Goal: Task Accomplishment & Management: Complete application form

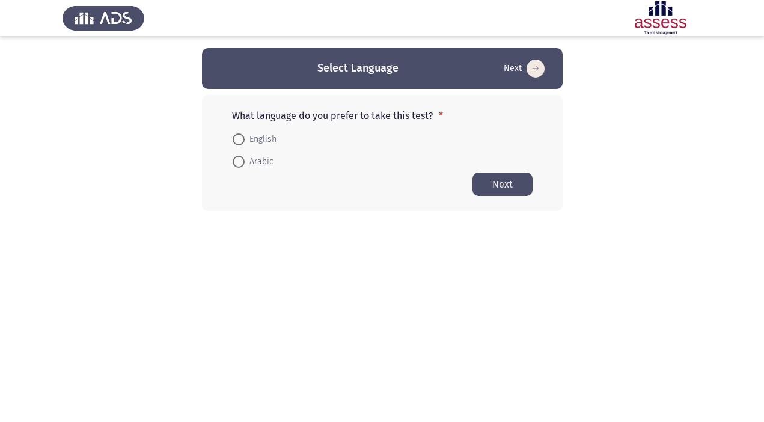
click at [247, 141] on span "English" at bounding box center [261, 139] width 32 height 14
click at [245, 141] on input "English" at bounding box center [239, 140] width 12 height 12
radio input "true"
click at [499, 185] on button "Next" at bounding box center [503, 183] width 60 height 23
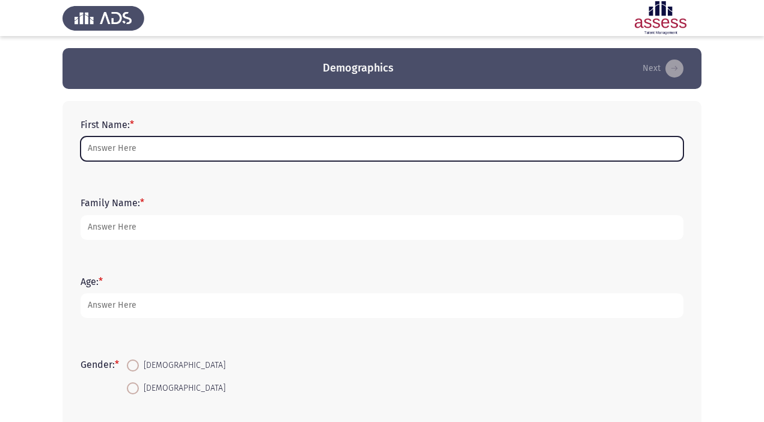
click at [210, 151] on input "First Name: *" at bounding box center [382, 149] width 603 height 25
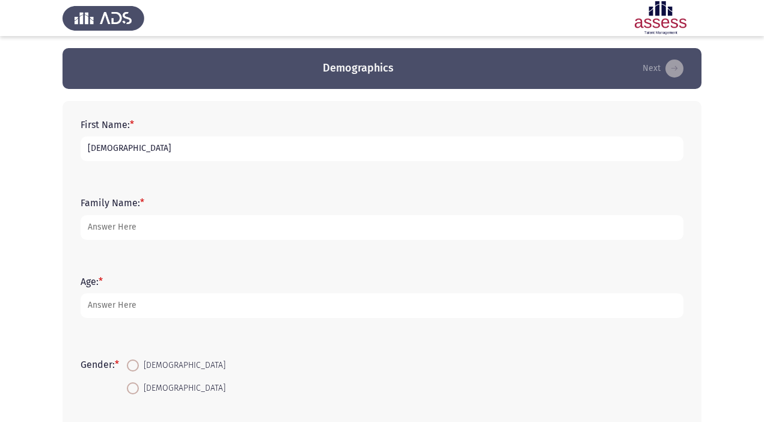
type input "[DEMOGRAPHIC_DATA]"
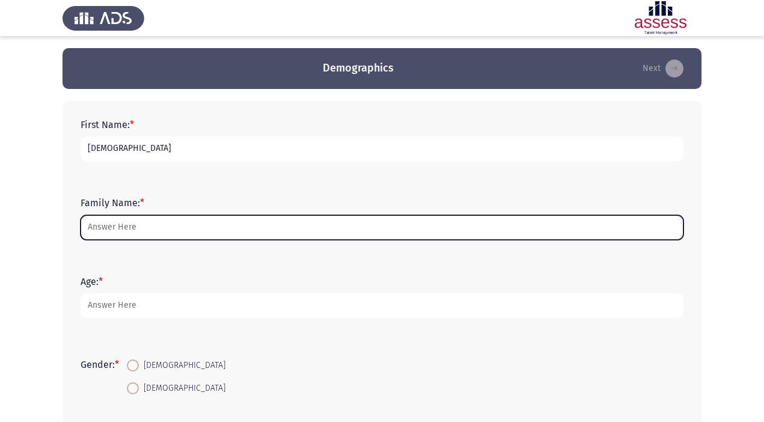
click at [135, 224] on input "Family Name: *" at bounding box center [382, 227] width 603 height 25
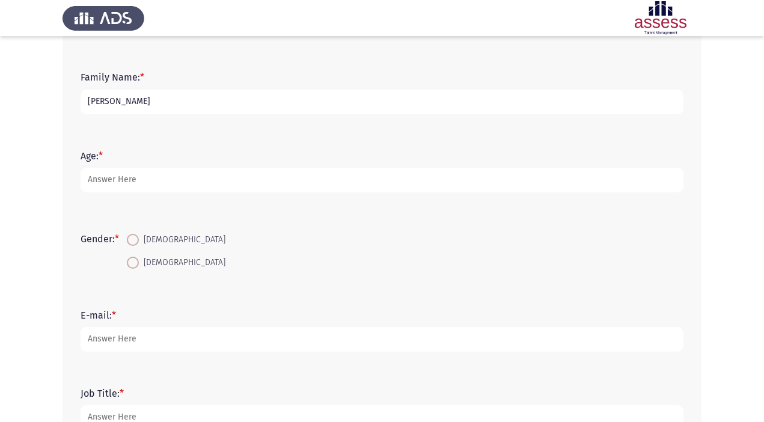
scroll to position [140, 0]
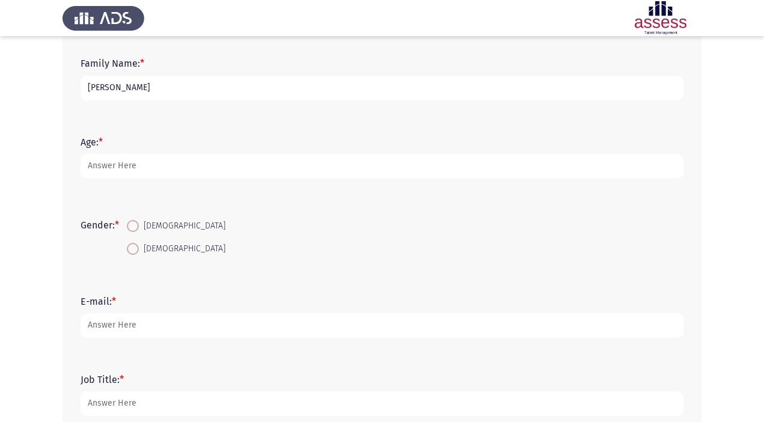
type input "[PERSON_NAME]"
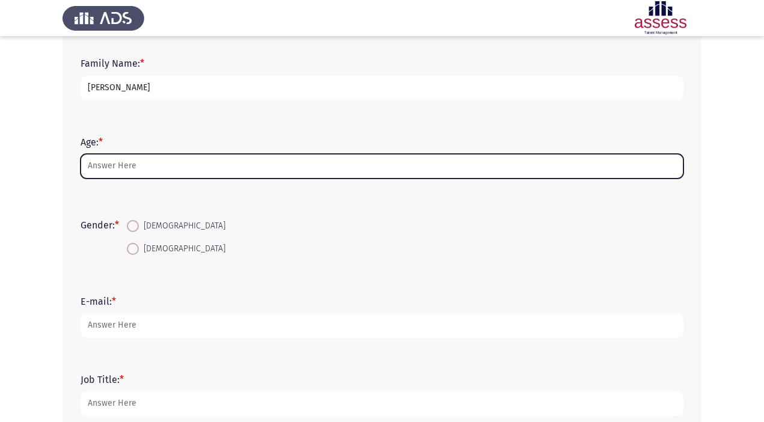
click at [109, 167] on input "Age: *" at bounding box center [382, 166] width 603 height 25
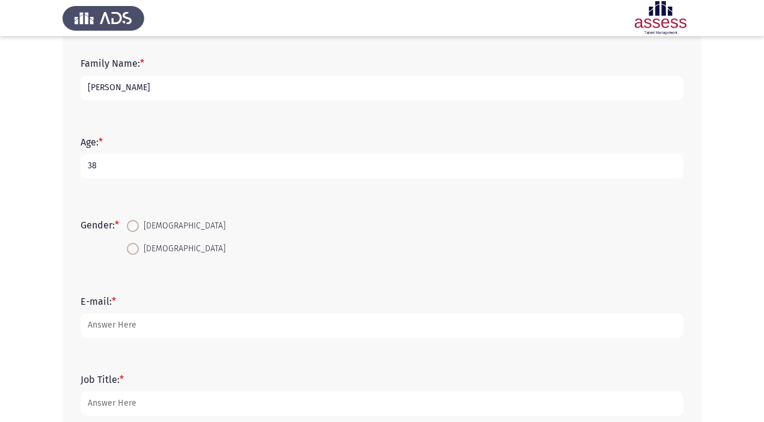
type input "38"
click at [137, 229] on span at bounding box center [133, 226] width 12 height 12
click at [137, 229] on input "[DEMOGRAPHIC_DATA]" at bounding box center [133, 226] width 12 height 12
radio input "true"
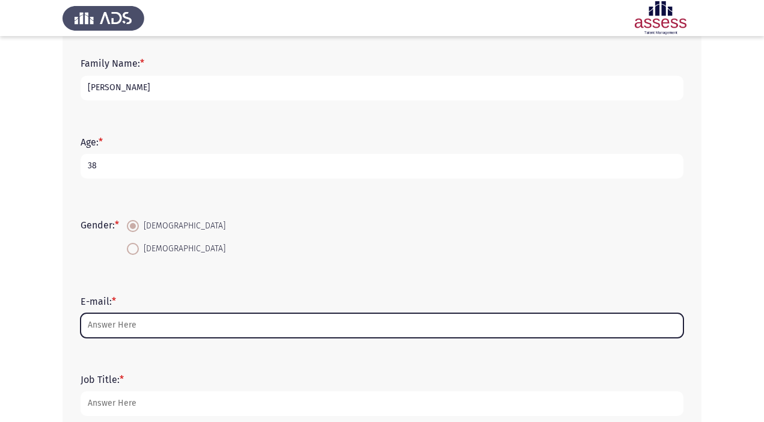
click at [138, 331] on input "E-mail: *" at bounding box center [382, 325] width 603 height 25
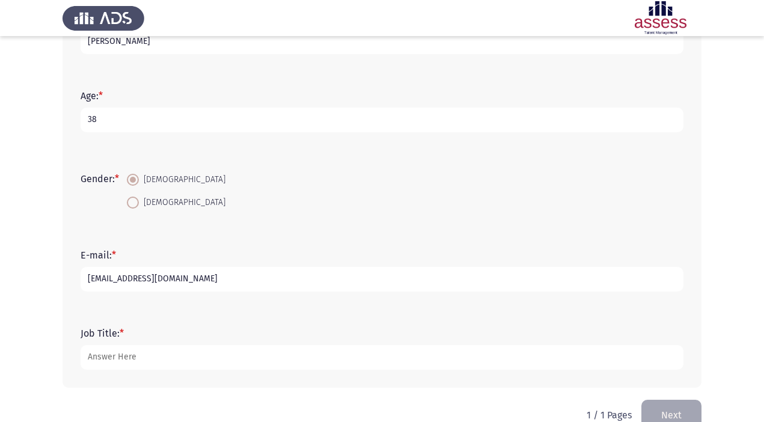
scroll to position [212, 0]
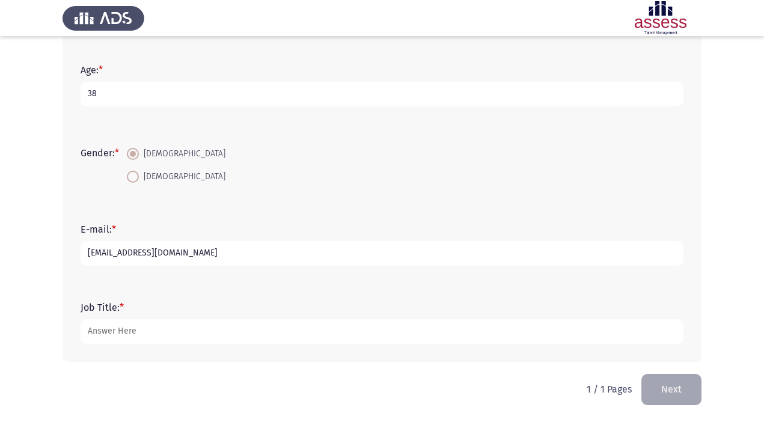
type input "[EMAIL_ADDRESS][DOMAIN_NAME]"
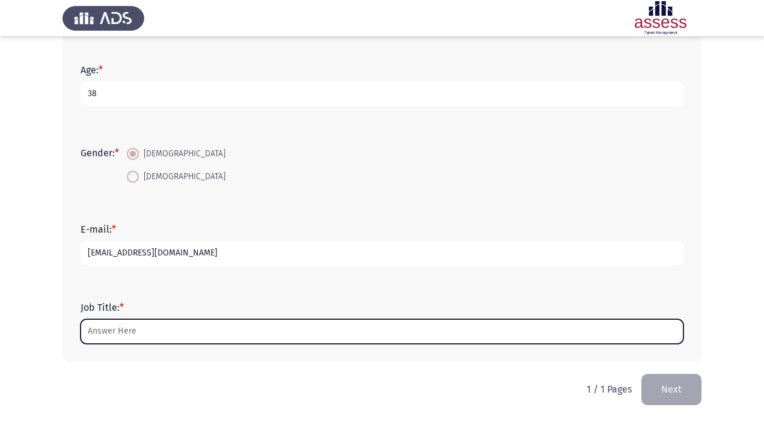
click at [109, 327] on input "Job Title: *" at bounding box center [382, 331] width 603 height 25
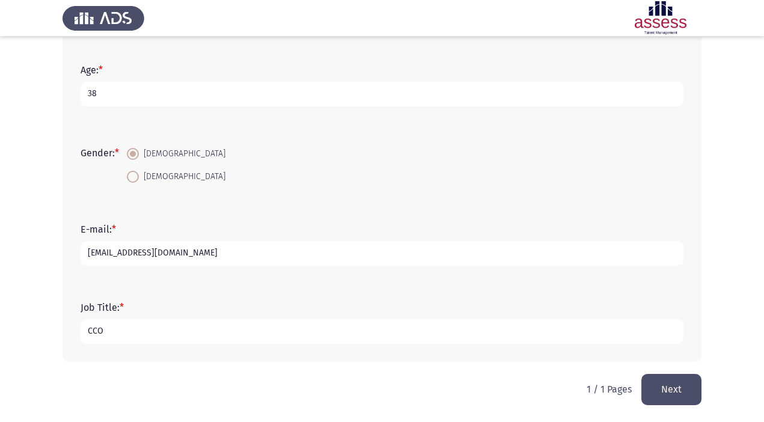
drag, startPoint x: 193, startPoint y: 330, endPoint x: -7, endPoint y: 316, distance: 200.7
click at [0, 316] on html "Demographics Next First Name: * [DEMOGRAPHIC_DATA] Family Name: * [PERSON_NAME]…" at bounding box center [382, 105] width 764 height 634
type input "S"
type input "CCO"
click at [692, 390] on button "Next" at bounding box center [672, 389] width 60 height 31
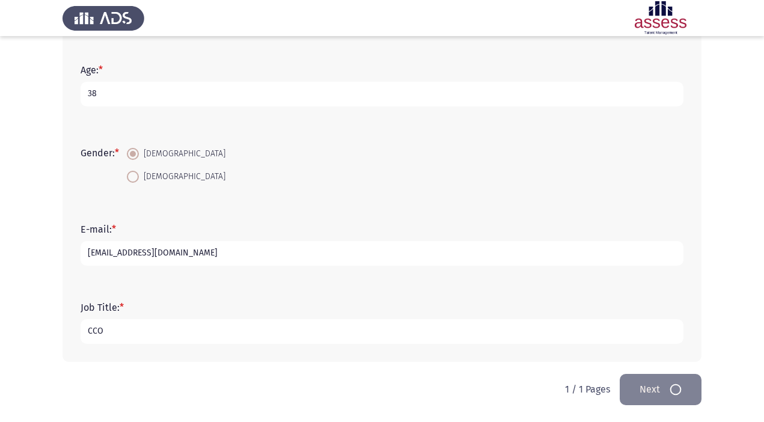
scroll to position [0, 0]
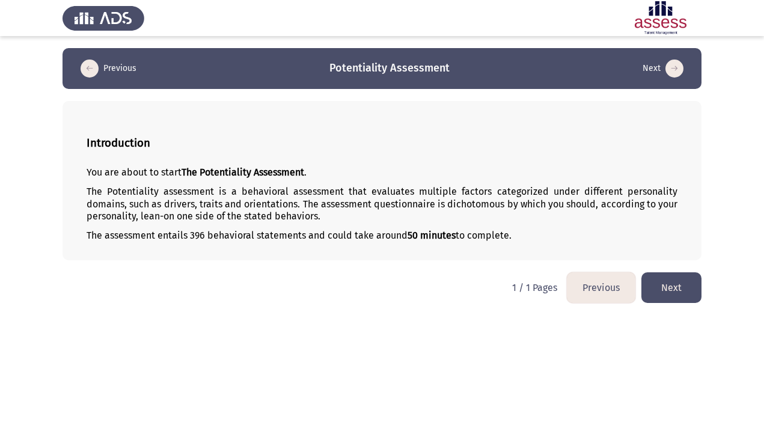
click at [680, 287] on button "Next" at bounding box center [672, 287] width 60 height 31
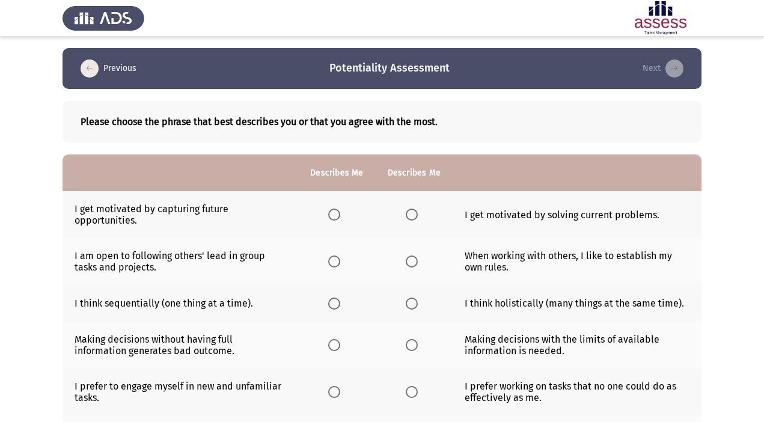
click at [334, 215] on span "Select an option" at bounding box center [334, 215] width 12 height 12
click at [334, 215] on input "Select an option" at bounding box center [334, 215] width 12 height 12
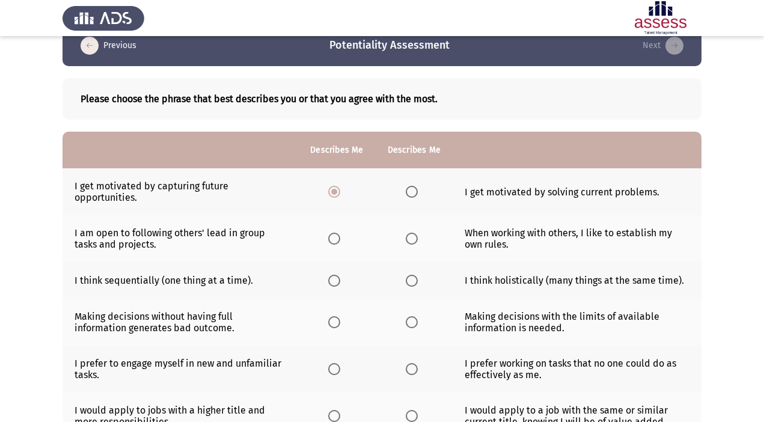
scroll to position [24, 0]
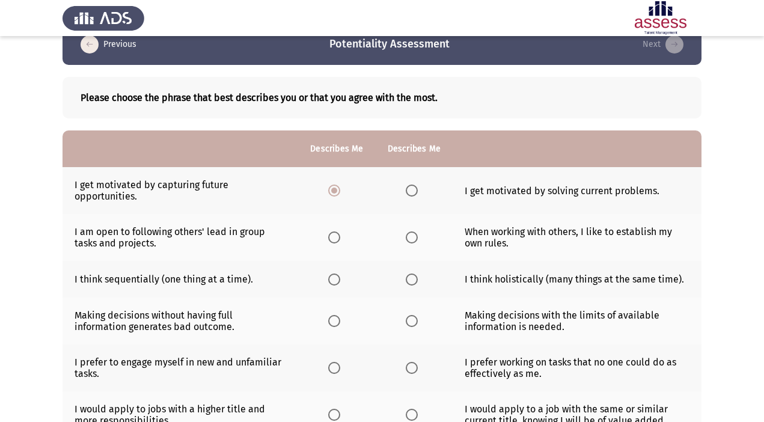
click at [335, 238] on span "Select an option" at bounding box center [334, 238] width 12 height 12
click at [335, 238] on input "Select an option" at bounding box center [334, 238] width 12 height 12
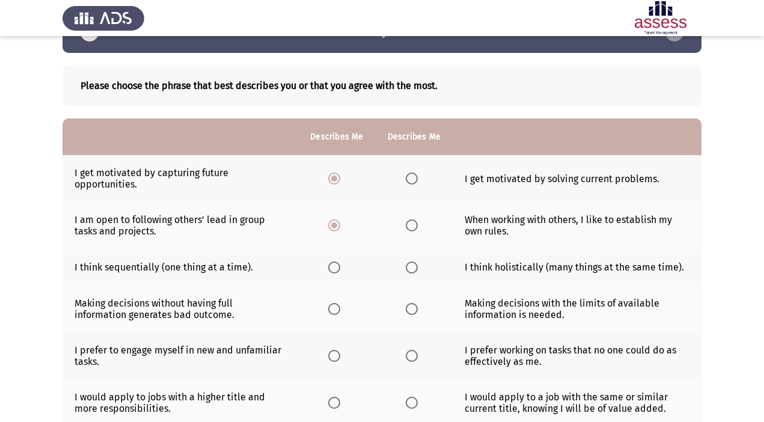
scroll to position [37, 0]
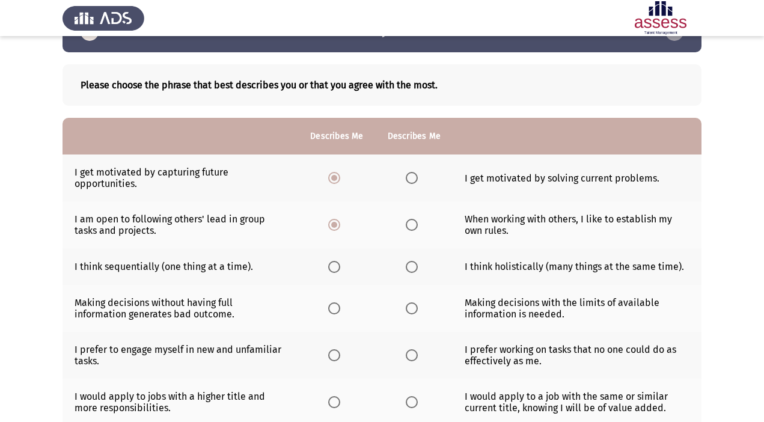
click at [334, 269] on span "Select an option" at bounding box center [334, 267] width 12 height 12
click at [334, 269] on input "Select an option" at bounding box center [334, 267] width 12 height 12
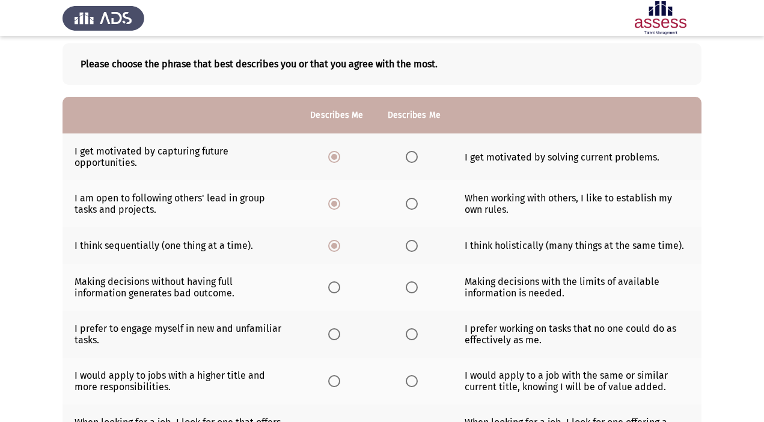
scroll to position [60, 0]
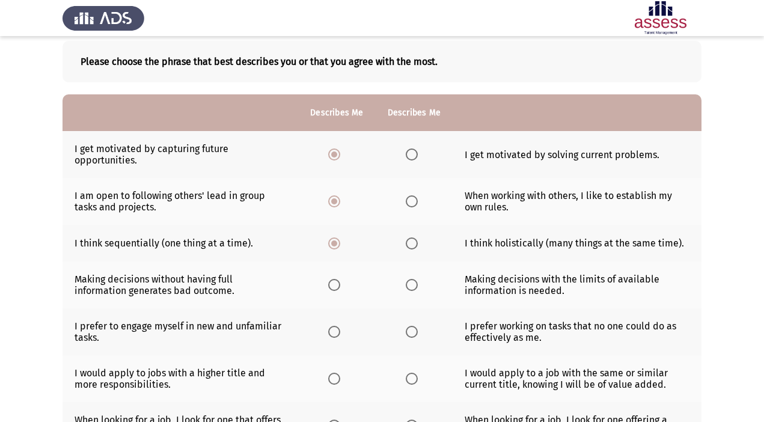
click at [414, 284] on span "Select an option" at bounding box center [412, 285] width 12 height 12
click at [414, 284] on input "Select an option" at bounding box center [412, 285] width 12 height 12
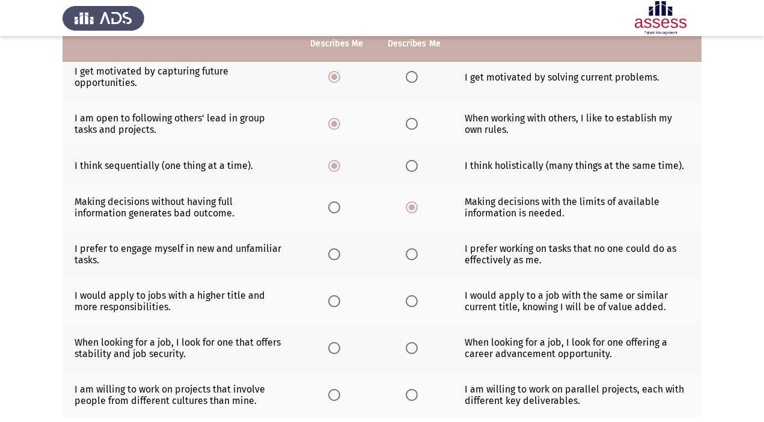
scroll to position [141, 0]
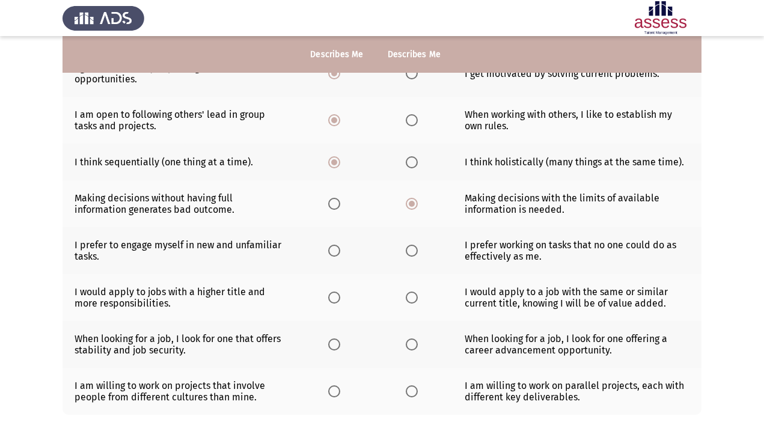
click at [410, 250] on span "Select an option" at bounding box center [412, 251] width 12 height 12
click at [410, 250] on input "Select an option" at bounding box center [412, 251] width 12 height 12
click at [417, 298] on label "Select an option" at bounding box center [414, 298] width 17 height 12
click at [417, 298] on input "Select an option" at bounding box center [412, 298] width 12 height 12
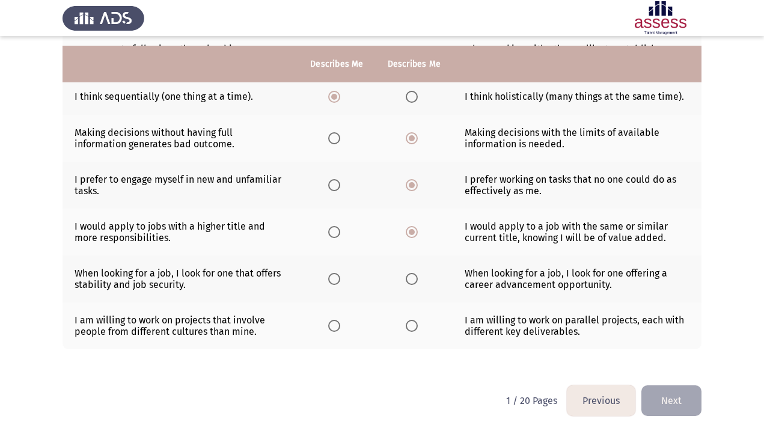
scroll to position [218, 0]
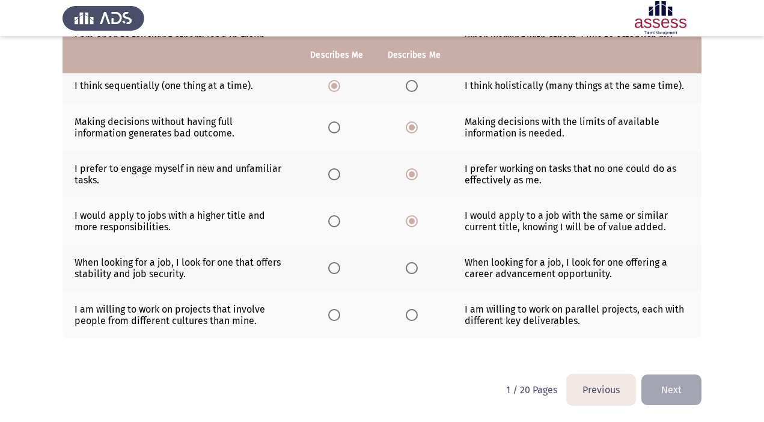
click at [409, 268] on span "Select an option" at bounding box center [412, 268] width 12 height 12
click at [409, 268] on input "Select an option" at bounding box center [412, 268] width 12 height 12
click at [410, 317] on span "Select an option" at bounding box center [412, 315] width 12 height 12
click at [410, 317] on input "Select an option" at bounding box center [412, 315] width 12 height 12
click at [331, 316] on span "Select an option" at bounding box center [334, 315] width 12 height 12
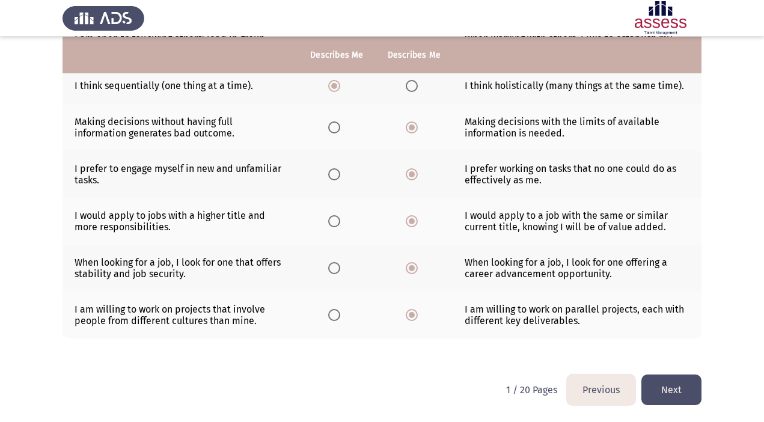
click at [331, 316] on input "Select an option" at bounding box center [334, 315] width 12 height 12
click at [683, 388] on button "Next" at bounding box center [672, 390] width 60 height 31
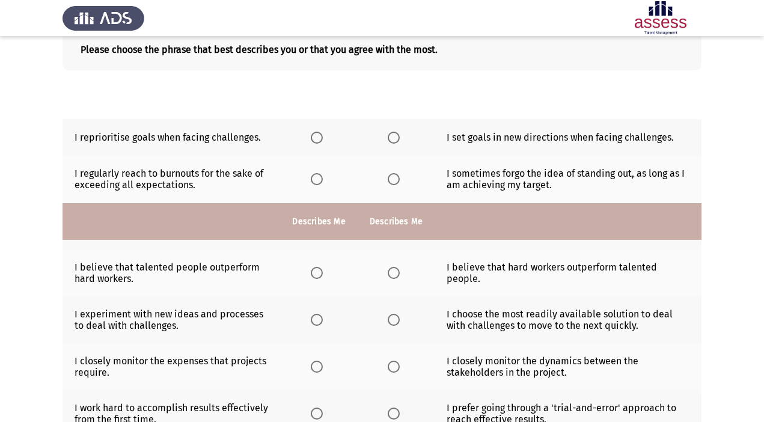
scroll to position [0, 0]
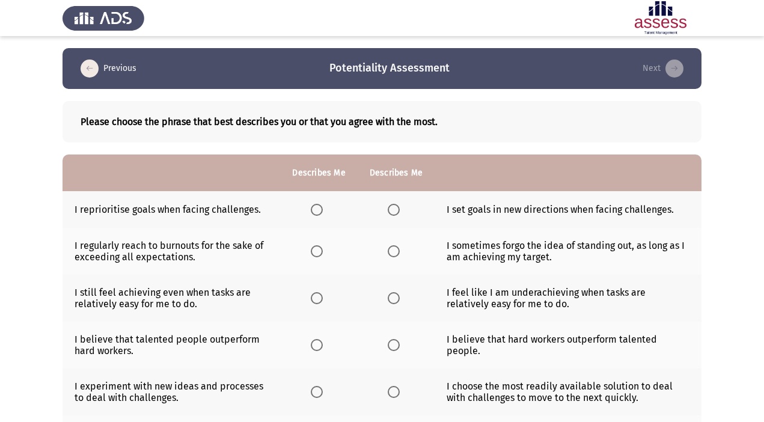
click at [394, 210] on span "Select an option" at bounding box center [394, 210] width 12 height 12
click at [394, 210] on input "Select an option" at bounding box center [394, 210] width 12 height 12
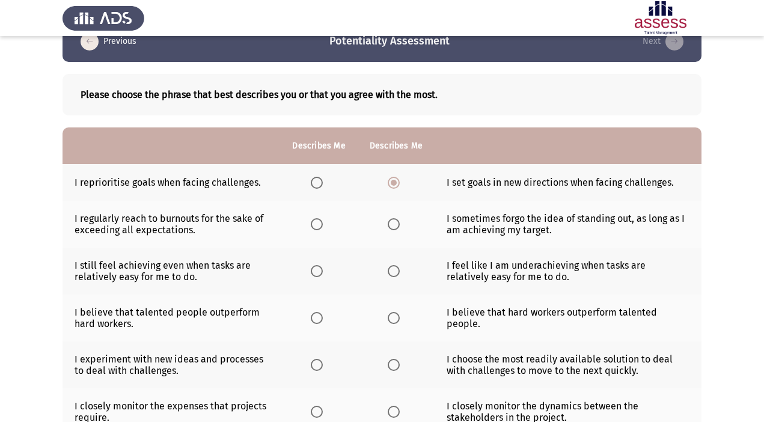
scroll to position [24, 0]
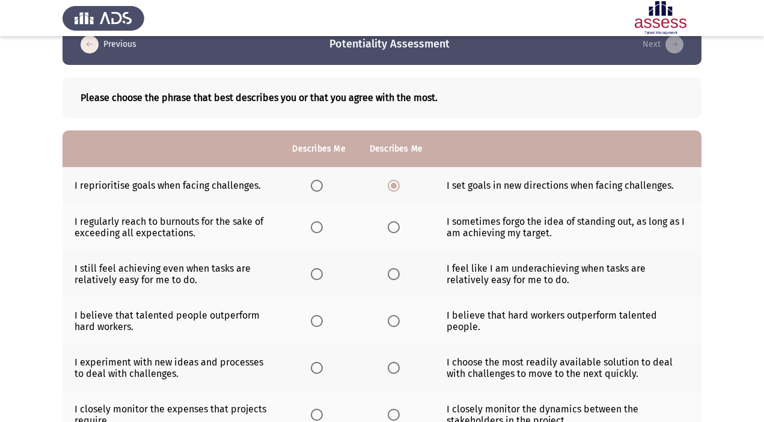
click at [319, 230] on span "Select an option" at bounding box center [317, 227] width 12 height 12
click at [319, 230] on input "Select an option" at bounding box center [317, 227] width 12 height 12
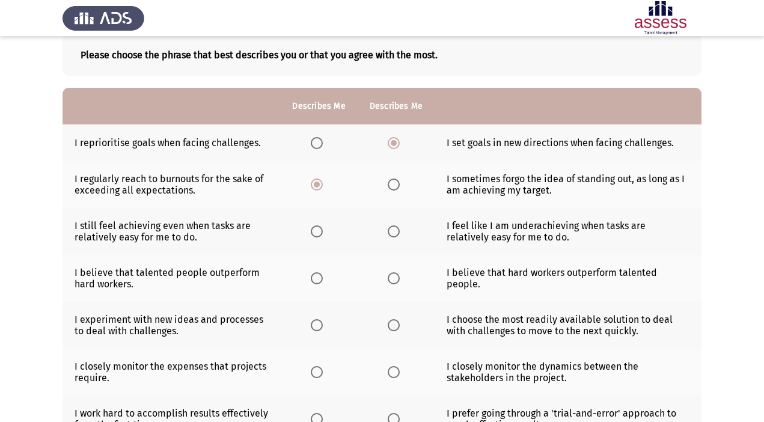
scroll to position [79, 0]
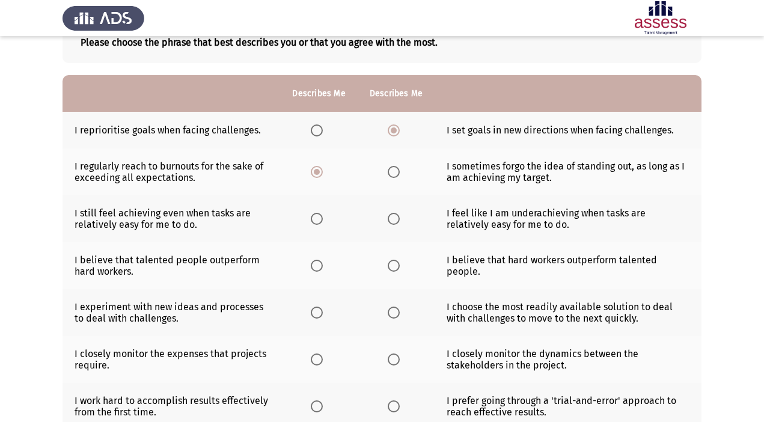
click at [390, 216] on span "Select an option" at bounding box center [394, 219] width 12 height 12
click at [390, 216] on input "Select an option" at bounding box center [394, 219] width 12 height 12
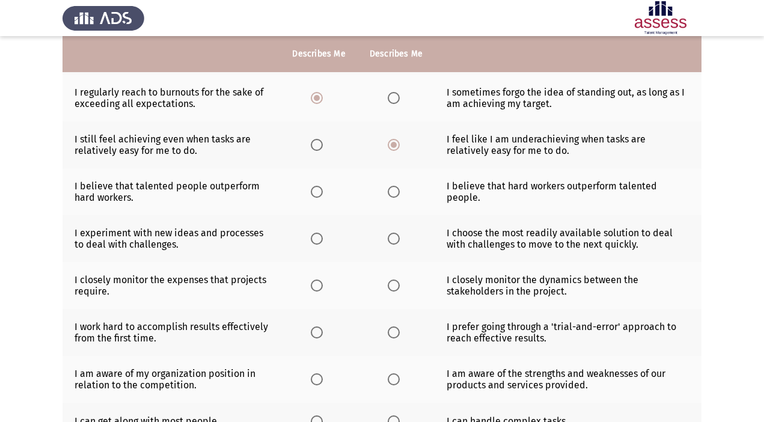
scroll to position [154, 0]
click at [316, 192] on span "Select an option" at bounding box center [317, 191] width 12 height 12
click at [316, 192] on input "Select an option" at bounding box center [317, 191] width 12 height 12
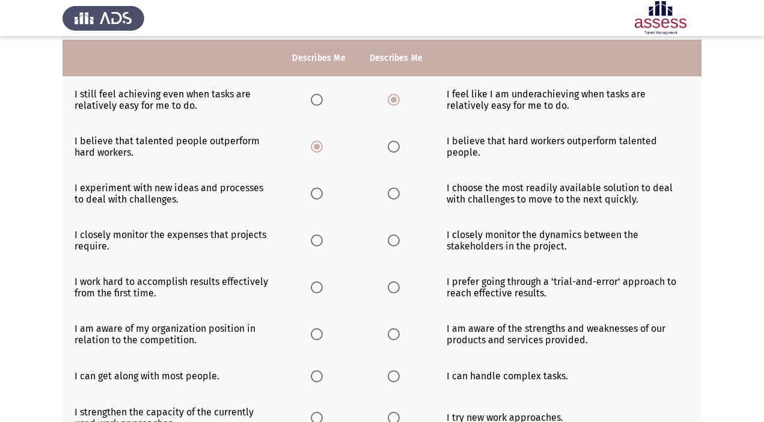
scroll to position [203, 0]
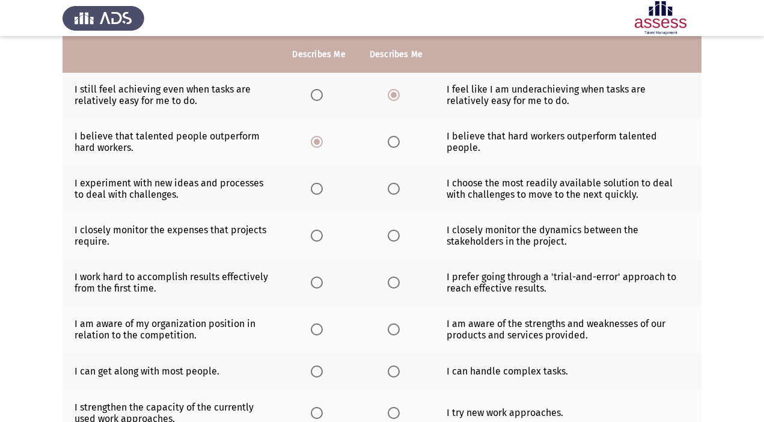
click at [318, 190] on span "Select an option" at bounding box center [317, 189] width 12 height 12
click at [318, 190] on input "Select an option" at bounding box center [317, 189] width 12 height 12
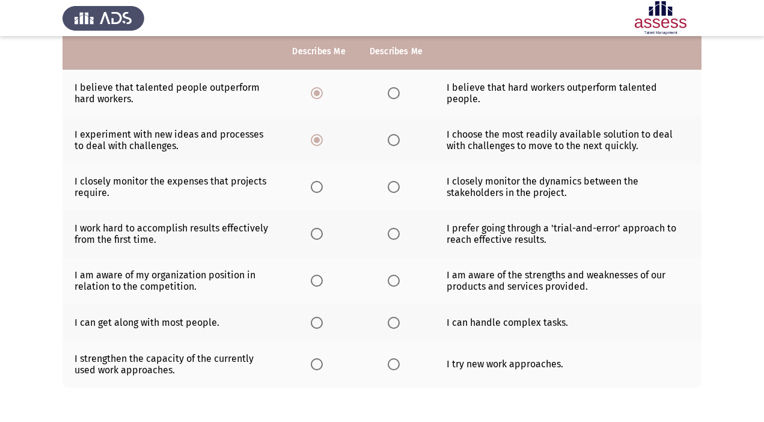
scroll to position [253, 0]
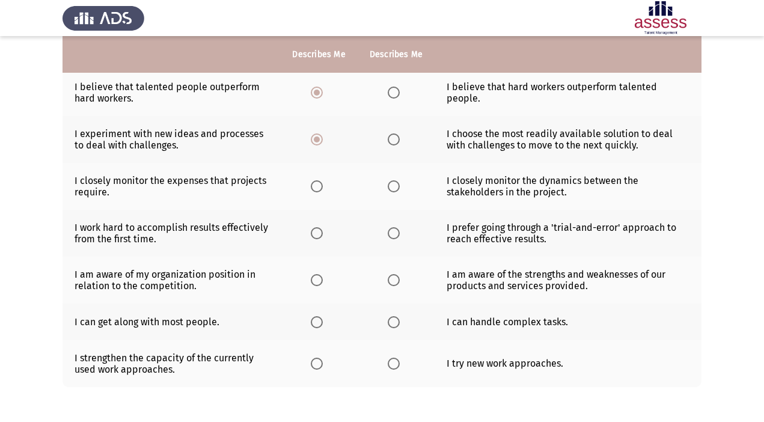
click at [394, 185] on span "Select an option" at bounding box center [394, 186] width 12 height 12
click at [394, 185] on input "Select an option" at bounding box center [394, 186] width 12 height 12
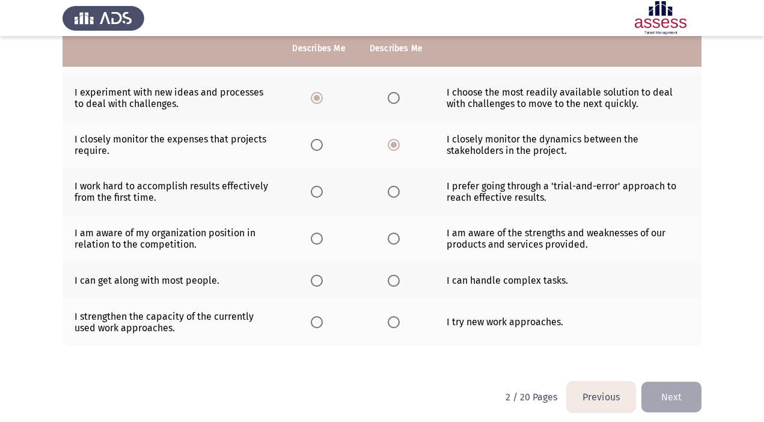
scroll to position [295, 0]
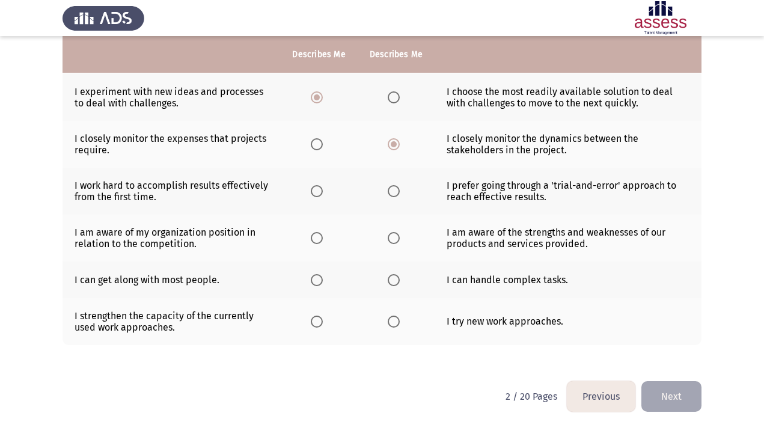
click at [322, 192] on span "Select an option" at bounding box center [317, 191] width 12 height 12
click at [322, 192] on input "Select an option" at bounding box center [317, 191] width 12 height 12
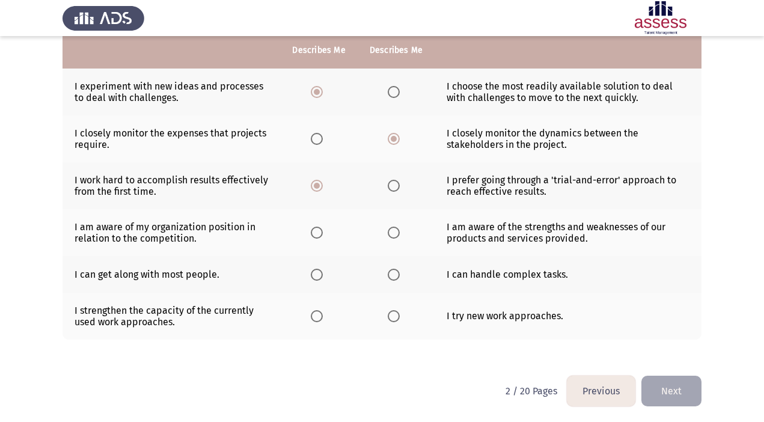
scroll to position [301, 0]
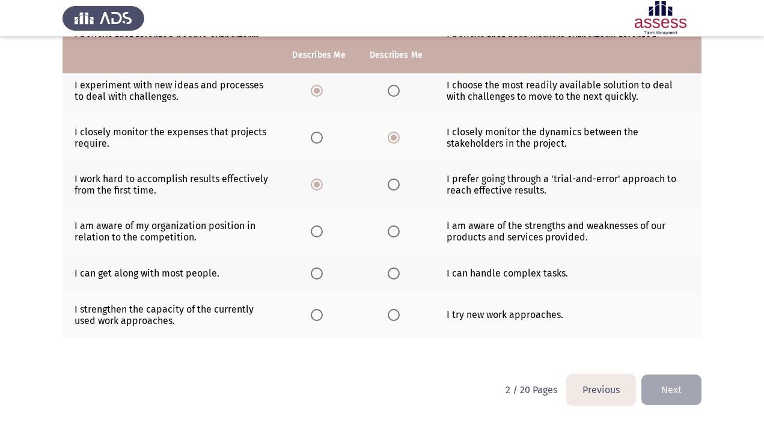
click at [398, 226] on span "Select an option" at bounding box center [394, 232] width 12 height 12
click at [398, 226] on input "Select an option" at bounding box center [394, 232] width 12 height 12
click at [393, 278] on span "Select an option" at bounding box center [394, 274] width 12 height 12
click at [393, 278] on input "Select an option" at bounding box center [394, 274] width 12 height 12
click at [318, 312] on span "Select an option" at bounding box center [317, 315] width 12 height 12
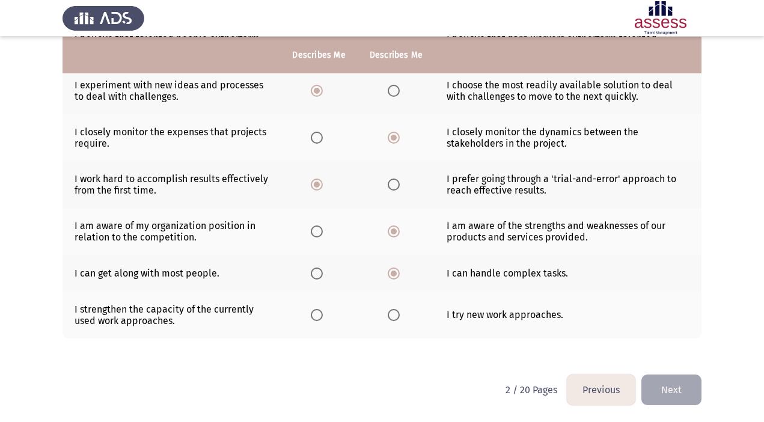
click at [318, 312] on input "Select an option" at bounding box center [317, 315] width 12 height 12
click at [665, 393] on button "Next" at bounding box center [672, 390] width 60 height 31
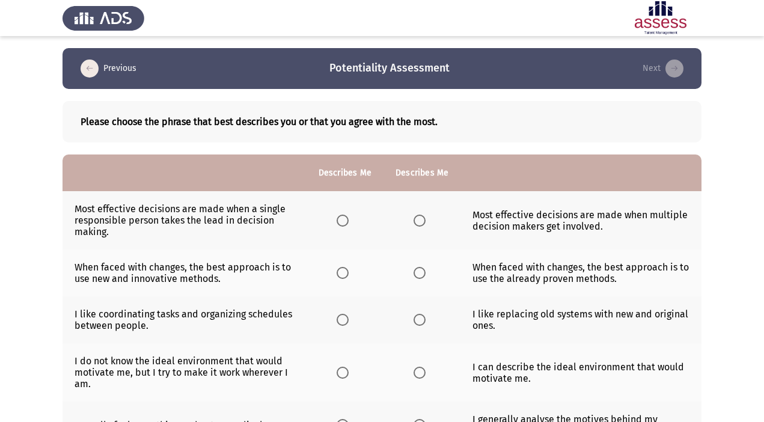
click at [343, 221] on span "Select an option" at bounding box center [343, 221] width 12 height 12
click at [343, 221] on input "Select an option" at bounding box center [343, 221] width 12 height 12
click at [342, 274] on span "Select an option" at bounding box center [343, 273] width 12 height 12
click at [342, 274] on input "Select an option" at bounding box center [343, 273] width 12 height 12
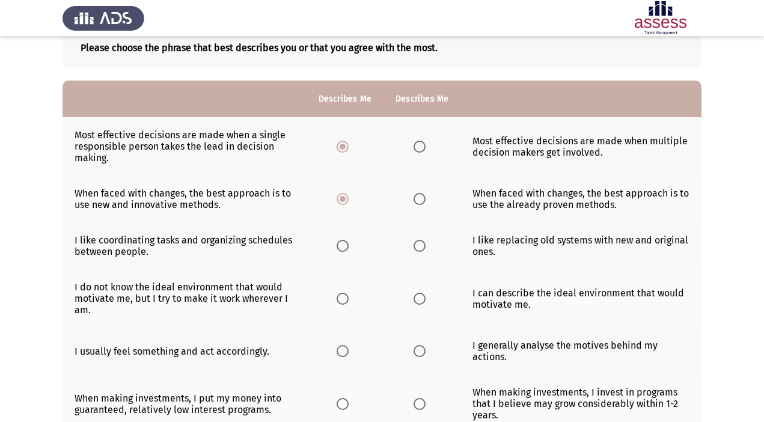
scroll to position [76, 0]
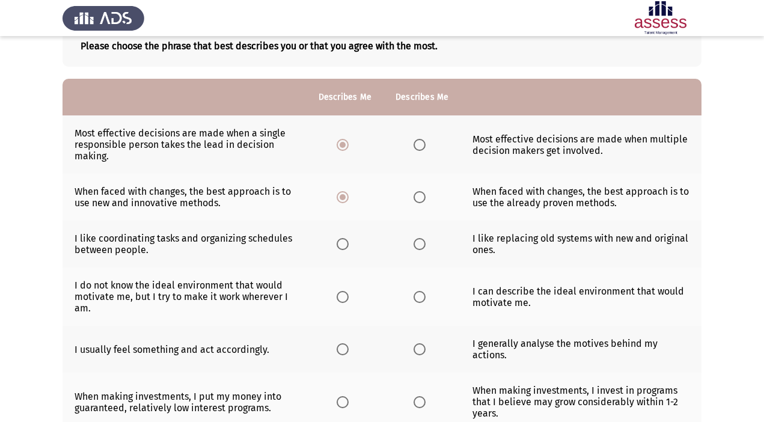
click at [419, 248] on span "Select an option" at bounding box center [420, 244] width 12 height 12
click at [419, 248] on input "Select an option" at bounding box center [420, 244] width 12 height 12
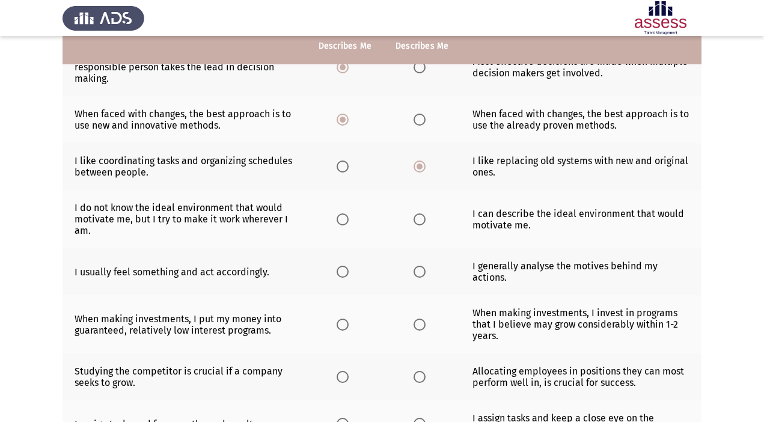
scroll to position [155, 0]
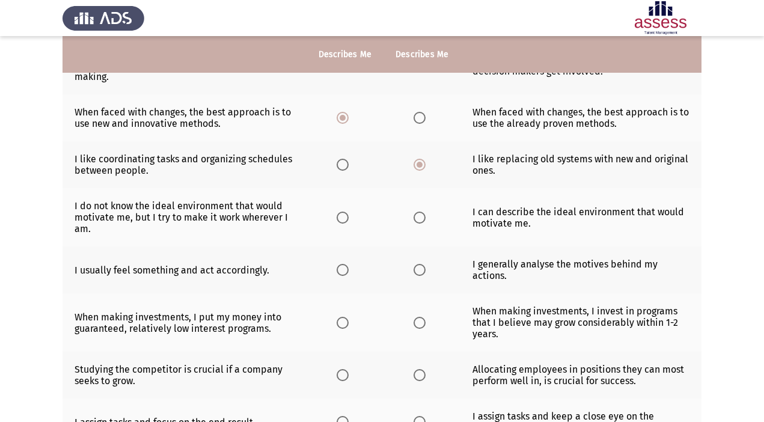
click at [343, 220] on span "Select an option" at bounding box center [343, 218] width 12 height 12
click at [343, 220] on input "Select an option" at bounding box center [343, 218] width 12 height 12
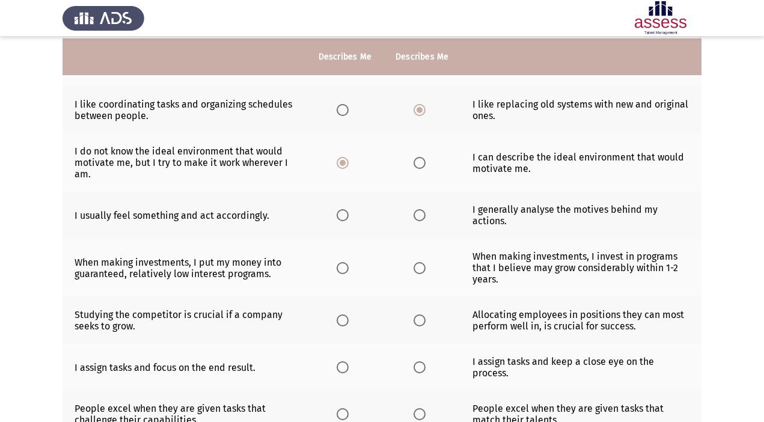
scroll to position [212, 0]
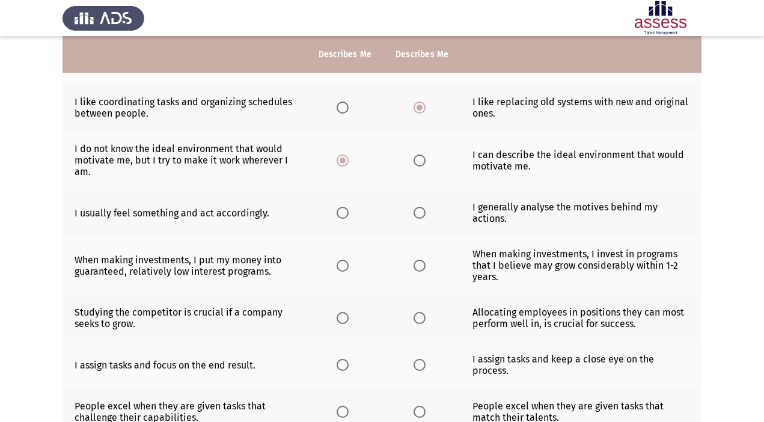
click at [421, 214] on span "Select an option" at bounding box center [420, 213] width 12 height 12
click at [421, 214] on input "Select an option" at bounding box center [420, 213] width 12 height 12
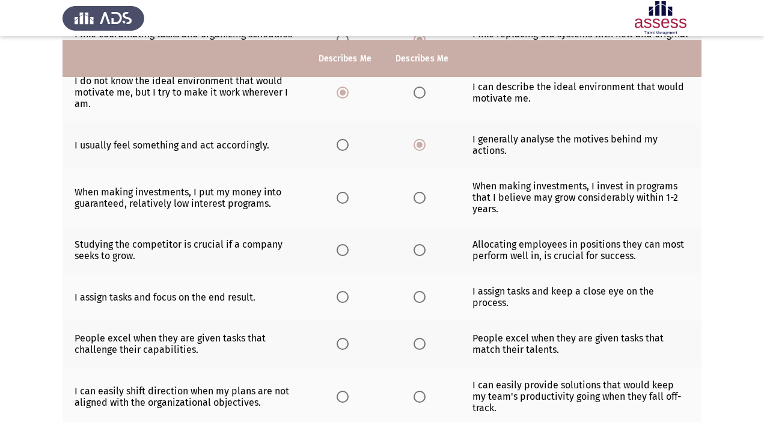
scroll to position [286, 0]
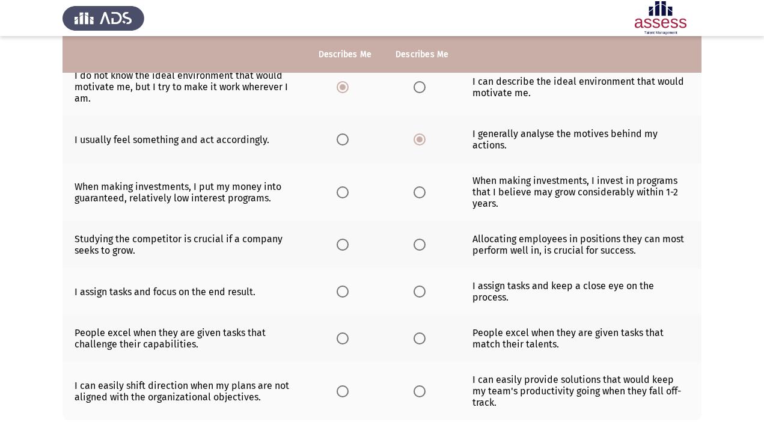
click at [421, 194] on span "Select an option" at bounding box center [420, 192] width 12 height 12
click at [421, 194] on input "Select an option" at bounding box center [420, 192] width 12 height 12
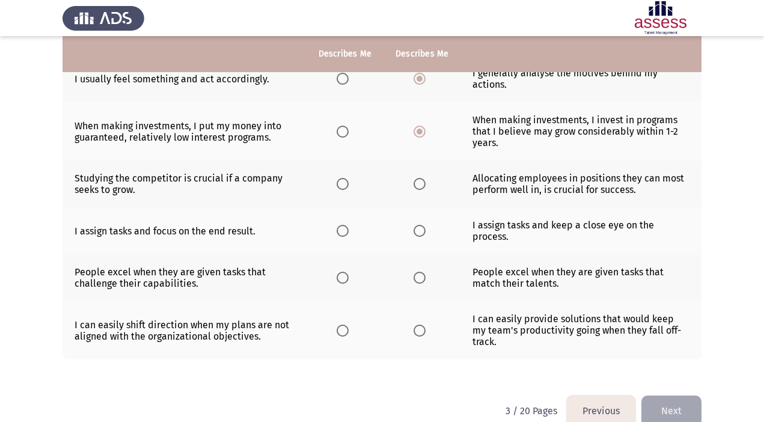
scroll to position [348, 0]
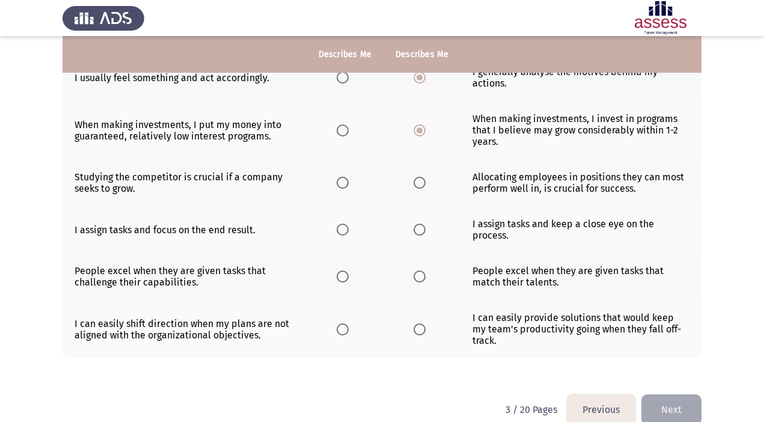
click at [340, 180] on span "Select an option" at bounding box center [343, 183] width 12 height 12
click at [340, 180] on input "Select an option" at bounding box center [343, 183] width 12 height 12
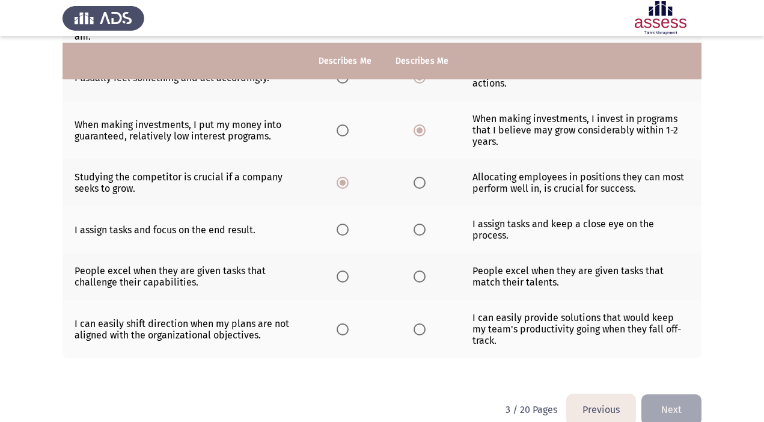
scroll to position [357, 0]
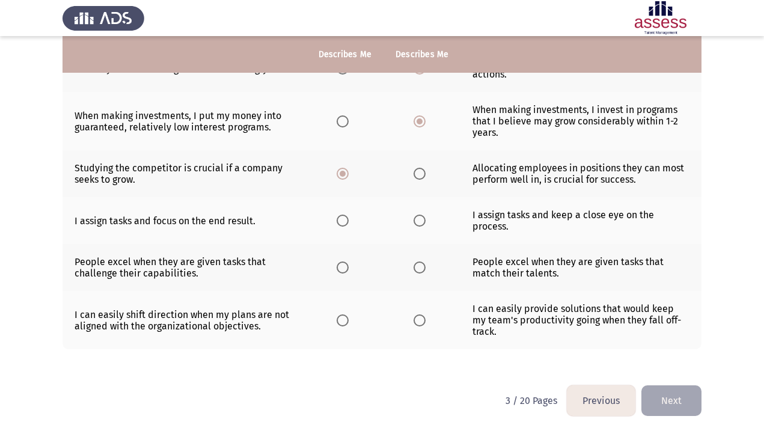
click at [345, 223] on span "Select an option" at bounding box center [343, 221] width 12 height 12
click at [345, 223] on input "Select an option" at bounding box center [343, 221] width 12 height 12
click at [415, 223] on span "Select an option" at bounding box center [420, 221] width 12 height 12
click at [415, 223] on input "Select an option" at bounding box center [420, 221] width 12 height 12
click at [418, 270] on span "Select an option" at bounding box center [420, 268] width 12 height 12
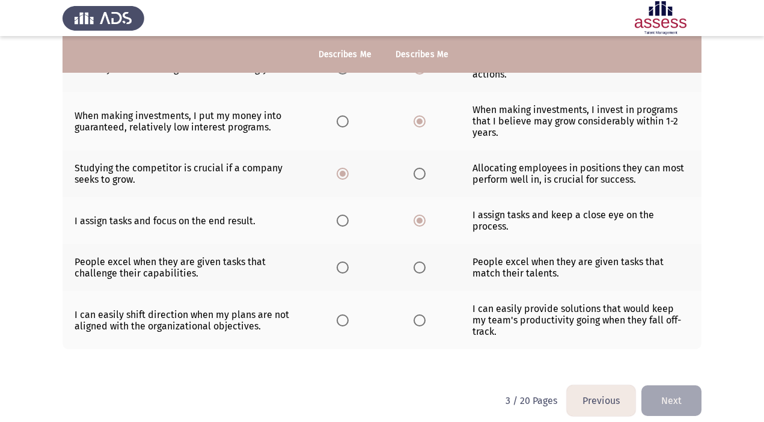
click at [418, 270] on input "Select an option" at bounding box center [420, 268] width 12 height 12
click at [343, 316] on span "Select an option" at bounding box center [343, 321] width 12 height 12
click at [343, 316] on input "Select an option" at bounding box center [343, 321] width 12 height 12
click at [677, 389] on button "Next" at bounding box center [672, 400] width 60 height 31
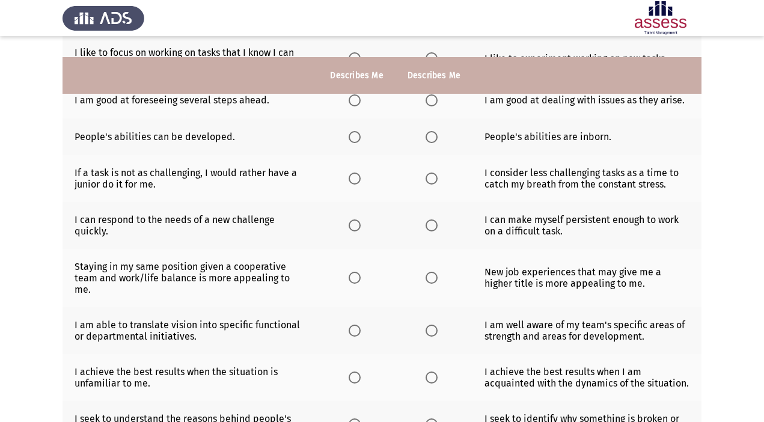
scroll to position [0, 0]
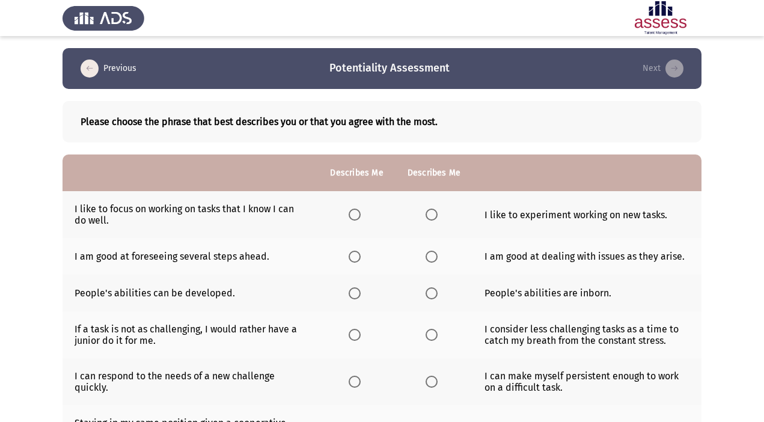
click at [356, 211] on span "Select an option" at bounding box center [355, 215] width 12 height 12
click at [356, 211] on input "Select an option" at bounding box center [355, 215] width 12 height 12
click at [358, 259] on span "Select an option" at bounding box center [355, 257] width 12 height 12
click at [358, 259] on input "Select an option" at bounding box center [355, 257] width 12 height 12
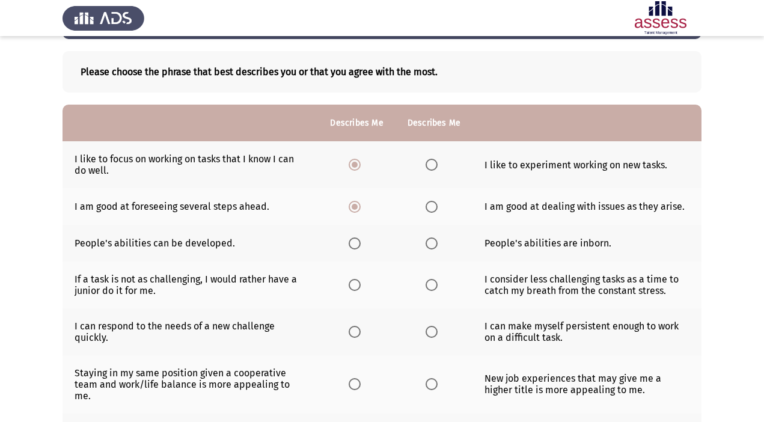
scroll to position [55, 0]
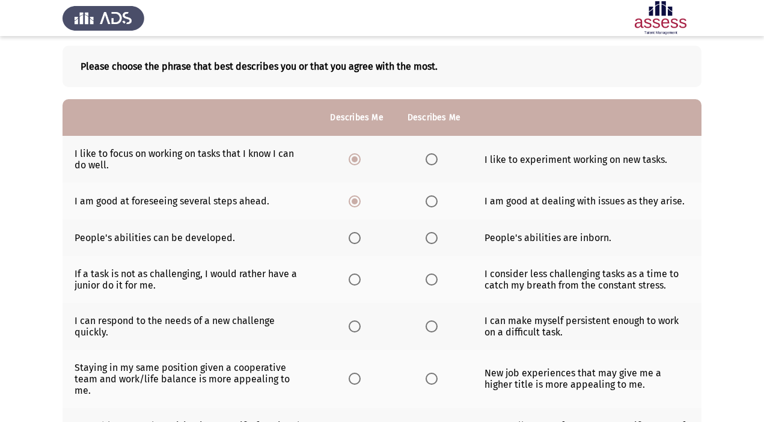
click at [352, 235] on span "Select an option" at bounding box center [355, 238] width 12 height 12
click at [352, 235] on input "Select an option" at bounding box center [355, 238] width 12 height 12
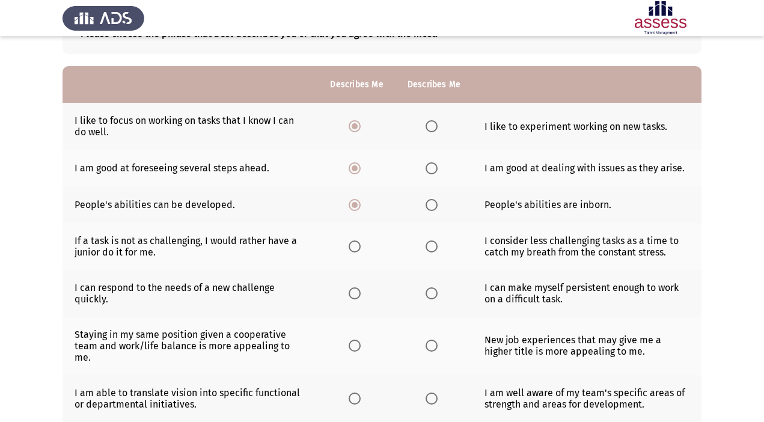
scroll to position [90, 0]
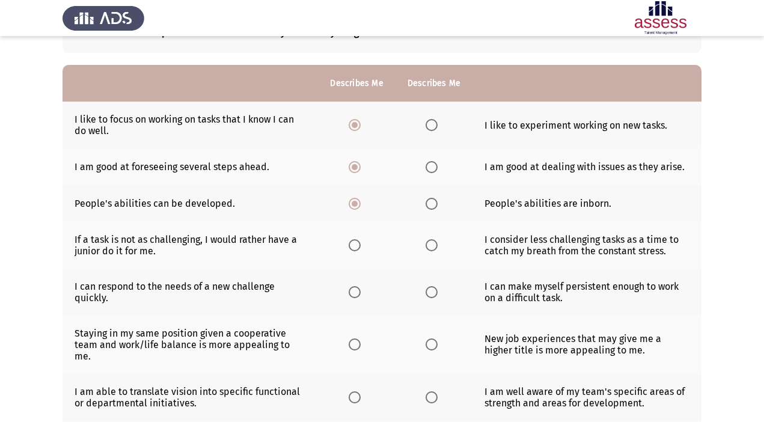
click at [352, 244] on span "Select an option" at bounding box center [355, 245] width 12 height 12
click at [352, 244] on input "Select an option" at bounding box center [355, 245] width 12 height 12
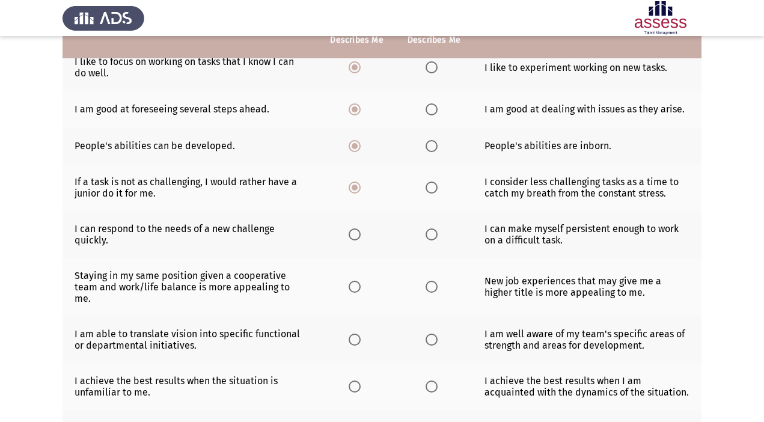
scroll to position [149, 0]
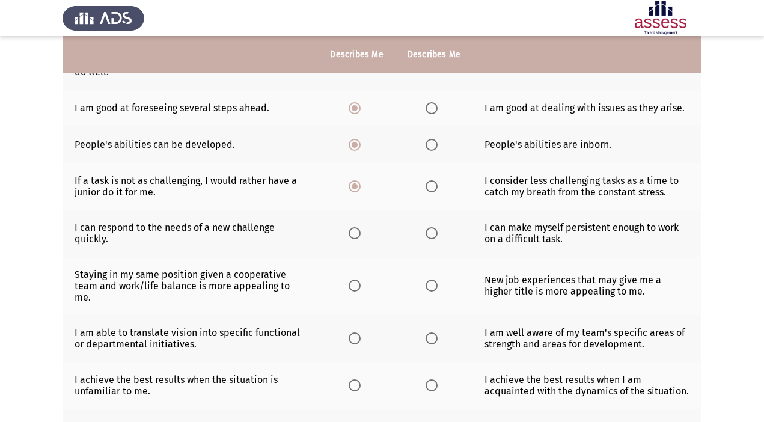
click at [360, 230] on span "Select an option" at bounding box center [355, 233] width 12 height 12
click at [360, 230] on input "Select an option" at bounding box center [355, 233] width 12 height 12
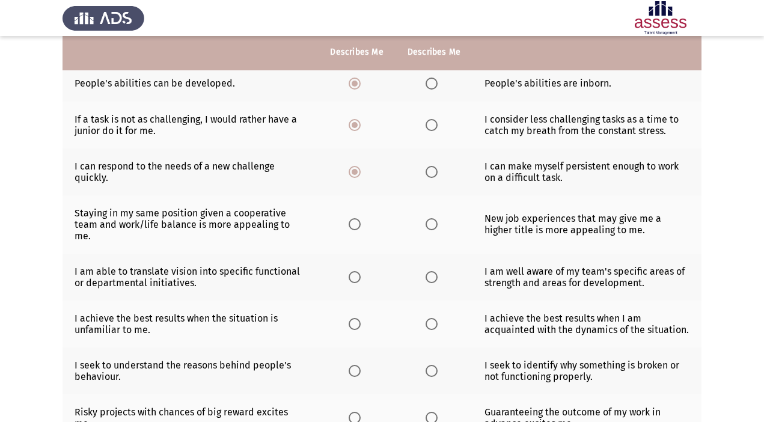
scroll to position [223, 0]
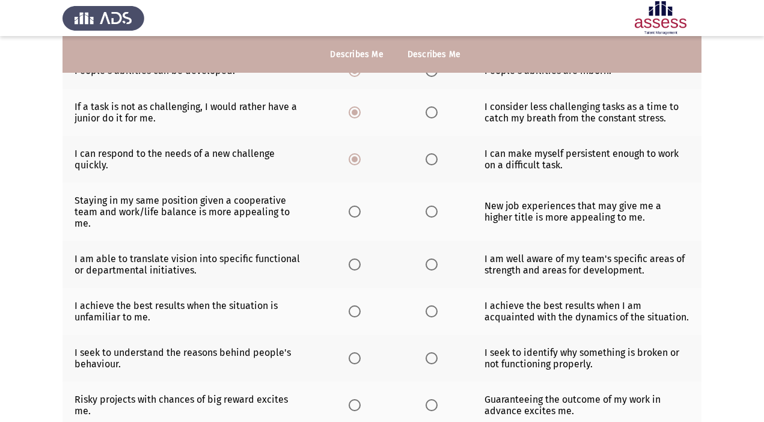
click at [434, 207] on span "Select an option" at bounding box center [432, 212] width 12 height 12
click at [434, 207] on input "Select an option" at bounding box center [432, 212] width 12 height 12
click at [354, 259] on span "Select an option" at bounding box center [355, 265] width 12 height 12
click at [354, 259] on input "Select an option" at bounding box center [355, 265] width 12 height 12
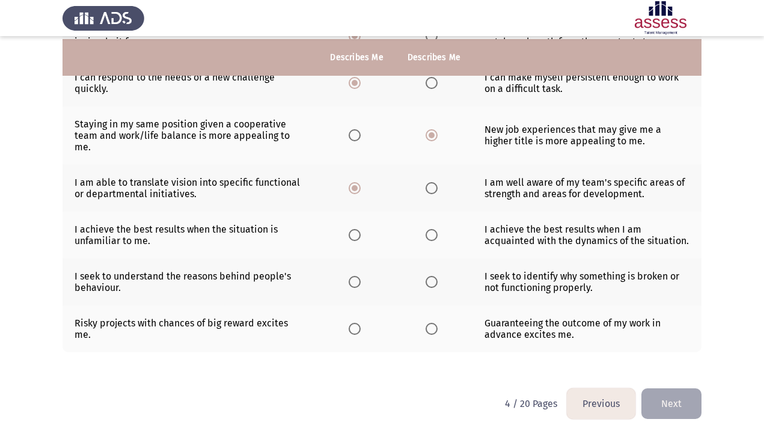
scroll to position [301, 0]
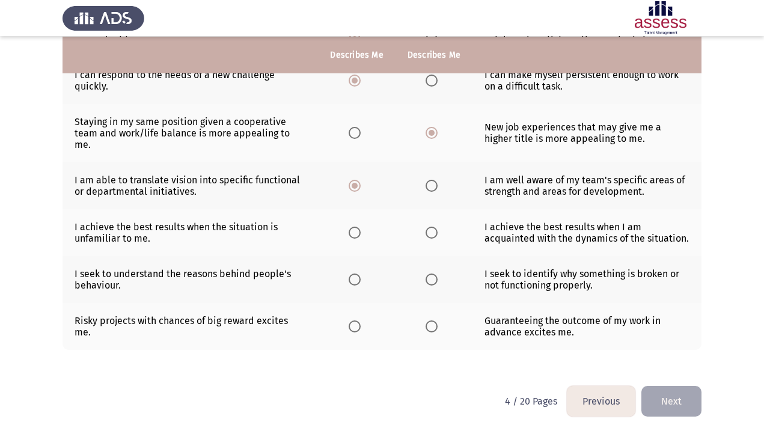
click at [435, 227] on span "Select an option" at bounding box center [432, 233] width 12 height 12
click at [435, 227] on input "Select an option" at bounding box center [432, 233] width 12 height 12
click at [358, 274] on span "Select an option" at bounding box center [355, 280] width 12 height 12
click at [358, 274] on input "Select an option" at bounding box center [355, 280] width 12 height 12
click at [352, 321] on span "Select an option" at bounding box center [355, 327] width 12 height 12
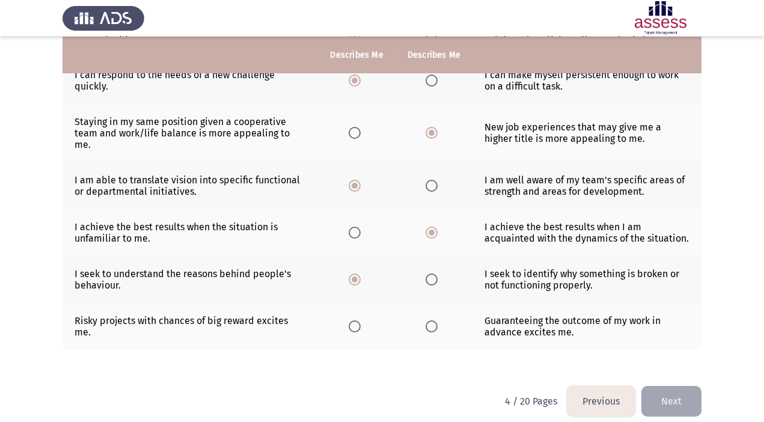
click at [352, 321] on input "Select an option" at bounding box center [355, 327] width 12 height 12
click at [680, 387] on button "Next" at bounding box center [672, 401] width 60 height 31
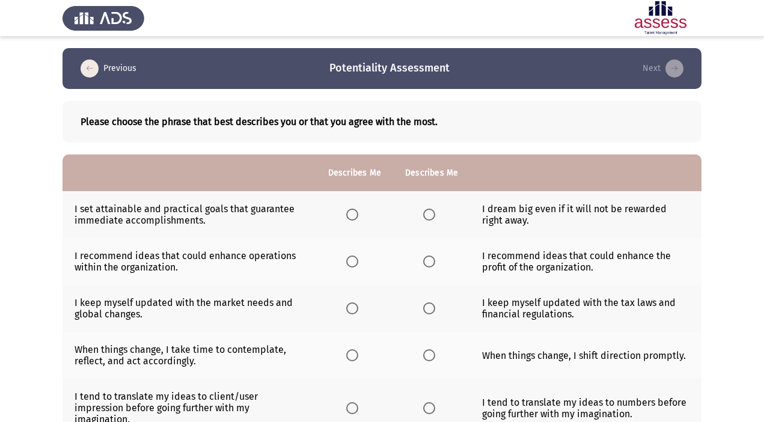
click at [426, 210] on span "Select an option" at bounding box center [429, 215] width 12 height 12
click at [426, 210] on input "Select an option" at bounding box center [429, 215] width 12 height 12
click at [434, 264] on span "Select an option" at bounding box center [429, 262] width 12 height 12
click at [434, 264] on input "Select an option" at bounding box center [429, 262] width 12 height 12
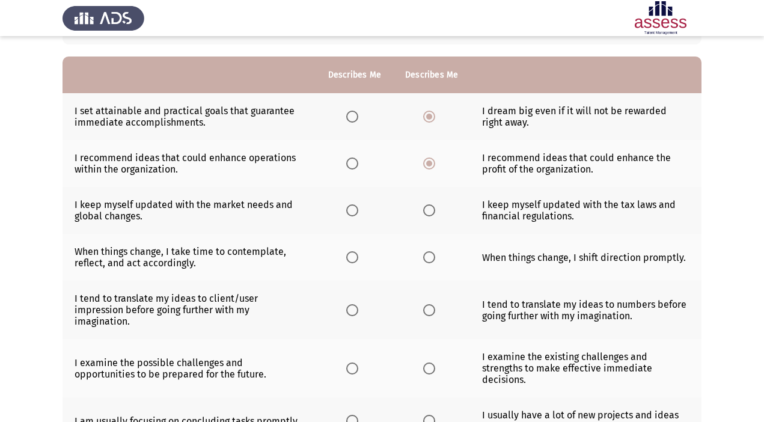
scroll to position [100, 0]
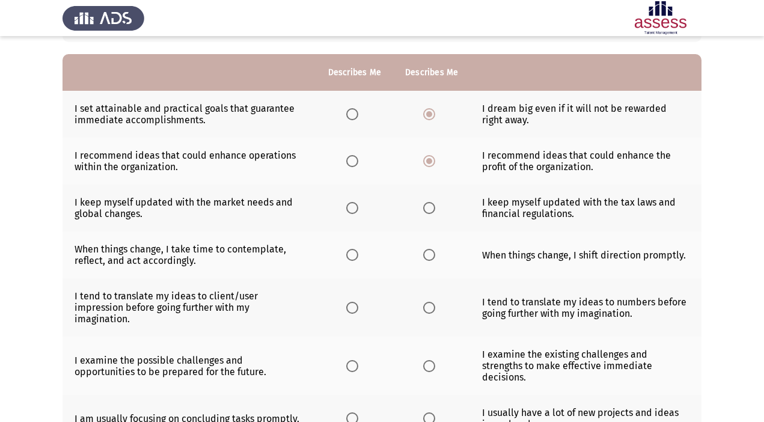
click at [351, 212] on span "Select an option" at bounding box center [352, 208] width 12 height 12
click at [351, 212] on input "Select an option" at bounding box center [352, 208] width 12 height 12
click at [349, 257] on span "Select an option" at bounding box center [352, 255] width 12 height 12
click at [349, 257] on input "Select an option" at bounding box center [352, 255] width 12 height 12
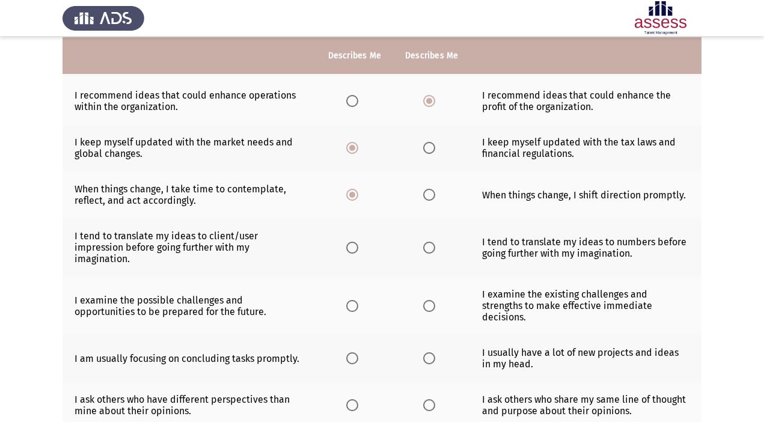
scroll to position [164, 0]
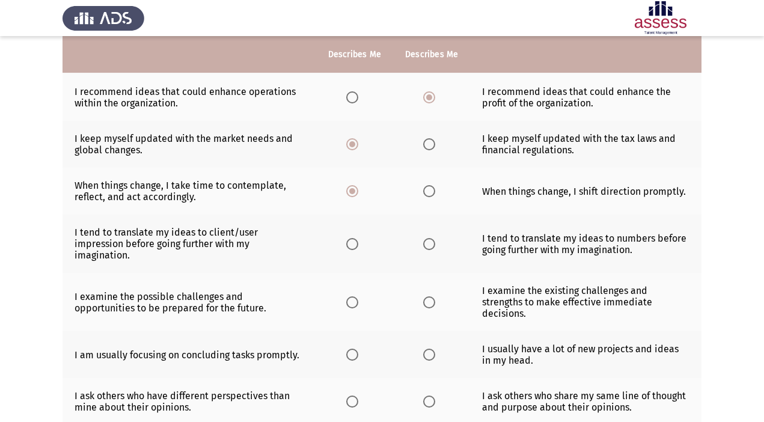
click at [362, 241] on label "Select an option" at bounding box center [354, 244] width 17 height 12
click at [358, 241] on input "Select an option" at bounding box center [352, 244] width 12 height 12
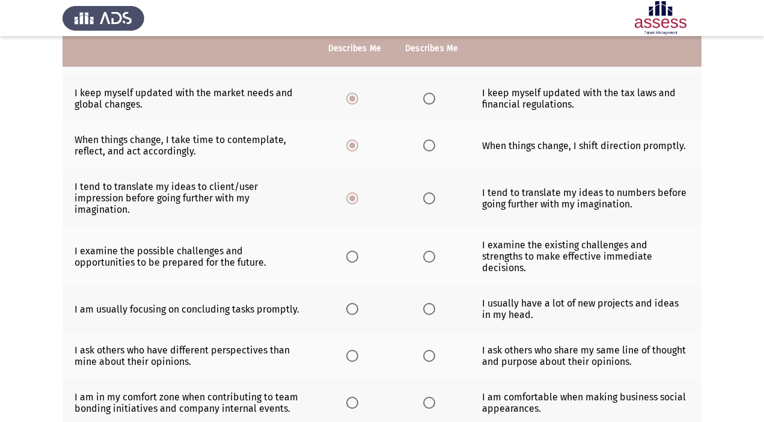
scroll to position [214, 0]
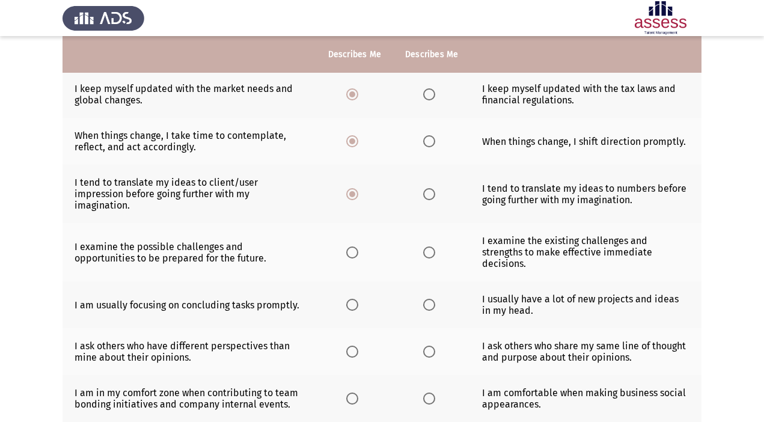
click at [354, 251] on span "Select an option" at bounding box center [352, 253] width 12 height 12
click at [354, 251] on input "Select an option" at bounding box center [352, 253] width 12 height 12
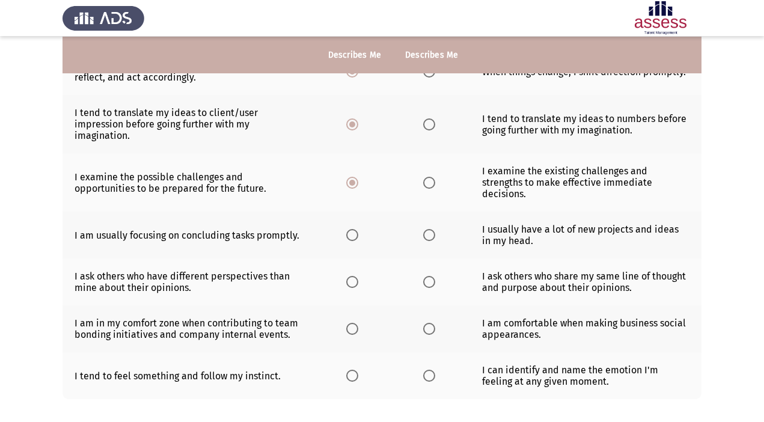
scroll to position [286, 0]
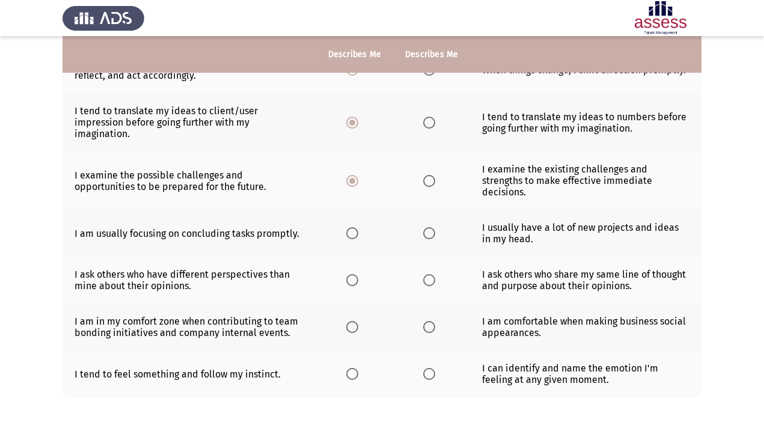
click at [448, 218] on th at bounding box center [431, 233] width 77 height 47
click at [422, 218] on th at bounding box center [431, 233] width 77 height 47
click at [426, 227] on span "Select an option" at bounding box center [429, 233] width 12 height 12
click at [426, 227] on input "Select an option" at bounding box center [429, 233] width 12 height 12
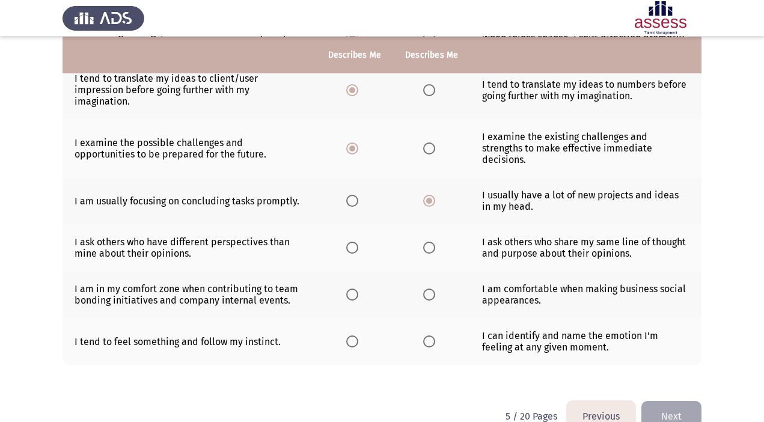
scroll to position [319, 0]
click at [358, 241] on span "Select an option" at bounding box center [352, 247] width 12 height 12
click at [358, 241] on input "Select an option" at bounding box center [352, 247] width 12 height 12
click at [352, 288] on span "Select an option" at bounding box center [352, 294] width 12 height 12
click at [352, 288] on input "Select an option" at bounding box center [352, 294] width 12 height 12
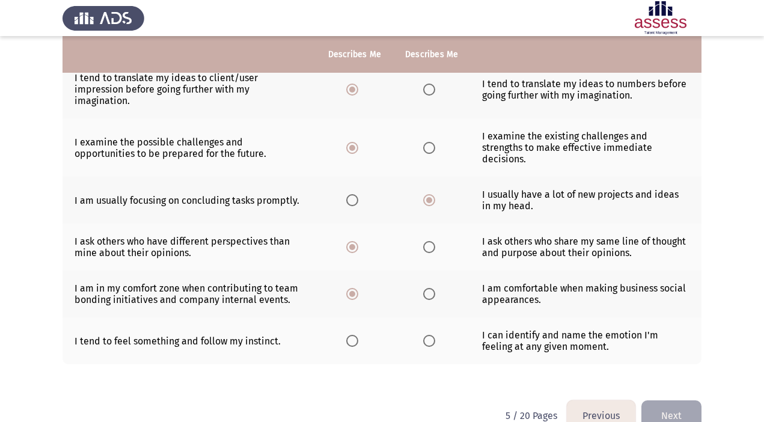
click at [417, 332] on th at bounding box center [431, 341] width 77 height 47
click at [428, 335] on span "Select an option" at bounding box center [429, 341] width 12 height 12
click at [428, 335] on input "Select an option" at bounding box center [429, 341] width 12 height 12
click at [674, 408] on button "Next" at bounding box center [672, 416] width 60 height 31
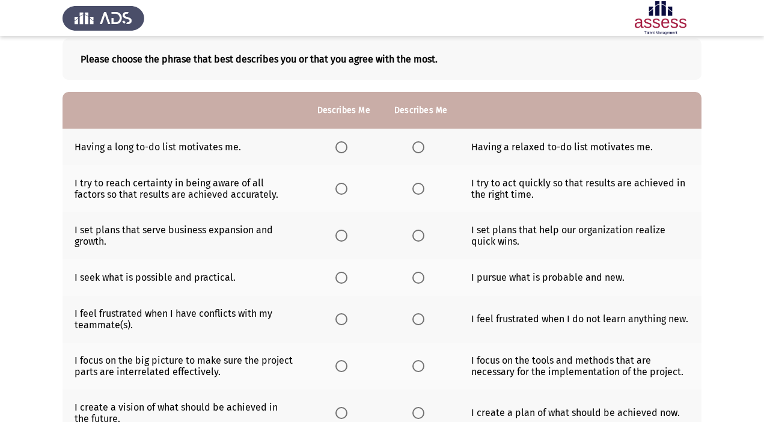
scroll to position [76, 0]
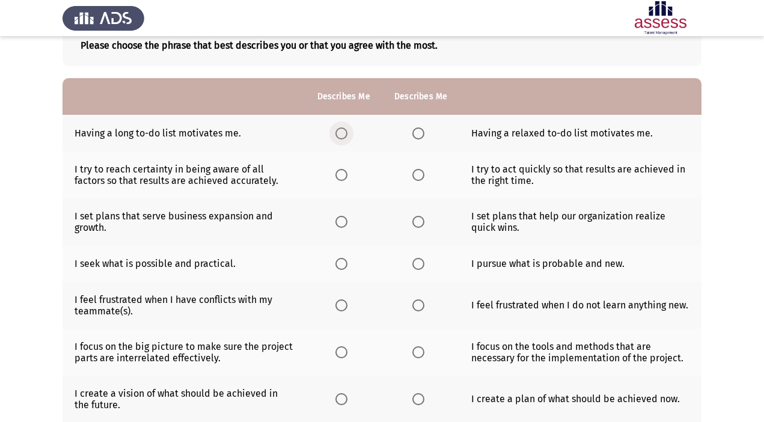
click at [343, 131] on span "Select an option" at bounding box center [342, 133] width 12 height 12
click at [343, 131] on input "Select an option" at bounding box center [342, 133] width 12 height 12
click at [414, 131] on span "Select an option" at bounding box center [419, 133] width 12 height 12
click at [414, 131] on input "Select an option" at bounding box center [419, 133] width 12 height 12
click at [340, 134] on span "Select an option" at bounding box center [342, 133] width 12 height 12
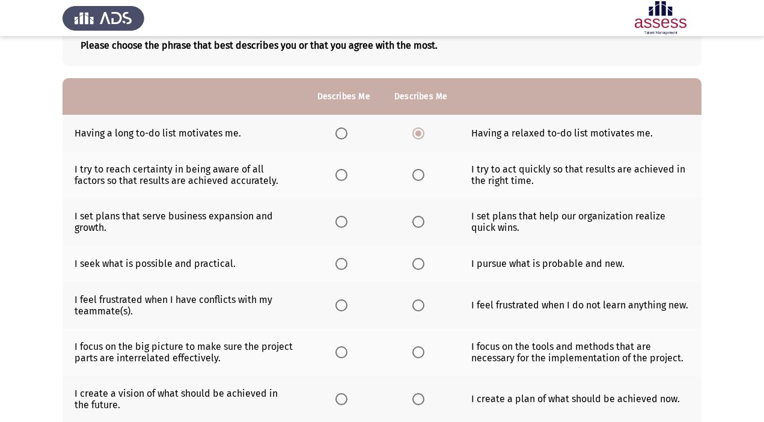
click at [340, 134] on input "Select an option" at bounding box center [342, 133] width 12 height 12
click at [415, 174] on span "Select an option" at bounding box center [419, 175] width 12 height 12
click at [415, 174] on input "Select an option" at bounding box center [419, 175] width 12 height 12
click at [419, 221] on span "Select an option" at bounding box center [419, 222] width 12 height 12
click at [419, 221] on input "Select an option" at bounding box center [419, 222] width 12 height 12
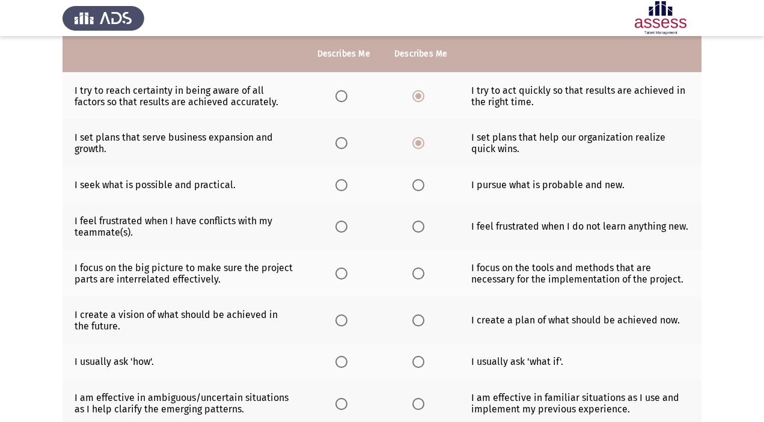
scroll to position [156, 0]
click at [416, 186] on span "Select an option" at bounding box center [419, 185] width 12 height 12
click at [416, 186] on input "Select an option" at bounding box center [419, 185] width 12 height 12
click at [415, 230] on span "Select an option" at bounding box center [419, 226] width 12 height 12
click at [415, 230] on input "Select an option" at bounding box center [419, 226] width 12 height 12
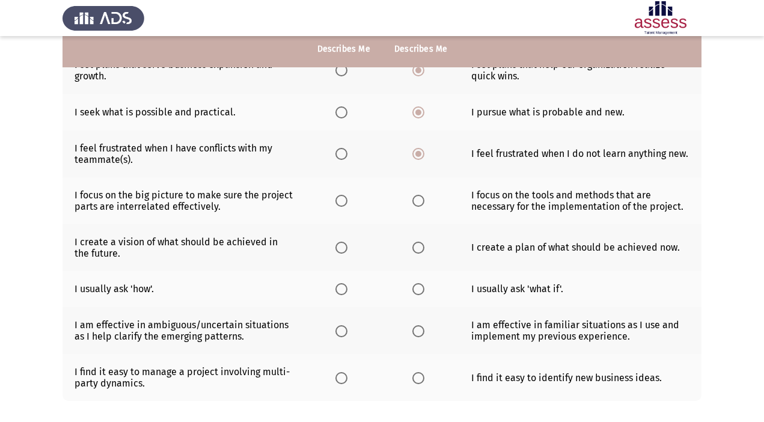
scroll to position [230, 0]
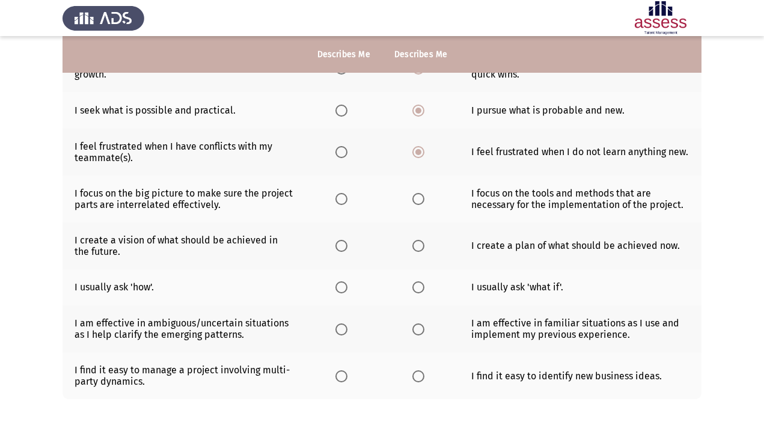
click at [343, 197] on span "Select an option" at bounding box center [342, 199] width 12 height 12
click at [343, 197] on input "Select an option" at bounding box center [342, 199] width 12 height 12
click at [346, 240] on span "Select an option" at bounding box center [342, 246] width 12 height 12
click at [346, 240] on input "Select an option" at bounding box center [342, 246] width 12 height 12
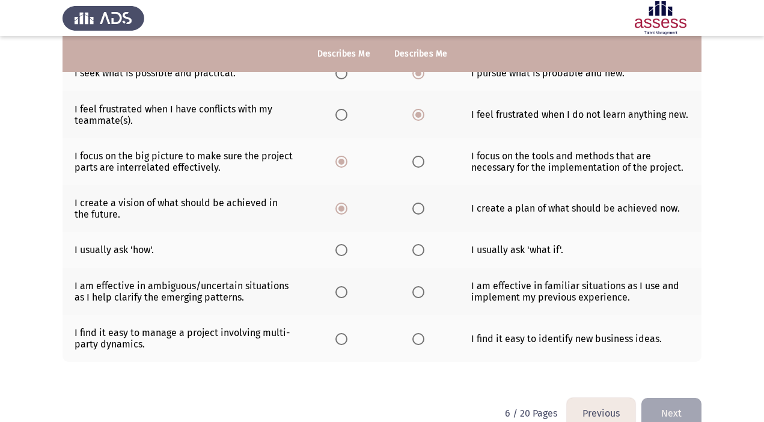
scroll to position [268, 0]
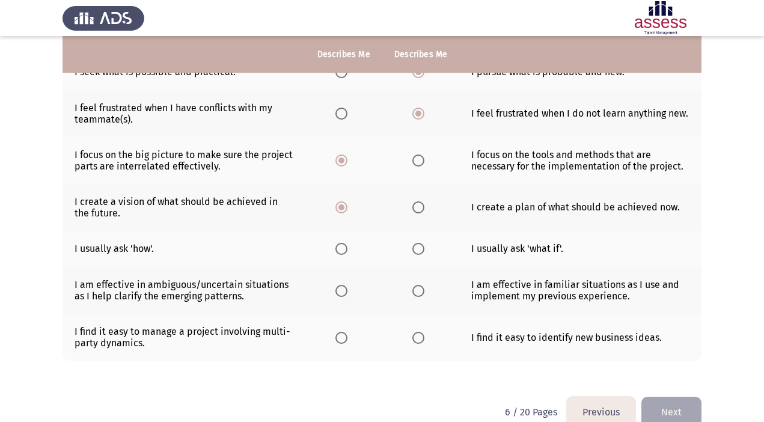
click at [419, 250] on span "Select an option" at bounding box center [419, 249] width 12 height 12
click at [419, 250] on input "Select an option" at bounding box center [419, 249] width 12 height 12
click at [420, 292] on span "Select an option" at bounding box center [419, 291] width 12 height 12
click at [420, 292] on input "Select an option" at bounding box center [419, 291] width 12 height 12
click at [420, 335] on span "Select an option" at bounding box center [419, 338] width 12 height 12
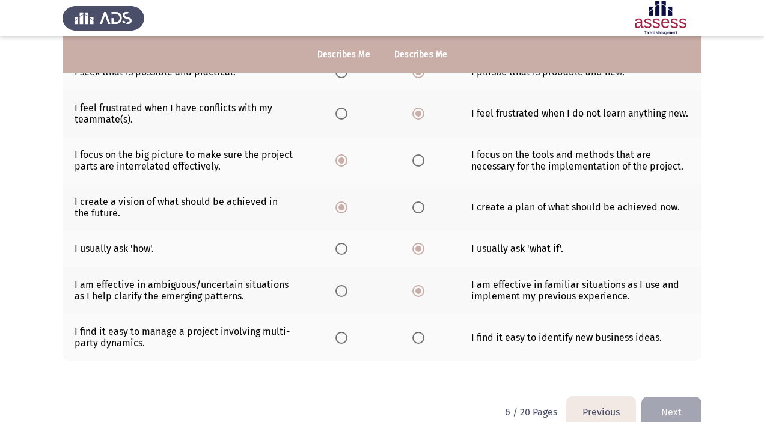
click at [420, 335] on input "Select an option" at bounding box center [419, 338] width 12 height 12
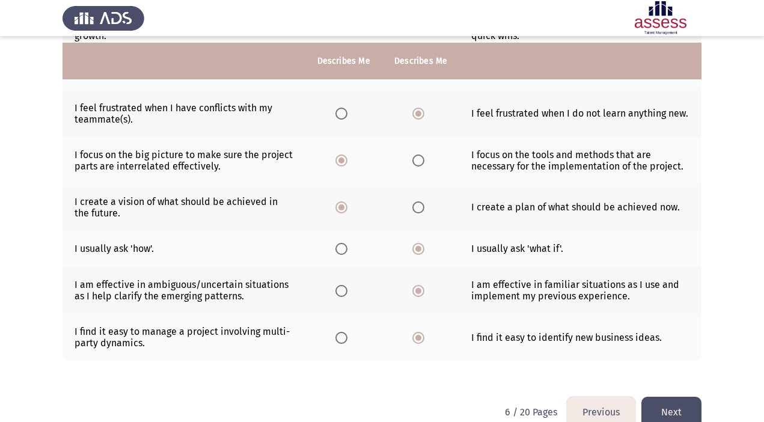
scroll to position [291, 0]
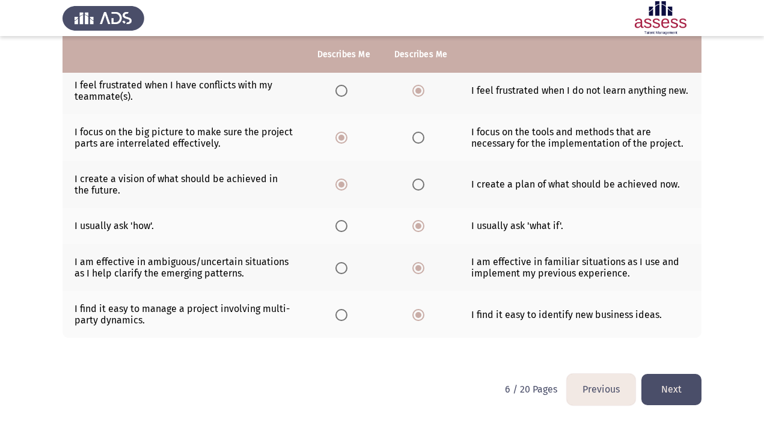
click at [668, 388] on button "Next" at bounding box center [672, 389] width 60 height 31
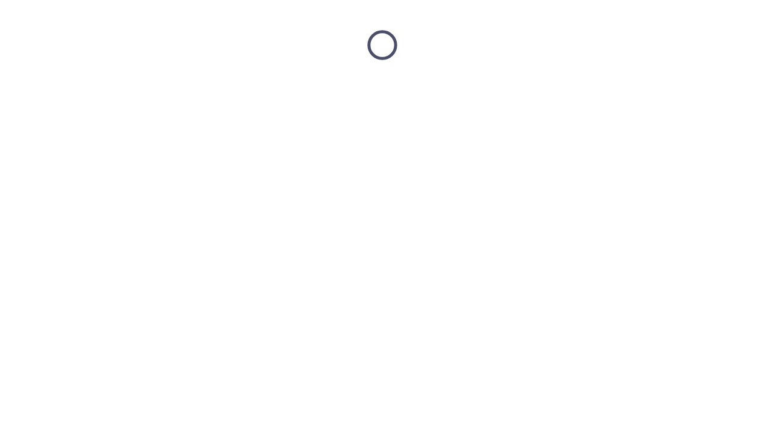
scroll to position [0, 0]
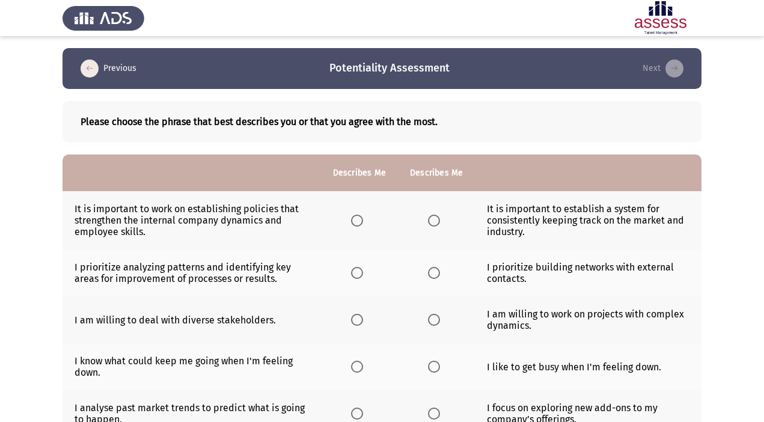
click at [434, 219] on span "Select an option" at bounding box center [434, 221] width 12 height 12
click at [434, 219] on input "Select an option" at bounding box center [434, 221] width 12 height 12
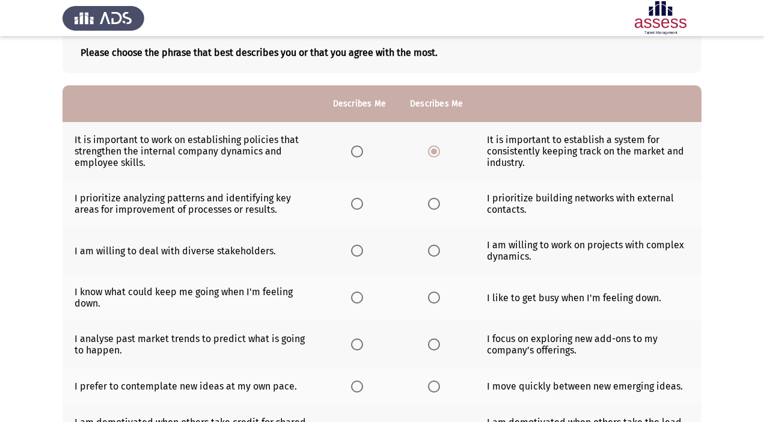
scroll to position [70, 0]
click at [352, 206] on span "Select an option" at bounding box center [357, 203] width 12 height 12
click at [352, 206] on input "Select an option" at bounding box center [357, 203] width 12 height 12
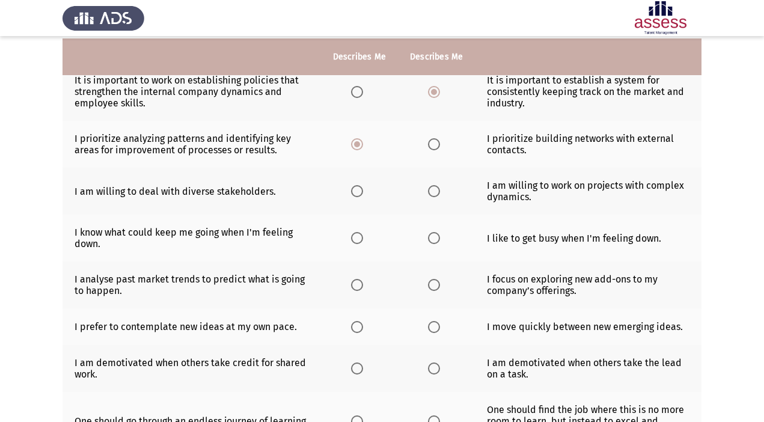
scroll to position [131, 0]
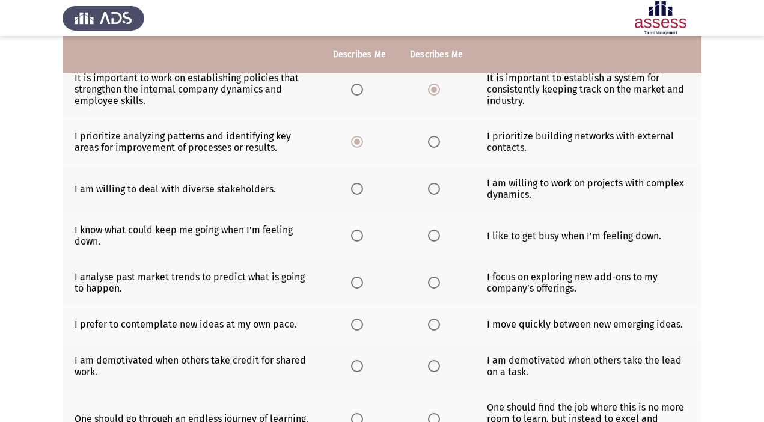
click at [355, 191] on span "Select an option" at bounding box center [357, 189] width 12 height 12
click at [355, 191] on input "Select an option" at bounding box center [357, 189] width 12 height 12
click at [436, 233] on span "Select an option" at bounding box center [434, 236] width 12 height 12
click at [436, 233] on input "Select an option" at bounding box center [434, 236] width 12 height 12
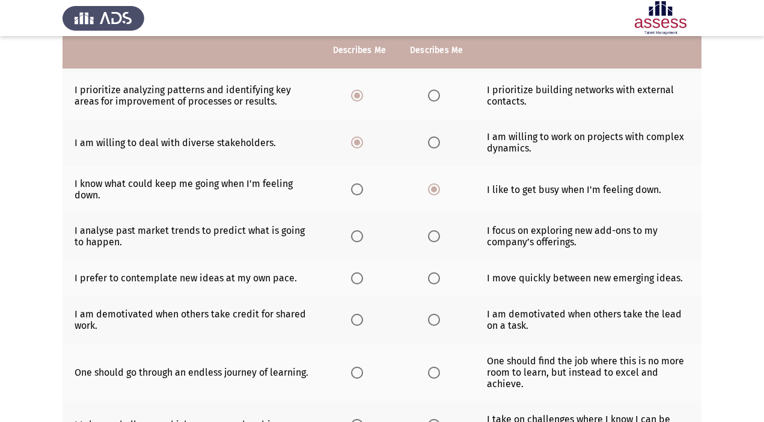
scroll to position [179, 0]
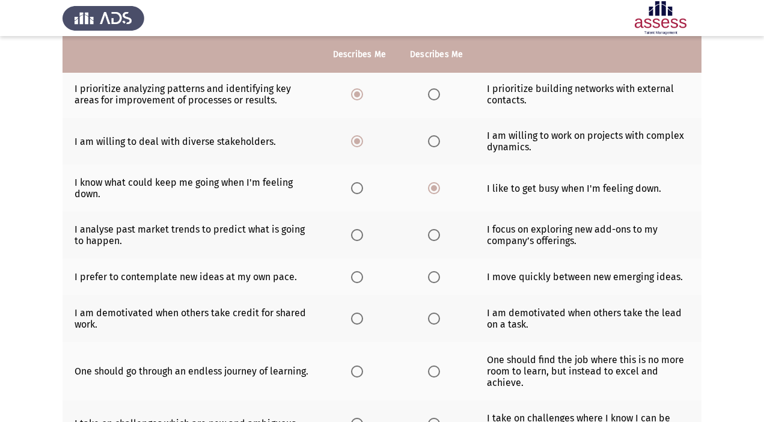
click at [360, 186] on span "Select an option" at bounding box center [357, 188] width 12 height 12
click at [360, 186] on input "Select an option" at bounding box center [357, 188] width 12 height 12
click at [351, 235] on th at bounding box center [359, 235] width 77 height 47
click at [355, 236] on span "Select an option" at bounding box center [357, 235] width 12 height 12
click at [355, 236] on input "Select an option" at bounding box center [357, 235] width 12 height 12
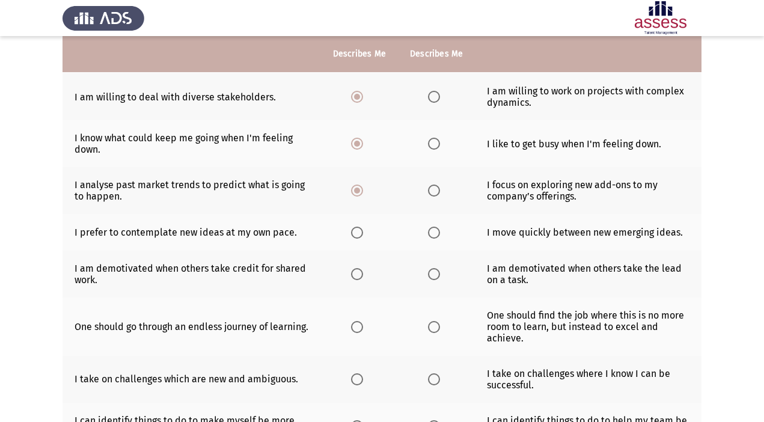
scroll to position [224, 0]
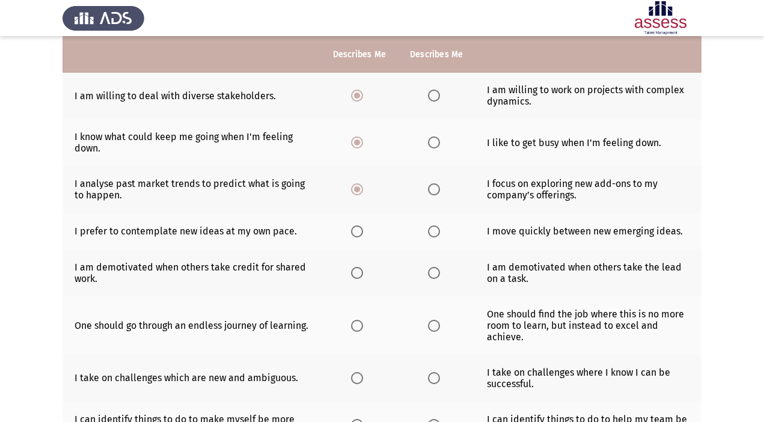
click at [435, 227] on span "Select an option" at bounding box center [434, 232] width 12 height 12
click at [435, 227] on input "Select an option" at bounding box center [434, 232] width 12 height 12
click at [435, 272] on span "Select an option" at bounding box center [434, 273] width 12 height 12
click at [435, 272] on input "Select an option" at bounding box center [434, 273] width 12 height 12
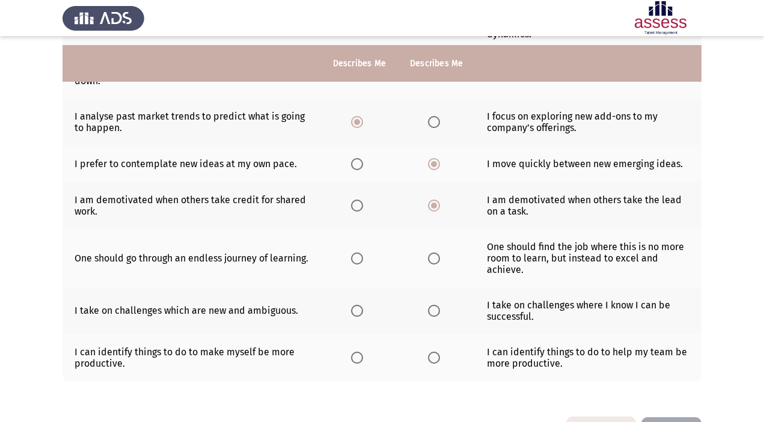
scroll to position [301, 0]
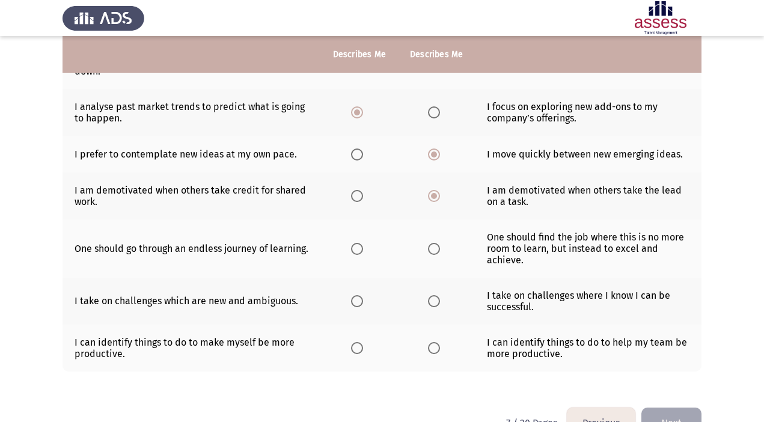
click at [354, 247] on span "Select an option" at bounding box center [357, 249] width 12 height 12
click at [354, 247] on input "Select an option" at bounding box center [357, 249] width 12 height 12
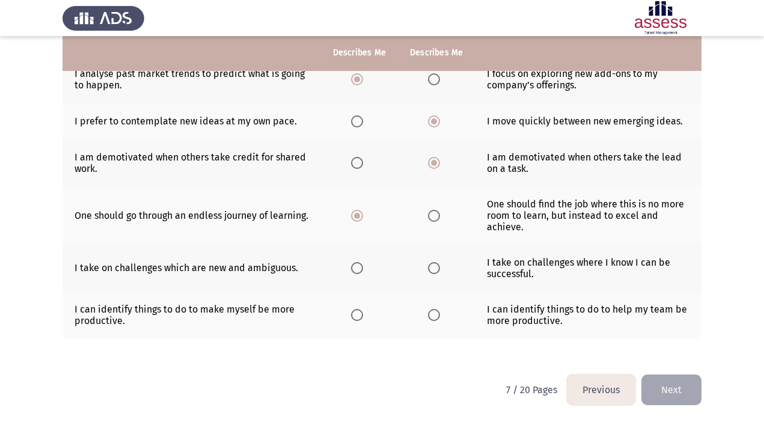
scroll to position [334, 0]
click at [357, 263] on span "Select an option" at bounding box center [357, 268] width 12 height 12
click at [357, 263] on input "Select an option" at bounding box center [357, 268] width 12 height 12
click at [434, 312] on span "Select an option" at bounding box center [434, 315] width 12 height 12
click at [434, 312] on input "Select an option" at bounding box center [434, 315] width 12 height 12
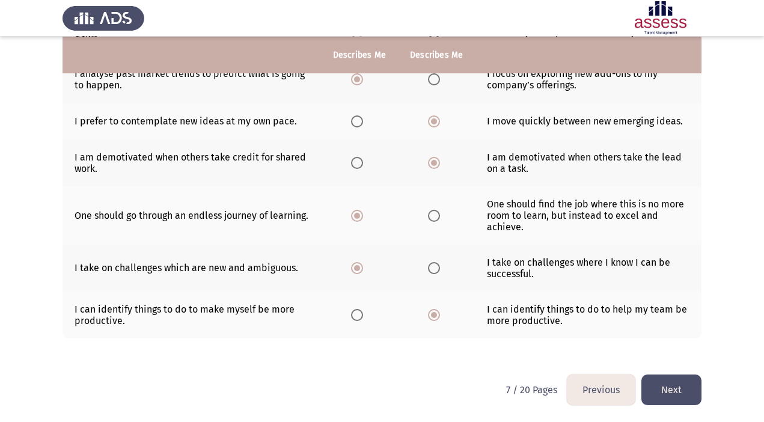
click at [669, 385] on button "Next" at bounding box center [672, 390] width 60 height 31
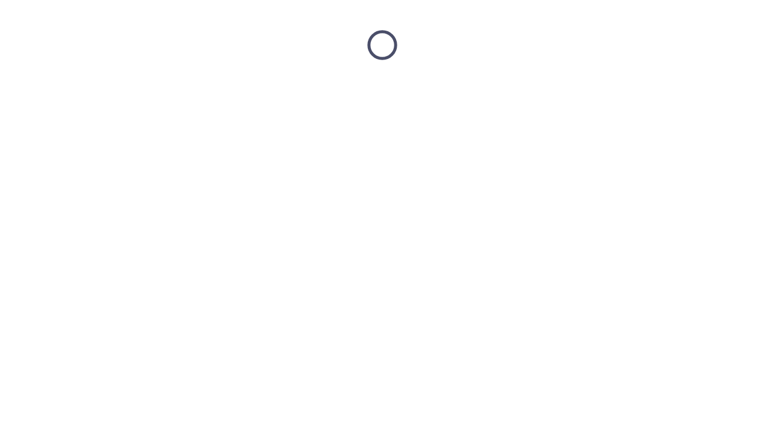
scroll to position [0, 0]
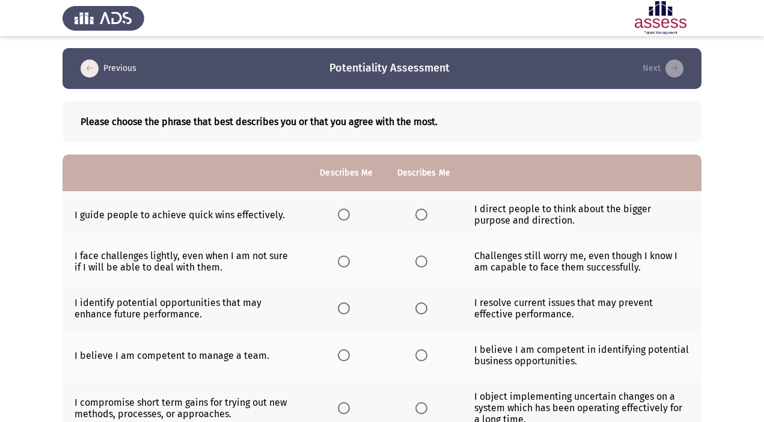
click at [422, 215] on span "Select an option" at bounding box center [422, 215] width 12 height 12
click at [422, 215] on input "Select an option" at bounding box center [422, 215] width 12 height 12
click at [419, 262] on span "Select an option" at bounding box center [422, 262] width 12 height 12
click at [419, 262] on input "Select an option" at bounding box center [422, 262] width 12 height 12
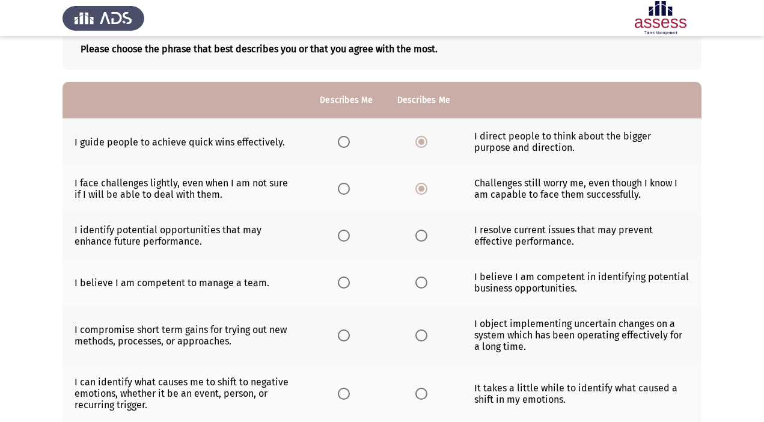
scroll to position [73, 0]
click at [349, 234] on span "Select an option" at bounding box center [344, 235] width 12 height 12
click at [349, 234] on input "Select an option" at bounding box center [344, 235] width 12 height 12
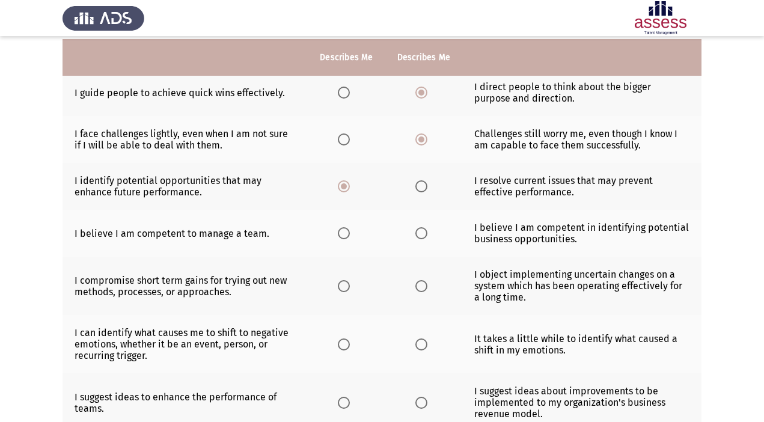
scroll to position [125, 0]
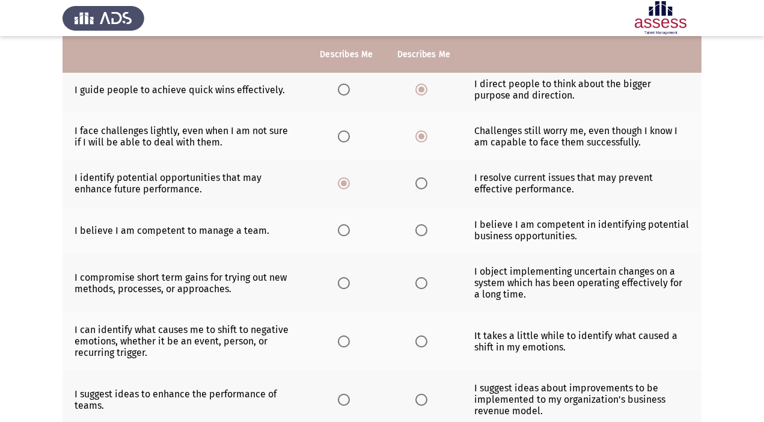
click at [419, 229] on span "Select an option" at bounding box center [422, 230] width 12 height 12
click at [419, 229] on input "Select an option" at bounding box center [422, 230] width 12 height 12
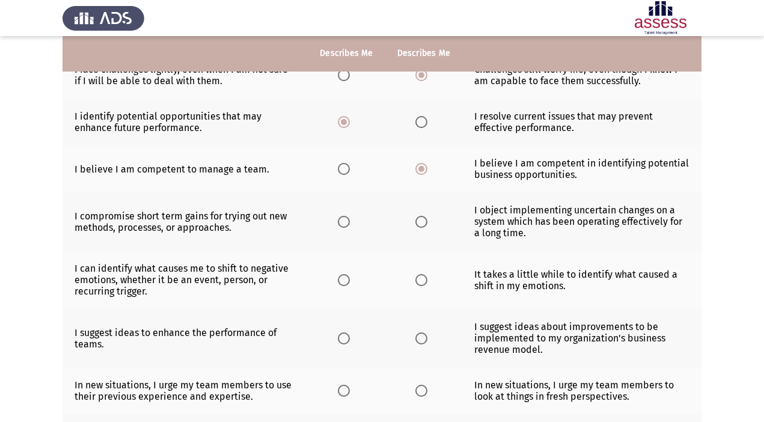
scroll to position [188, 0]
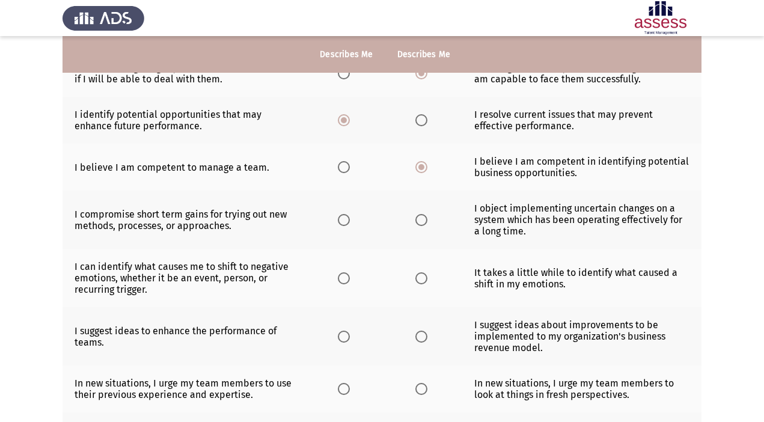
click at [346, 219] on span "Select an option" at bounding box center [344, 220] width 12 height 12
click at [346, 219] on input "Select an option" at bounding box center [344, 220] width 12 height 12
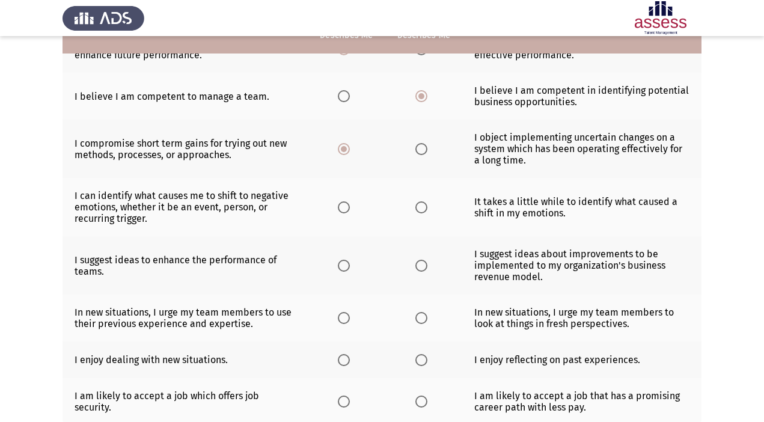
scroll to position [265, 0]
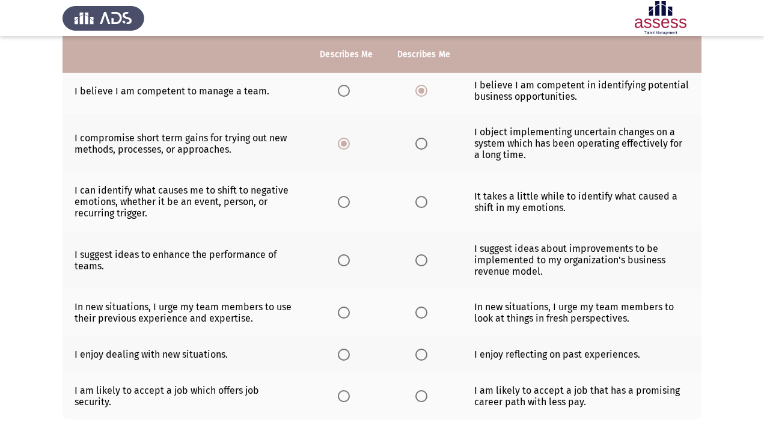
click at [346, 200] on span "Select an option" at bounding box center [344, 202] width 12 height 12
click at [346, 200] on input "Select an option" at bounding box center [344, 202] width 12 height 12
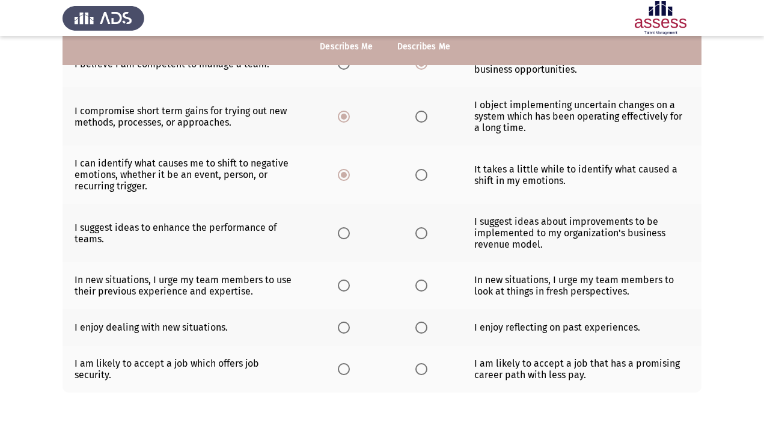
scroll to position [299, 0]
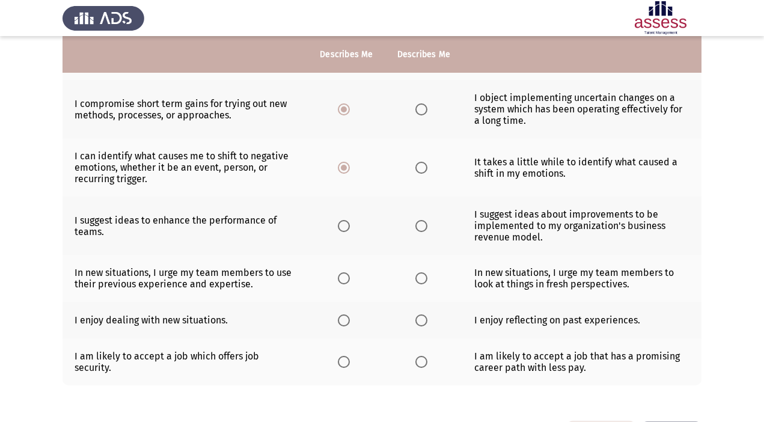
click at [355, 226] on label "Select an option" at bounding box center [346, 226] width 17 height 12
click at [350, 226] on input "Select an option" at bounding box center [344, 226] width 12 height 12
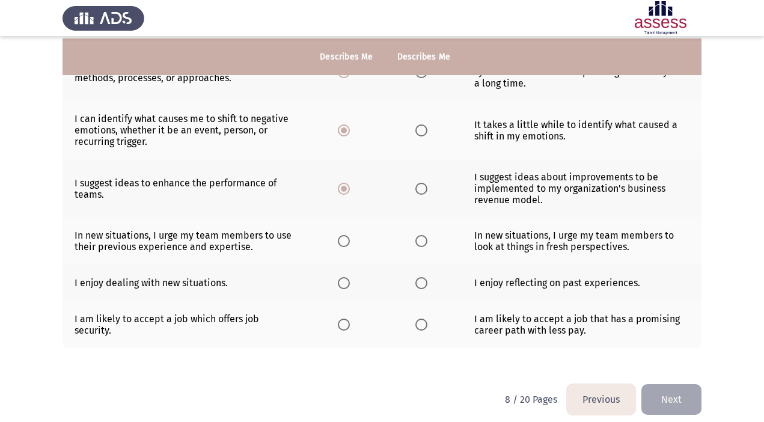
scroll to position [339, 0]
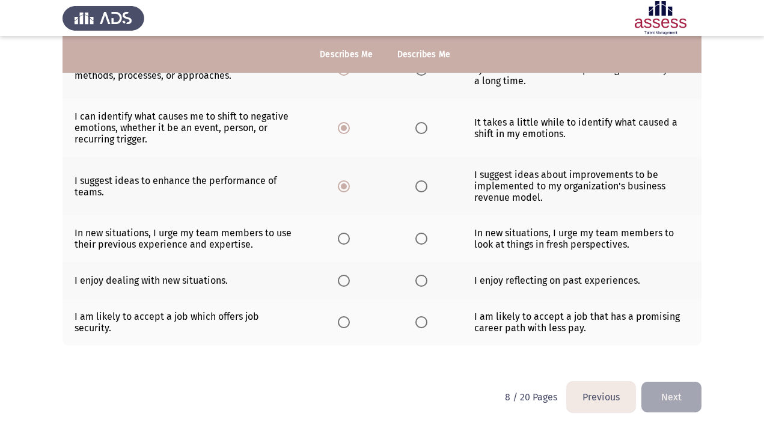
click at [421, 239] on span "Select an option" at bounding box center [422, 239] width 12 height 12
click at [421, 239] on input "Select an option" at bounding box center [422, 239] width 12 height 12
click at [348, 281] on span "Select an option" at bounding box center [344, 281] width 12 height 12
click at [348, 281] on input "Select an option" at bounding box center [344, 281] width 12 height 12
click at [425, 281] on span "Select an option" at bounding box center [422, 281] width 12 height 12
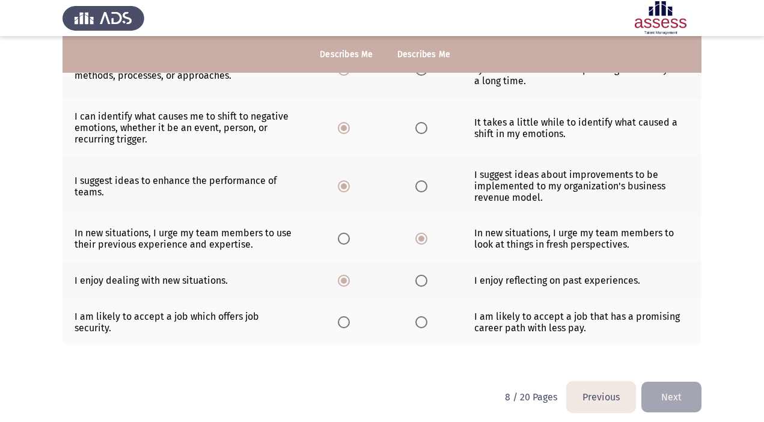
click at [425, 281] on input "Select an option" at bounding box center [422, 281] width 12 height 12
click at [426, 320] on span "Select an option" at bounding box center [422, 322] width 12 height 12
click at [426, 320] on input "Select an option" at bounding box center [422, 322] width 12 height 12
click at [684, 397] on button "Next" at bounding box center [672, 397] width 60 height 31
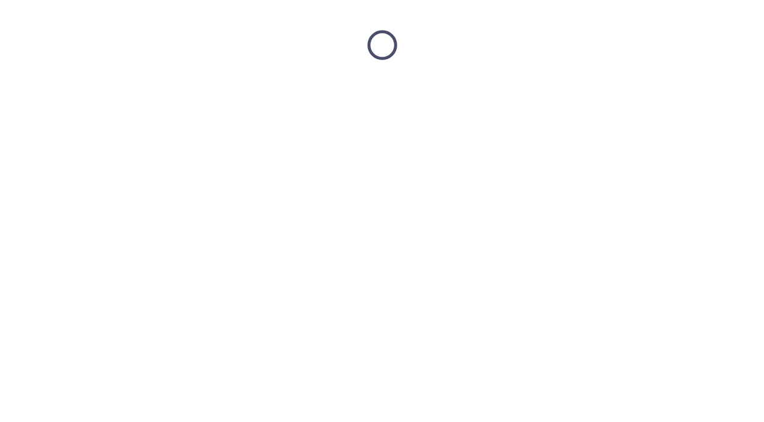
scroll to position [0, 0]
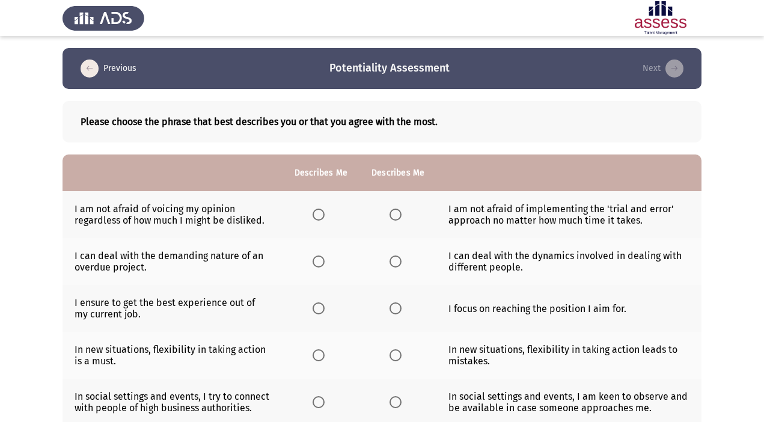
click at [392, 215] on span "Select an option" at bounding box center [396, 215] width 12 height 12
click at [392, 215] on input "Select an option" at bounding box center [396, 215] width 12 height 12
click at [316, 262] on span "Select an option" at bounding box center [319, 262] width 12 height 12
click at [316, 262] on input "Select an option" at bounding box center [319, 262] width 12 height 12
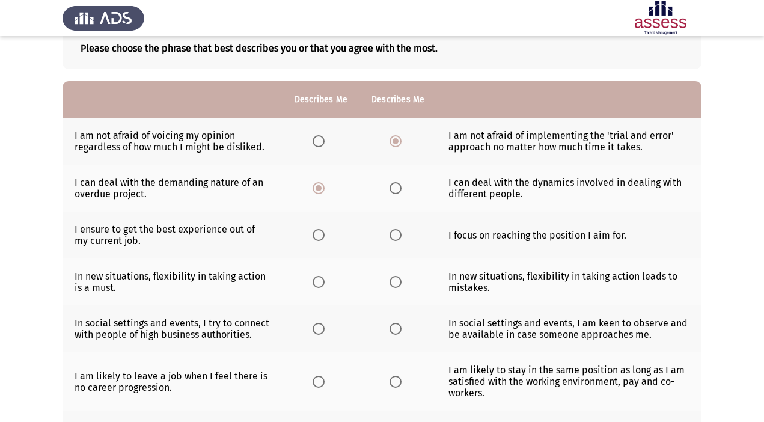
scroll to position [75, 0]
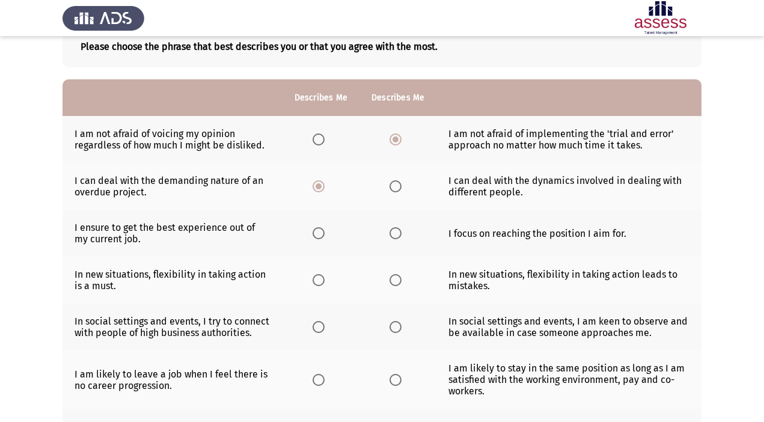
click at [321, 234] on span "Select an option" at bounding box center [319, 233] width 12 height 12
click at [321, 234] on input "Select an option" at bounding box center [319, 233] width 12 height 12
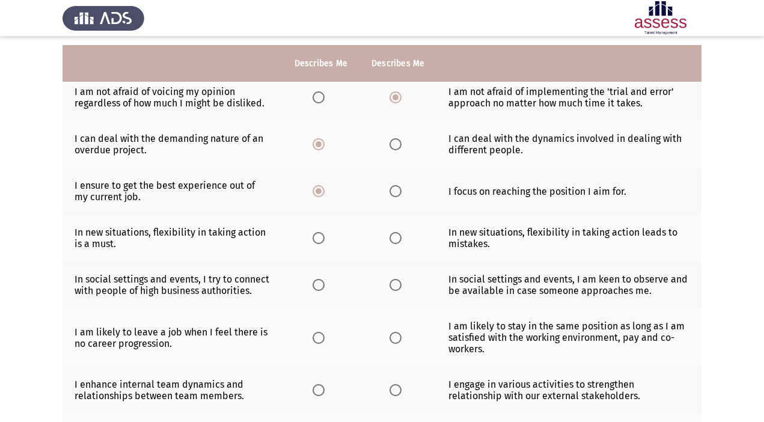
scroll to position [131, 0]
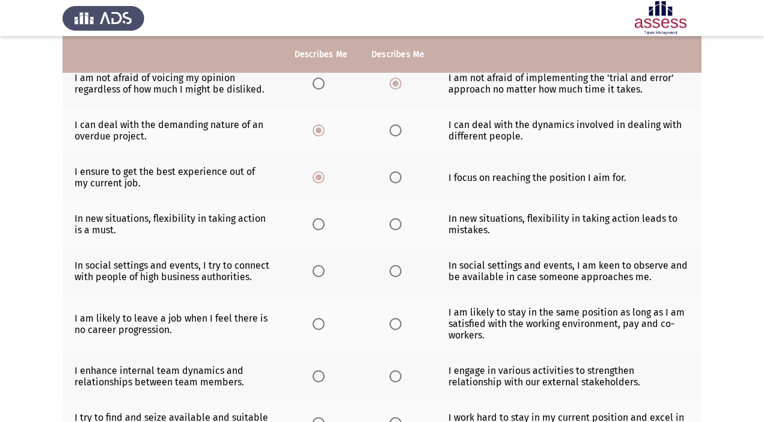
click at [312, 226] on th at bounding box center [321, 224] width 77 height 47
click at [319, 227] on span "Select an option" at bounding box center [319, 224] width 12 height 12
click at [319, 227] on input "Select an option" at bounding box center [319, 224] width 12 height 12
click at [394, 272] on span "Select an option" at bounding box center [396, 271] width 12 height 12
click at [394, 272] on input "Select an option" at bounding box center [396, 271] width 12 height 12
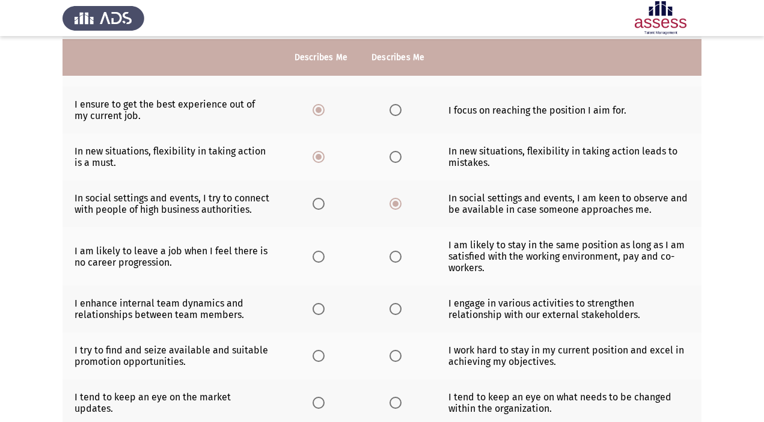
scroll to position [201, 0]
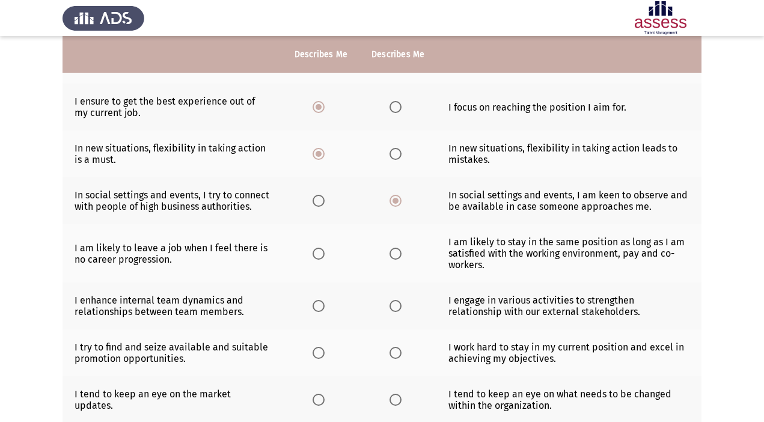
click at [318, 256] on span "Select an option" at bounding box center [319, 254] width 12 height 12
click at [318, 256] on input "Select an option" at bounding box center [319, 254] width 12 height 12
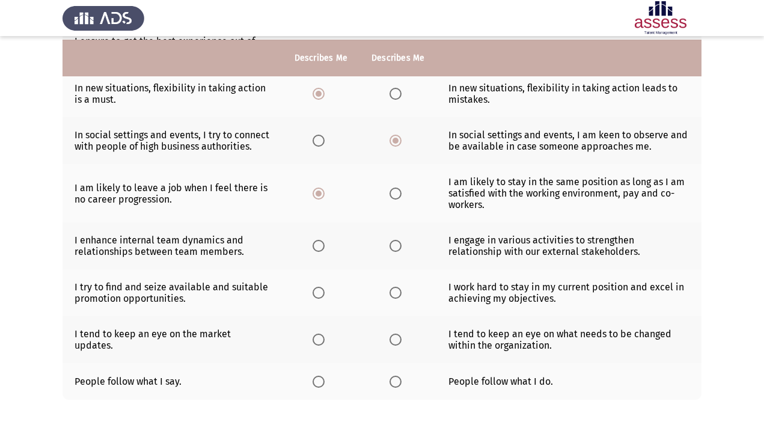
scroll to position [266, 0]
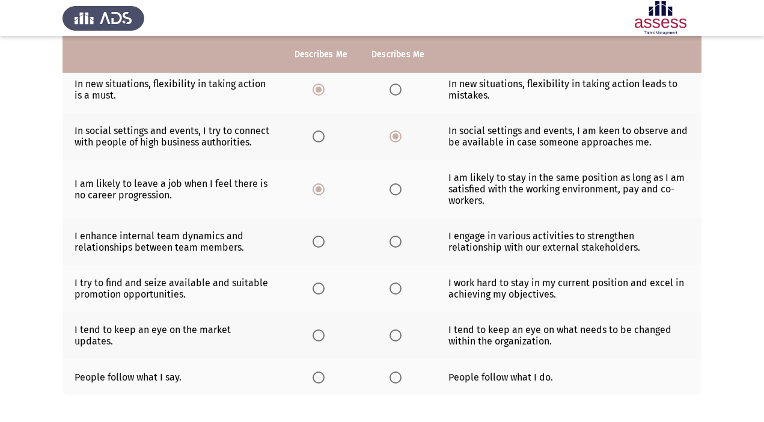
click at [318, 237] on span "Select an option" at bounding box center [319, 242] width 12 height 12
click at [318, 237] on input "Select an option" at bounding box center [319, 242] width 12 height 12
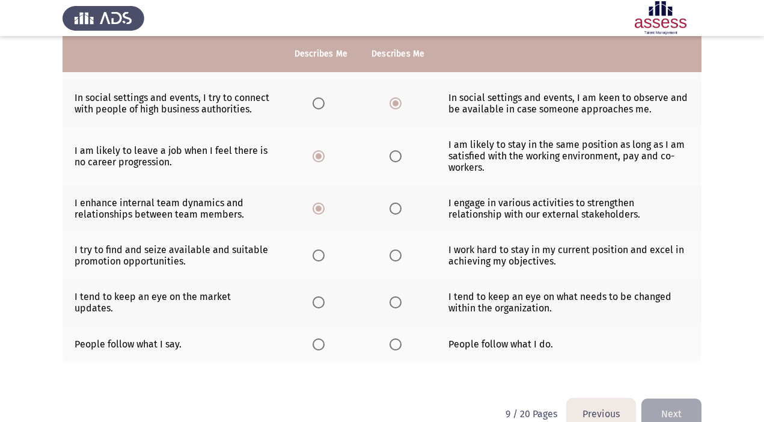
scroll to position [301, 0]
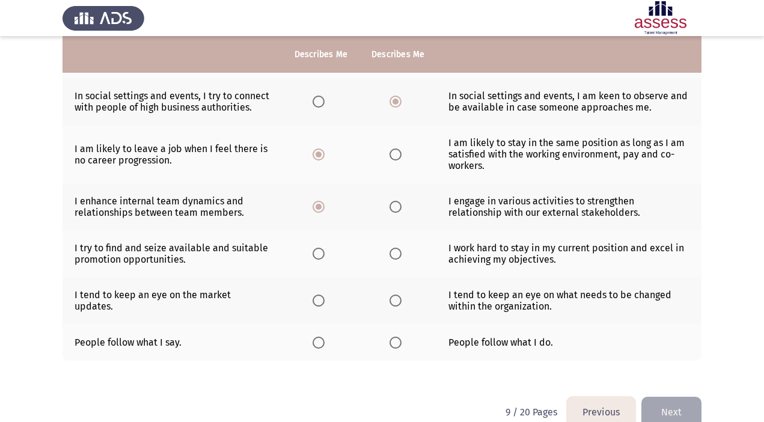
click at [390, 255] on span "Select an option" at bounding box center [396, 254] width 12 height 12
click at [390, 255] on input "Select an option" at bounding box center [396, 254] width 12 height 12
click at [307, 301] on th at bounding box center [321, 300] width 77 height 47
click at [320, 305] on span "Select an option" at bounding box center [319, 301] width 12 height 12
click at [320, 305] on input "Select an option" at bounding box center [319, 301] width 12 height 12
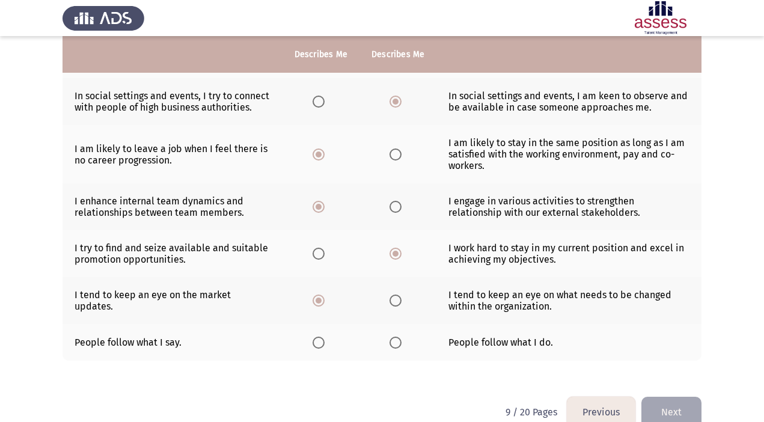
click at [400, 345] on span "Select an option" at bounding box center [396, 343] width 12 height 12
click at [400, 345] on input "Select an option" at bounding box center [396, 343] width 12 height 12
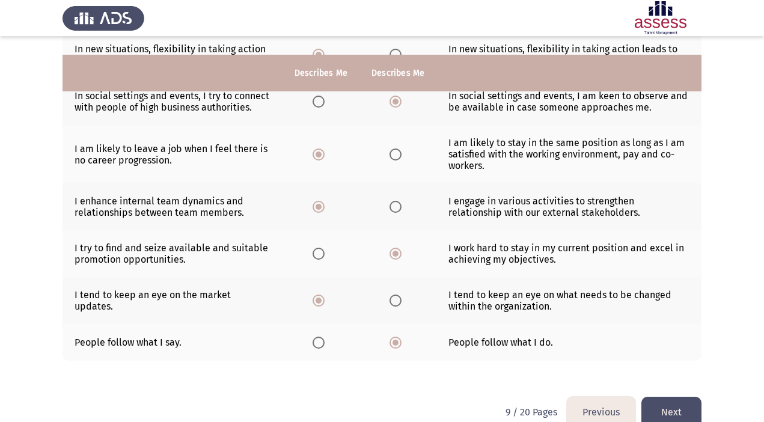
scroll to position [323, 0]
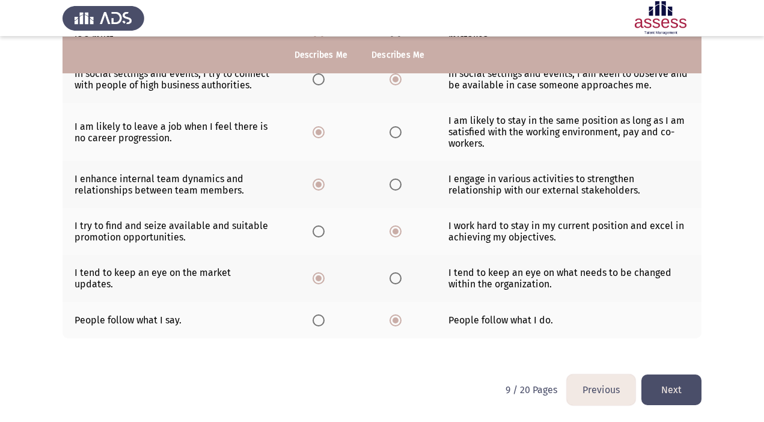
click at [681, 389] on button "Next" at bounding box center [672, 390] width 60 height 31
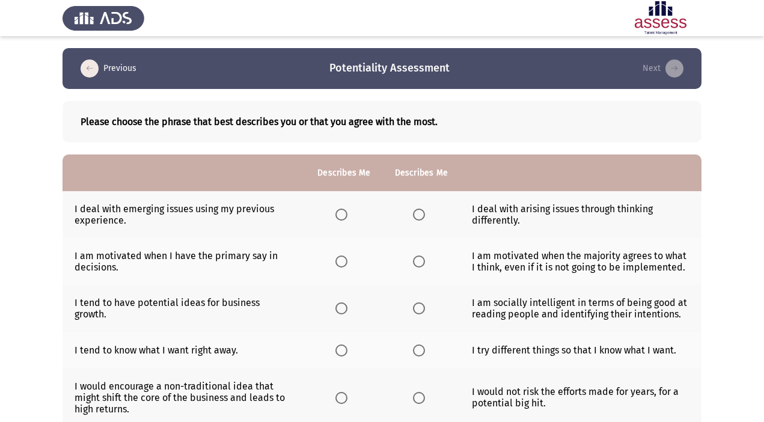
click at [420, 209] on span "Select an option" at bounding box center [419, 215] width 12 height 12
click at [420, 209] on input "Select an option" at bounding box center [419, 215] width 12 height 12
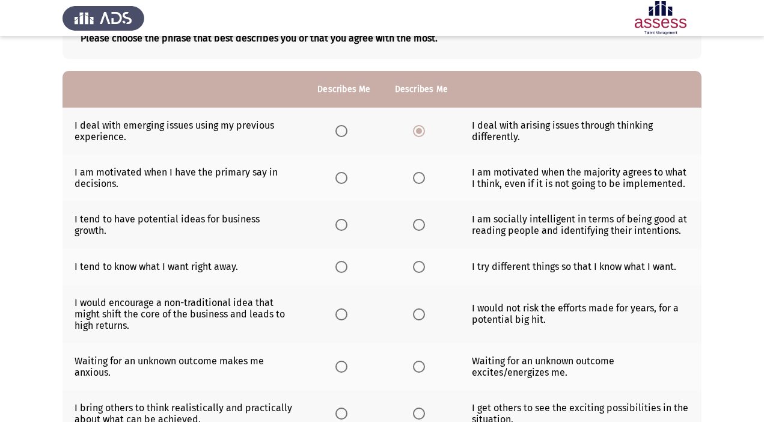
scroll to position [88, 0]
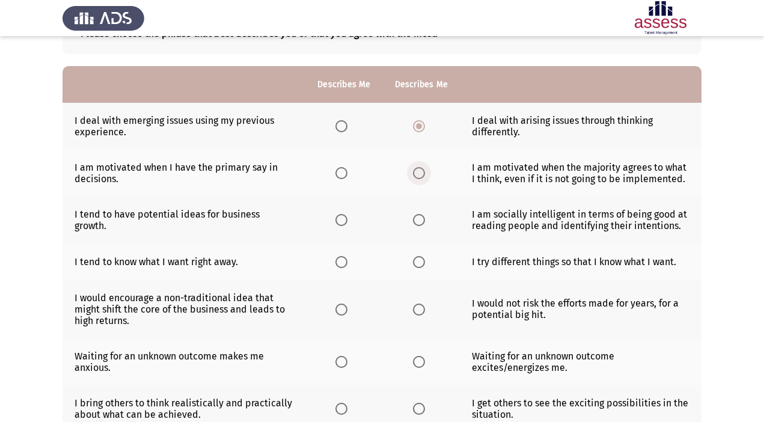
click at [421, 173] on span "Select an option" at bounding box center [419, 173] width 12 height 12
click at [421, 173] on input "Select an option" at bounding box center [419, 173] width 12 height 12
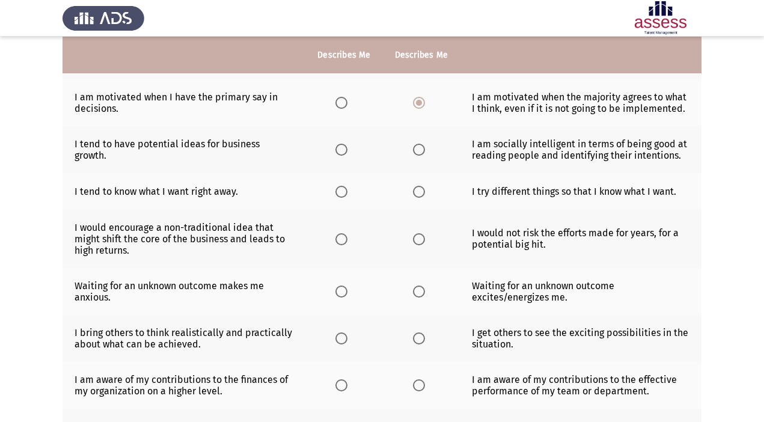
scroll to position [159, 0]
click at [341, 147] on span "Select an option" at bounding box center [342, 149] width 12 height 12
click at [341, 147] on input "Select an option" at bounding box center [342, 149] width 12 height 12
click at [418, 149] on span "Select an option" at bounding box center [419, 149] width 12 height 12
click at [418, 149] on input "Select an option" at bounding box center [419, 149] width 12 height 12
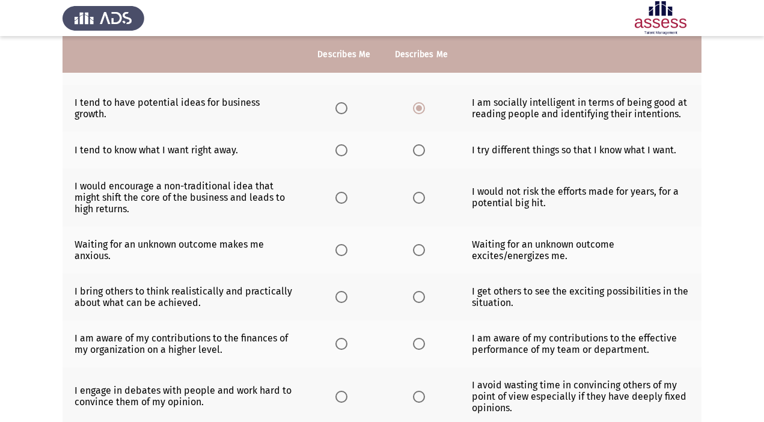
scroll to position [201, 0]
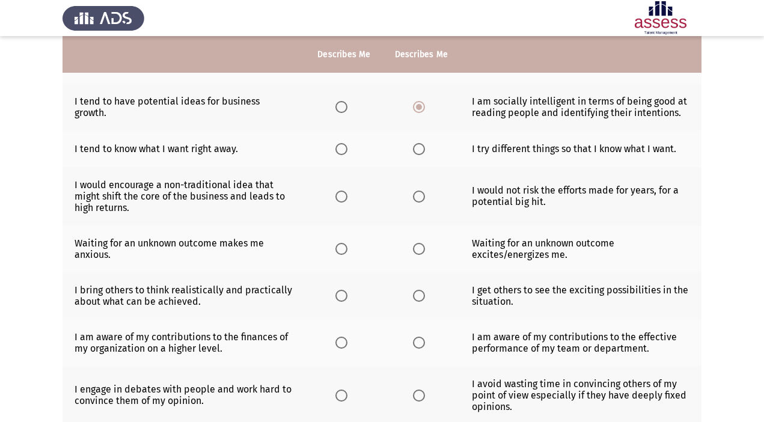
click at [348, 149] on span "Select an option" at bounding box center [342, 149] width 12 height 12
click at [348, 149] on input "Select an option" at bounding box center [342, 149] width 12 height 12
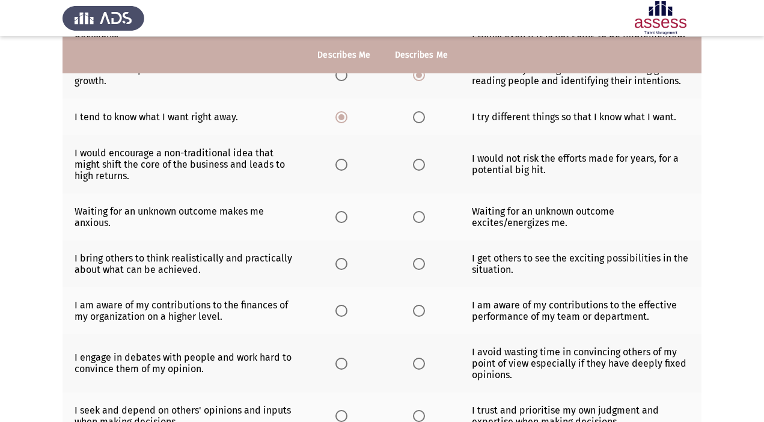
scroll to position [234, 0]
click at [344, 165] on span "Select an option" at bounding box center [342, 164] width 12 height 12
click at [344, 165] on input "Select an option" at bounding box center [342, 164] width 12 height 12
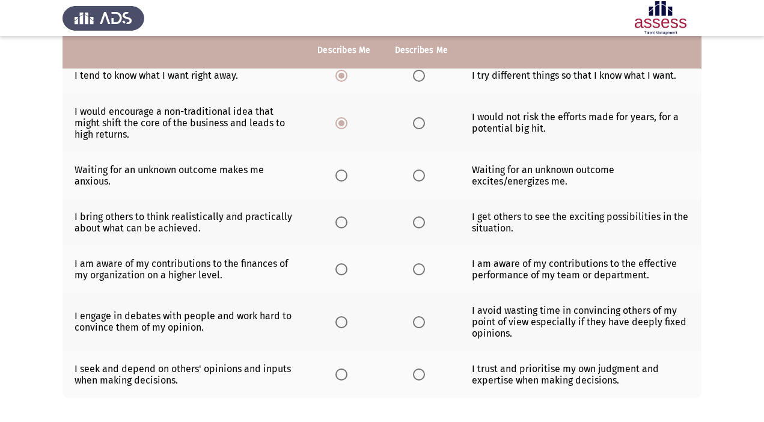
scroll to position [278, 0]
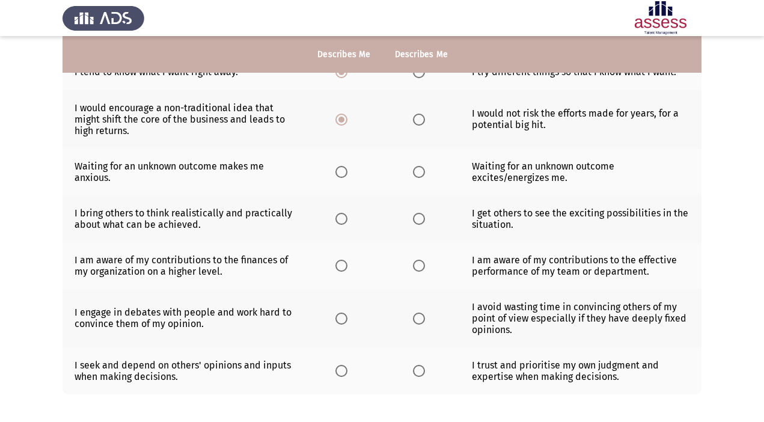
click at [417, 173] on span "Select an option" at bounding box center [419, 172] width 12 height 12
click at [417, 173] on input "Select an option" at bounding box center [419, 172] width 12 height 12
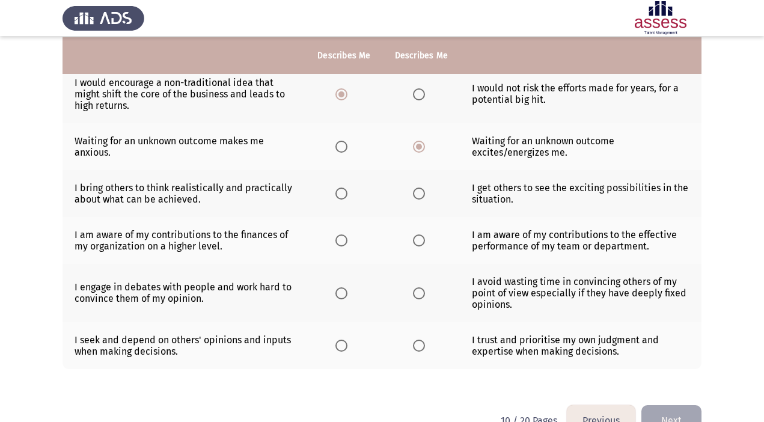
scroll to position [305, 0]
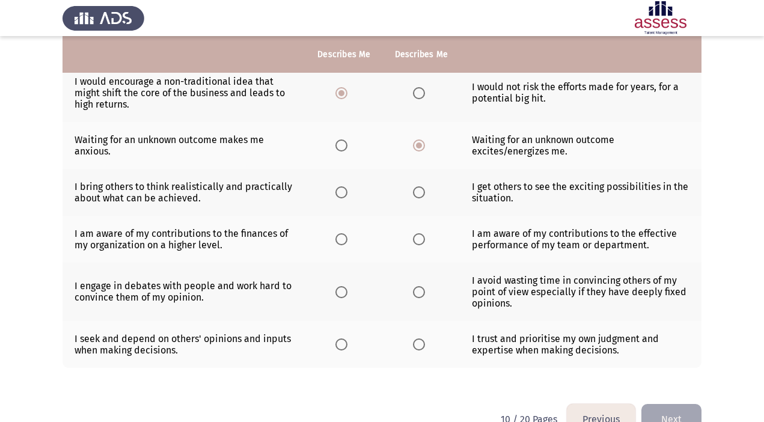
click at [419, 195] on span "Select an option" at bounding box center [419, 192] width 12 height 12
click at [419, 195] on input "Select an option" at bounding box center [419, 192] width 12 height 12
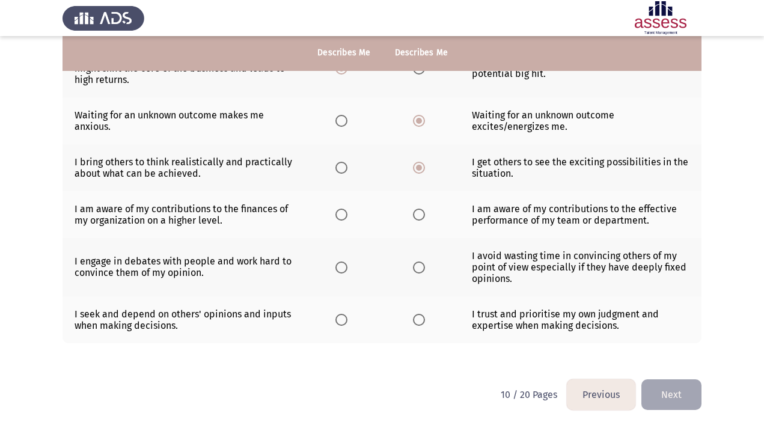
scroll to position [334, 0]
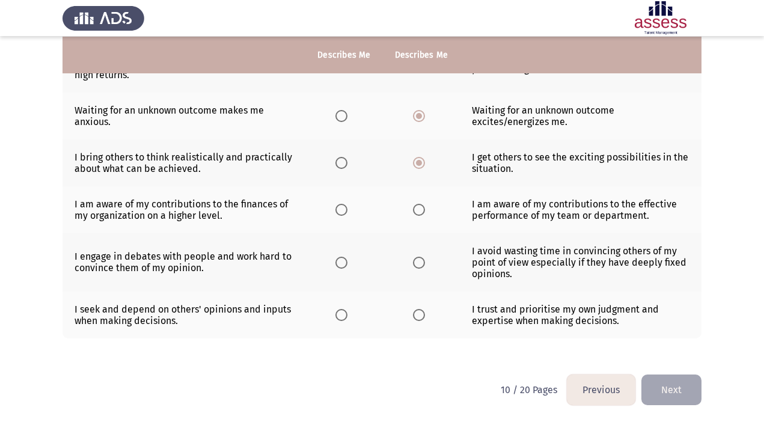
click at [420, 212] on span "Select an option" at bounding box center [419, 210] width 12 height 12
click at [420, 212] on input "Select an option" at bounding box center [419, 210] width 12 height 12
click at [340, 262] on span "Select an option" at bounding box center [342, 263] width 12 height 12
click at [340, 262] on input "Select an option" at bounding box center [342, 263] width 12 height 12
click at [342, 314] on span "Select an option" at bounding box center [342, 315] width 12 height 12
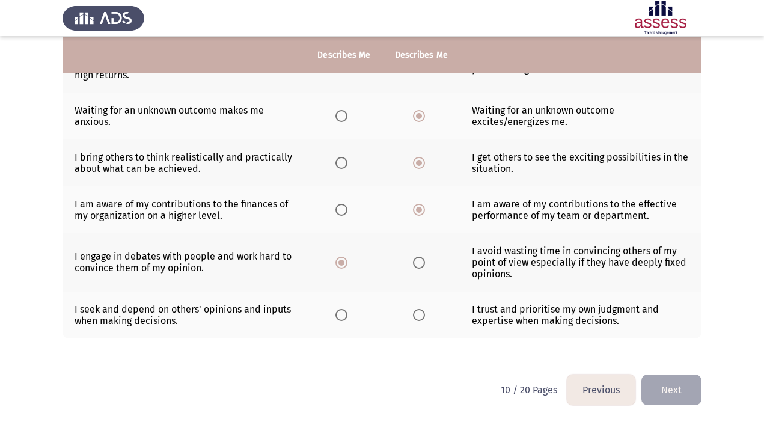
click at [342, 314] on input "Select an option" at bounding box center [342, 315] width 12 height 12
click at [696, 390] on button "Next" at bounding box center [672, 390] width 60 height 31
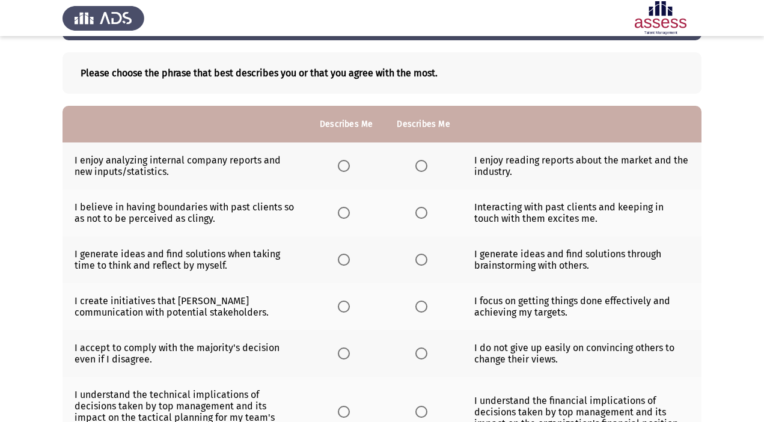
scroll to position [52, 0]
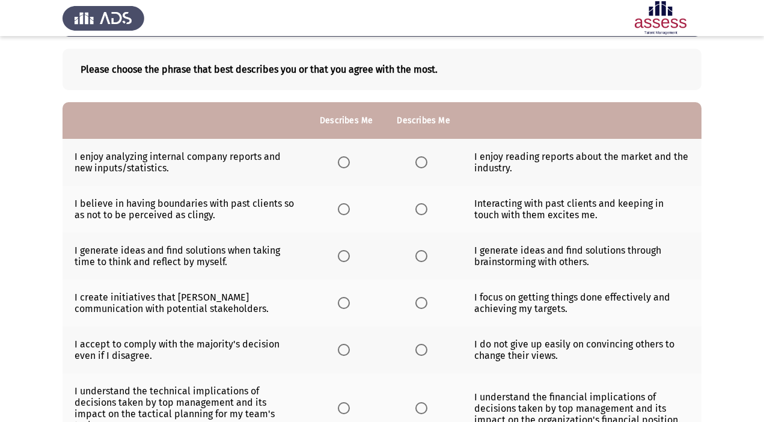
click at [352, 161] on label "Select an option" at bounding box center [346, 162] width 17 height 12
click at [350, 161] on input "Select an option" at bounding box center [344, 162] width 12 height 12
click at [345, 207] on span "Select an option" at bounding box center [344, 209] width 12 height 12
click at [345, 207] on input "Select an option" at bounding box center [344, 209] width 12 height 12
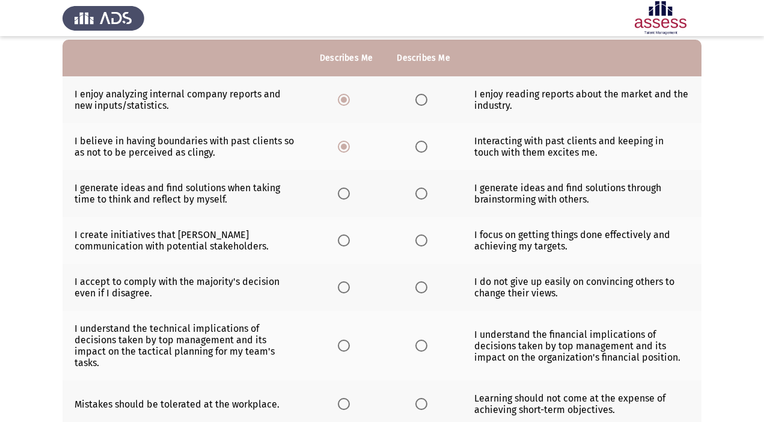
scroll to position [121, 0]
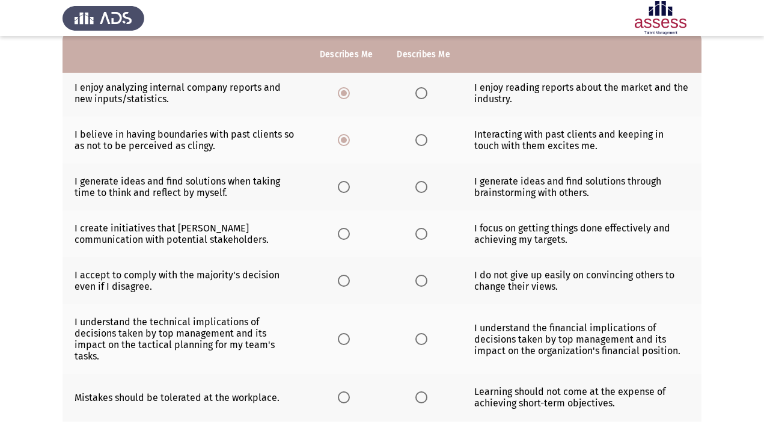
click at [423, 137] on span "Select an option" at bounding box center [422, 140] width 12 height 12
click at [423, 137] on input "Select an option" at bounding box center [422, 140] width 12 height 12
click at [347, 181] on span "Select an option" at bounding box center [344, 187] width 12 height 12
click at [347, 181] on input "Select an option" at bounding box center [344, 187] width 12 height 12
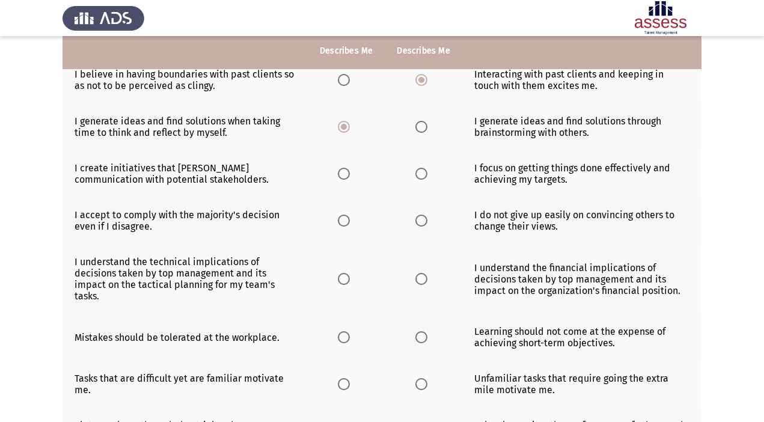
scroll to position [186, 0]
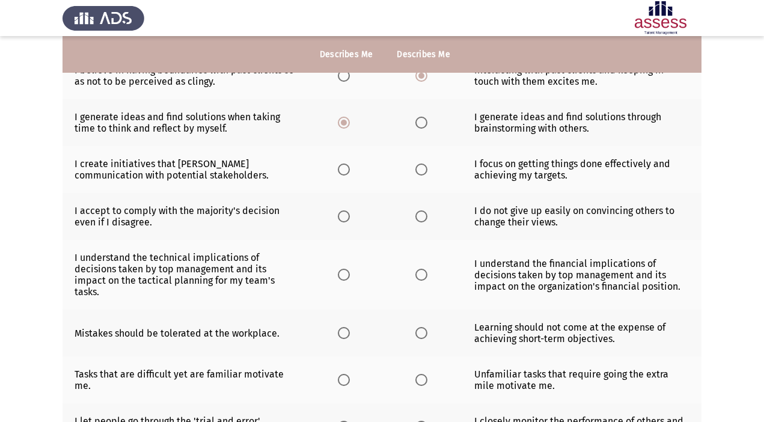
click at [417, 172] on span "Select an option" at bounding box center [422, 170] width 12 height 12
click at [417, 172] on input "Select an option" at bounding box center [422, 170] width 12 height 12
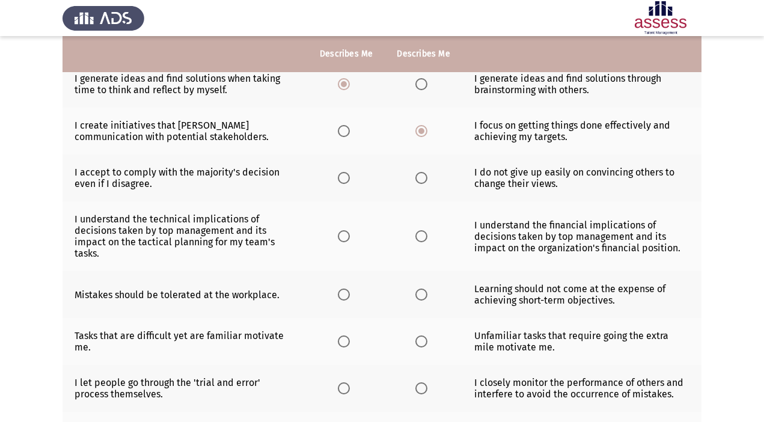
scroll to position [229, 0]
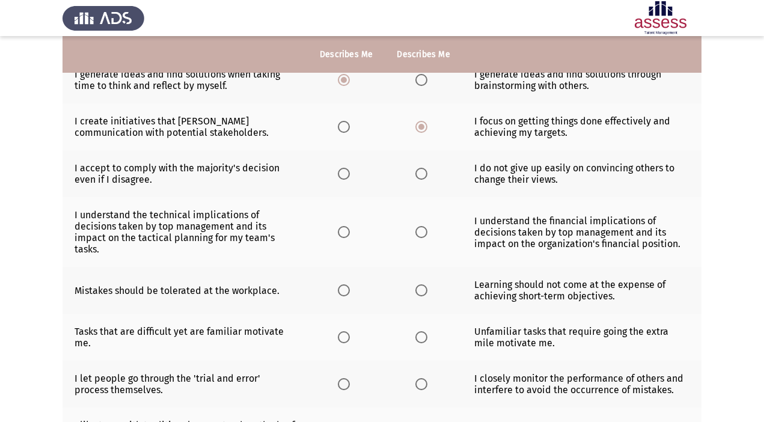
click at [340, 173] on span "Select an option" at bounding box center [344, 174] width 12 height 12
click at [340, 173] on input "Select an option" at bounding box center [344, 174] width 12 height 12
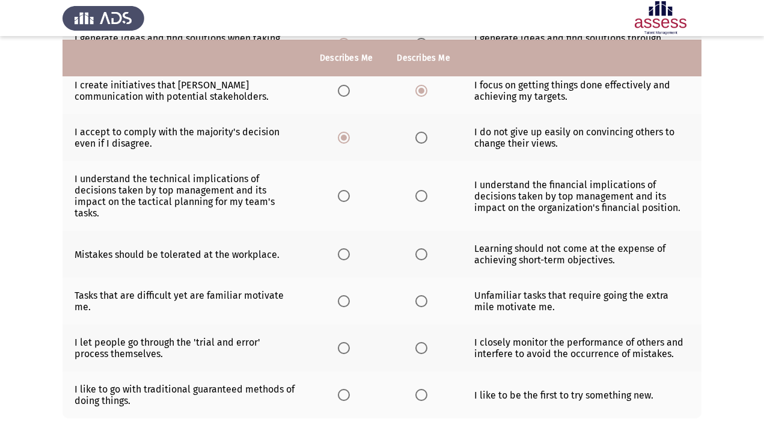
scroll to position [268, 0]
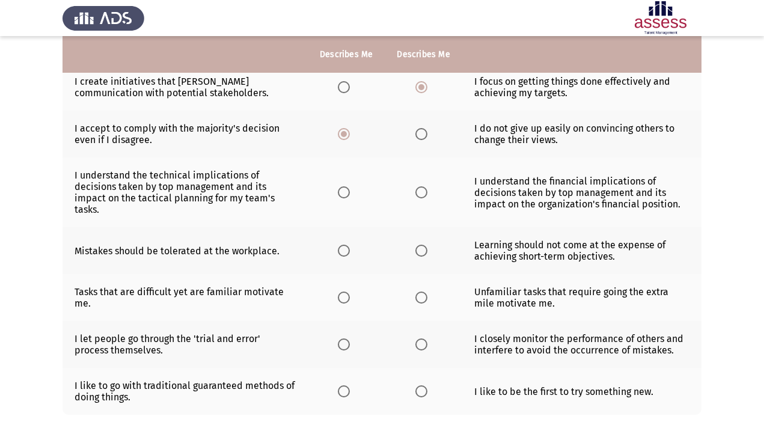
click at [345, 192] on span "Select an option" at bounding box center [344, 192] width 12 height 12
click at [345, 192] on input "Select an option" at bounding box center [344, 192] width 12 height 12
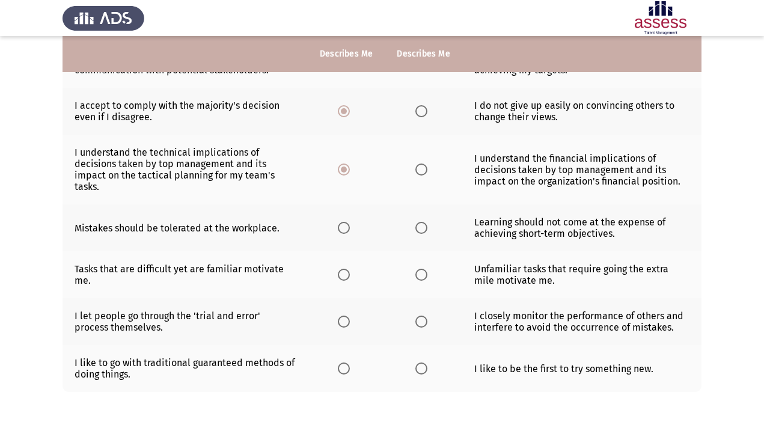
scroll to position [292, 0]
click at [417, 168] on span "Select an option" at bounding box center [422, 169] width 12 height 12
click at [417, 168] on input "Select an option" at bounding box center [422, 169] width 12 height 12
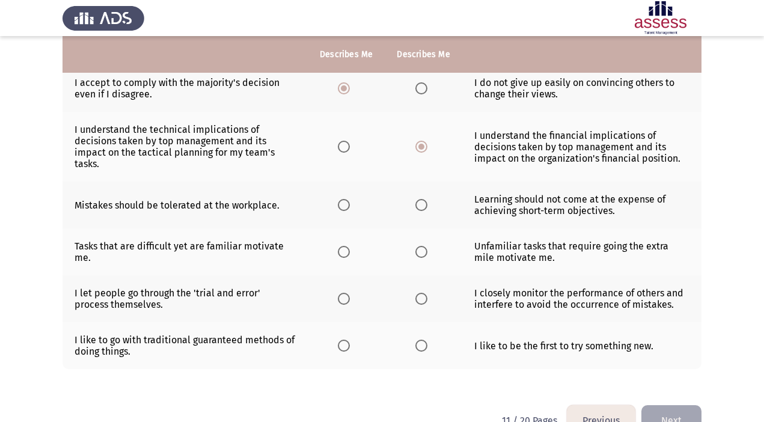
scroll to position [315, 0]
click at [346, 204] on span "Select an option" at bounding box center [344, 204] width 12 height 12
click at [346, 204] on input "Select an option" at bounding box center [344, 204] width 12 height 12
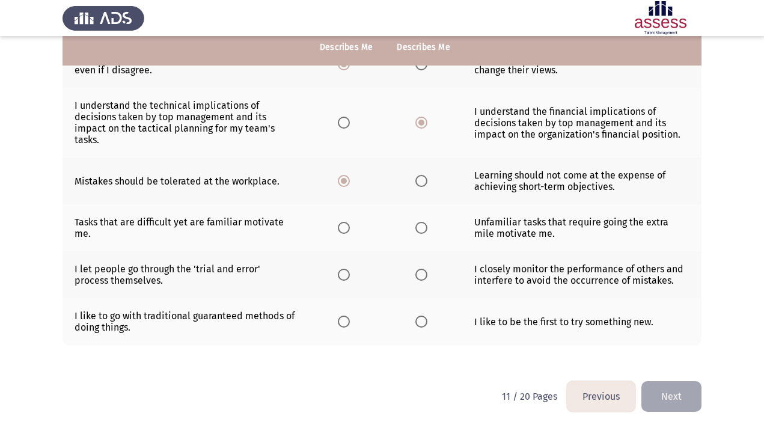
scroll to position [345, 0]
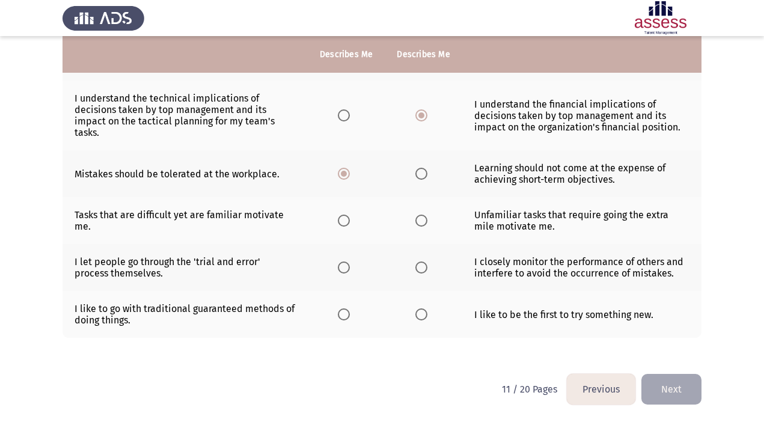
click at [422, 220] on span "Select an option" at bounding box center [422, 221] width 12 height 12
click at [422, 220] on input "Select an option" at bounding box center [422, 221] width 12 height 12
click at [339, 219] on span "Select an option" at bounding box center [344, 221] width 12 height 12
click at [339, 219] on input "Select an option" at bounding box center [344, 221] width 12 height 12
click at [345, 266] on span "Select an option" at bounding box center [344, 268] width 12 height 12
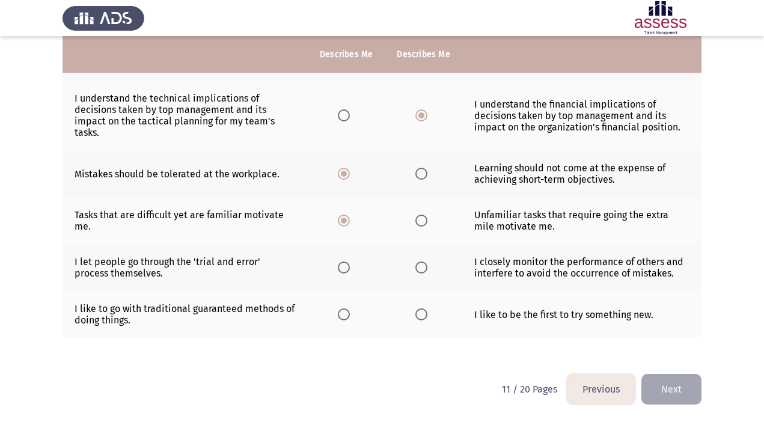
click at [345, 266] on input "Select an option" at bounding box center [344, 268] width 12 height 12
click at [421, 266] on span "Select an option" at bounding box center [422, 268] width 12 height 12
click at [421, 266] on input "Select an option" at bounding box center [422, 268] width 12 height 12
click at [424, 313] on span "Select an option" at bounding box center [422, 315] width 12 height 12
click at [424, 313] on input "Select an option" at bounding box center [422, 315] width 12 height 12
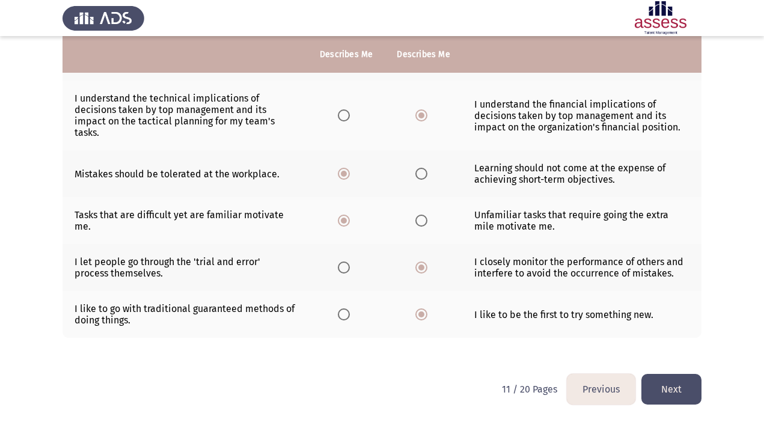
click at [699, 388] on button "Next" at bounding box center [672, 389] width 60 height 31
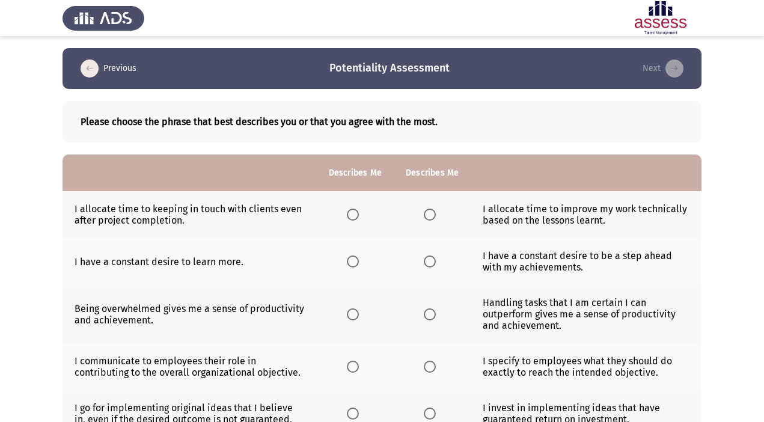
click at [431, 215] on span "Select an option" at bounding box center [430, 215] width 12 height 12
click at [431, 215] on input "Select an option" at bounding box center [430, 215] width 12 height 12
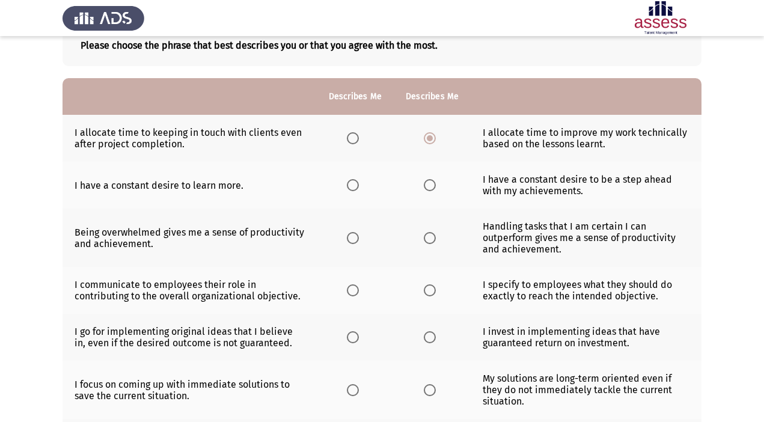
scroll to position [79, 0]
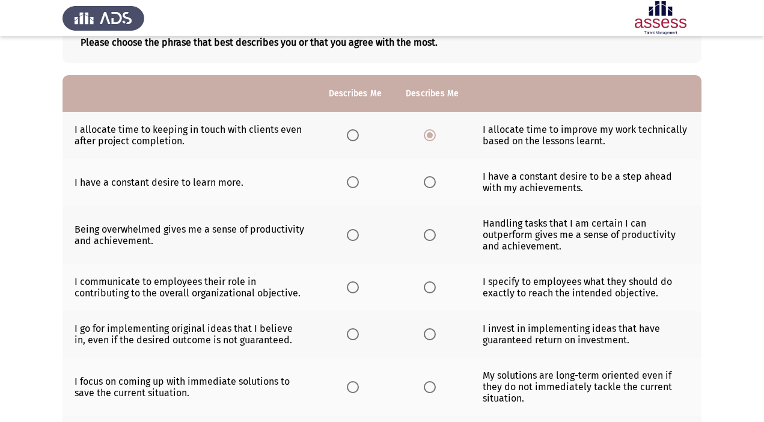
click at [340, 182] on th at bounding box center [355, 182] width 77 height 47
click at [359, 181] on span "Select an option" at bounding box center [353, 182] width 12 height 12
click at [359, 181] on input "Select an option" at bounding box center [353, 182] width 12 height 12
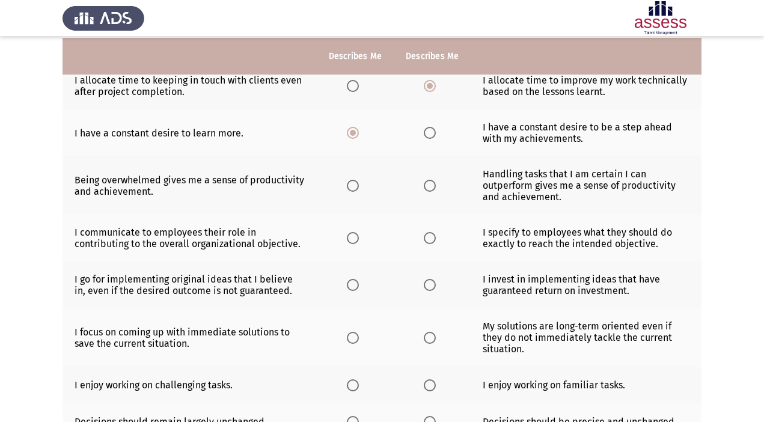
scroll to position [131, 0]
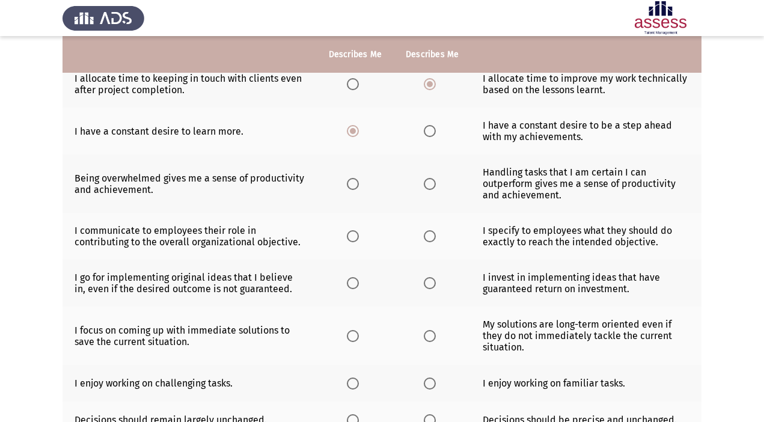
click at [426, 185] on span "Select an option" at bounding box center [430, 184] width 12 height 12
click at [426, 185] on input "Select an option" at bounding box center [430, 184] width 12 height 12
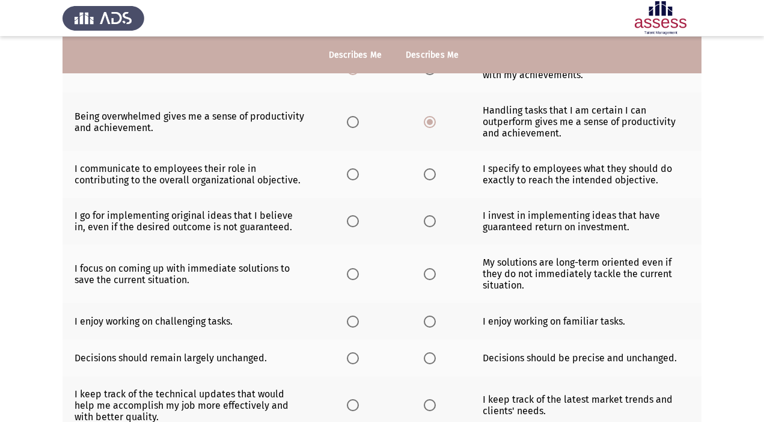
scroll to position [193, 0]
click at [354, 171] on span "Select an option" at bounding box center [353, 174] width 12 height 12
click at [354, 171] on input "Select an option" at bounding box center [353, 174] width 12 height 12
click at [351, 218] on span "Select an option" at bounding box center [353, 221] width 12 height 12
click at [351, 218] on input "Select an option" at bounding box center [353, 221] width 12 height 12
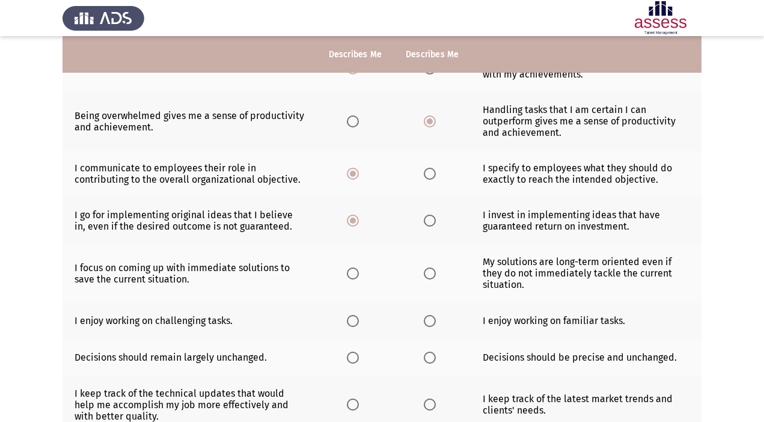
click at [351, 275] on span "Select an option" at bounding box center [353, 274] width 12 height 12
click at [351, 275] on input "Select an option" at bounding box center [353, 274] width 12 height 12
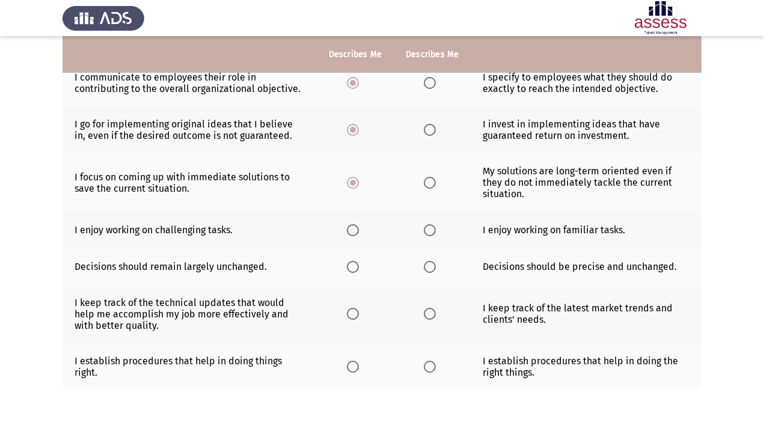
scroll to position [286, 0]
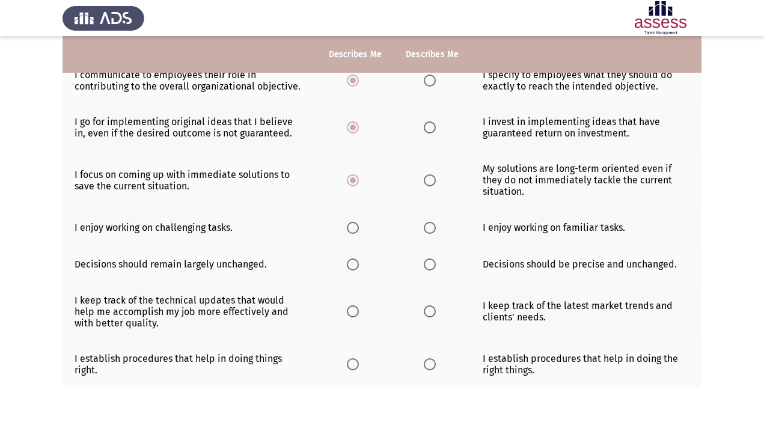
click at [358, 227] on span "Select an option" at bounding box center [353, 228] width 12 height 12
click at [358, 227] on input "Select an option" at bounding box center [353, 228] width 12 height 12
click at [353, 262] on span "Select an option" at bounding box center [353, 265] width 12 height 12
click at [353, 262] on input "Select an option" at bounding box center [353, 265] width 12 height 12
click at [432, 313] on span "Select an option" at bounding box center [430, 312] width 12 height 12
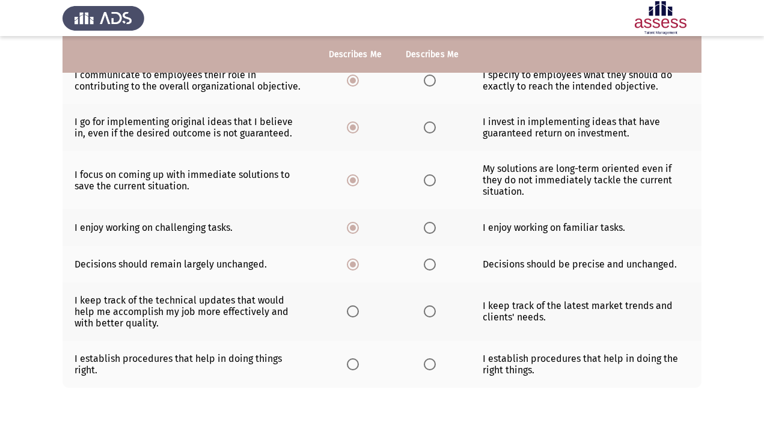
click at [432, 313] on input "Select an option" at bounding box center [430, 312] width 12 height 12
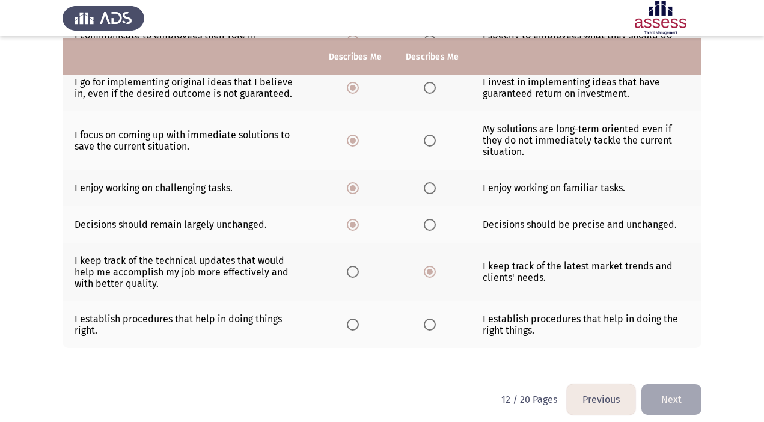
scroll to position [336, 0]
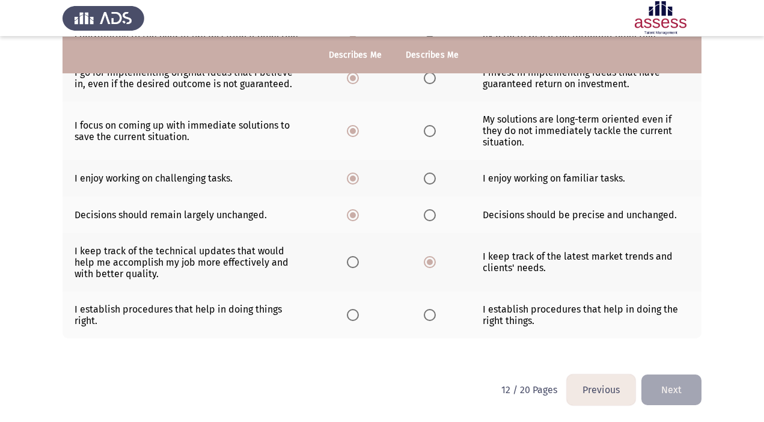
click at [356, 314] on span "Select an option" at bounding box center [353, 315] width 12 height 12
click at [356, 314] on input "Select an option" at bounding box center [353, 315] width 12 height 12
click at [688, 391] on button "Next" at bounding box center [672, 390] width 60 height 31
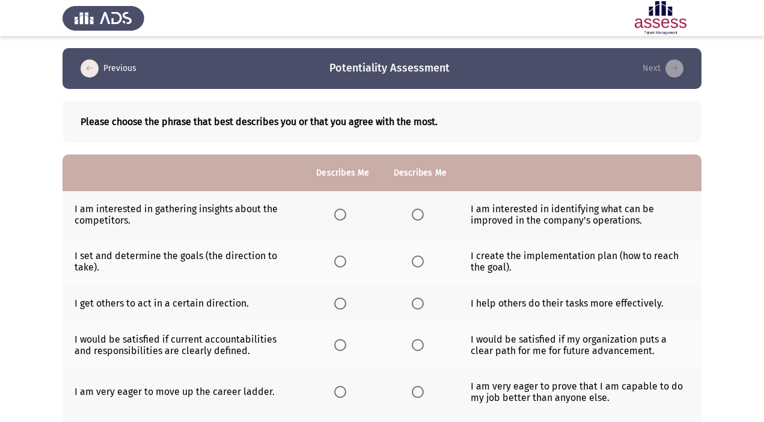
scroll to position [301, 0]
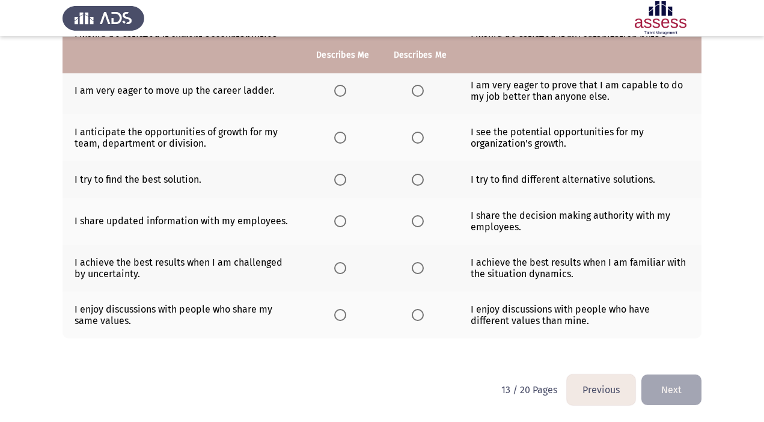
click at [609, 390] on button "Previous" at bounding box center [601, 390] width 69 height 31
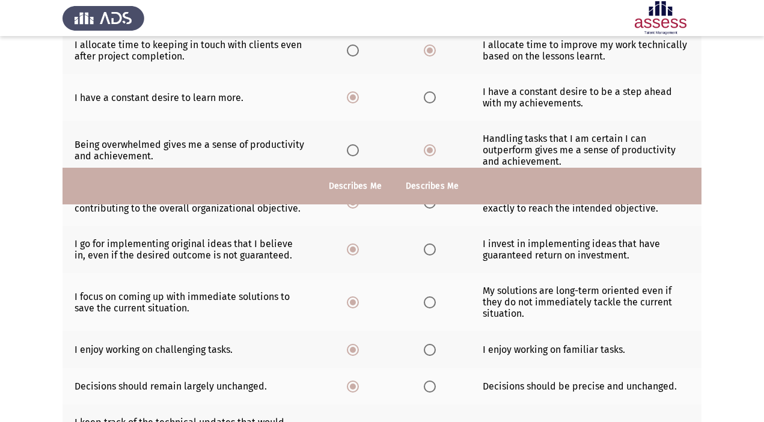
scroll to position [336, 0]
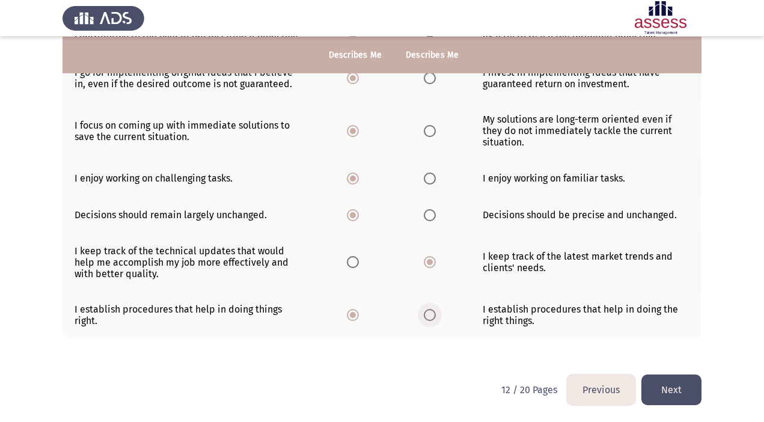
click at [428, 312] on span "Select an option" at bounding box center [430, 315] width 12 height 12
click at [428, 312] on input "Select an option" at bounding box center [430, 315] width 12 height 12
click at [671, 388] on button "Next" at bounding box center [672, 390] width 60 height 31
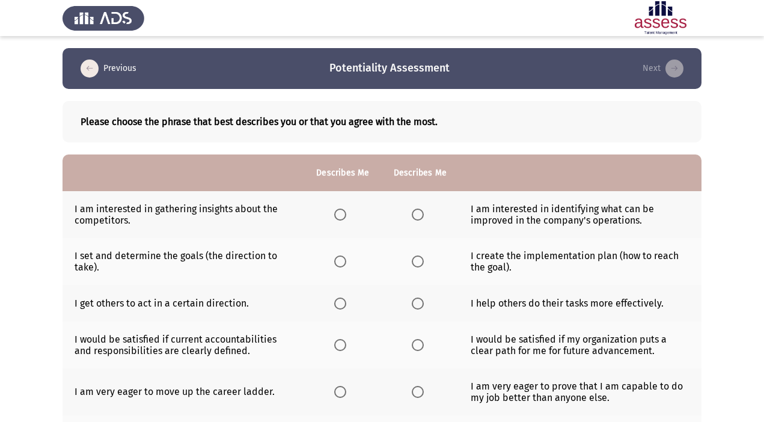
click at [340, 212] on span "Select an option" at bounding box center [340, 215] width 12 height 12
click at [340, 212] on input "Select an option" at bounding box center [340, 215] width 12 height 12
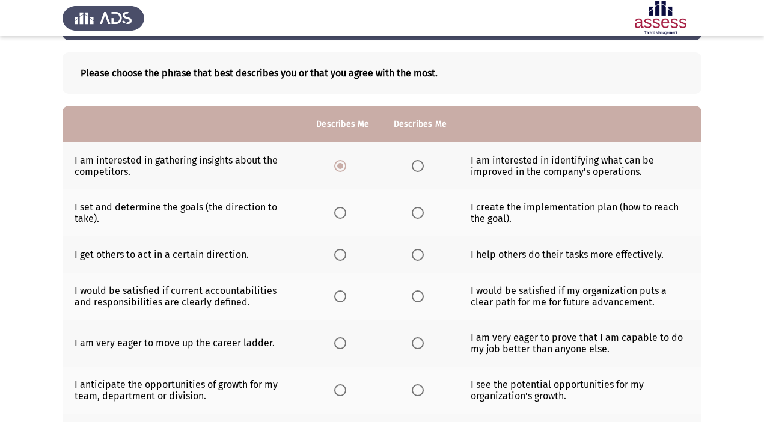
scroll to position [52, 0]
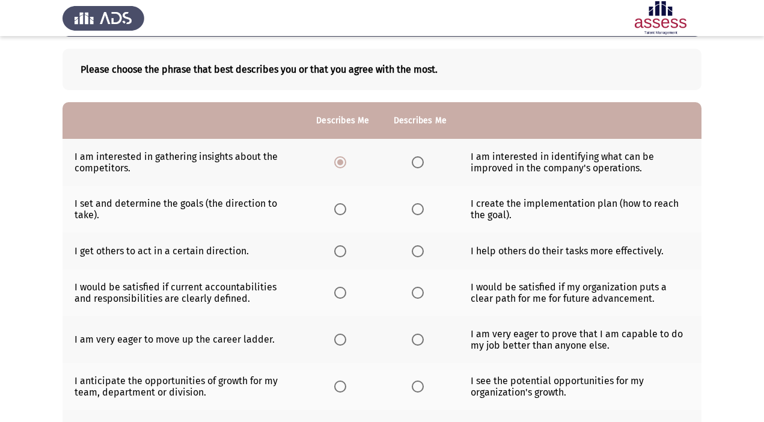
click at [341, 210] on span "Select an option" at bounding box center [340, 209] width 12 height 12
click at [341, 210] on input "Select an option" at bounding box center [340, 209] width 12 height 12
click at [344, 249] on span "Select an option" at bounding box center [340, 251] width 12 height 12
click at [344, 249] on input "Select an option" at bounding box center [340, 251] width 12 height 12
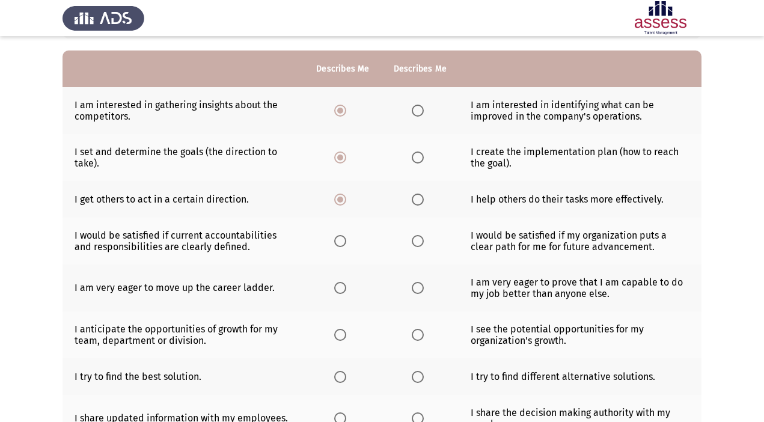
scroll to position [105, 0]
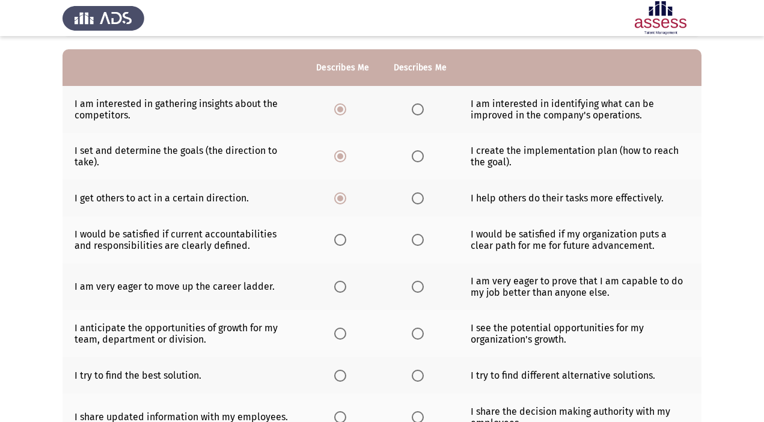
click at [423, 238] on label "Select an option" at bounding box center [420, 240] width 17 height 12
click at [423, 238] on input "Select an option" at bounding box center [418, 240] width 12 height 12
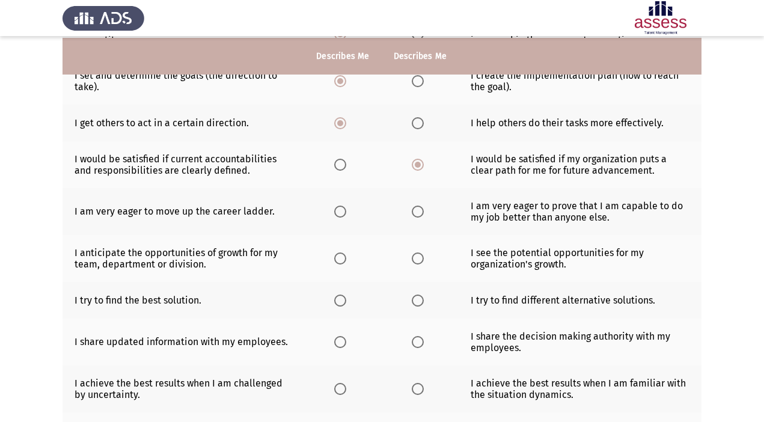
scroll to position [182, 0]
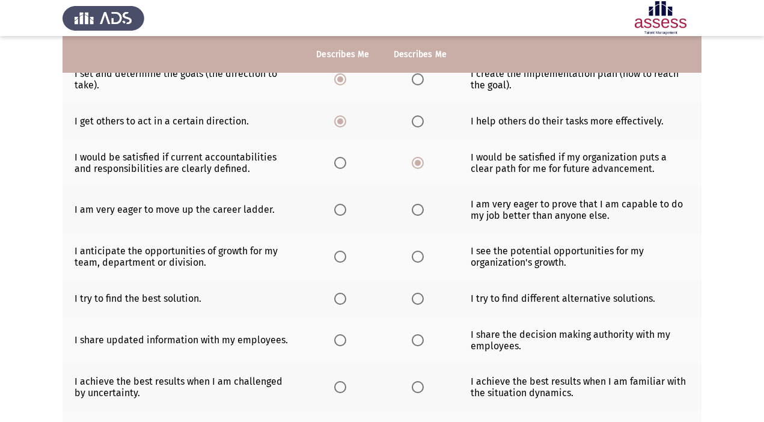
click at [416, 210] on span "Select an option" at bounding box center [418, 210] width 12 height 12
click at [416, 210] on input "Select an option" at bounding box center [418, 210] width 12 height 12
click at [417, 253] on span "Select an option" at bounding box center [418, 257] width 12 height 12
click at [417, 253] on input "Select an option" at bounding box center [418, 257] width 12 height 12
click at [416, 301] on span "Select an option" at bounding box center [418, 299] width 12 height 12
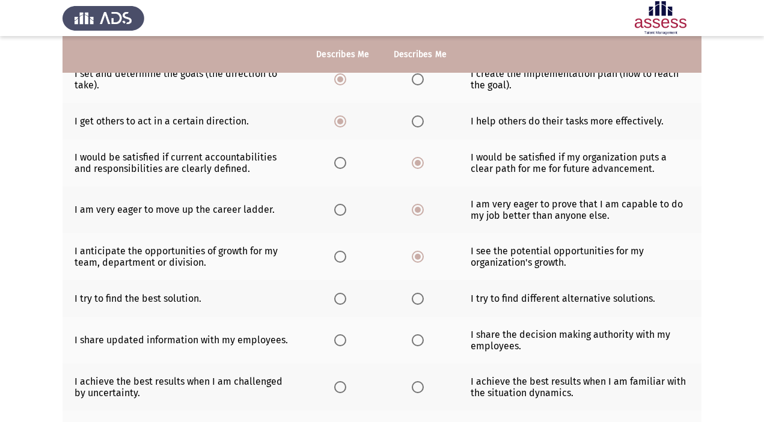
click at [416, 301] on input "Select an option" at bounding box center [418, 299] width 12 height 12
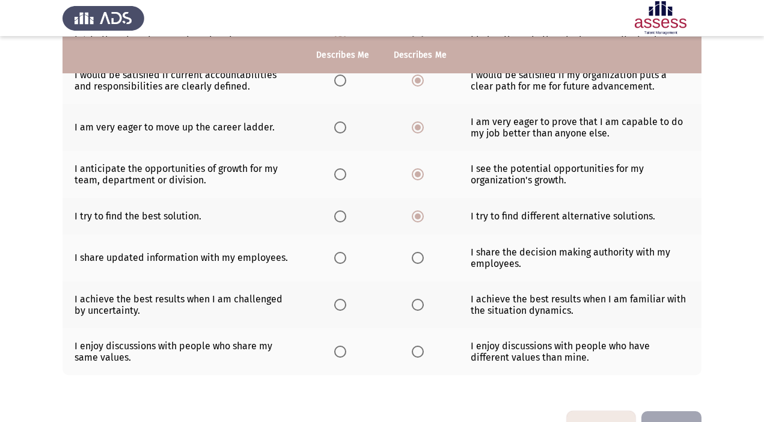
scroll to position [265, 0]
click at [412, 257] on span "Select an option" at bounding box center [418, 257] width 12 height 12
click at [412, 257] on input "Select an option" at bounding box center [418, 257] width 12 height 12
click at [413, 307] on span "Select an option" at bounding box center [418, 304] width 12 height 12
click at [413, 307] on input "Select an option" at bounding box center [418, 304] width 12 height 12
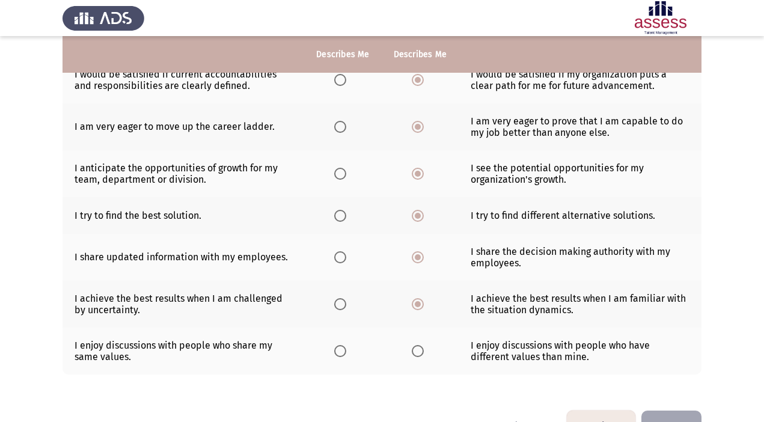
click at [351, 298] on mat-radio-button "Select an option" at bounding box center [342, 304] width 17 height 13
click at [342, 306] on span "Select an option" at bounding box center [340, 304] width 12 height 12
click at [342, 306] on input "Select an option" at bounding box center [340, 304] width 12 height 12
click at [417, 351] on span "Select an option" at bounding box center [418, 351] width 12 height 12
click at [417, 351] on input "Select an option" at bounding box center [418, 351] width 12 height 12
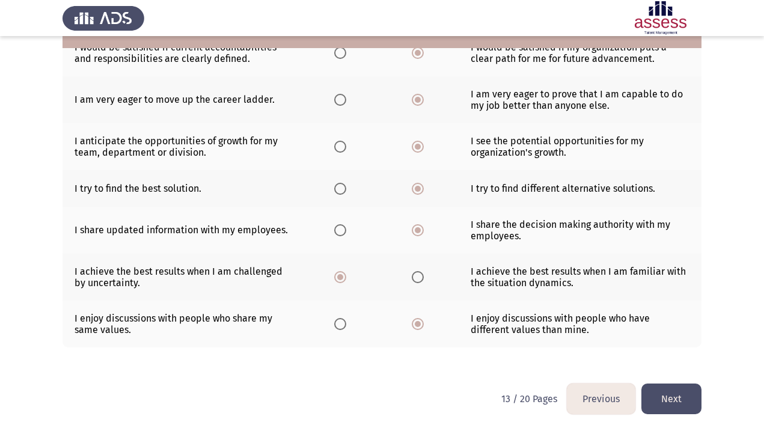
scroll to position [301, 0]
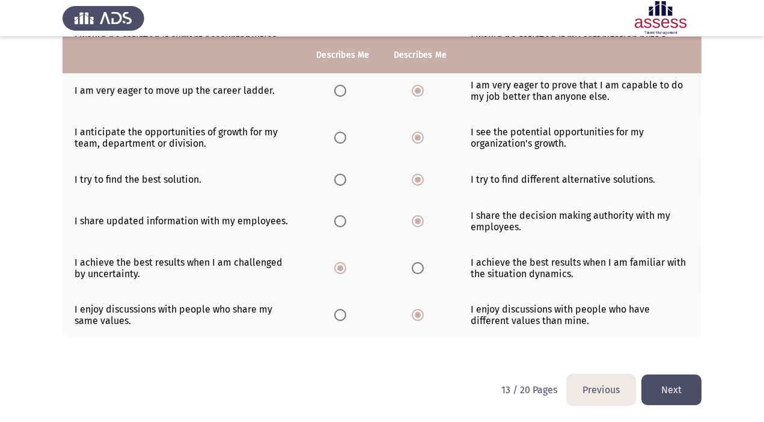
click at [681, 387] on button "Next" at bounding box center [672, 390] width 60 height 31
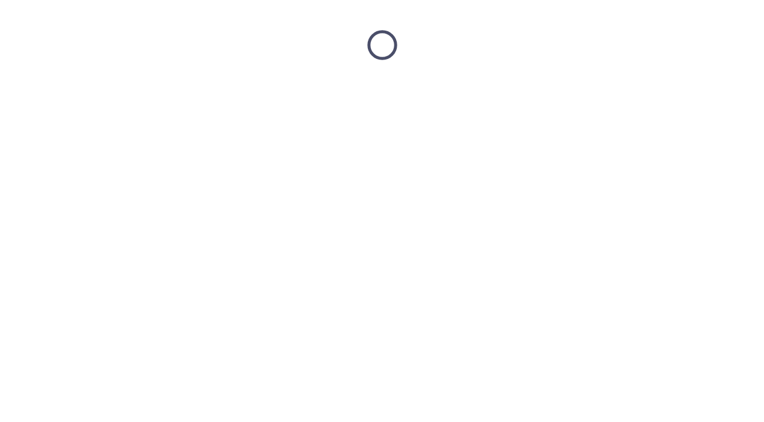
scroll to position [0, 0]
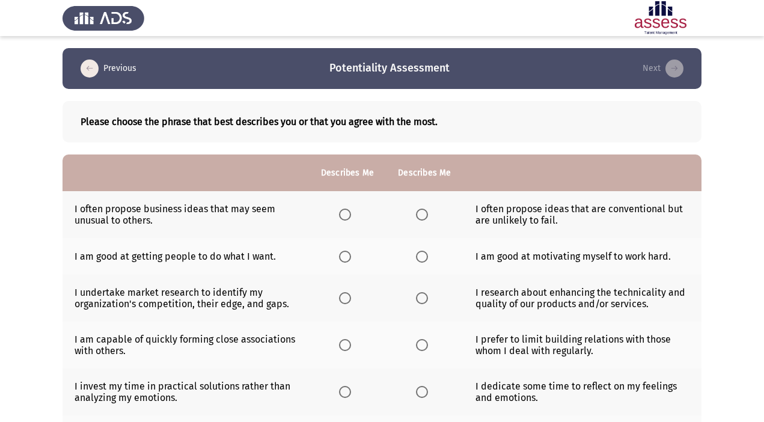
click at [349, 212] on span "Select an option" at bounding box center [345, 215] width 12 height 12
click at [349, 212] on input "Select an option" at bounding box center [345, 215] width 12 height 12
click at [442, 255] on th at bounding box center [424, 256] width 77 height 37
click at [423, 254] on span "Select an option" at bounding box center [422, 257] width 12 height 12
click at [423, 254] on input "Select an option" at bounding box center [422, 257] width 12 height 12
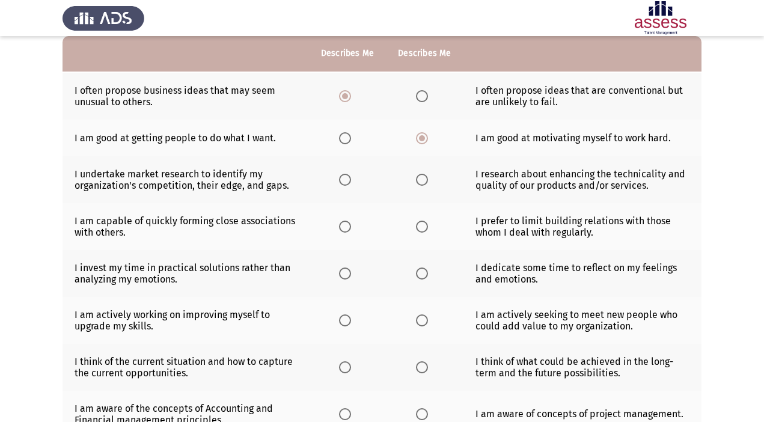
scroll to position [120, 0]
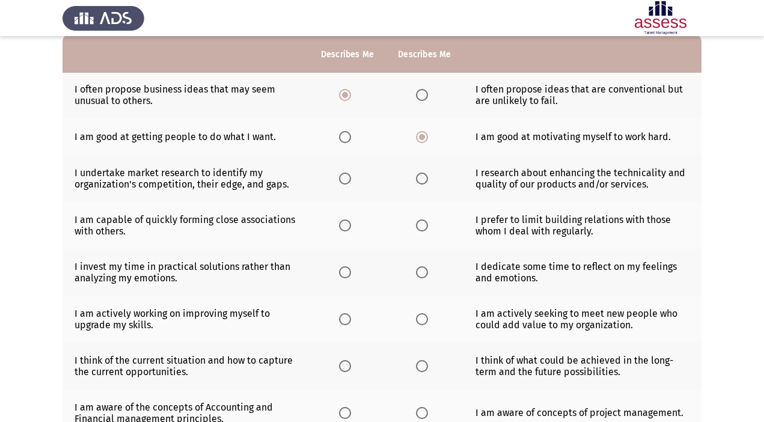
click at [346, 182] on span "Select an option" at bounding box center [345, 179] width 12 height 12
click at [346, 182] on input "Select an option" at bounding box center [345, 179] width 12 height 12
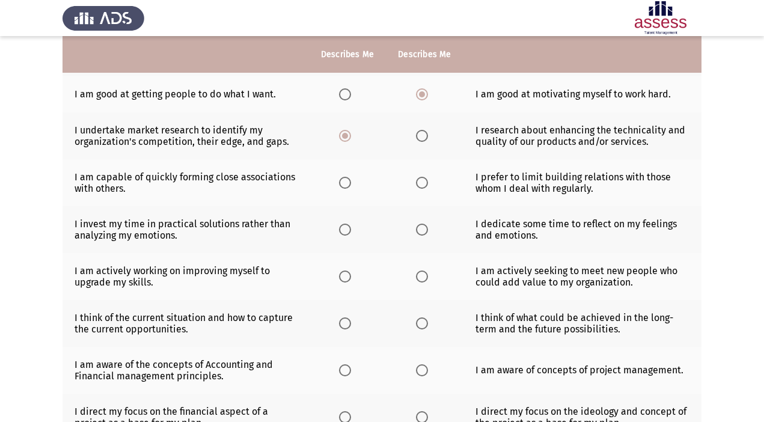
scroll to position [165, 0]
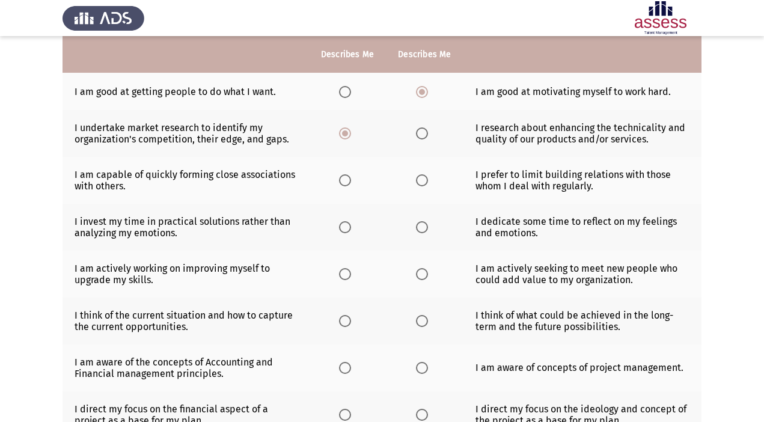
click at [420, 180] on span "Select an option" at bounding box center [422, 180] width 12 height 12
click at [420, 180] on input "Select an option" at bounding box center [422, 180] width 12 height 12
click at [422, 230] on span "Select an option" at bounding box center [422, 227] width 12 height 12
click at [422, 230] on input "Select an option" at bounding box center [422, 227] width 12 height 12
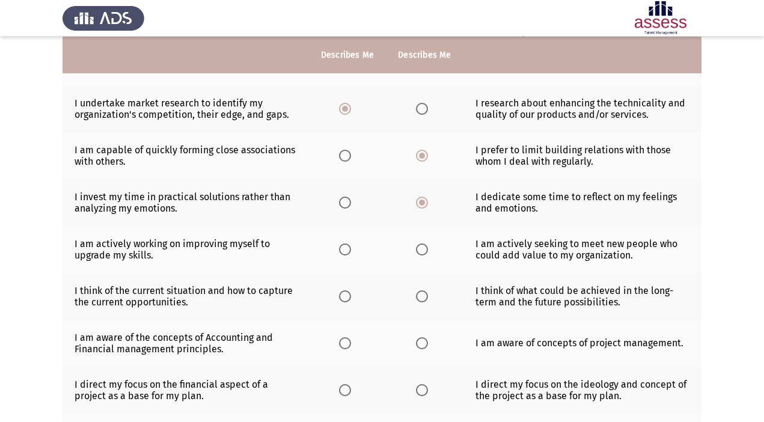
scroll to position [190, 0]
click at [345, 204] on span "Select an option" at bounding box center [345, 202] width 12 height 12
click at [345, 204] on input "Select an option" at bounding box center [345, 202] width 12 height 12
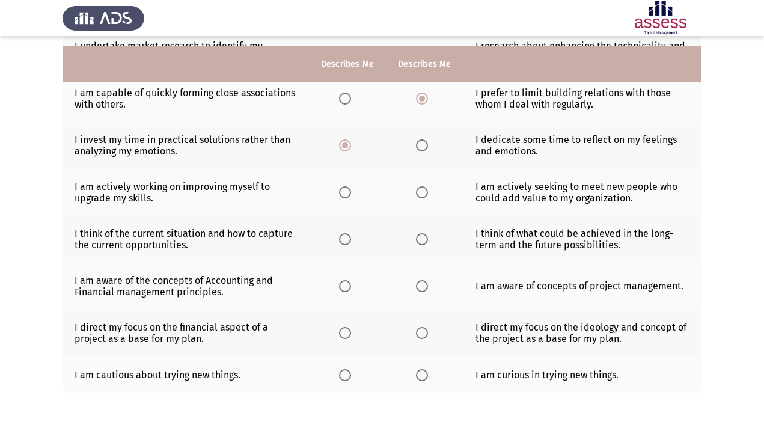
scroll to position [257, 0]
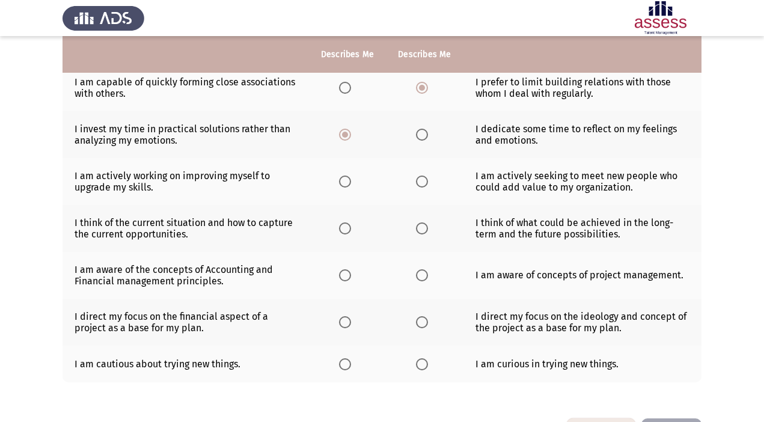
click at [343, 182] on span "Select an option" at bounding box center [345, 182] width 12 height 12
click at [343, 182] on input "Select an option" at bounding box center [345, 182] width 12 height 12
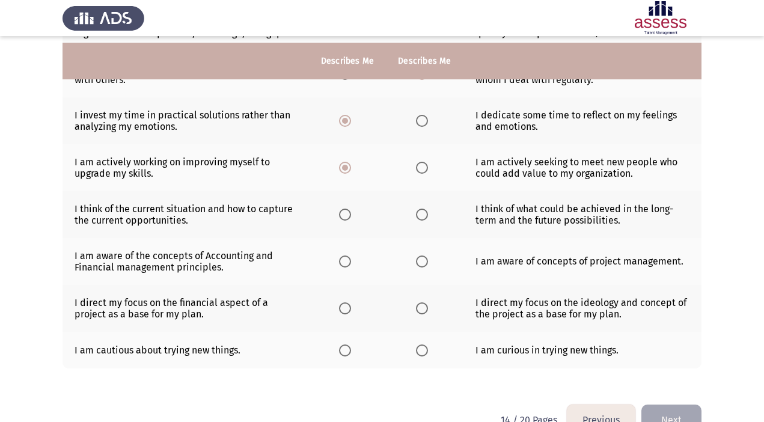
scroll to position [278, 0]
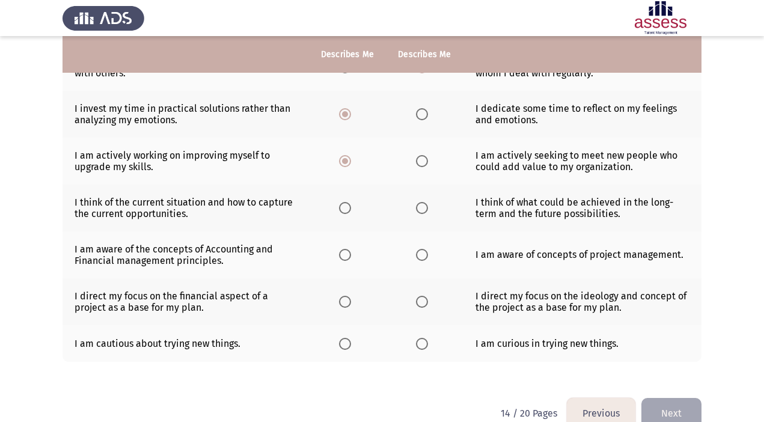
click at [422, 209] on span "Select an option" at bounding box center [422, 208] width 12 height 12
click at [422, 209] on input "Select an option" at bounding box center [422, 208] width 12 height 12
click at [428, 256] on label "Select an option" at bounding box center [424, 255] width 17 height 12
click at [428, 256] on input "Select an option" at bounding box center [422, 255] width 12 height 12
click at [421, 299] on span "Select an option" at bounding box center [422, 302] width 12 height 12
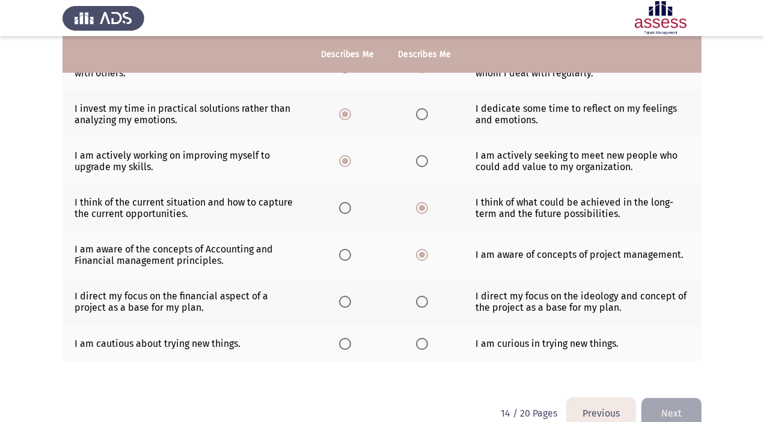
click at [421, 299] on input "Select an option" at bounding box center [422, 302] width 12 height 12
click at [405, 340] on th at bounding box center [424, 343] width 77 height 37
click at [426, 341] on span "Select an option" at bounding box center [422, 344] width 12 height 12
click at [426, 341] on input "Select an option" at bounding box center [422, 344] width 12 height 12
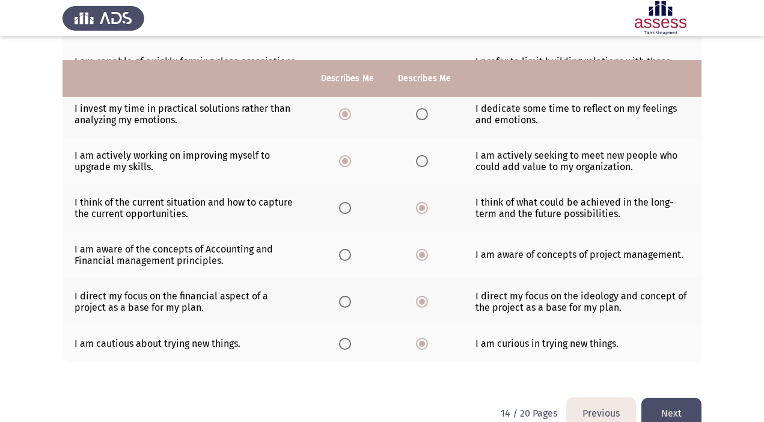
scroll to position [301, 0]
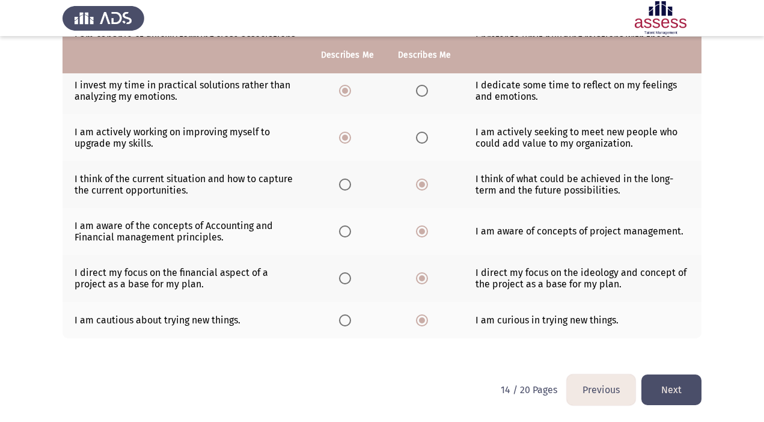
click at [704, 395] on html "Previous Potentiality Assessment Next Please choose the phrase that best descri…" at bounding box center [382, 61] width 764 height 724
click at [681, 388] on button "Next" at bounding box center [672, 390] width 60 height 31
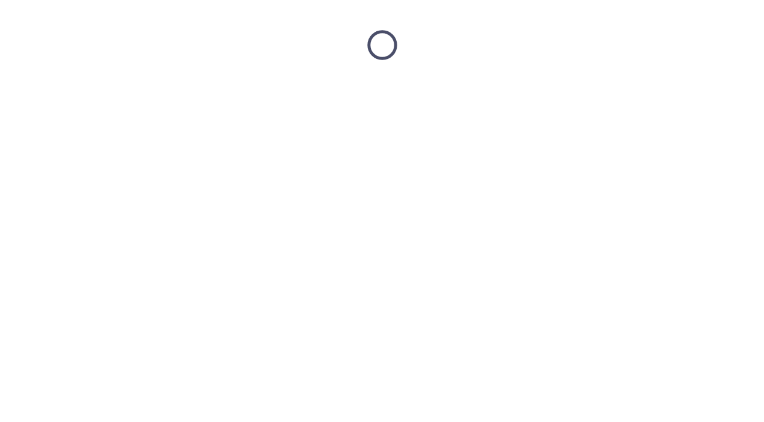
scroll to position [0, 0]
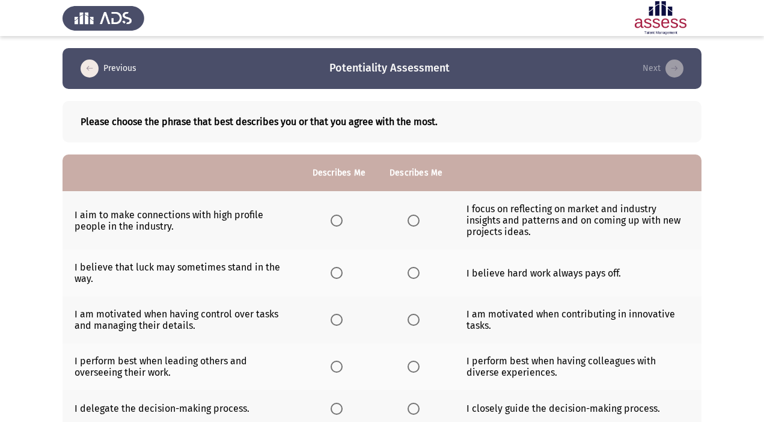
click at [420, 218] on label "Select an option" at bounding box center [416, 221] width 17 height 12
click at [420, 218] on input "Select an option" at bounding box center [414, 221] width 12 height 12
click at [343, 277] on label "Select an option" at bounding box center [339, 273] width 17 height 12
click at [343, 277] on input "Select an option" at bounding box center [337, 273] width 12 height 12
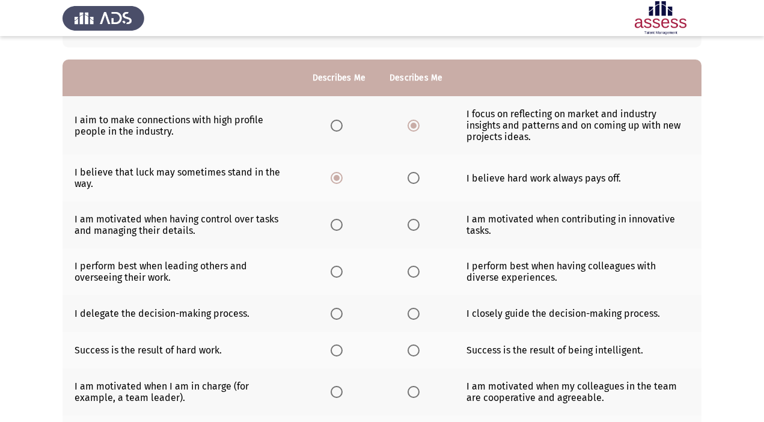
scroll to position [99, 0]
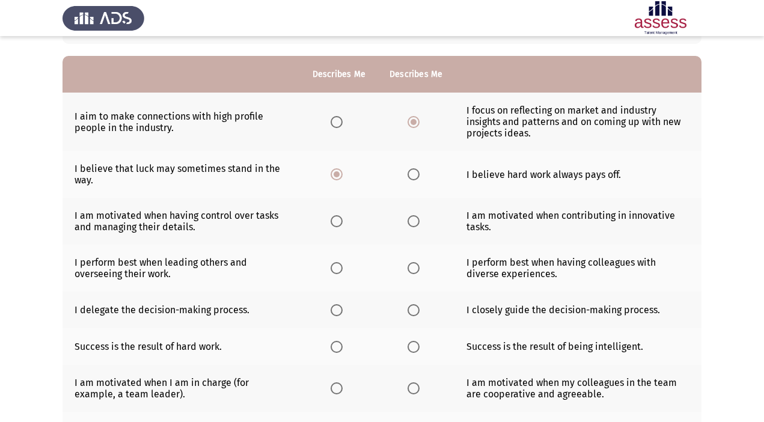
click at [412, 179] on span "Select an option" at bounding box center [414, 174] width 12 height 12
click at [412, 179] on input "Select an option" at bounding box center [414, 174] width 12 height 12
click at [335, 174] on span "Select an option" at bounding box center [337, 174] width 12 height 12
click at [335, 174] on input "Select an option" at bounding box center [337, 174] width 12 height 12
click at [422, 228] on th at bounding box center [416, 221] width 77 height 47
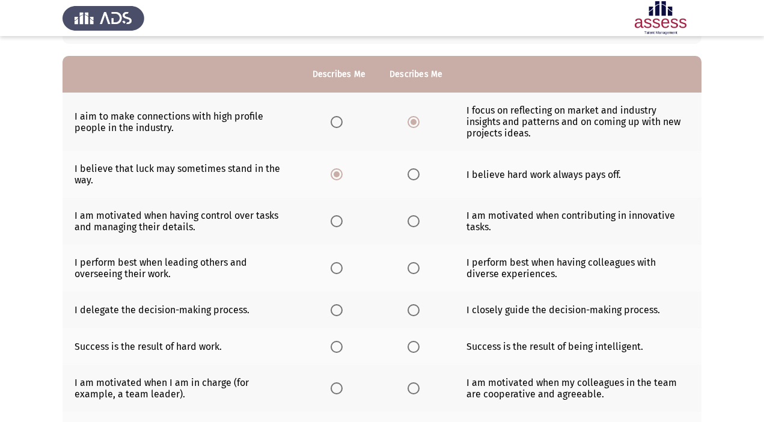
click at [415, 222] on span "Select an option" at bounding box center [414, 221] width 12 height 12
click at [415, 222] on input "Select an option" at bounding box center [414, 221] width 12 height 12
click at [336, 269] on span "Select an option" at bounding box center [337, 268] width 12 height 12
click at [336, 269] on input "Select an option" at bounding box center [337, 268] width 12 height 12
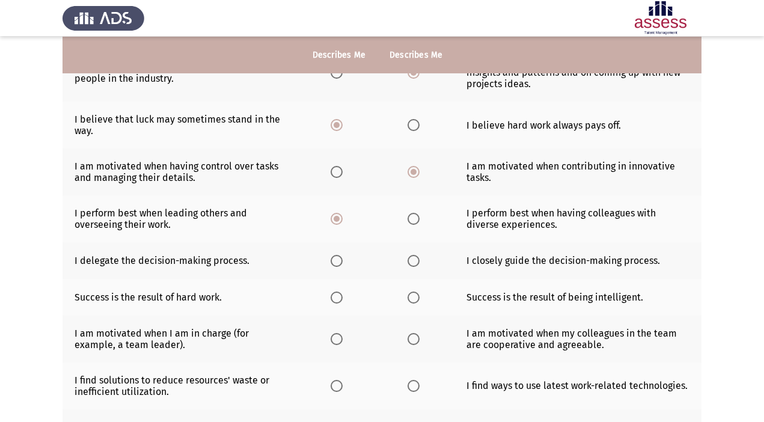
scroll to position [149, 0]
click at [417, 220] on span "Select an option" at bounding box center [414, 218] width 12 height 12
click at [417, 220] on input "Select an option" at bounding box center [414, 218] width 12 height 12
click at [335, 216] on span "Select an option" at bounding box center [337, 218] width 12 height 12
click at [335, 216] on input "Select an option" at bounding box center [337, 218] width 12 height 12
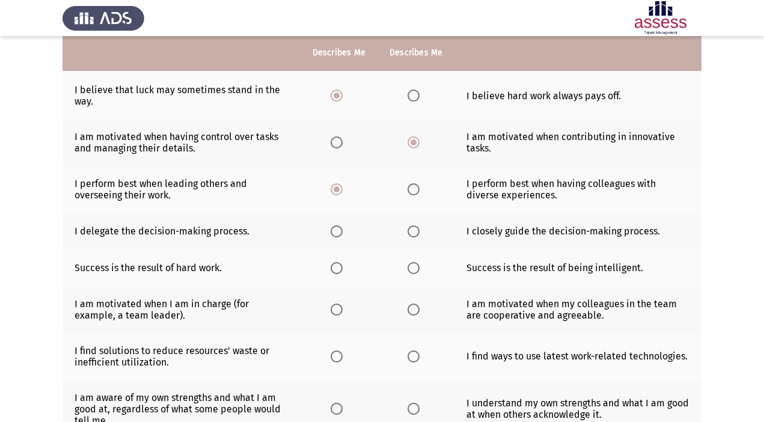
scroll to position [180, 0]
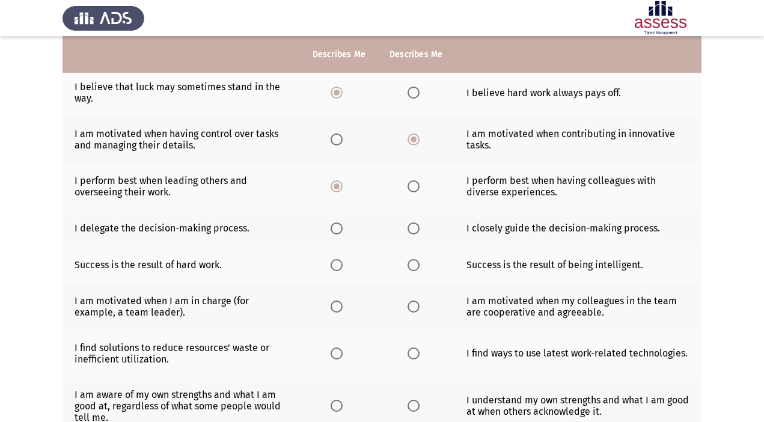
click at [338, 229] on span "Select an option" at bounding box center [337, 229] width 12 height 12
click at [338, 229] on input "Select an option" at bounding box center [337, 229] width 12 height 12
click at [345, 263] on label "Select an option" at bounding box center [339, 265] width 17 height 12
click at [343, 263] on input "Select an option" at bounding box center [337, 265] width 12 height 12
click at [404, 256] on th at bounding box center [416, 265] width 77 height 37
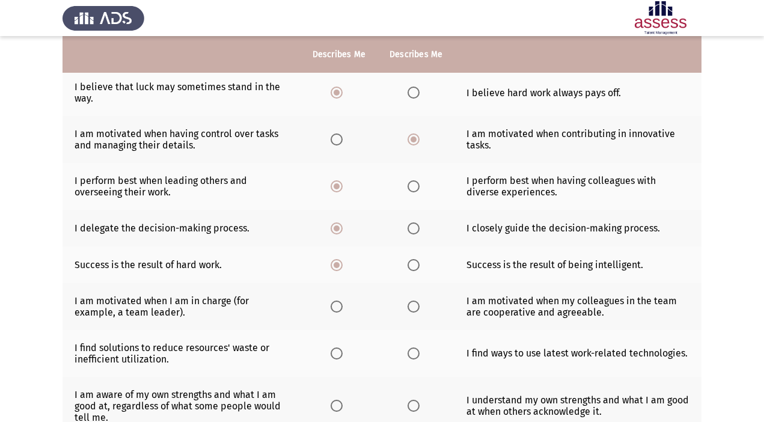
click at [415, 266] on span "Select an option" at bounding box center [414, 265] width 12 height 12
click at [415, 266] on input "Select an option" at bounding box center [414, 265] width 12 height 12
click at [415, 307] on span "Select an option" at bounding box center [414, 307] width 12 height 12
click at [415, 307] on input "Select an option" at bounding box center [414, 307] width 12 height 12
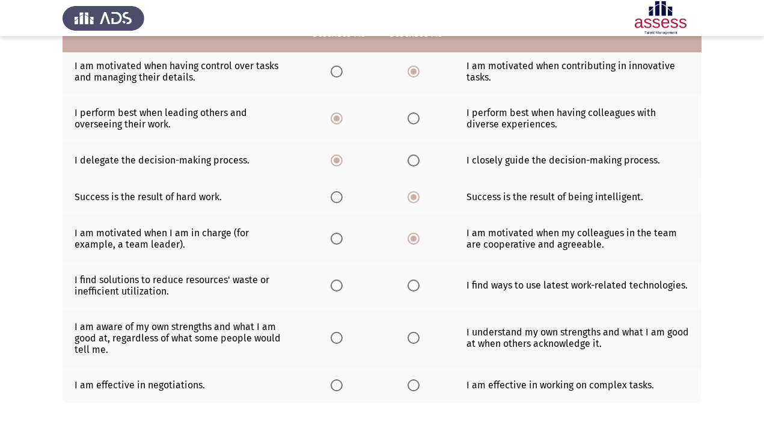
scroll to position [257, 0]
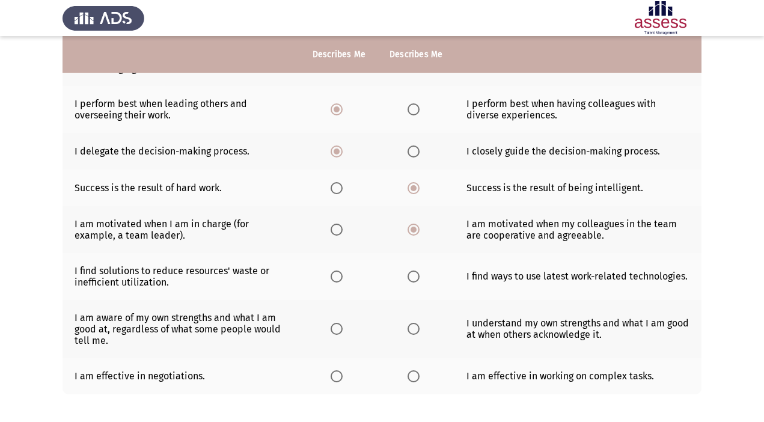
click at [411, 278] on span "Select an option" at bounding box center [414, 277] width 12 height 12
click at [411, 278] on input "Select an option" at bounding box center [414, 277] width 12 height 12
click at [413, 330] on span "Select an option" at bounding box center [414, 329] width 12 height 12
click at [413, 330] on input "Select an option" at bounding box center [414, 329] width 12 height 12
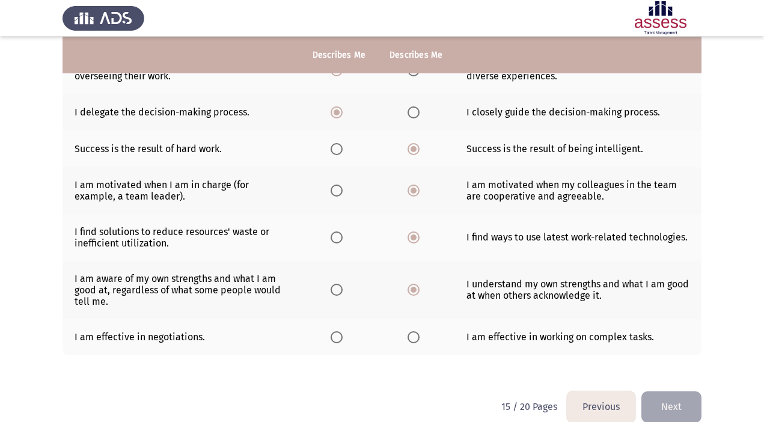
scroll to position [297, 0]
click at [424, 333] on th at bounding box center [416, 337] width 77 height 37
click at [411, 335] on span "Select an option" at bounding box center [414, 337] width 12 height 12
click at [411, 335] on input "Select an option" at bounding box center [414, 337] width 12 height 12
click at [683, 414] on button "Next" at bounding box center [672, 406] width 60 height 31
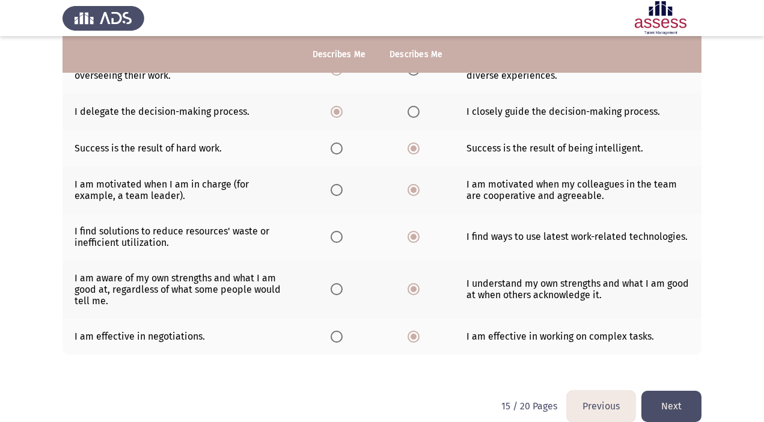
scroll to position [0, 0]
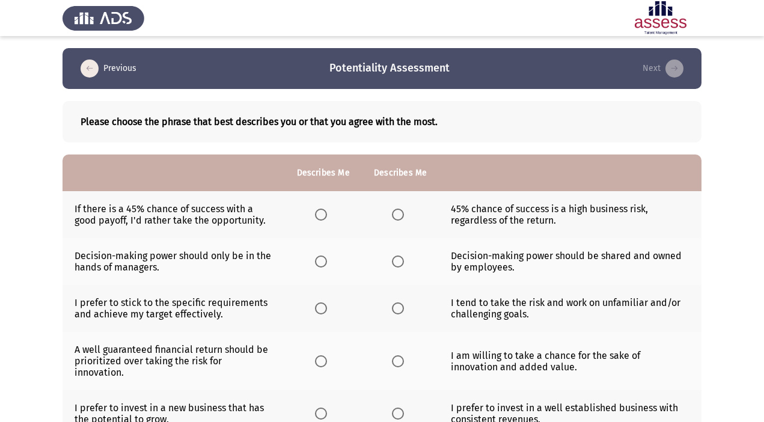
click at [321, 213] on span "Select an option" at bounding box center [321, 215] width 12 height 12
click at [321, 213] on input "Select an option" at bounding box center [321, 215] width 12 height 12
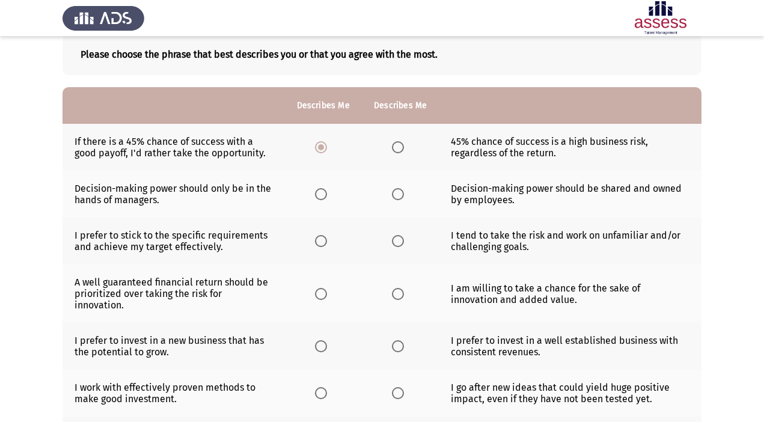
scroll to position [70, 0]
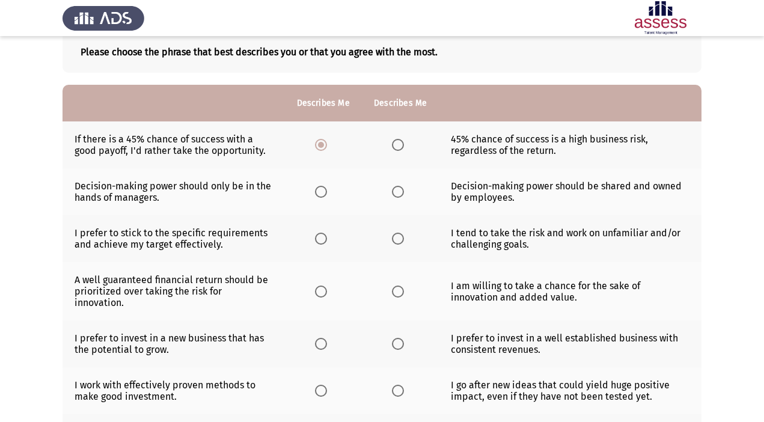
click at [398, 191] on span "Select an option" at bounding box center [398, 192] width 12 height 12
click at [398, 191] on input "Select an option" at bounding box center [398, 192] width 12 height 12
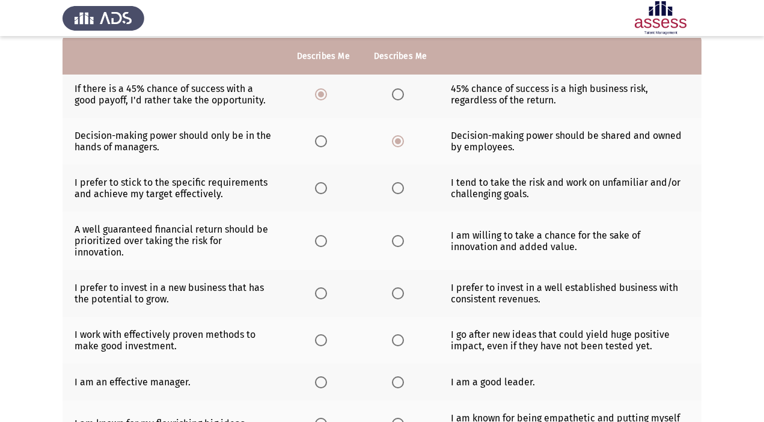
scroll to position [122, 0]
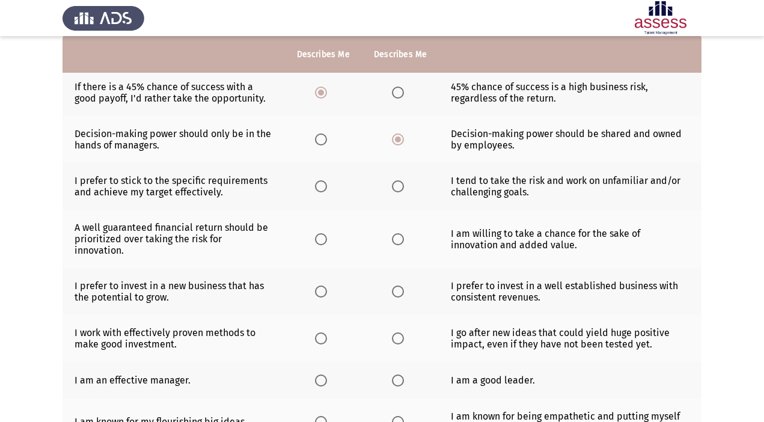
click at [399, 183] on span "Select an option" at bounding box center [398, 186] width 12 height 12
click at [399, 183] on input "Select an option" at bounding box center [398, 186] width 12 height 12
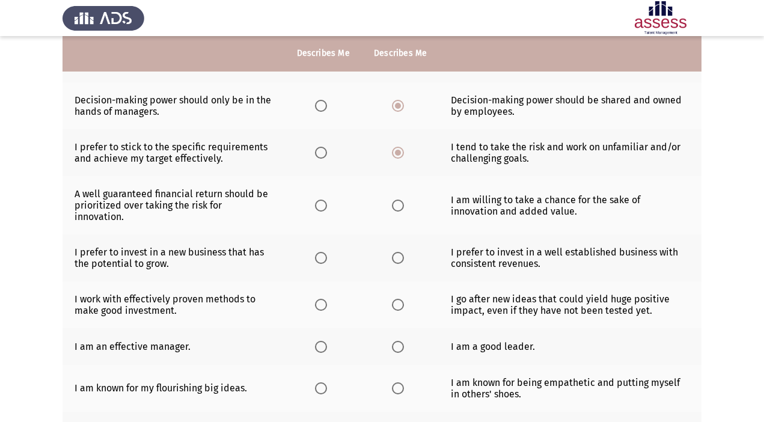
scroll to position [156, 0]
click at [395, 199] on span "Select an option" at bounding box center [398, 205] width 12 height 12
click at [395, 199] on input "Select an option" at bounding box center [398, 205] width 12 height 12
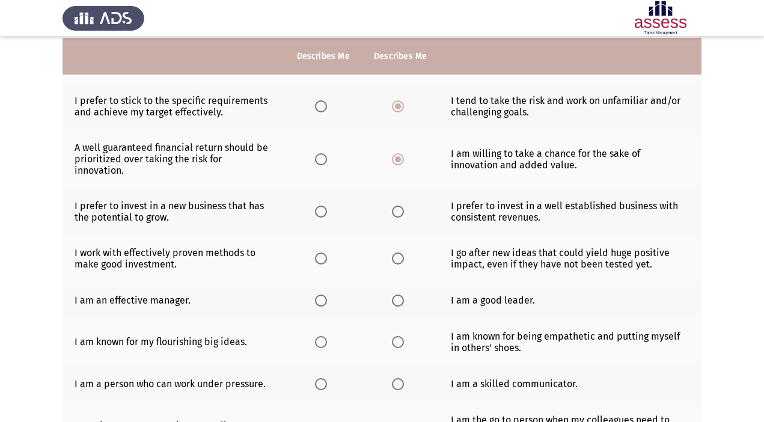
scroll to position [204, 0]
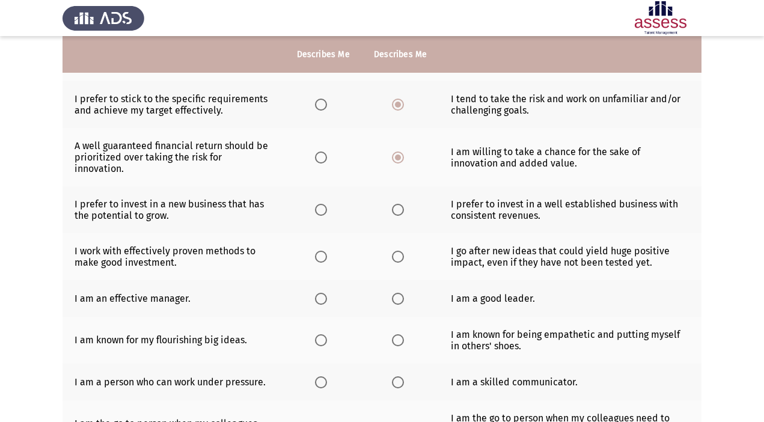
click at [312, 202] on th at bounding box center [323, 209] width 77 height 47
click at [317, 204] on span "Select an option" at bounding box center [321, 210] width 12 height 12
click at [317, 204] on input "Select an option" at bounding box center [321, 210] width 12 height 12
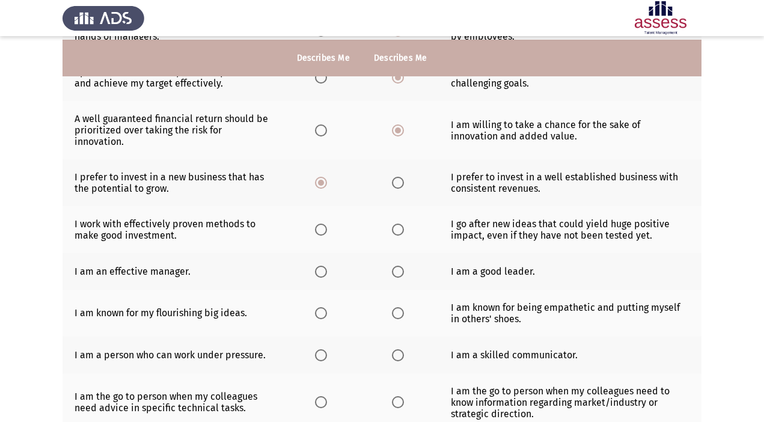
scroll to position [238, 0]
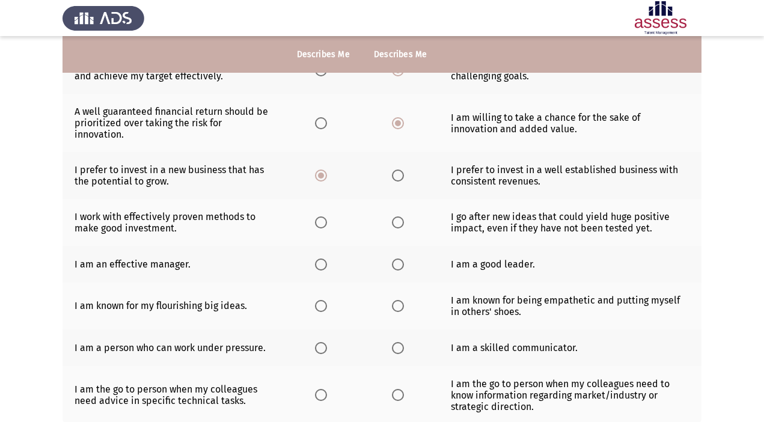
click at [405, 216] on label "Select an option" at bounding box center [400, 222] width 17 height 12
click at [404, 216] on input "Select an option" at bounding box center [398, 222] width 12 height 12
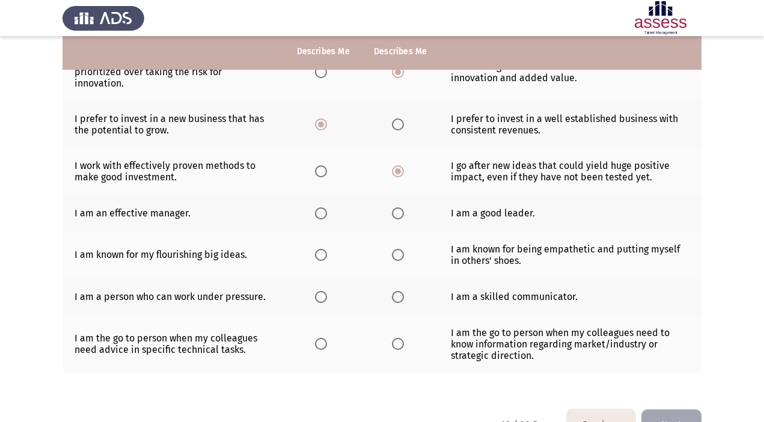
scroll to position [290, 0]
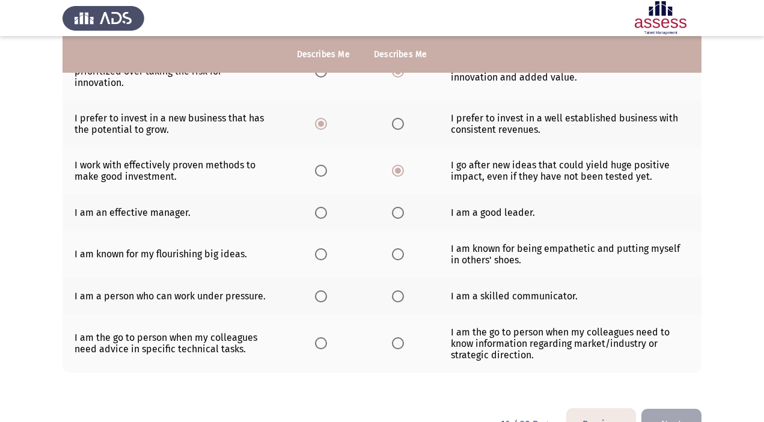
click at [394, 207] on span "Select an option" at bounding box center [398, 213] width 12 height 12
click at [394, 207] on input "Select an option" at bounding box center [398, 213] width 12 height 12
click at [399, 248] on span "Select an option" at bounding box center [398, 254] width 12 height 12
click at [399, 248] on input "Select an option" at bounding box center [398, 254] width 12 height 12
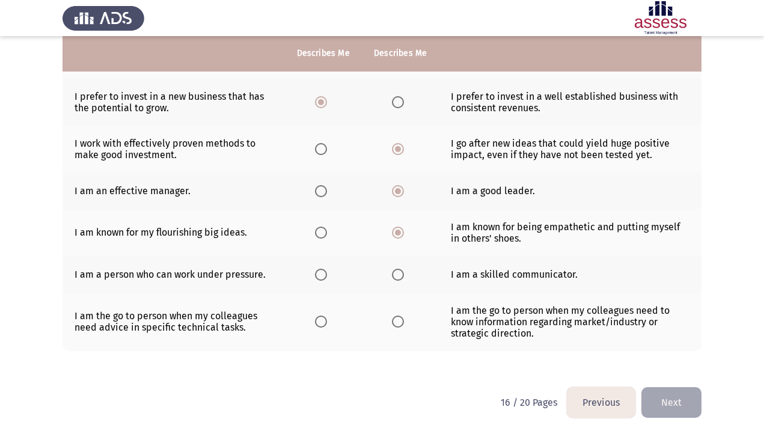
scroll to position [313, 0]
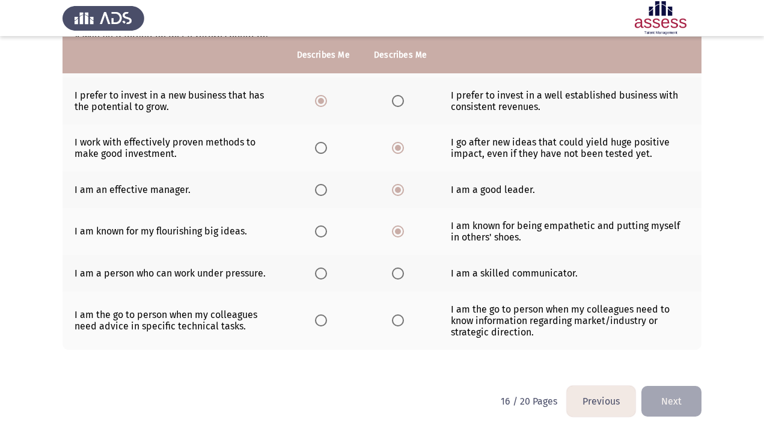
click at [326, 268] on span "Select an option" at bounding box center [321, 274] width 12 height 12
click at [326, 268] on input "Select an option" at bounding box center [321, 274] width 12 height 12
click at [326, 315] on span "Select an option" at bounding box center [321, 321] width 12 height 12
click at [326, 315] on input "Select an option" at bounding box center [321, 321] width 12 height 12
click at [675, 387] on button "Next" at bounding box center [672, 401] width 60 height 31
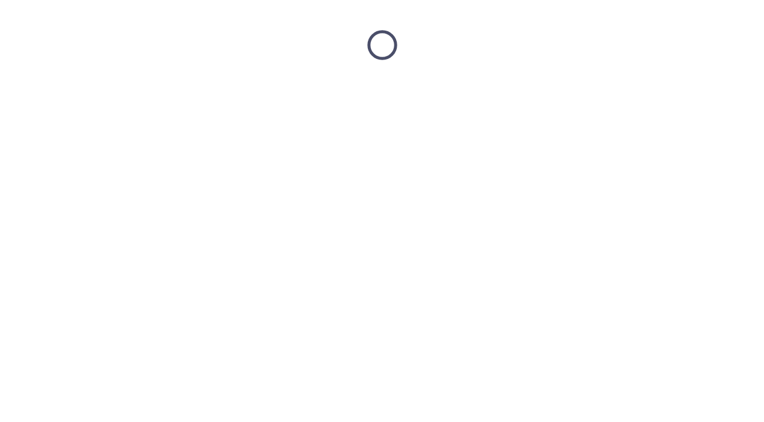
scroll to position [0, 0]
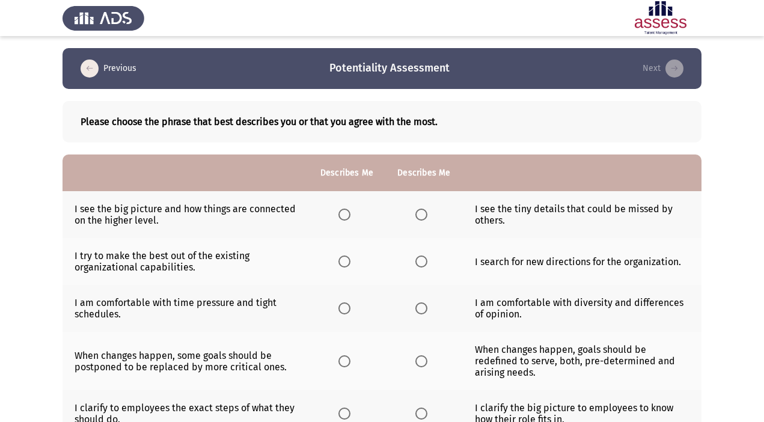
click at [350, 215] on span "Select an option" at bounding box center [345, 215] width 12 height 12
click at [350, 215] on input "Select an option" at bounding box center [345, 215] width 12 height 12
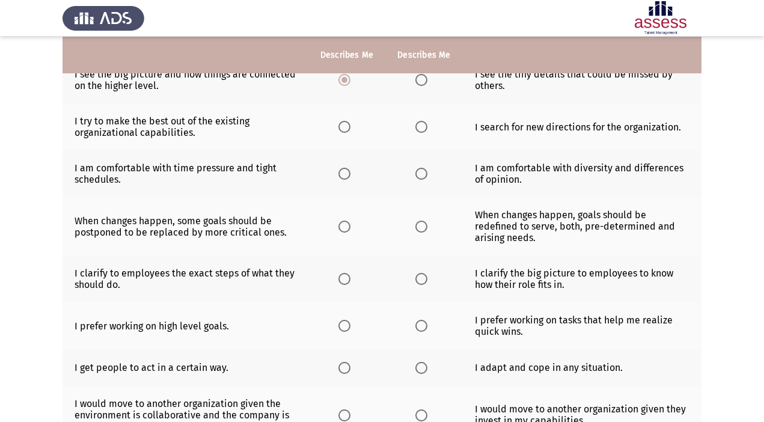
scroll to position [138, 0]
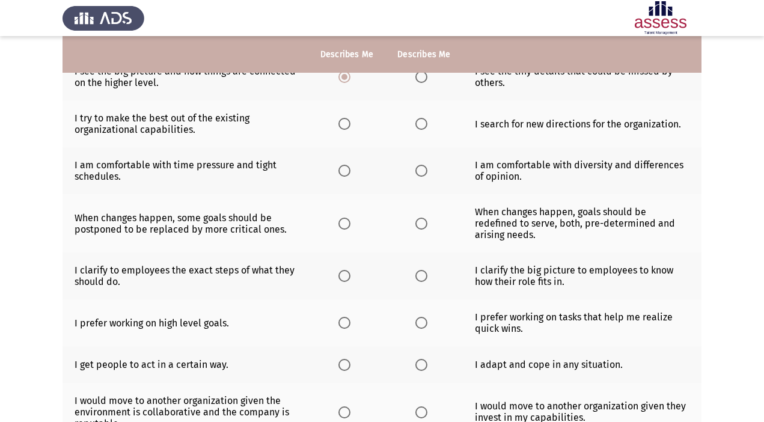
click at [419, 125] on span "Select an option" at bounding box center [422, 124] width 12 height 12
click at [419, 125] on input "Select an option" at bounding box center [422, 124] width 12 height 12
click at [420, 168] on span "Select an option" at bounding box center [422, 171] width 12 height 12
click at [420, 168] on input "Select an option" at bounding box center [422, 171] width 12 height 12
click at [417, 223] on span "Select an option" at bounding box center [422, 224] width 12 height 12
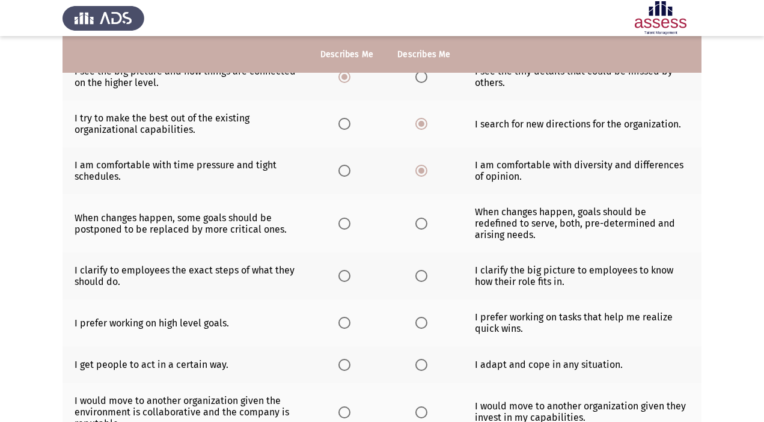
click at [417, 223] on input "Select an option" at bounding box center [422, 224] width 12 height 12
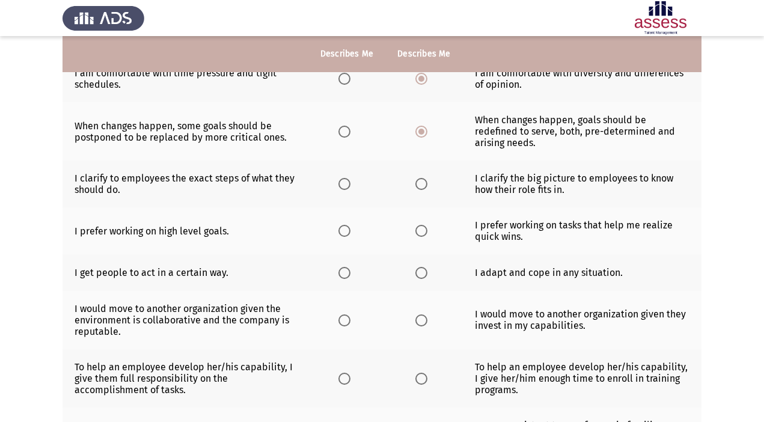
scroll to position [232, 0]
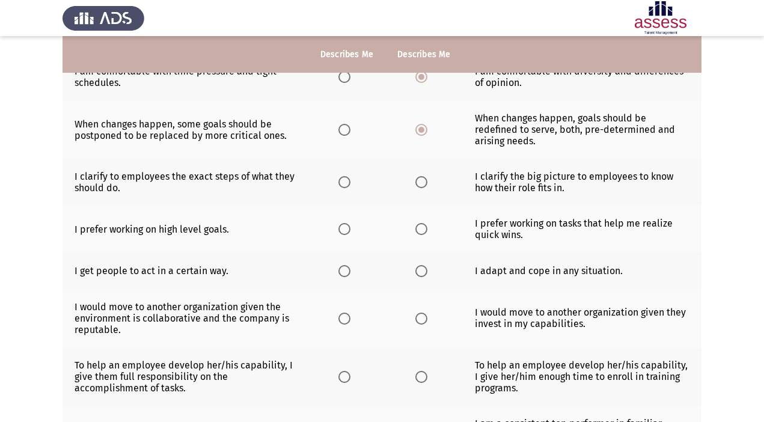
click at [422, 182] on span "Select an option" at bounding box center [422, 182] width 12 height 12
click at [422, 182] on input "Select an option" at bounding box center [422, 182] width 12 height 12
click at [346, 228] on span "Select an option" at bounding box center [345, 229] width 12 height 12
click at [346, 228] on input "Select an option" at bounding box center [345, 229] width 12 height 12
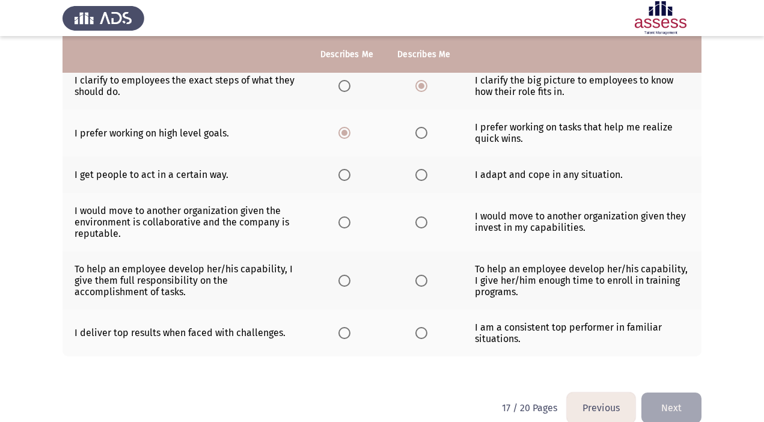
scroll to position [329, 0]
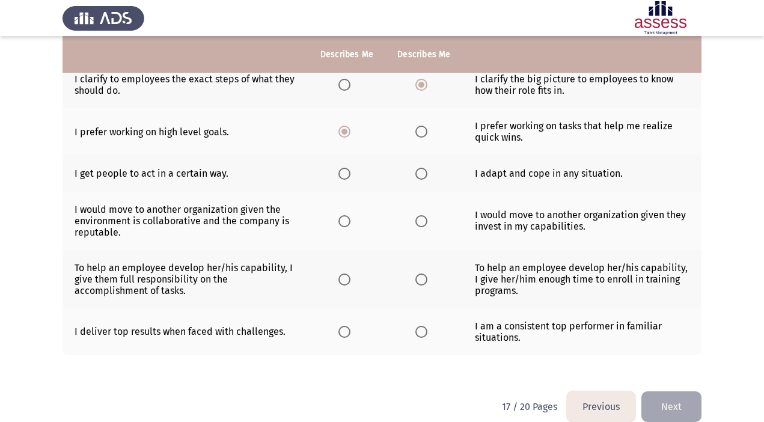
click at [431, 171] on label "Select an option" at bounding box center [424, 174] width 17 height 12
click at [428, 171] on input "Select an option" at bounding box center [422, 174] width 12 height 12
click at [419, 222] on span "Select an option" at bounding box center [422, 221] width 12 height 12
click at [419, 222] on input "Select an option" at bounding box center [422, 221] width 12 height 12
click at [347, 278] on span "Select an option" at bounding box center [345, 280] width 12 height 12
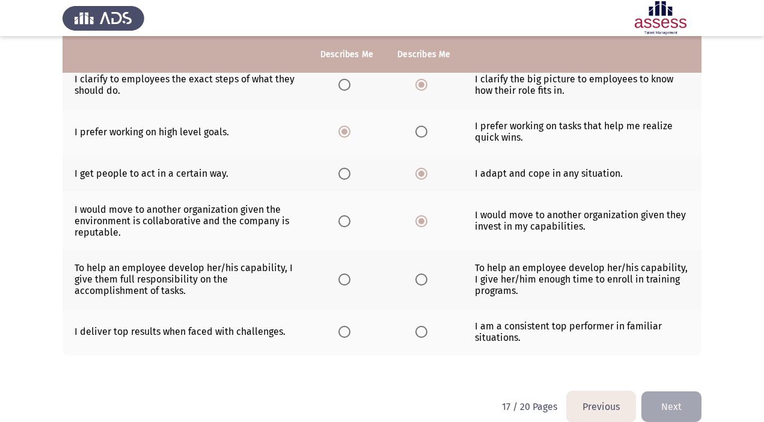
click at [347, 278] on input "Select an option" at bounding box center [345, 280] width 12 height 12
click at [362, 322] on th at bounding box center [347, 332] width 77 height 47
click at [345, 336] on span "Select an option" at bounding box center [345, 332] width 12 height 12
click at [345, 336] on input "Select an option" at bounding box center [345, 332] width 12 height 12
click at [680, 398] on button "Next" at bounding box center [672, 407] width 60 height 31
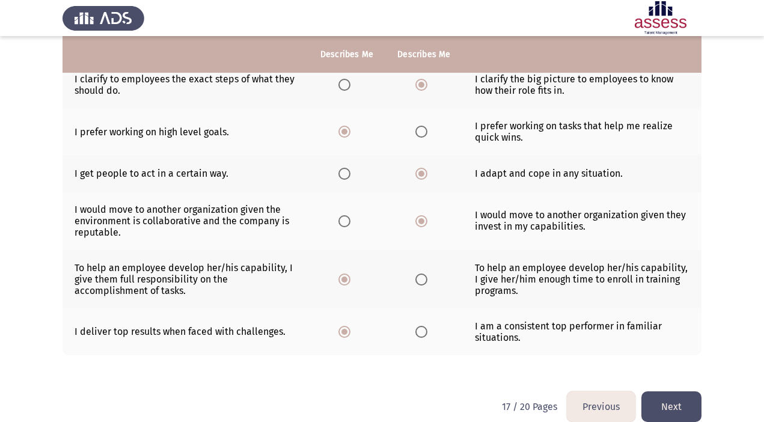
scroll to position [0, 0]
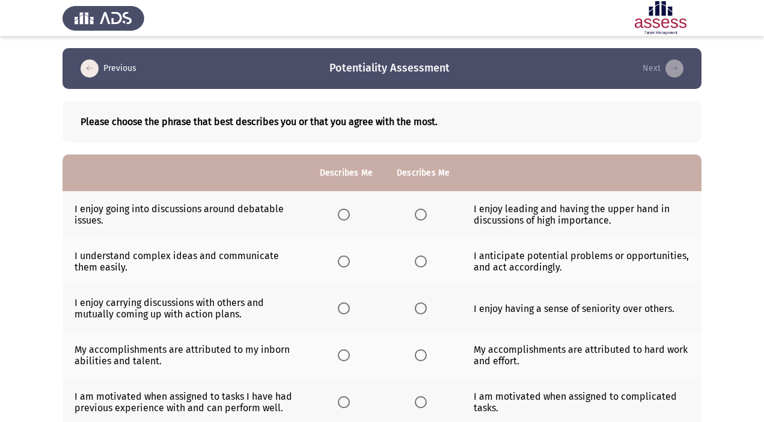
click at [340, 214] on span "Select an option" at bounding box center [344, 215] width 12 height 12
click at [340, 214] on input "Select an option" at bounding box center [344, 215] width 12 height 12
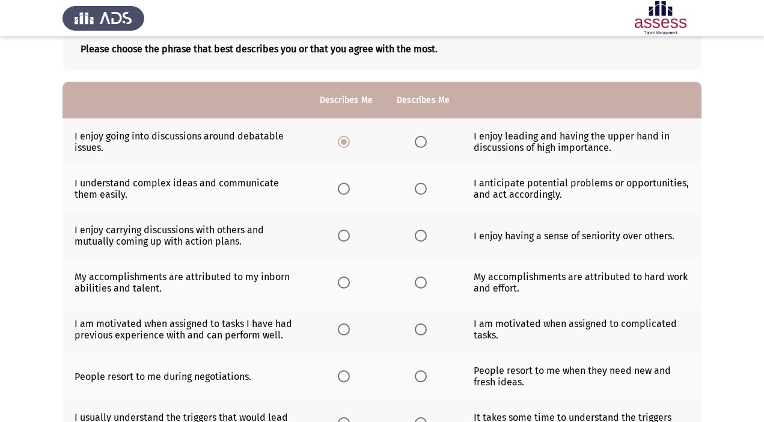
scroll to position [85, 0]
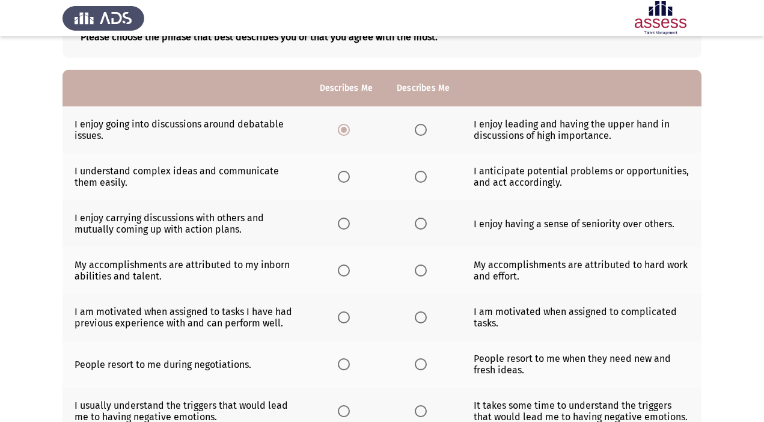
click at [352, 176] on label "Select an option" at bounding box center [346, 177] width 17 height 12
click at [350, 176] on input "Select an option" at bounding box center [344, 177] width 12 height 12
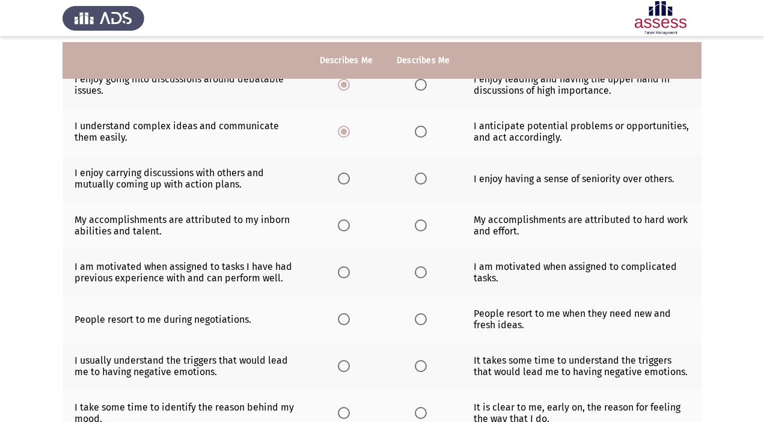
scroll to position [127, 0]
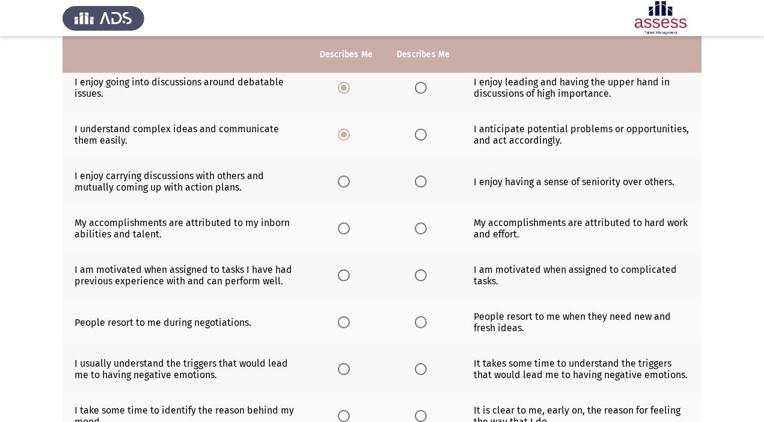
click at [339, 183] on span "Select an option" at bounding box center [344, 182] width 12 height 12
click at [339, 183] on input "Select an option" at bounding box center [344, 182] width 12 height 12
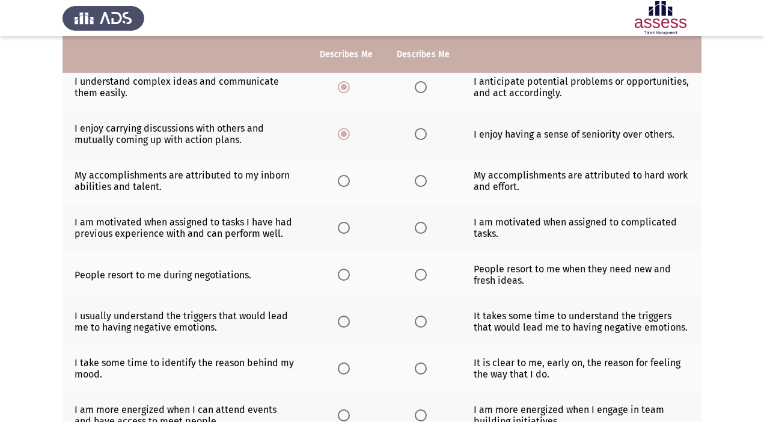
scroll to position [178, 0]
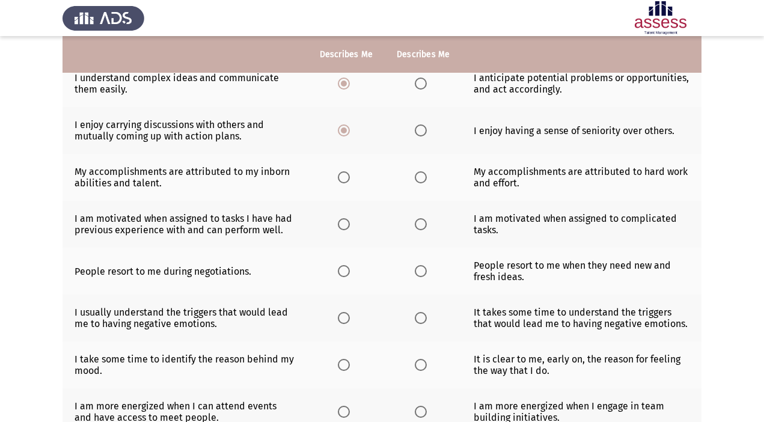
click at [344, 173] on span "Select an option" at bounding box center [344, 177] width 12 height 12
click at [344, 173] on input "Select an option" at bounding box center [344, 177] width 12 height 12
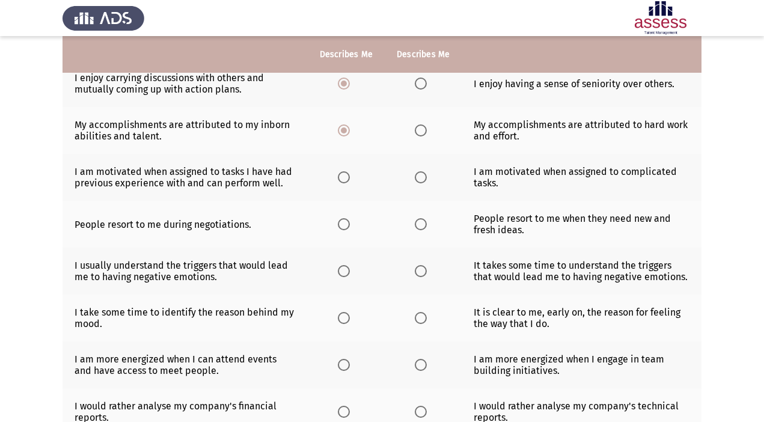
scroll to position [227, 0]
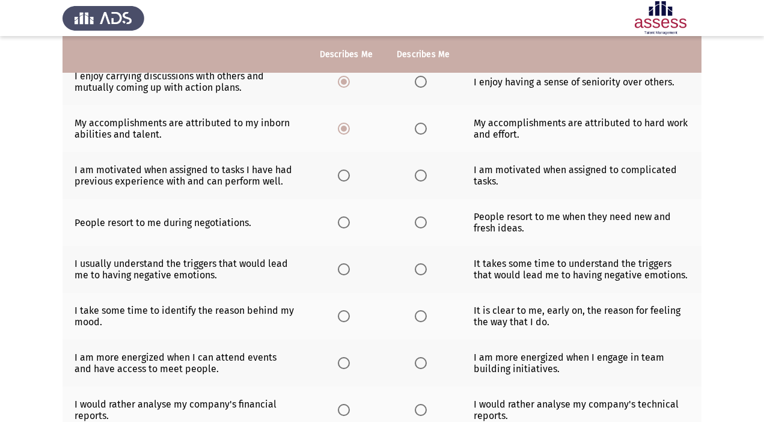
click at [352, 180] on label "Select an option" at bounding box center [346, 176] width 17 height 12
click at [350, 180] on input "Select an option" at bounding box center [344, 176] width 12 height 12
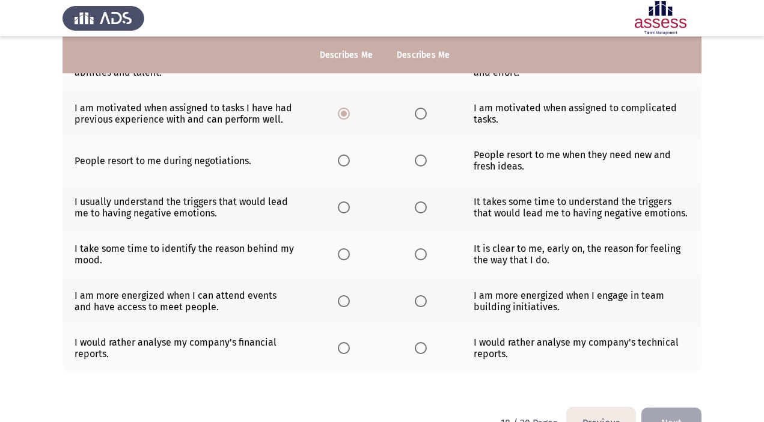
scroll to position [289, 0]
click at [426, 156] on label "Select an option" at bounding box center [423, 160] width 17 height 12
click at [426, 156] on input "Select an option" at bounding box center [421, 160] width 12 height 12
click at [348, 206] on span "Select an option" at bounding box center [344, 207] width 12 height 12
click at [348, 206] on input "Select an option" at bounding box center [344, 207] width 12 height 12
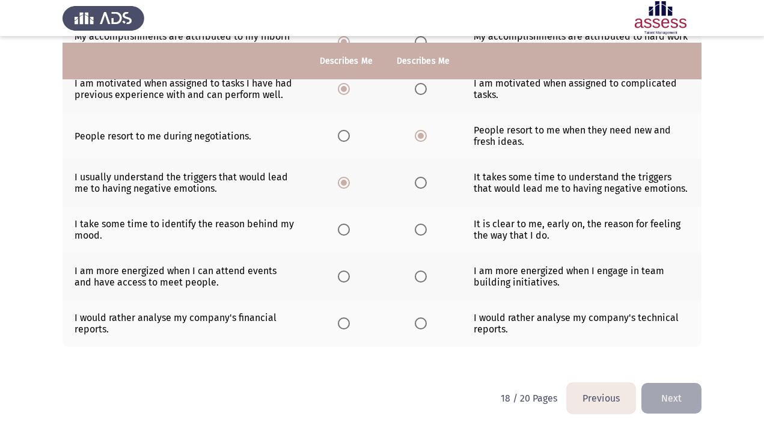
scroll to position [322, 0]
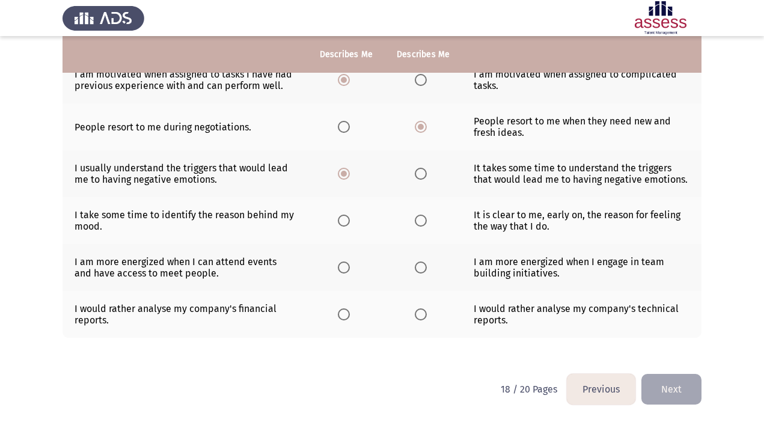
click at [434, 224] on th at bounding box center [423, 220] width 77 height 47
click at [424, 223] on span "Select an option" at bounding box center [421, 221] width 12 height 12
click at [424, 223] on input "Select an option" at bounding box center [421, 221] width 12 height 12
click at [428, 269] on label "Select an option" at bounding box center [423, 268] width 17 height 12
click at [427, 269] on input "Select an option" at bounding box center [421, 268] width 12 height 12
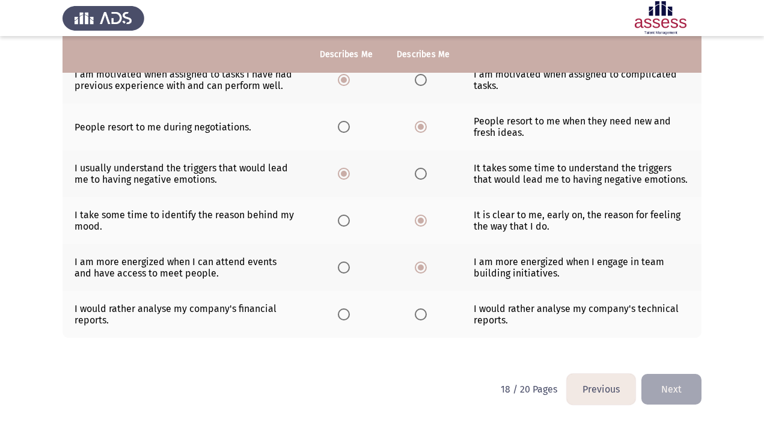
click at [349, 315] on span "Select an option" at bounding box center [344, 315] width 12 height 12
click at [349, 315] on input "Select an option" at bounding box center [344, 315] width 12 height 12
click at [681, 396] on button "Next" at bounding box center [672, 389] width 60 height 31
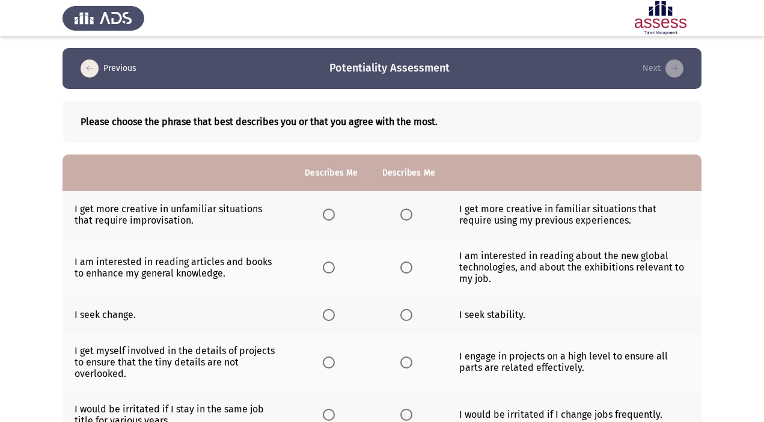
click at [330, 217] on span "Select an option" at bounding box center [329, 215] width 12 height 12
click at [330, 217] on input "Select an option" at bounding box center [329, 215] width 12 height 12
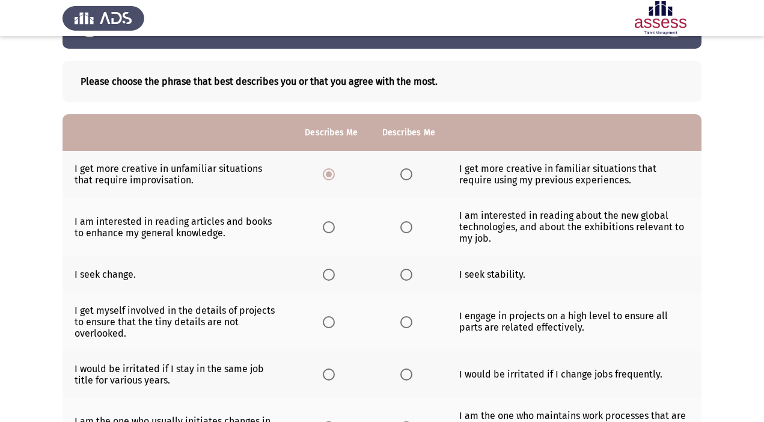
scroll to position [46, 0]
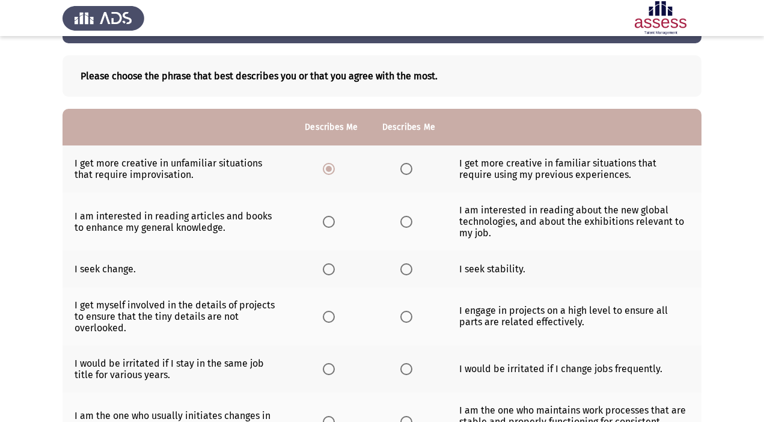
click at [334, 220] on span "Select an option" at bounding box center [329, 222] width 12 height 12
click at [334, 220] on input "Select an option" at bounding box center [329, 222] width 12 height 12
click at [407, 220] on span "Select an option" at bounding box center [407, 222] width 12 height 12
click at [407, 220] on input "Select an option" at bounding box center [407, 222] width 12 height 12
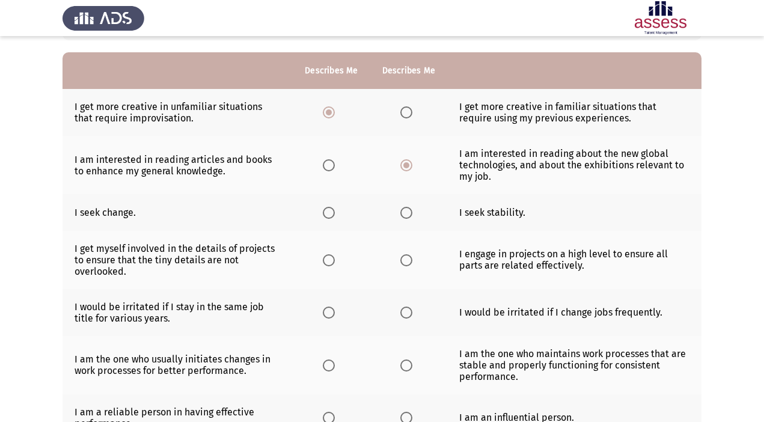
scroll to position [103, 0]
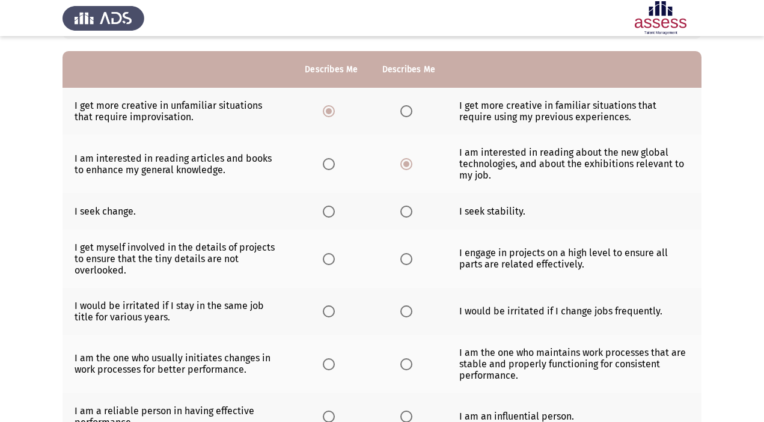
click at [328, 212] on span "Select an option" at bounding box center [329, 212] width 12 height 12
click at [328, 212] on input "Select an option" at bounding box center [329, 212] width 12 height 12
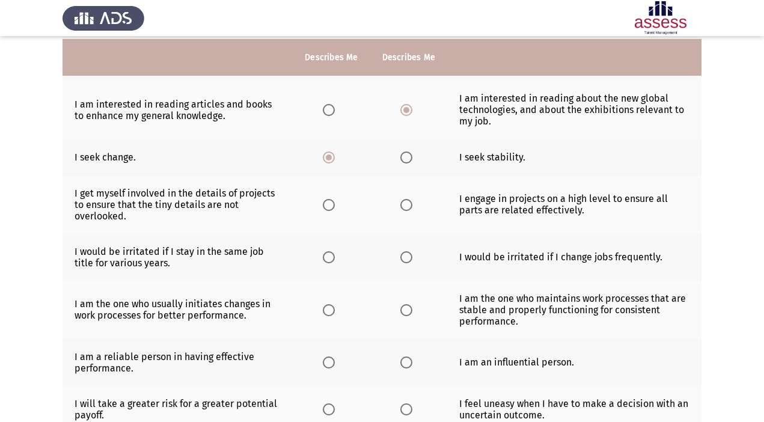
scroll to position [161, 0]
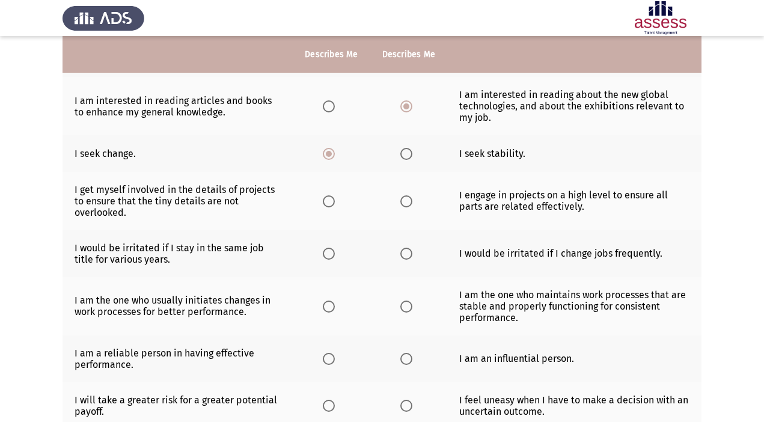
click at [398, 200] on th at bounding box center [408, 201] width 77 height 58
click at [405, 206] on span "Select an option" at bounding box center [407, 201] width 12 height 12
click at [405, 206] on input "Select an option" at bounding box center [407, 201] width 12 height 12
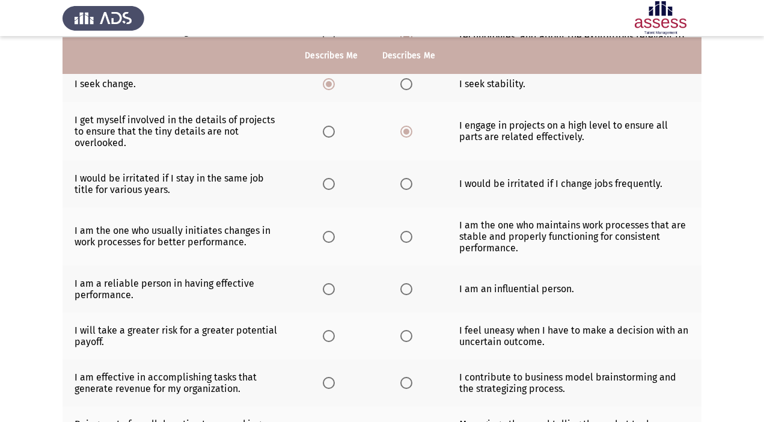
scroll to position [234, 0]
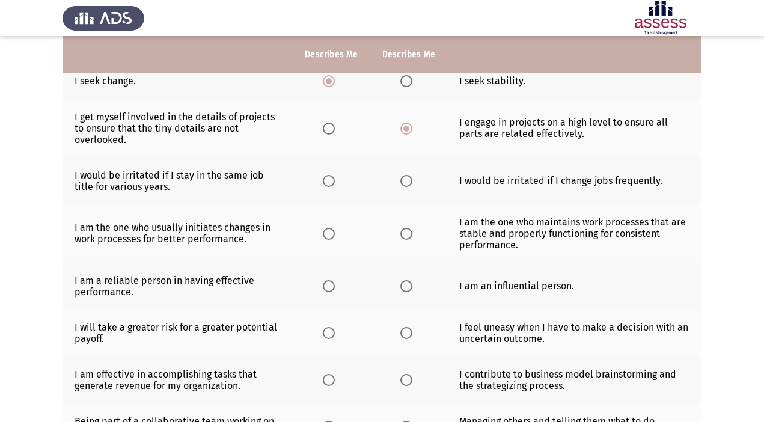
click at [329, 182] on span "Select an option" at bounding box center [329, 181] width 12 height 12
click at [329, 182] on input "Select an option" at bounding box center [329, 181] width 12 height 12
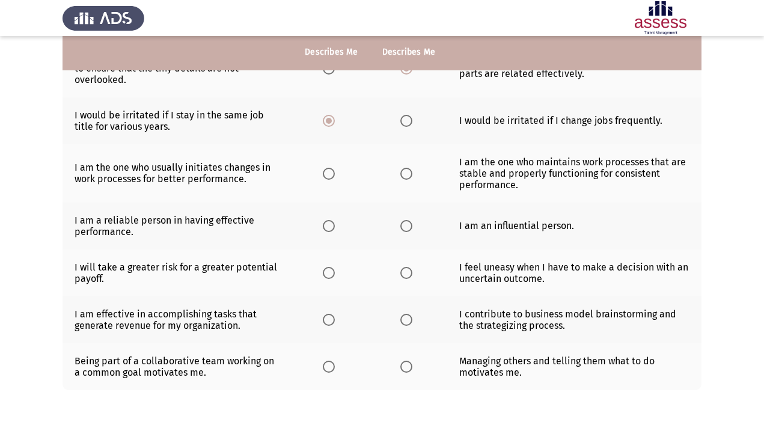
scroll to position [295, 0]
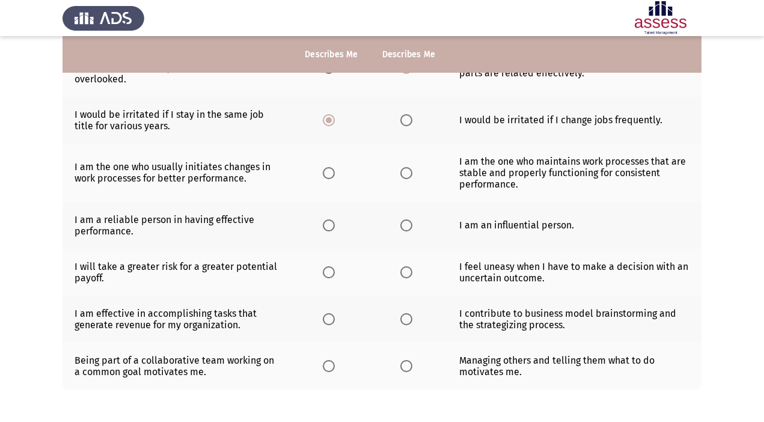
click at [327, 173] on span "Select an option" at bounding box center [329, 173] width 12 height 12
click at [327, 173] on input "Select an option" at bounding box center [329, 173] width 12 height 12
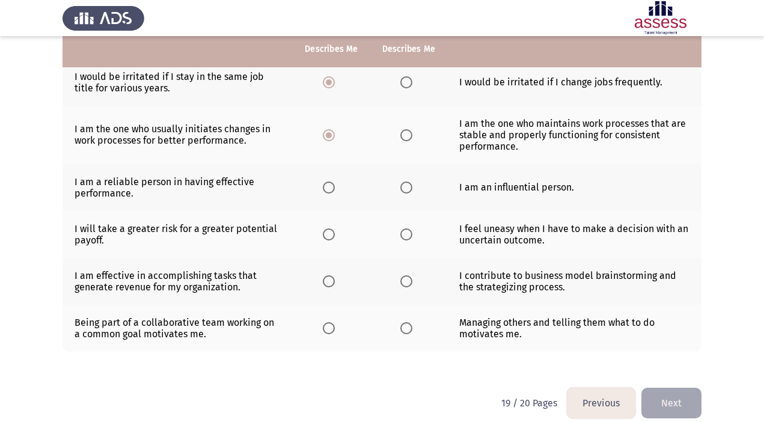
scroll to position [340, 0]
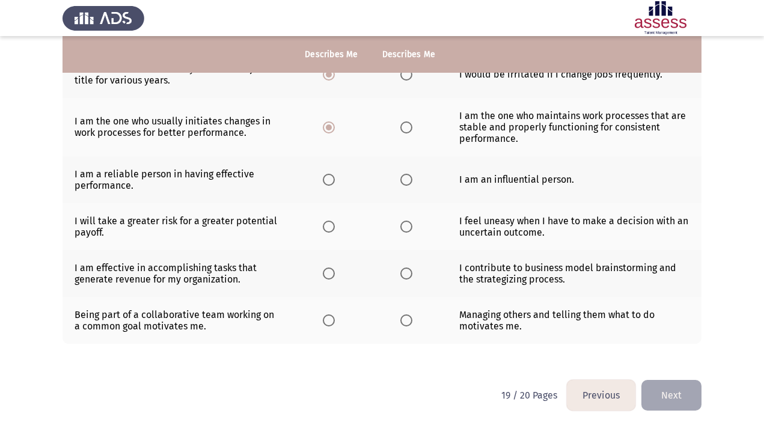
click at [327, 183] on span "Select an option" at bounding box center [329, 180] width 12 height 12
click at [327, 183] on input "Select an option" at bounding box center [329, 180] width 12 height 12
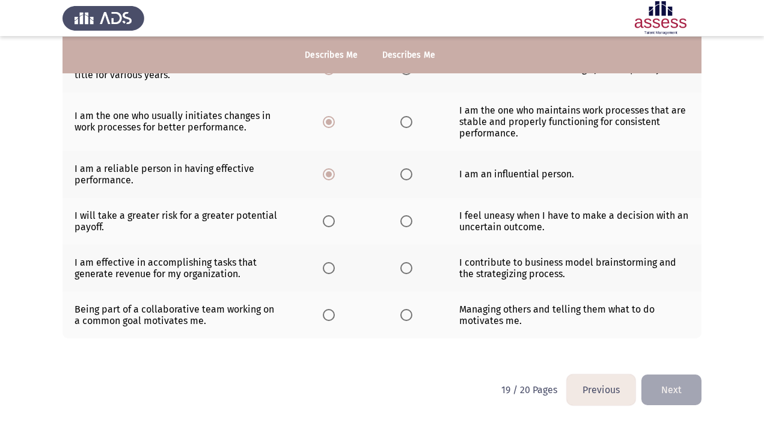
click at [333, 222] on span "Select an option" at bounding box center [329, 221] width 12 height 12
click at [333, 222] on input "Select an option" at bounding box center [329, 221] width 12 height 12
click at [407, 266] on span "Select an option" at bounding box center [407, 268] width 12 height 12
click at [407, 266] on input "Select an option" at bounding box center [407, 268] width 12 height 12
click at [324, 310] on span "Select an option" at bounding box center [329, 315] width 12 height 12
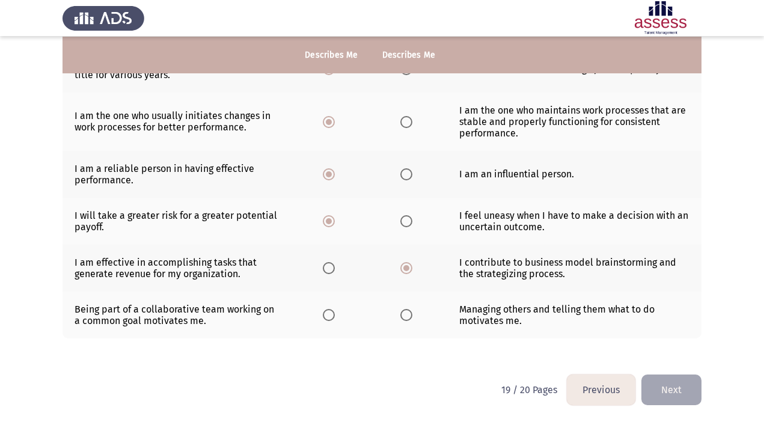
click at [324, 310] on input "Select an option" at bounding box center [329, 315] width 12 height 12
click at [683, 391] on button "Next" at bounding box center [672, 390] width 60 height 31
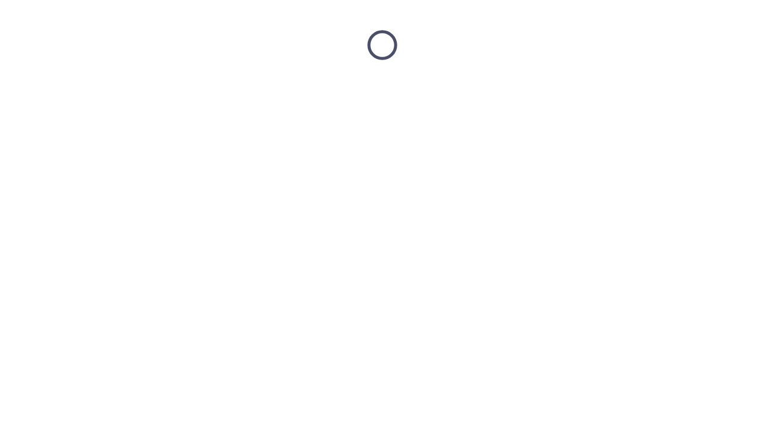
scroll to position [0, 0]
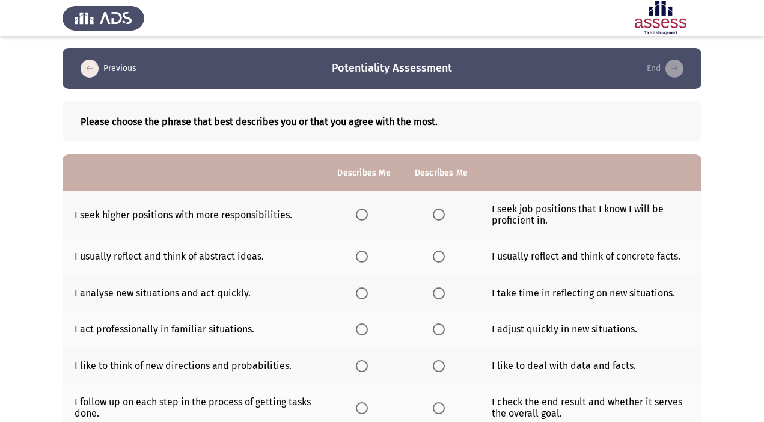
click at [441, 212] on span "Select an option" at bounding box center [439, 215] width 12 height 12
click at [441, 212] on input "Select an option" at bounding box center [439, 215] width 12 height 12
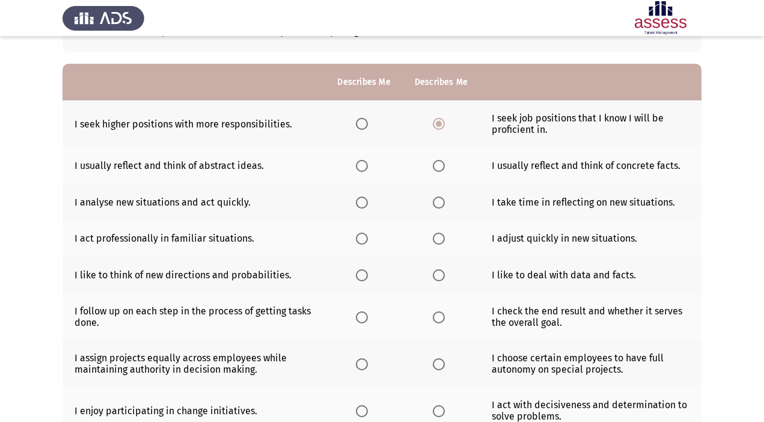
scroll to position [94, 0]
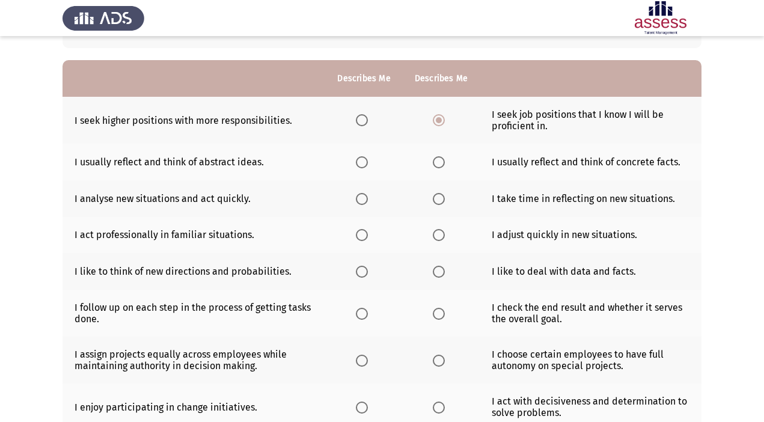
click at [358, 159] on span "Select an option" at bounding box center [362, 162] width 12 height 12
click at [358, 159] on input "Select an option" at bounding box center [362, 162] width 12 height 12
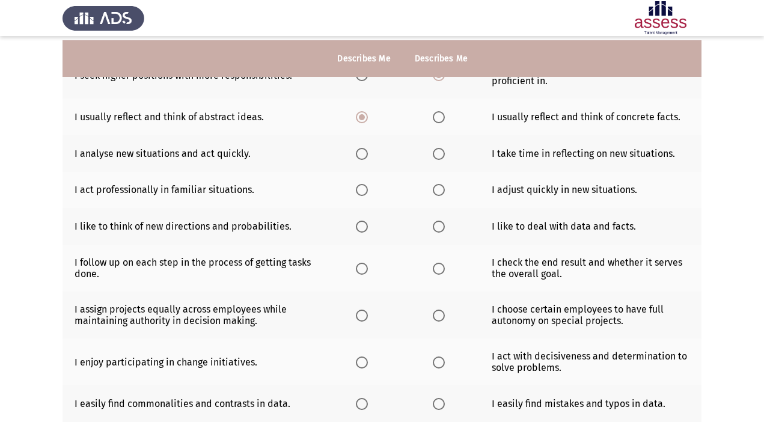
scroll to position [146, 0]
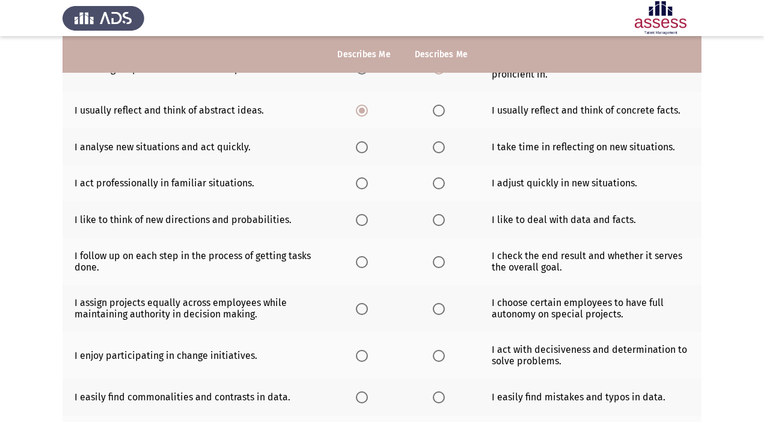
click at [362, 145] on span "Select an option" at bounding box center [362, 147] width 12 height 12
click at [362, 145] on input "Select an option" at bounding box center [362, 147] width 12 height 12
click at [440, 188] on span "Select an option" at bounding box center [439, 183] width 12 height 12
click at [440, 188] on input "Select an option" at bounding box center [439, 183] width 12 height 12
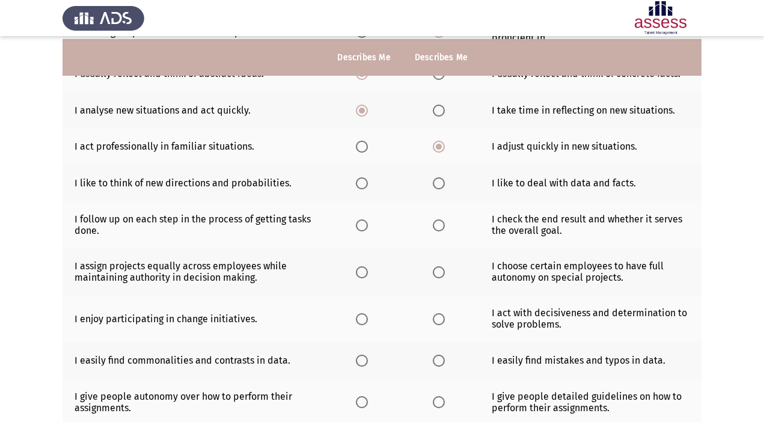
scroll to position [187, 0]
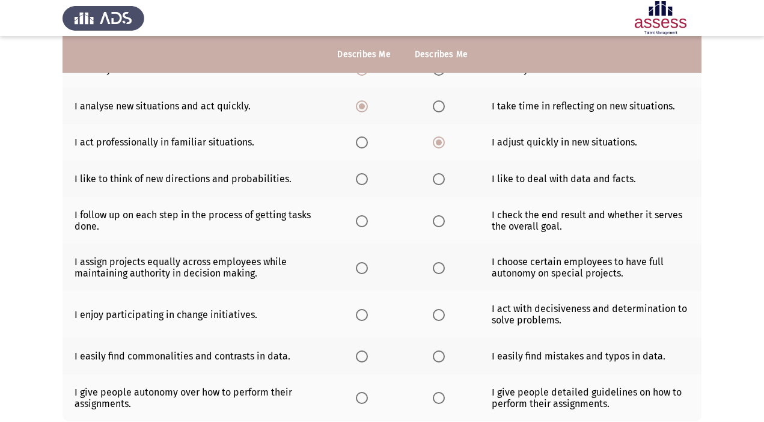
click at [361, 176] on span "Select an option" at bounding box center [362, 179] width 12 height 12
click at [361, 176] on input "Select an option" at bounding box center [362, 179] width 12 height 12
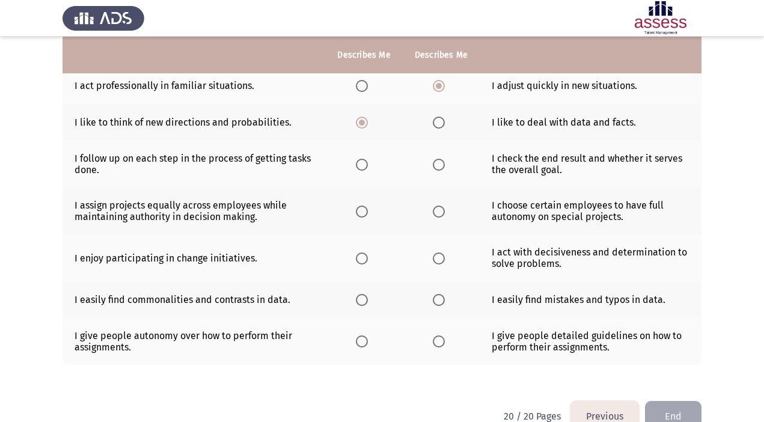
scroll to position [244, 0]
click at [436, 163] on span "Select an option" at bounding box center [439, 164] width 12 height 12
click at [436, 163] on input "Select an option" at bounding box center [439, 164] width 12 height 12
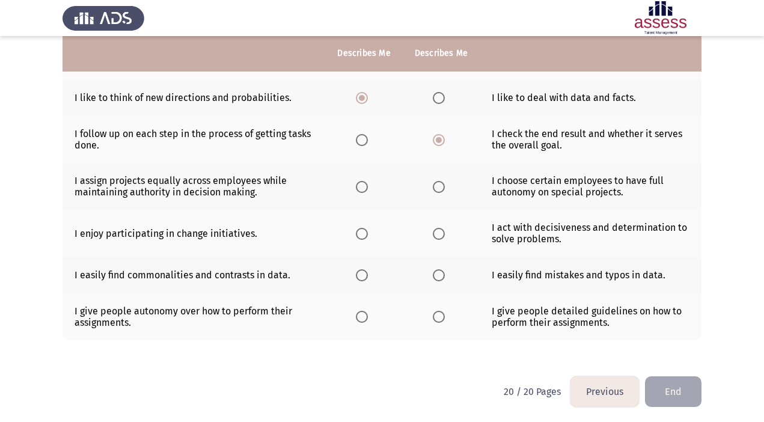
scroll to position [270, 0]
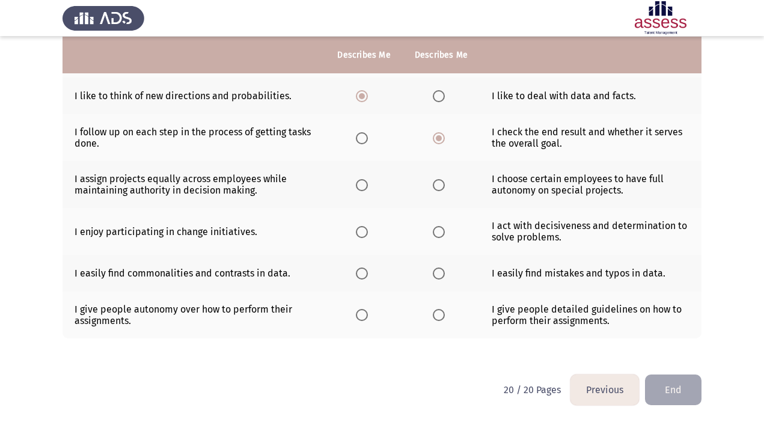
click at [435, 182] on span "Select an option" at bounding box center [439, 185] width 12 height 12
click at [435, 182] on input "Select an option" at bounding box center [439, 185] width 12 height 12
click at [361, 230] on span "Select an option" at bounding box center [362, 232] width 12 height 12
click at [361, 230] on input "Select an option" at bounding box center [362, 232] width 12 height 12
click at [365, 274] on span "Select an option" at bounding box center [362, 274] width 12 height 12
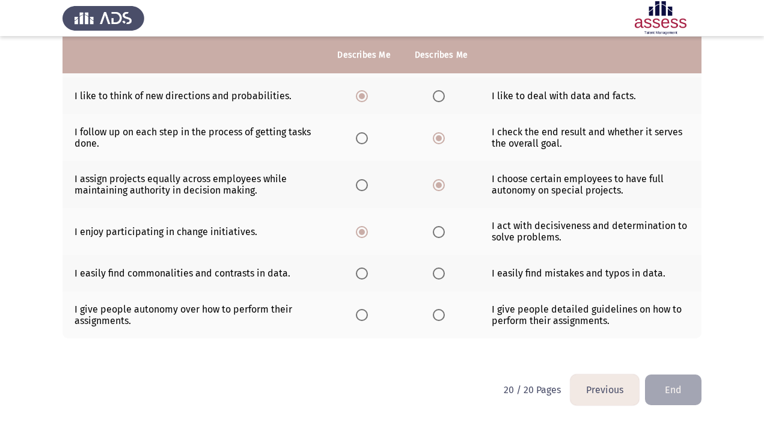
click at [365, 274] on input "Select an option" at bounding box center [362, 274] width 12 height 12
click at [360, 312] on span "Select an option" at bounding box center [362, 315] width 12 height 12
click at [360, 312] on input "Select an option" at bounding box center [362, 315] width 12 height 12
click at [682, 391] on button "End" at bounding box center [673, 390] width 57 height 31
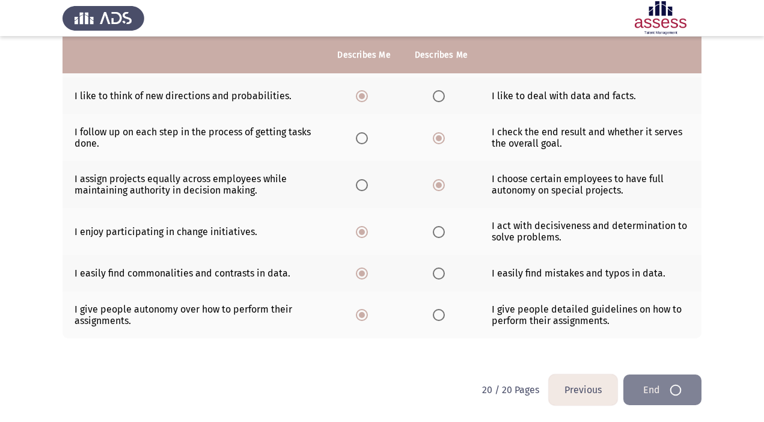
scroll to position [0, 0]
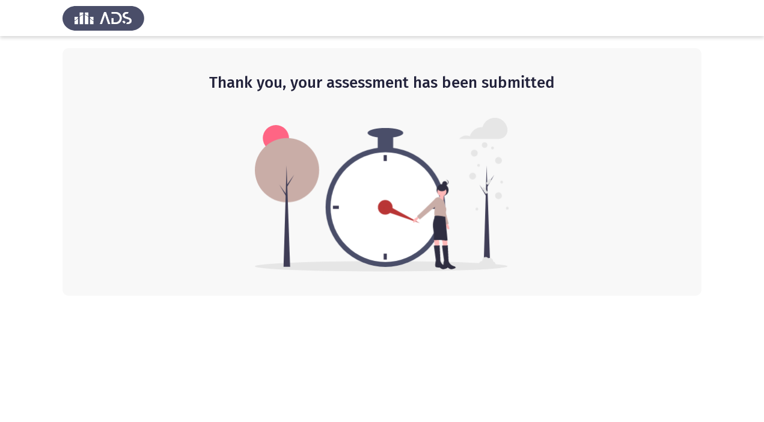
click at [97, 22] on img at bounding box center [104, 18] width 82 height 34
click at [389, 207] on img at bounding box center [382, 195] width 254 height 154
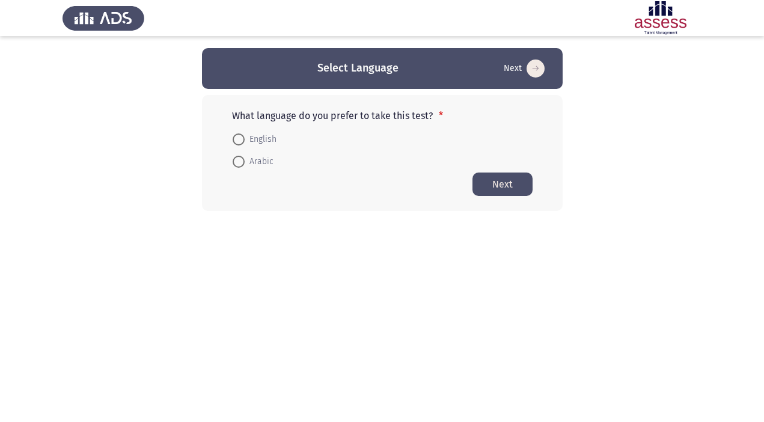
click at [249, 138] on span "English" at bounding box center [261, 139] width 32 height 14
click at [245, 138] on input "English" at bounding box center [239, 140] width 12 height 12
radio input "true"
click at [511, 183] on button "Next" at bounding box center [503, 183] width 60 height 23
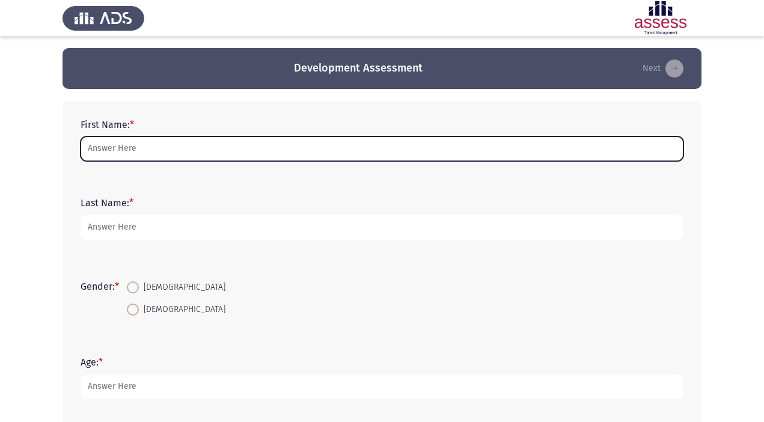
click at [224, 145] on input "First Name: *" at bounding box center [382, 149] width 603 height 25
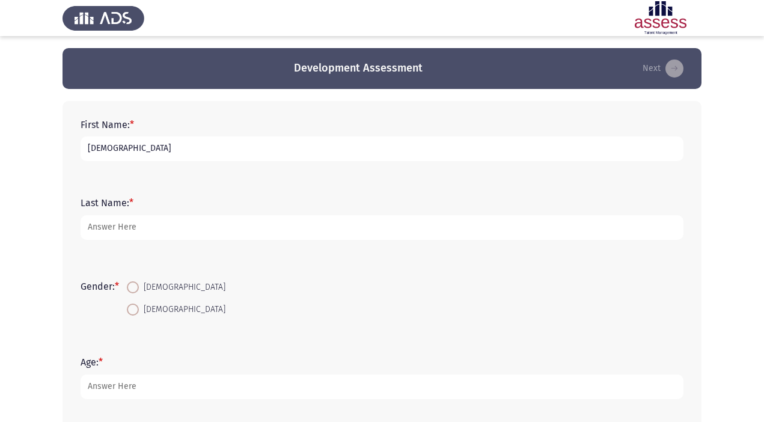
type input "[DEMOGRAPHIC_DATA]"
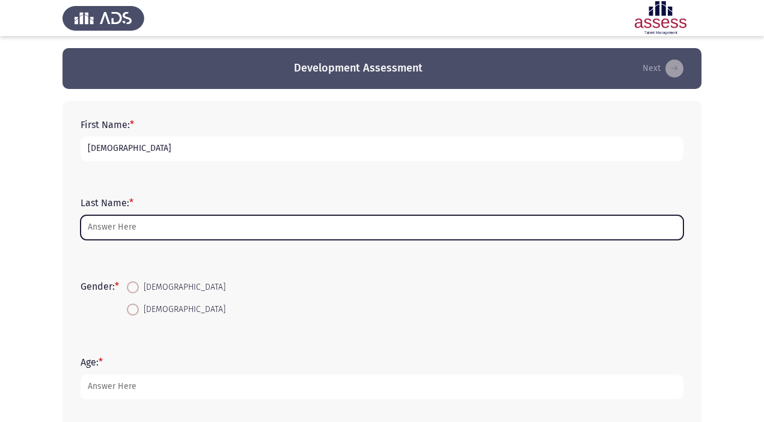
click at [108, 223] on input "Last Name: *" at bounding box center [382, 227] width 603 height 25
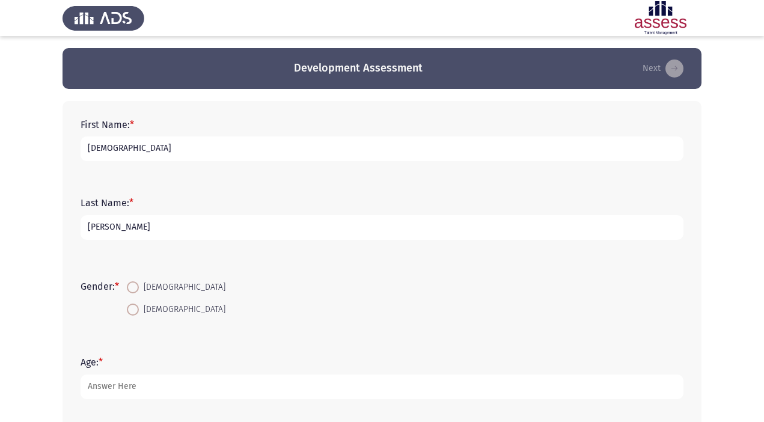
type input "[PERSON_NAME]"
click at [138, 309] on span at bounding box center [133, 310] width 12 height 12
click at [138, 309] on input "[DEMOGRAPHIC_DATA]" at bounding box center [133, 310] width 12 height 12
radio input "true"
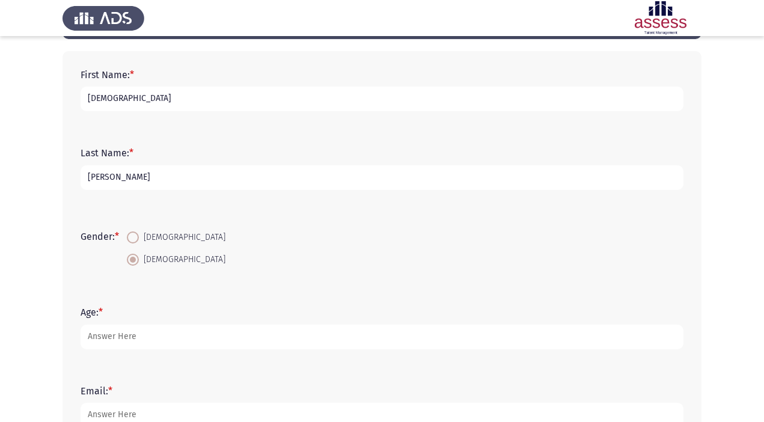
scroll to position [165, 0]
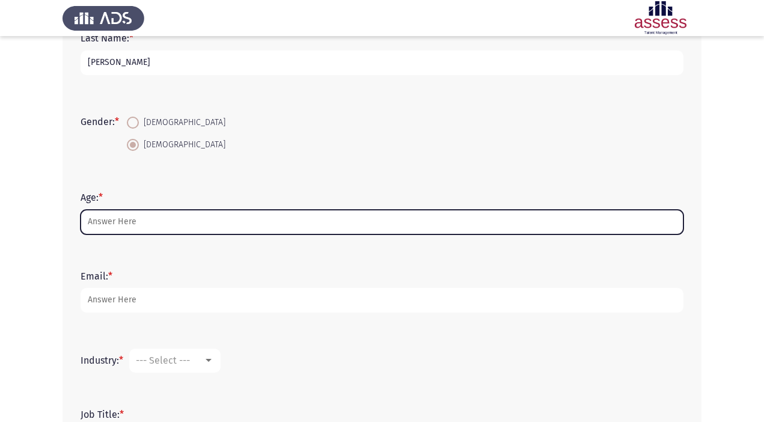
click at [109, 219] on input "Age: *" at bounding box center [382, 222] width 603 height 25
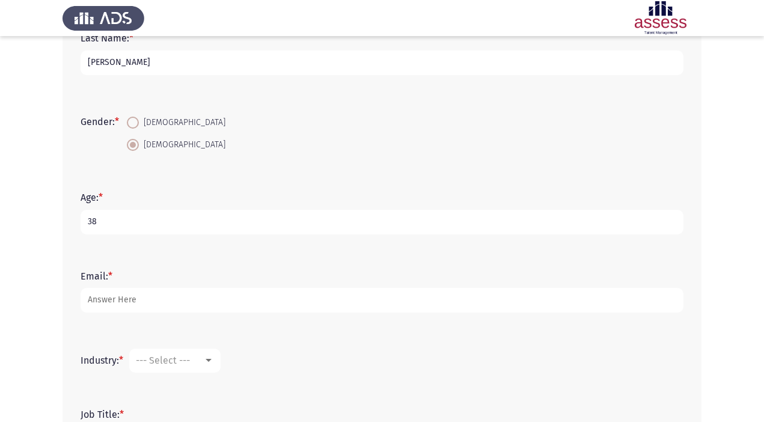
type input "38"
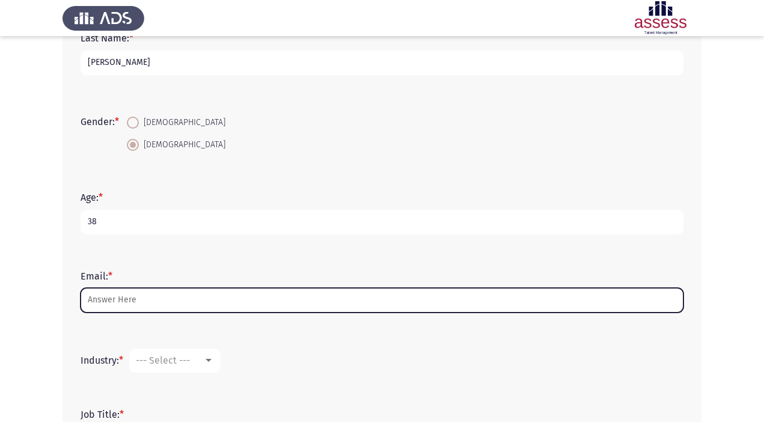
click at [117, 299] on input "Email: *" at bounding box center [382, 300] width 603 height 25
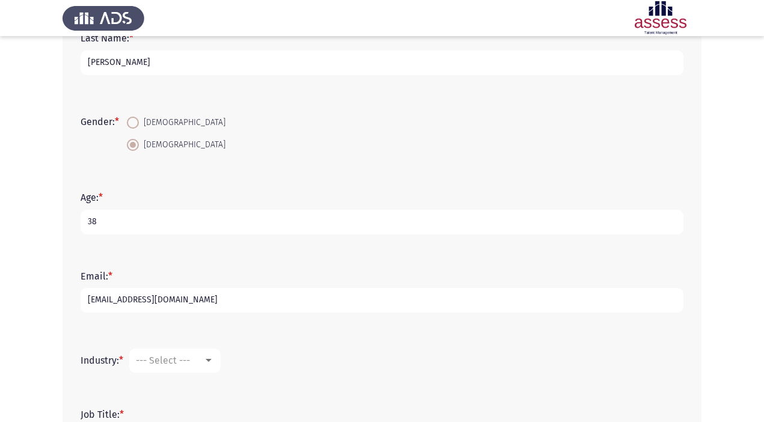
scroll to position [232, 0]
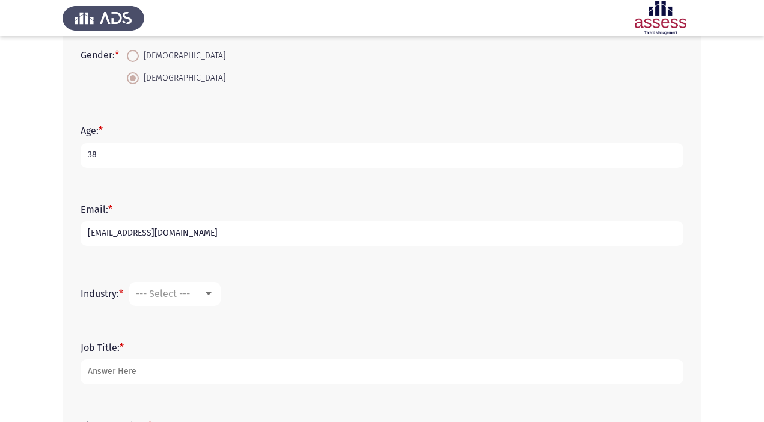
type input "[EMAIL_ADDRESS][DOMAIN_NAME]"
click at [162, 292] on span "--- Select ---" at bounding box center [163, 293] width 54 height 11
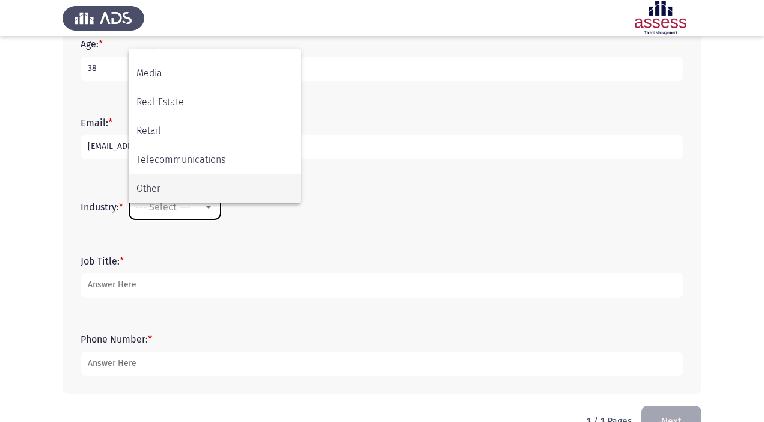
scroll to position [328, 0]
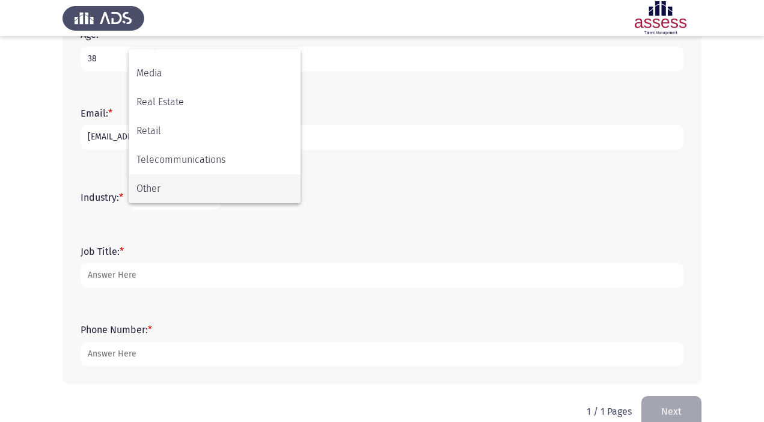
click at [184, 187] on span "Other" at bounding box center [215, 188] width 156 height 29
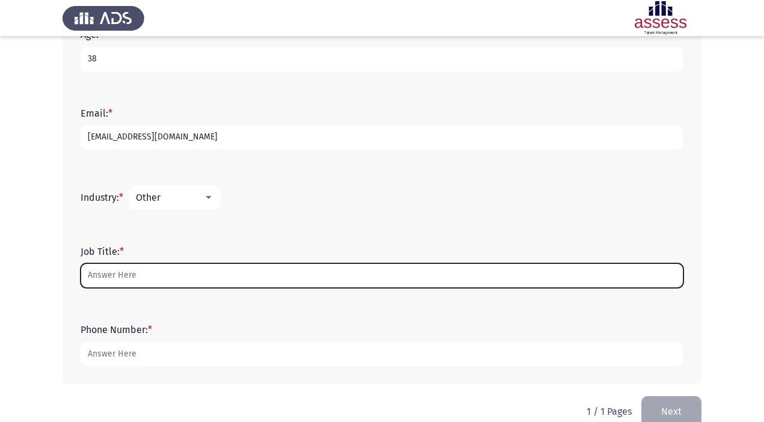
click at [151, 270] on input "Job Title: *" at bounding box center [382, 275] width 603 height 25
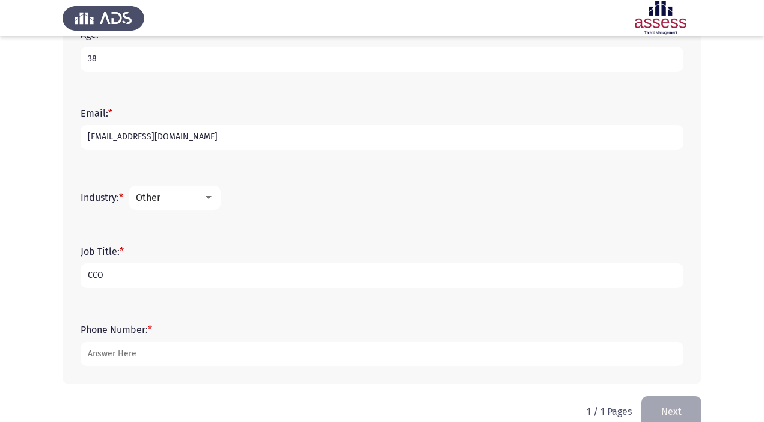
type input "CCO"
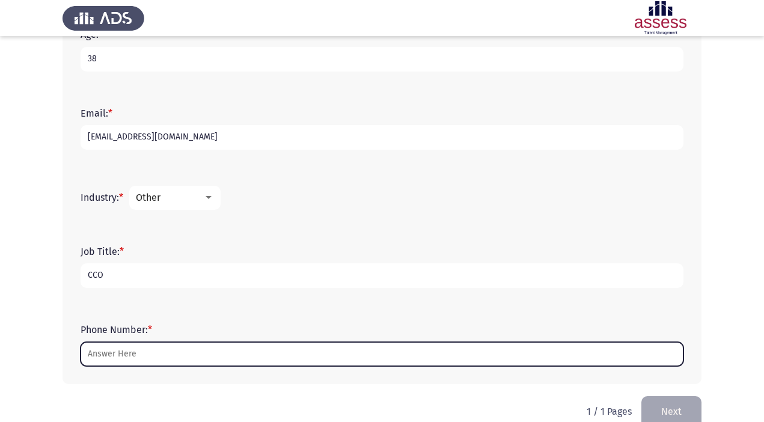
click at [131, 351] on input "Phone Number: *" at bounding box center [382, 354] width 603 height 25
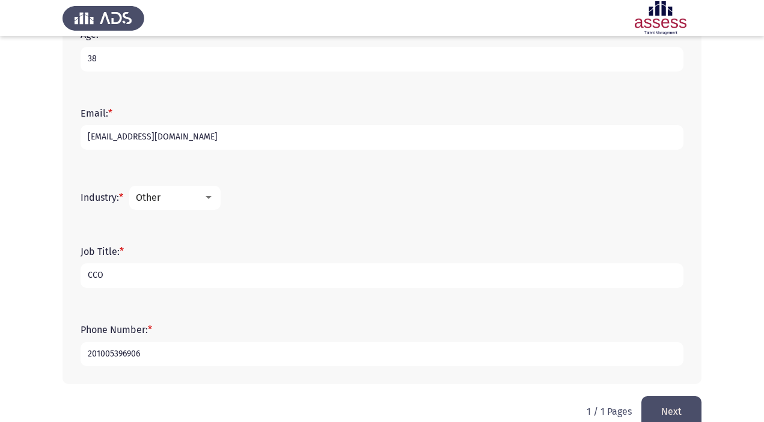
scroll to position [350, 0]
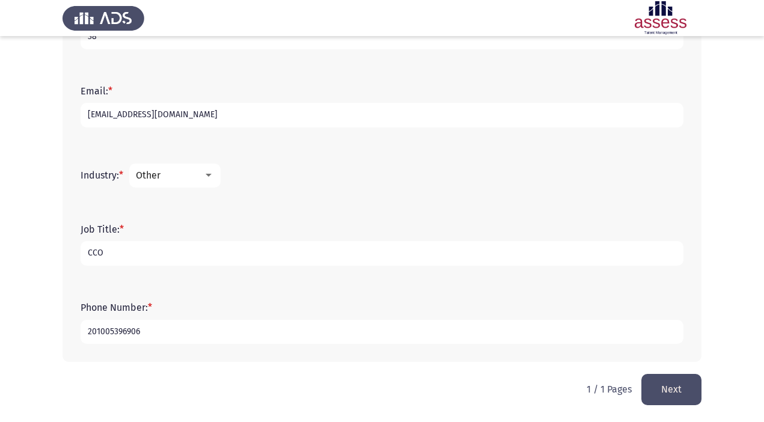
type input "201005396906"
click at [690, 388] on button "Next" at bounding box center [672, 389] width 60 height 31
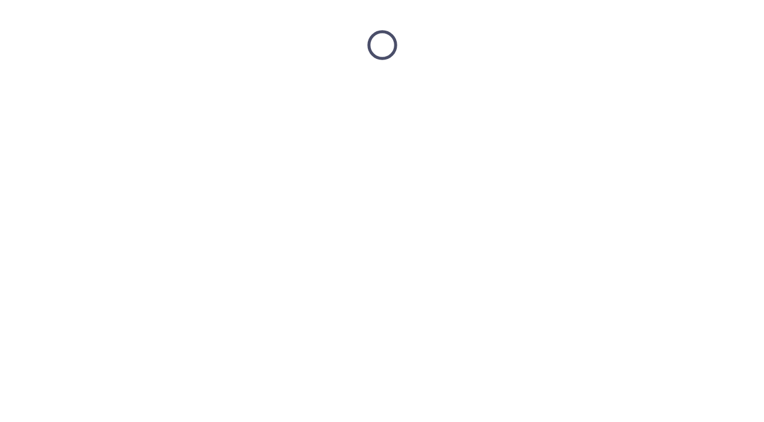
scroll to position [0, 0]
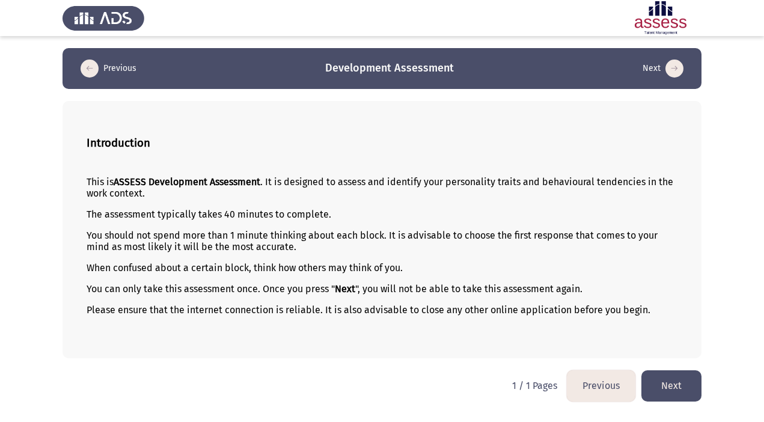
click at [680, 390] on button "Next" at bounding box center [672, 385] width 60 height 31
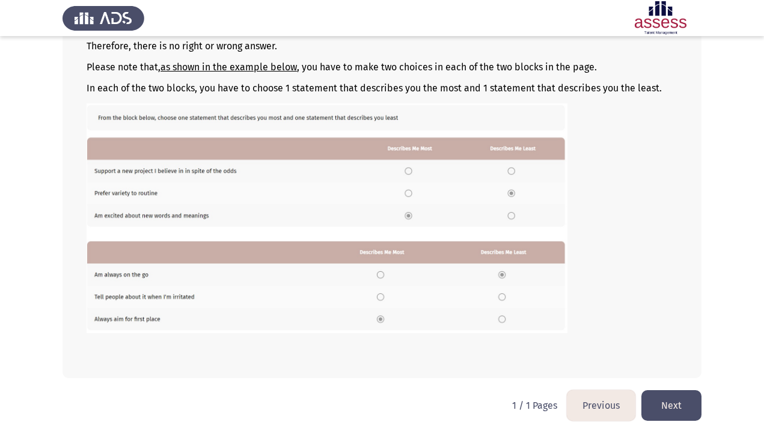
scroll to position [168, 0]
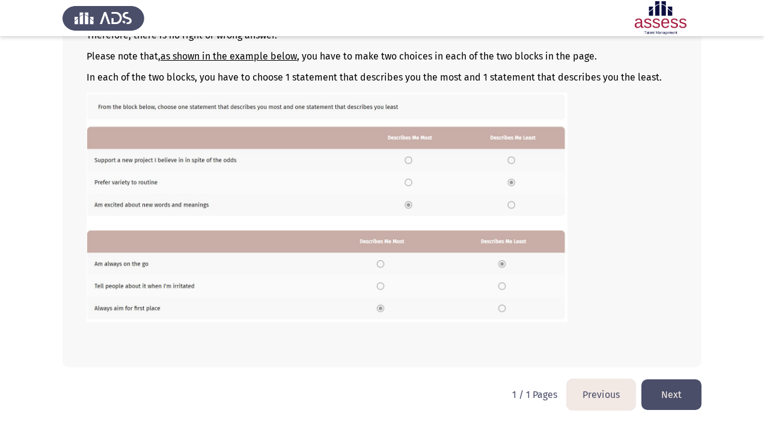
click at [681, 395] on button "Next" at bounding box center [672, 394] width 60 height 31
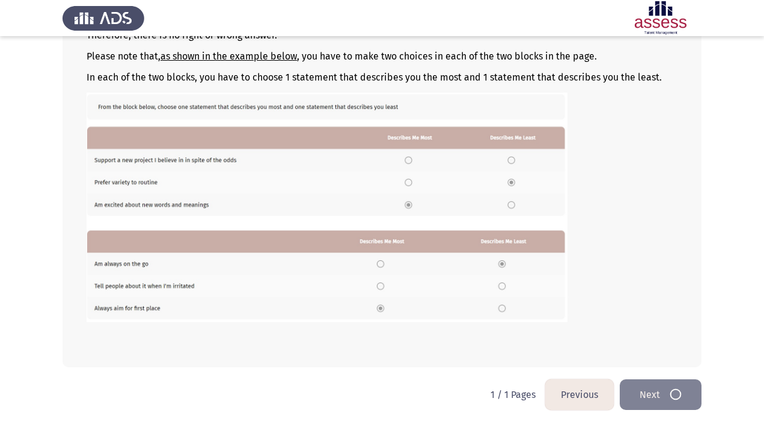
scroll to position [0, 0]
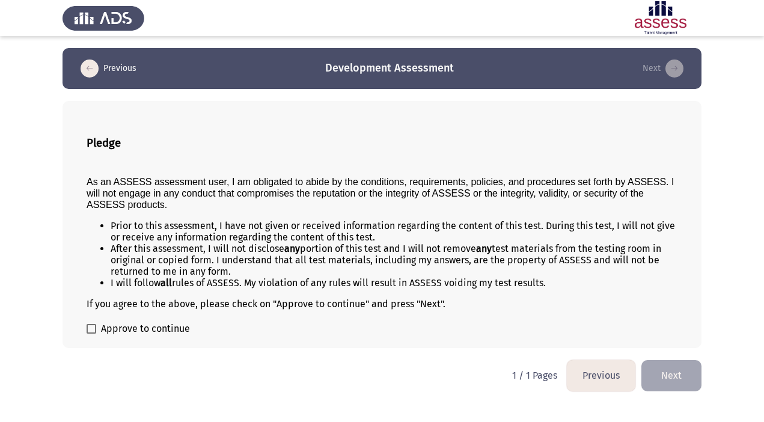
click at [93, 334] on label "Approve to continue" at bounding box center [138, 329] width 103 height 14
click at [91, 334] on input "Approve to continue" at bounding box center [91, 334] width 1 height 1
checkbox input "true"
click at [683, 370] on button "Next" at bounding box center [672, 375] width 60 height 31
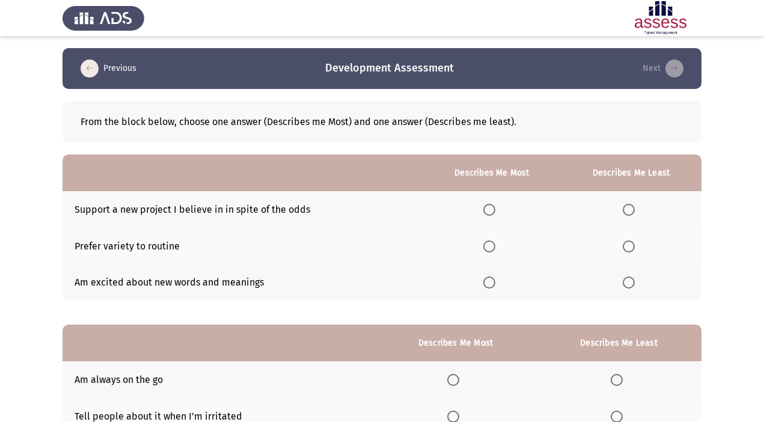
click at [488, 209] on span "Select an option" at bounding box center [490, 210] width 12 height 12
click at [488, 209] on input "Select an option" at bounding box center [490, 210] width 12 height 12
click at [627, 248] on span "Select an option" at bounding box center [629, 247] width 12 height 12
click at [627, 248] on input "Select an option" at bounding box center [629, 247] width 12 height 12
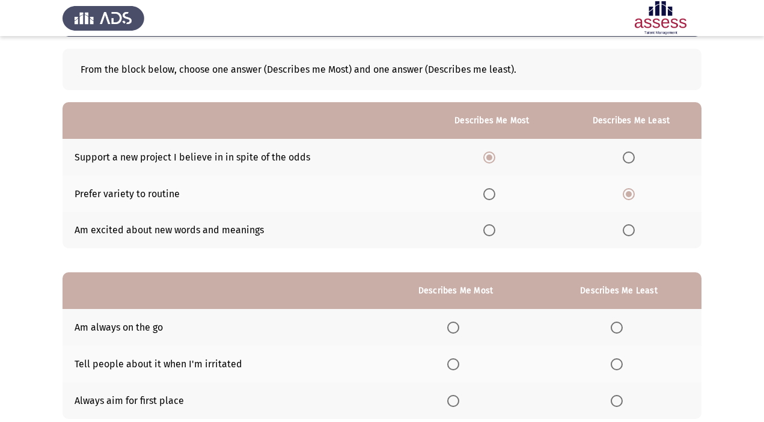
scroll to position [55, 0]
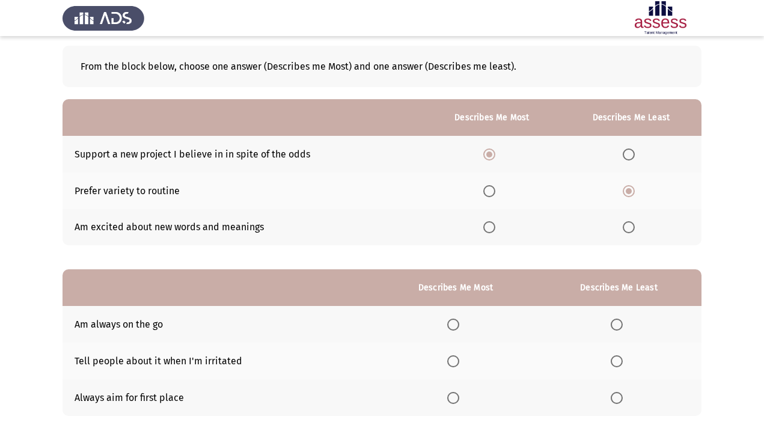
click at [490, 222] on span "Select an option" at bounding box center [490, 227] width 12 height 12
click at [490, 222] on input "Select an option" at bounding box center [490, 227] width 12 height 12
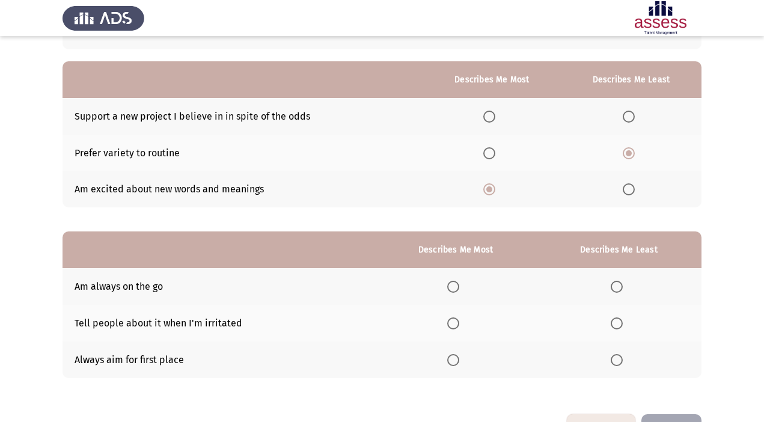
scroll to position [133, 0]
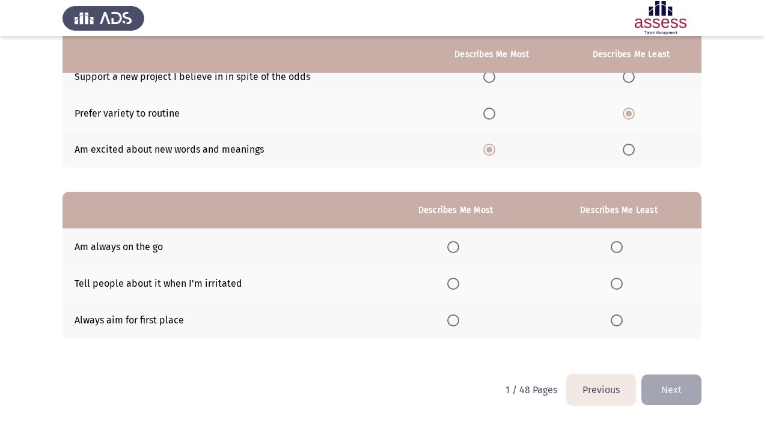
click at [456, 246] on span "Select an option" at bounding box center [453, 247] width 12 height 12
click at [456, 246] on input "Select an option" at bounding box center [453, 247] width 12 height 12
click at [617, 280] on span "Select an option" at bounding box center [617, 284] width 12 height 12
click at [617, 280] on input "Select an option" at bounding box center [617, 284] width 12 height 12
click at [462, 324] on label "Select an option" at bounding box center [455, 321] width 17 height 12
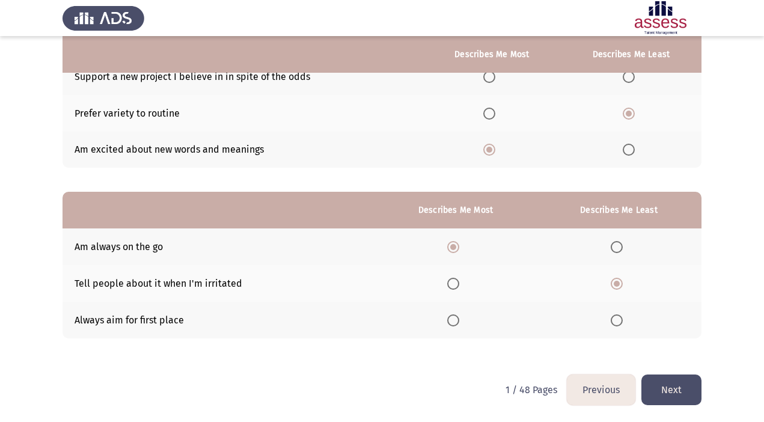
click at [459, 324] on input "Select an option" at bounding box center [453, 321] width 12 height 12
click at [668, 395] on button "Next" at bounding box center [672, 390] width 60 height 31
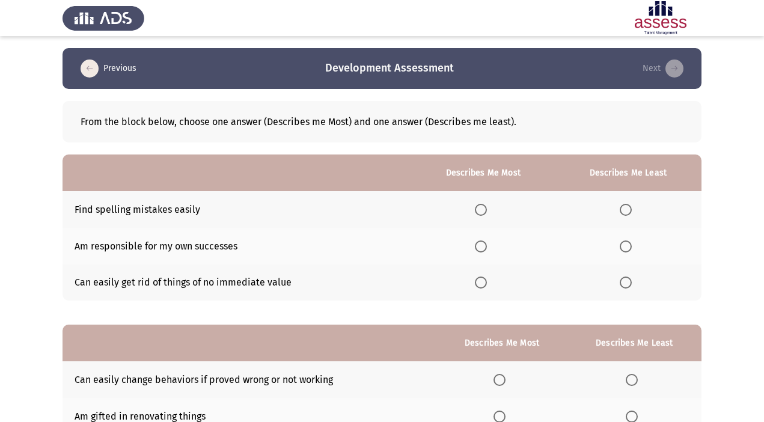
click at [481, 207] on span "Select an option" at bounding box center [481, 210] width 12 height 12
click at [481, 207] on input "Select an option" at bounding box center [481, 210] width 12 height 12
click at [477, 247] on span "Select an option" at bounding box center [481, 247] width 12 height 12
click at [477, 247] on input "Select an option" at bounding box center [481, 247] width 12 height 12
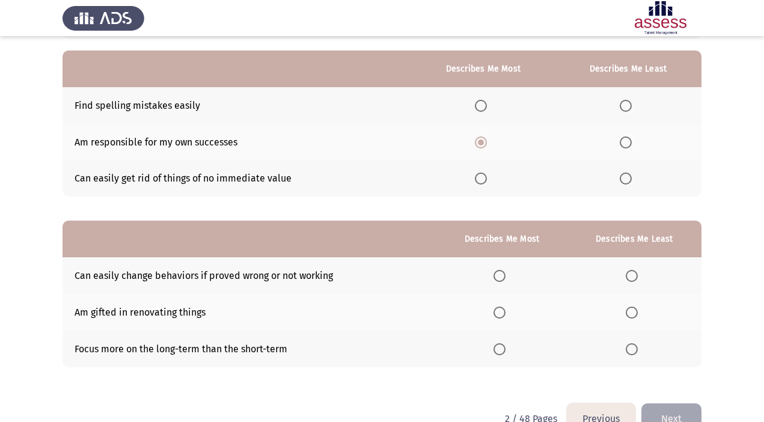
scroll to position [106, 0]
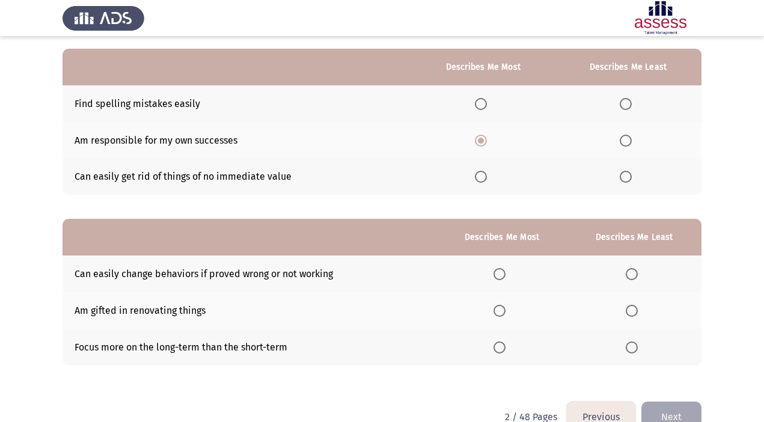
click at [483, 176] on span "Select an option" at bounding box center [481, 177] width 12 height 12
click at [483, 176] on input "Select an option" at bounding box center [481, 177] width 12 height 12
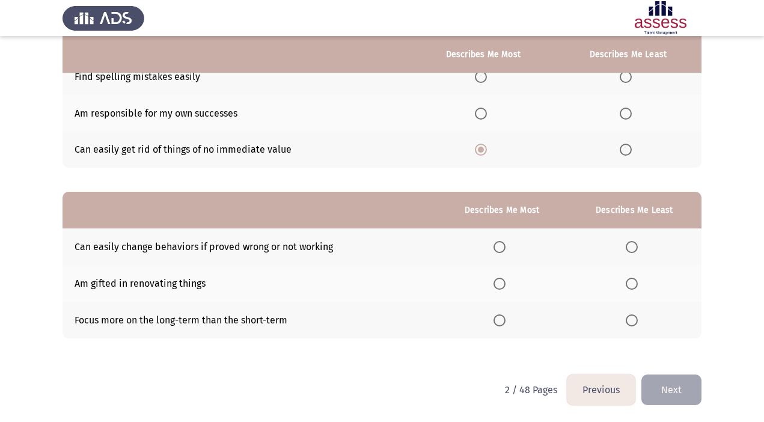
click at [585, 376] on button "Previous" at bounding box center [601, 390] width 69 height 31
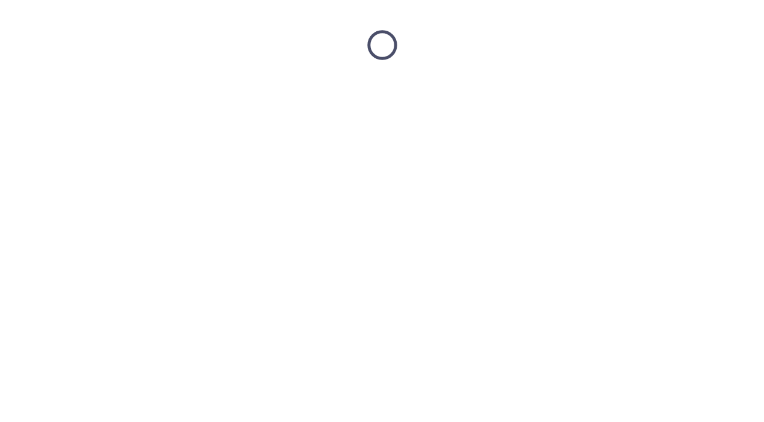
scroll to position [0, 0]
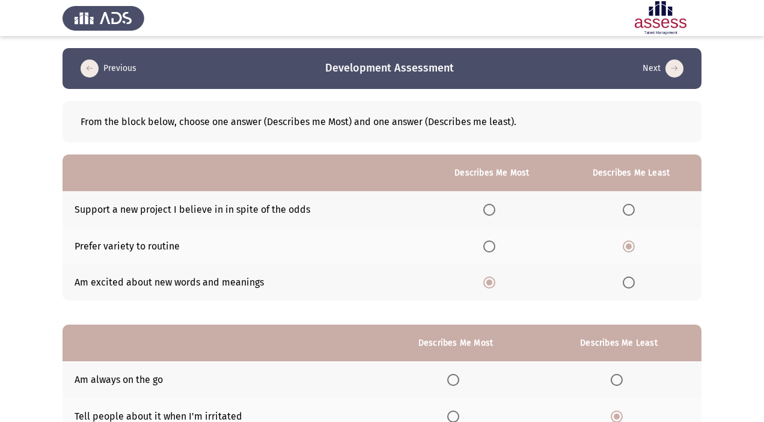
click at [493, 209] on span "Select an option" at bounding box center [490, 210] width 12 height 12
click at [493, 209] on input "Select an option" at bounding box center [490, 210] width 12 height 12
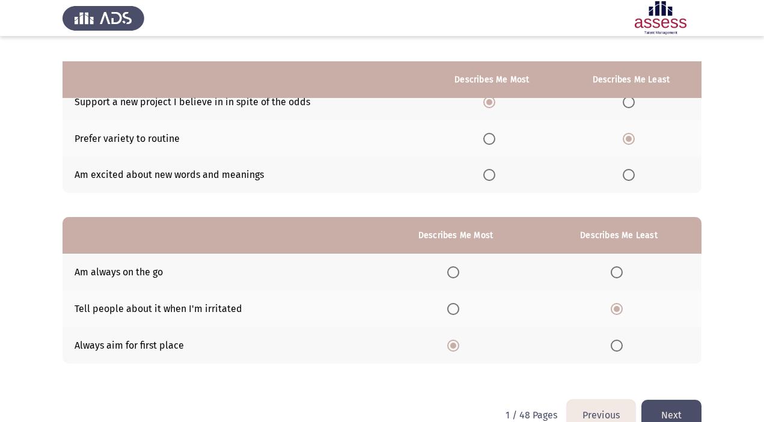
scroll to position [133, 0]
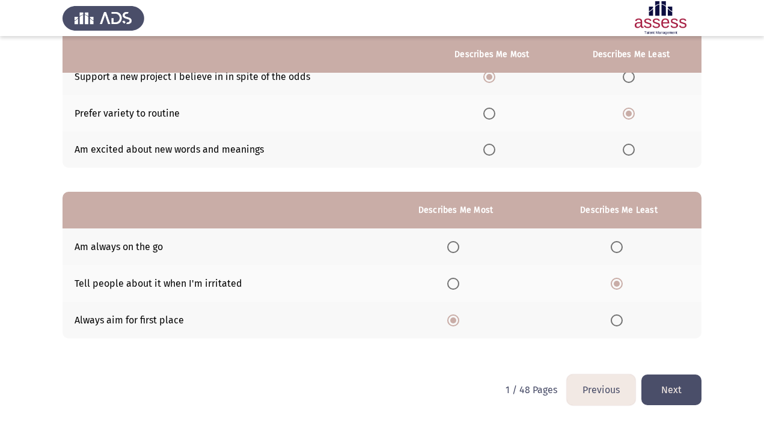
click at [673, 391] on button "Next" at bounding box center [672, 390] width 60 height 31
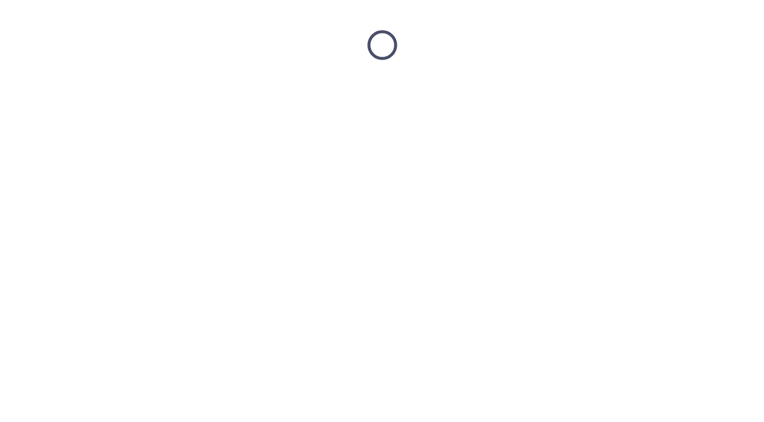
scroll to position [0, 0]
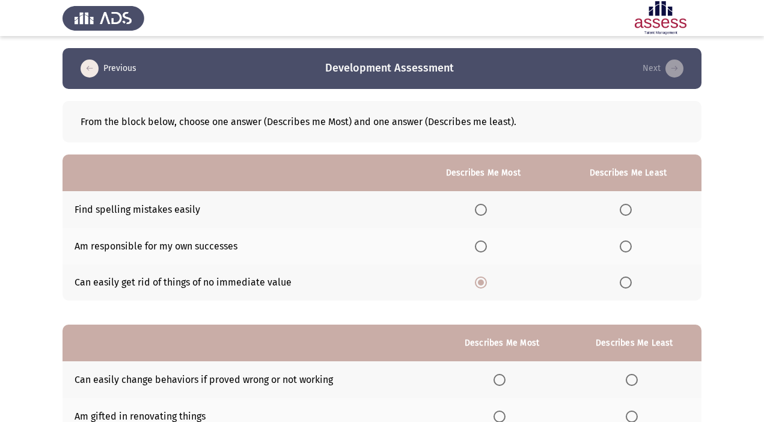
click at [482, 247] on span "Select an option" at bounding box center [481, 247] width 12 height 12
click at [482, 247] on input "Select an option" at bounding box center [481, 247] width 12 height 12
click at [625, 281] on span "Select an option" at bounding box center [626, 283] width 12 height 12
click at [625, 281] on input "Select an option" at bounding box center [626, 283] width 12 height 12
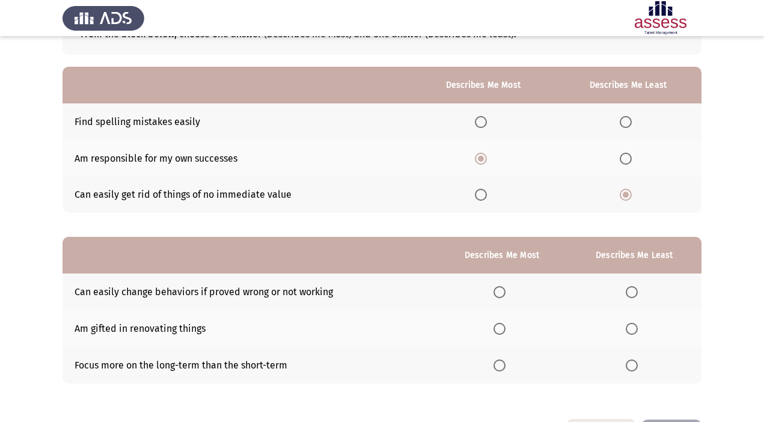
scroll to position [133, 0]
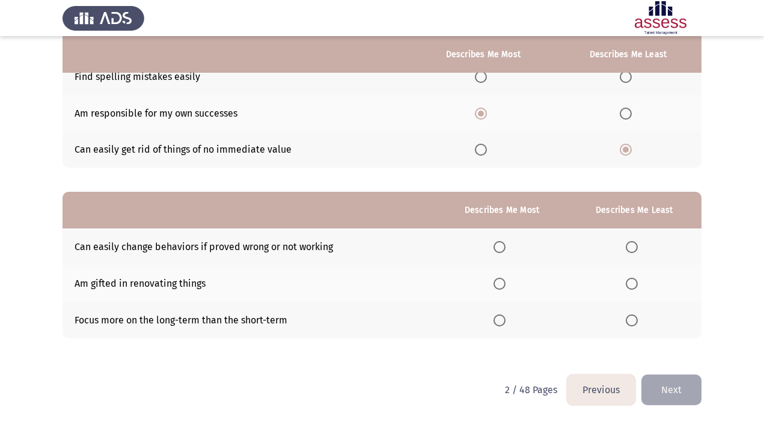
click at [500, 316] on span "Select an option" at bounding box center [500, 321] width 12 height 12
click at [500, 316] on input "Select an option" at bounding box center [500, 321] width 12 height 12
click at [633, 247] on span "Select an option" at bounding box center [632, 247] width 12 height 12
click at [633, 247] on input "Select an option" at bounding box center [632, 247] width 12 height 12
click at [663, 387] on button "Next" at bounding box center [672, 390] width 60 height 31
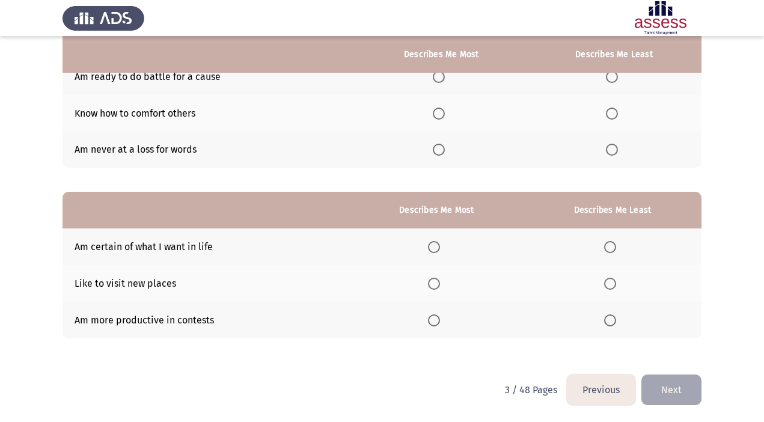
click at [593, 382] on button "Previous" at bounding box center [601, 390] width 69 height 31
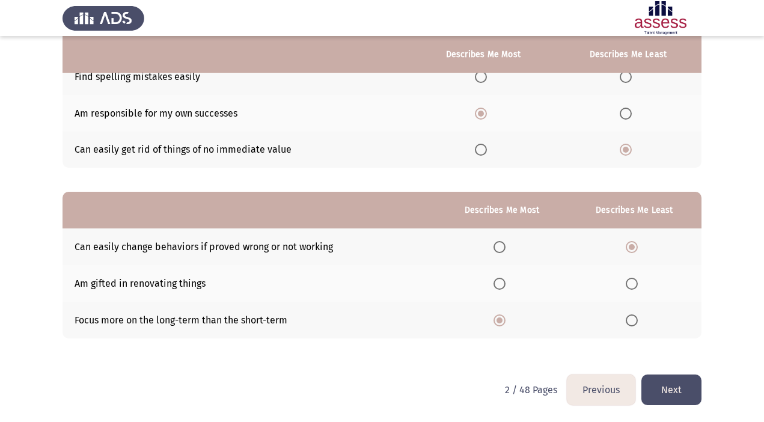
click at [679, 393] on button "Next" at bounding box center [672, 390] width 60 height 31
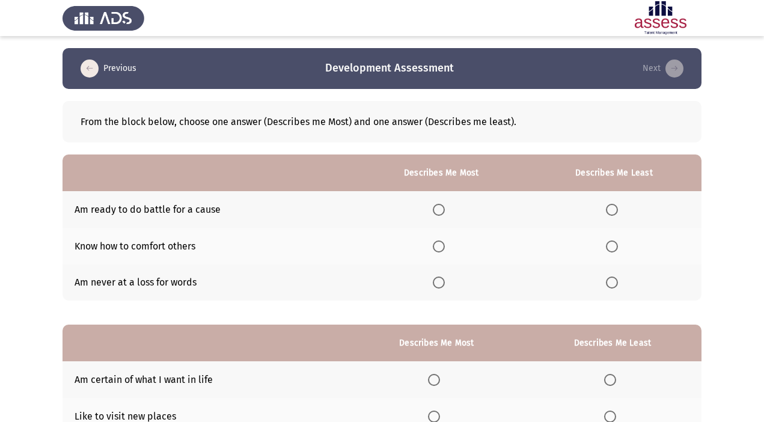
click at [440, 244] on span "Select an option" at bounding box center [439, 247] width 12 height 12
click at [440, 244] on input "Select an option" at bounding box center [439, 247] width 12 height 12
click at [609, 210] on span "Select an option" at bounding box center [612, 210] width 12 height 12
click at [609, 210] on input "Select an option" at bounding box center [612, 210] width 12 height 12
click at [614, 280] on span "Select an option" at bounding box center [612, 283] width 12 height 12
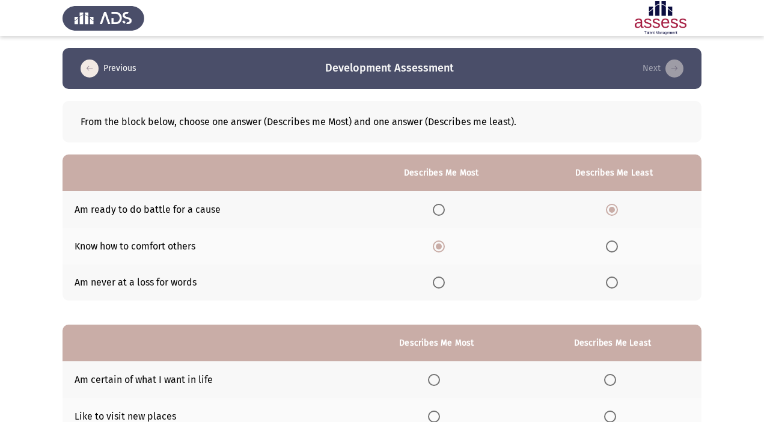
click at [614, 280] on input "Select an option" at bounding box center [612, 283] width 12 height 12
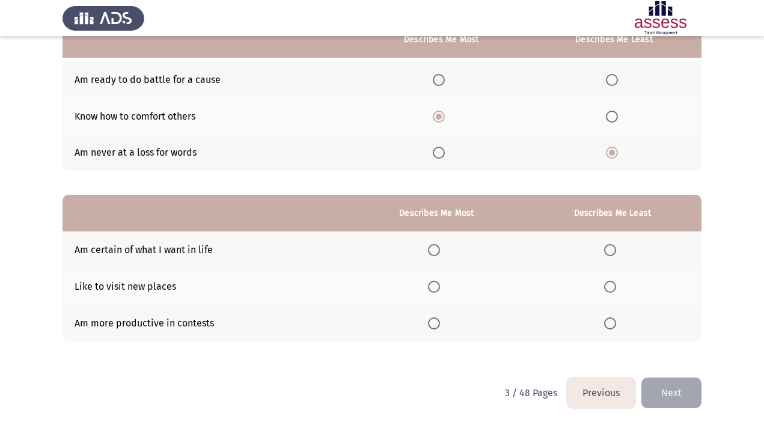
scroll to position [133, 0]
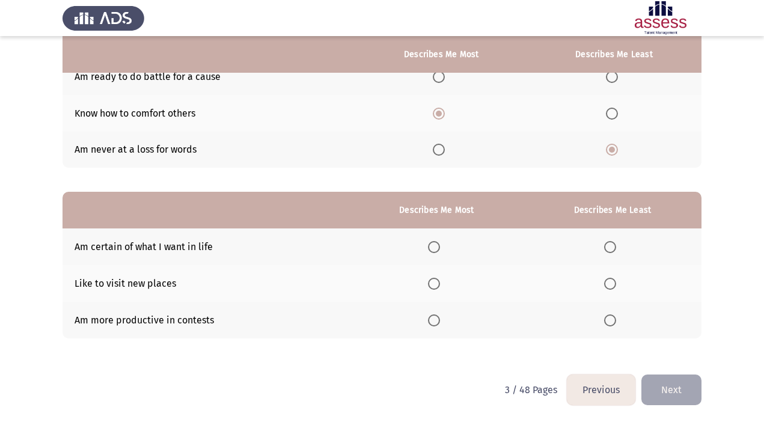
click at [434, 319] on span "Select an option" at bounding box center [434, 321] width 12 height 12
click at [434, 319] on input "Select an option" at bounding box center [434, 321] width 12 height 12
click at [610, 284] on span "Select an option" at bounding box center [610, 284] width 0 height 0
click at [611, 283] on input "Select an option" at bounding box center [610, 284] width 12 height 12
click at [674, 390] on button "Next" at bounding box center [672, 390] width 60 height 31
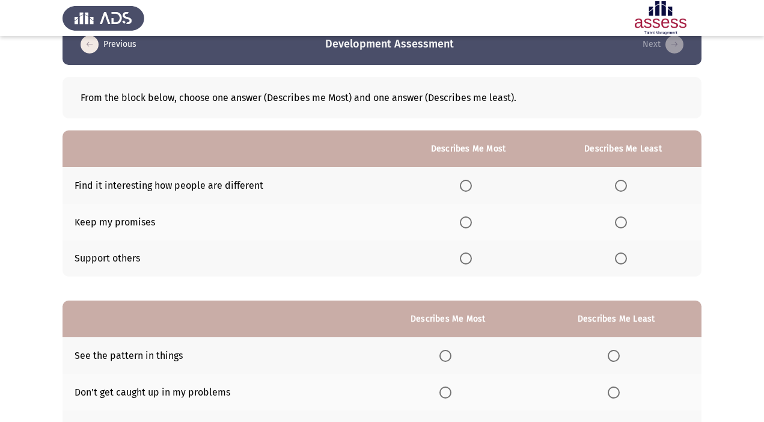
scroll to position [25, 0]
click at [468, 257] on span "Select an option" at bounding box center [466, 258] width 12 height 12
click at [468, 257] on input "Select an option" at bounding box center [466, 258] width 12 height 12
click at [621, 185] on span "Select an option" at bounding box center [621, 185] width 12 height 12
click at [621, 185] on input "Select an option" at bounding box center [621, 185] width 12 height 12
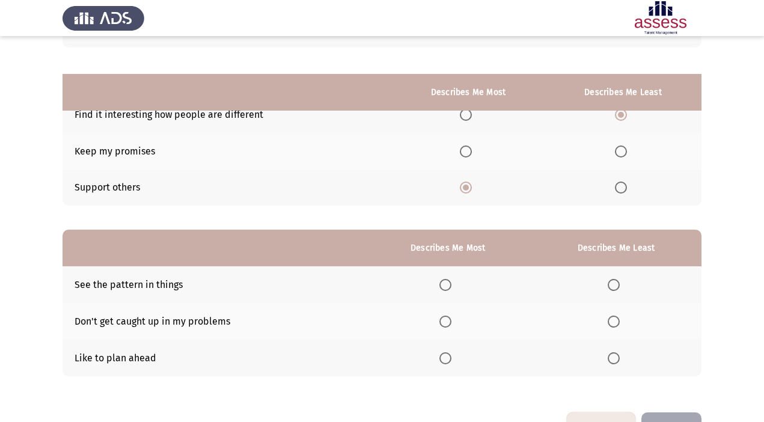
scroll to position [133, 0]
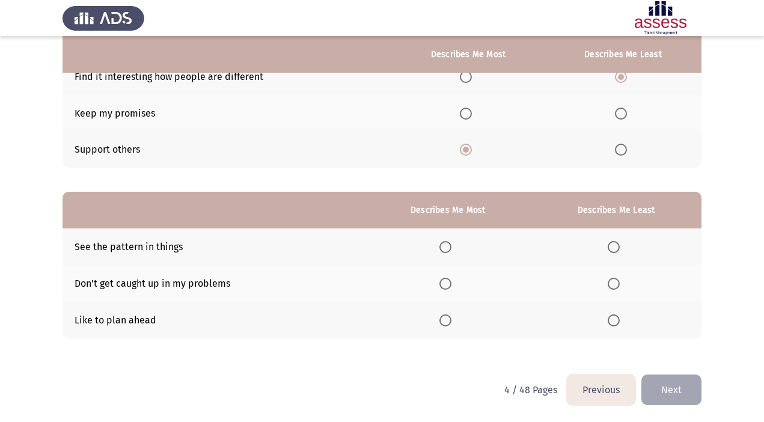
click at [450, 284] on span "Select an option" at bounding box center [446, 284] width 12 height 12
click at [450, 284] on input "Select an option" at bounding box center [446, 284] width 12 height 12
click at [615, 320] on span "Select an option" at bounding box center [614, 321] width 12 height 12
click at [615, 320] on input "Select an option" at bounding box center [614, 321] width 12 height 12
click at [672, 390] on button "Next" at bounding box center [672, 390] width 60 height 31
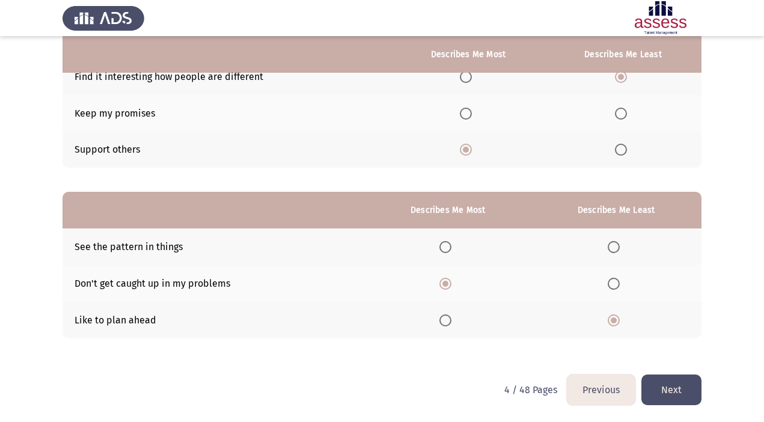
scroll to position [0, 0]
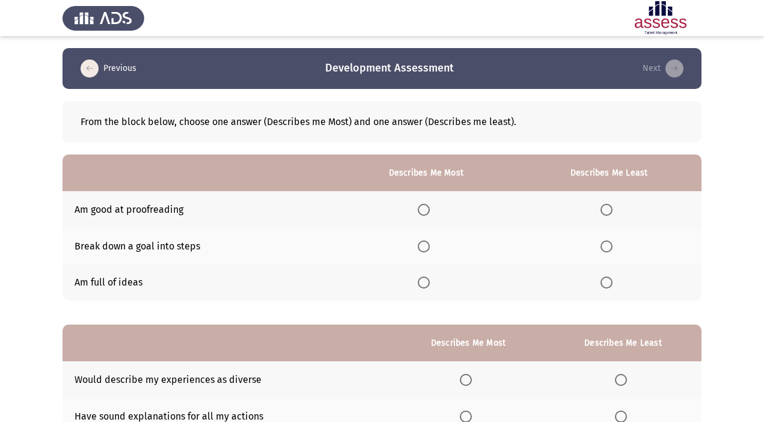
click at [424, 287] on span "Select an option" at bounding box center [424, 283] width 12 height 12
click at [424, 287] on input "Select an option" at bounding box center [424, 283] width 12 height 12
click at [609, 207] on span "Select an option" at bounding box center [607, 210] width 12 height 12
click at [609, 207] on input "Select an option" at bounding box center [607, 210] width 12 height 12
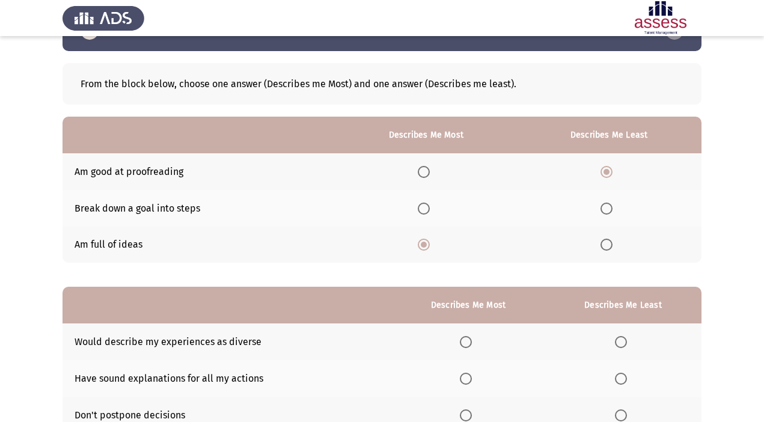
scroll to position [133, 0]
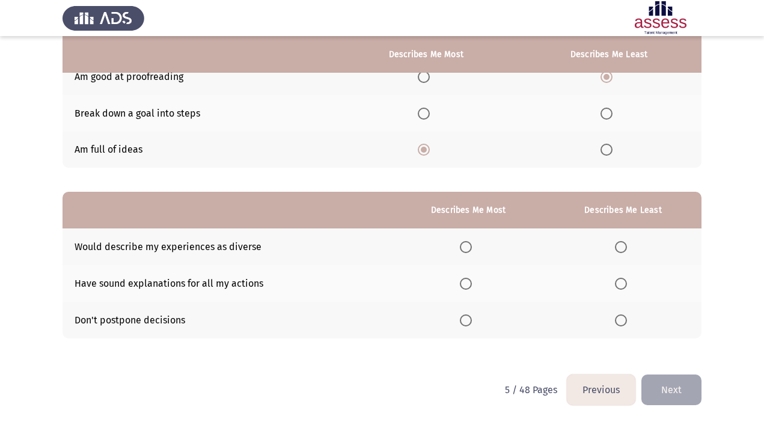
click at [472, 247] on span "Select an option" at bounding box center [466, 247] width 12 height 12
click at [472, 247] on input "Select an option" at bounding box center [466, 247] width 12 height 12
click at [621, 322] on span "Select an option" at bounding box center [621, 321] width 12 height 12
click at [621, 322] on input "Select an option" at bounding box center [621, 321] width 12 height 12
click at [681, 390] on button "Next" at bounding box center [672, 390] width 60 height 31
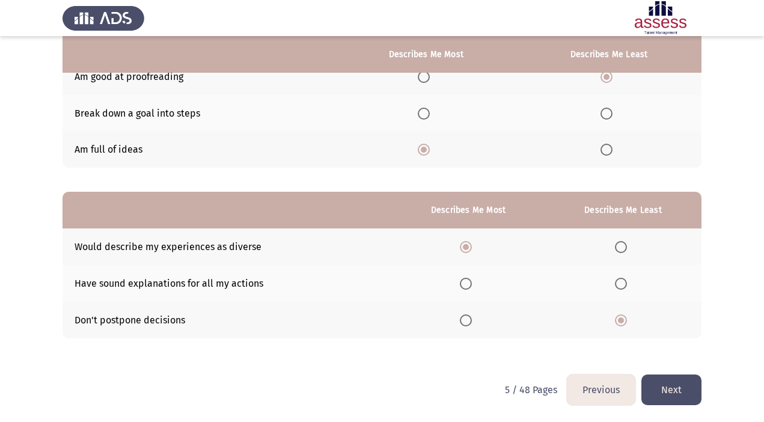
scroll to position [0, 0]
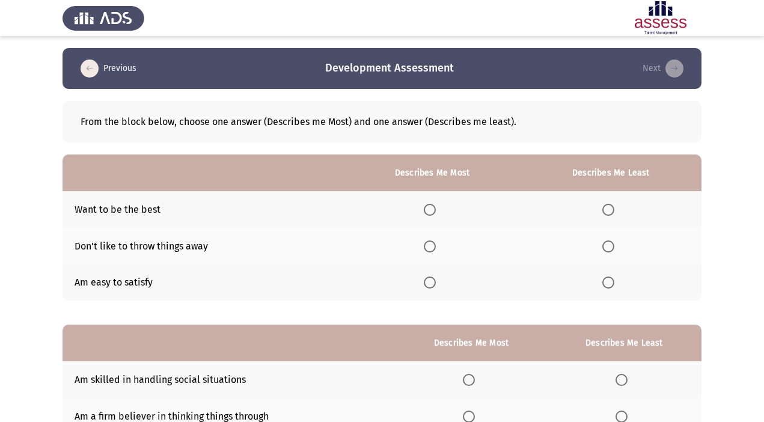
click at [432, 210] on span "Select an option" at bounding box center [430, 210] width 12 height 12
click at [432, 210] on input "Select an option" at bounding box center [430, 210] width 12 height 12
click at [610, 291] on th at bounding box center [611, 283] width 181 height 37
click at [610, 284] on span "Select an option" at bounding box center [609, 283] width 12 height 12
click at [610, 284] on input "Select an option" at bounding box center [609, 283] width 12 height 12
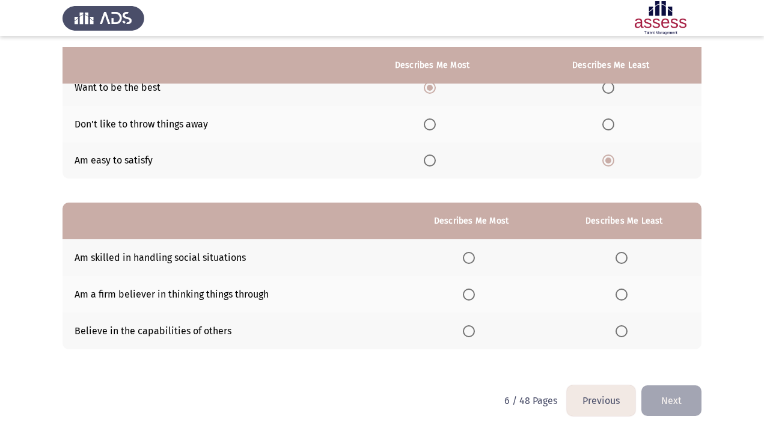
scroll to position [133, 0]
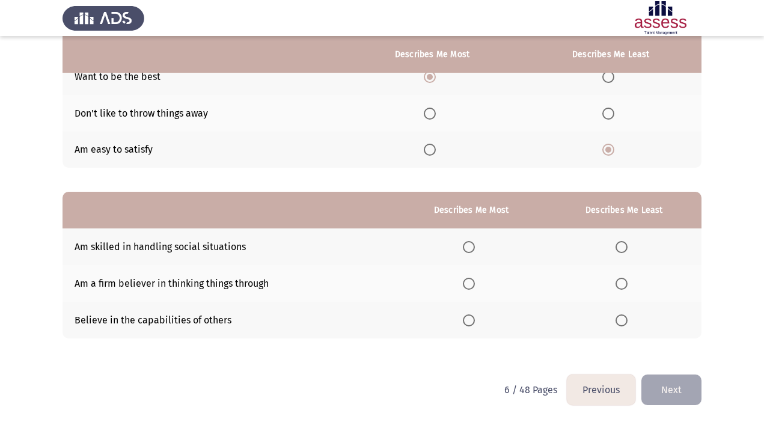
click at [603, 114] on th at bounding box center [611, 113] width 181 height 37
click at [610, 112] on span "Select an option" at bounding box center [609, 114] width 12 height 12
click at [610, 112] on input "Select an option" at bounding box center [609, 114] width 12 height 12
click at [471, 280] on span "Select an option" at bounding box center [469, 284] width 12 height 12
click at [471, 280] on input "Select an option" at bounding box center [469, 284] width 12 height 12
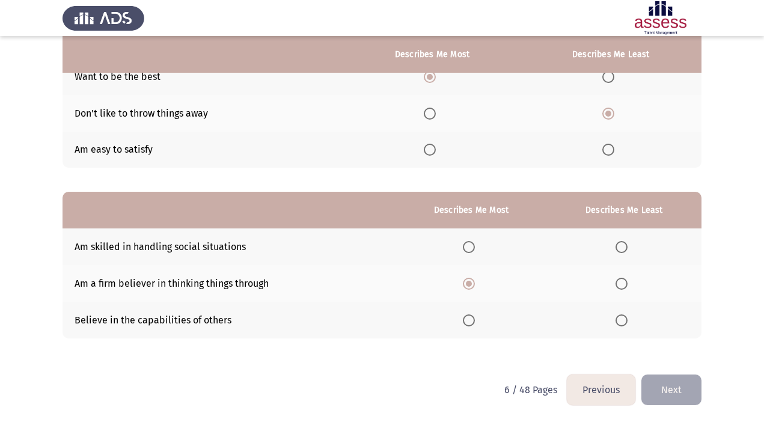
click at [621, 243] on span "Select an option" at bounding box center [622, 247] width 12 height 12
click at [621, 243] on input "Select an option" at bounding box center [622, 247] width 12 height 12
click at [471, 318] on span "Select an option" at bounding box center [469, 321] width 12 height 12
click at [471, 318] on input "Select an option" at bounding box center [469, 321] width 12 height 12
click at [684, 395] on button "Next" at bounding box center [672, 390] width 60 height 31
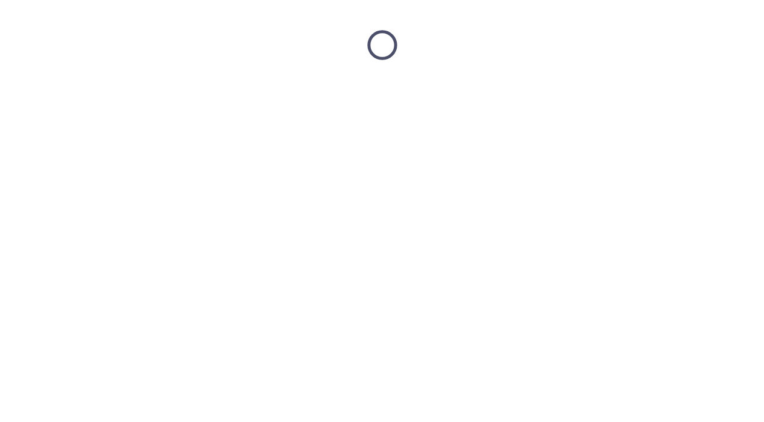
scroll to position [0, 0]
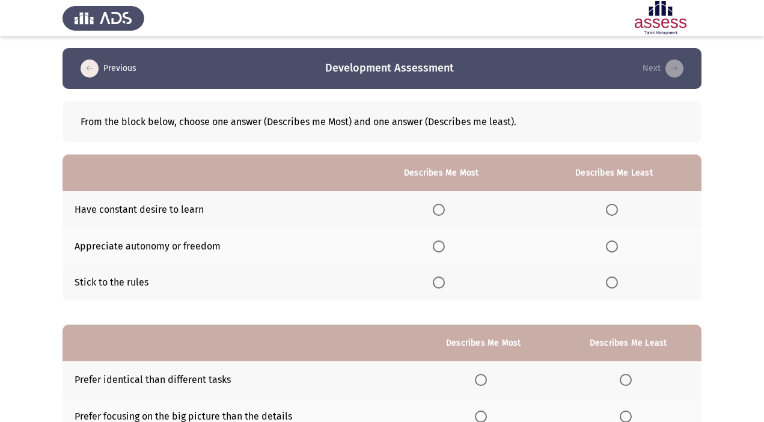
click at [441, 210] on span "Select an option" at bounding box center [439, 210] width 12 height 12
click at [441, 210] on input "Select an option" at bounding box center [439, 210] width 12 height 12
click at [613, 246] on span "Select an option" at bounding box center [612, 247] width 12 height 12
click at [613, 246] on input "Select an option" at bounding box center [612, 247] width 12 height 12
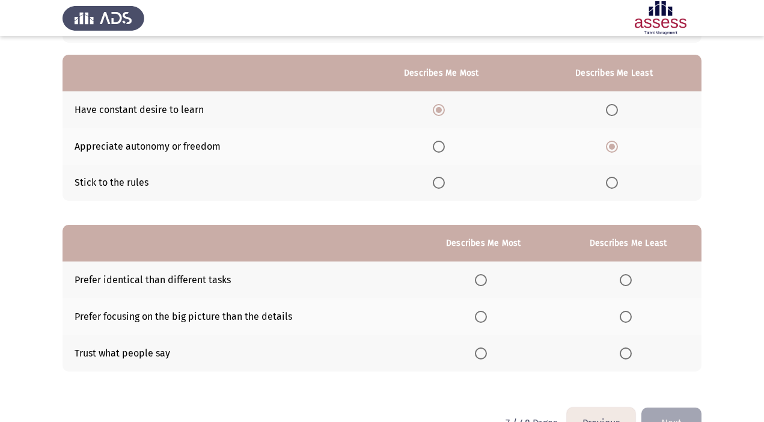
scroll to position [133, 0]
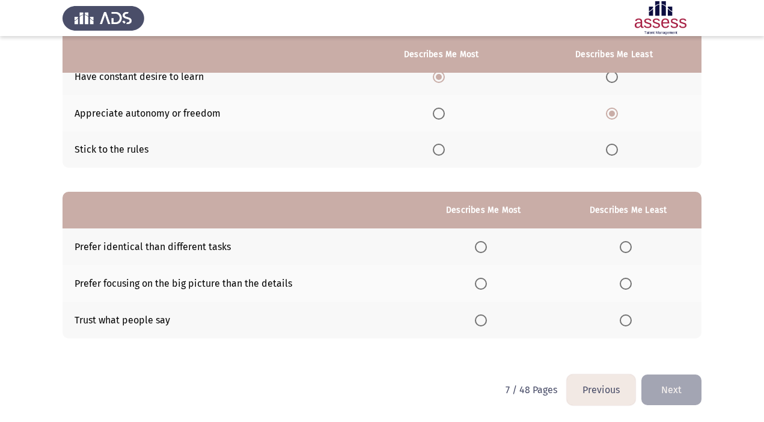
click at [484, 287] on span "Select an option" at bounding box center [481, 284] width 12 height 12
click at [484, 287] on input "Select an option" at bounding box center [481, 284] width 12 height 12
click at [627, 242] on span "Select an option" at bounding box center [626, 247] width 12 height 12
click at [627, 242] on input "Select an option" at bounding box center [626, 247] width 12 height 12
click at [671, 392] on button "Next" at bounding box center [672, 390] width 60 height 31
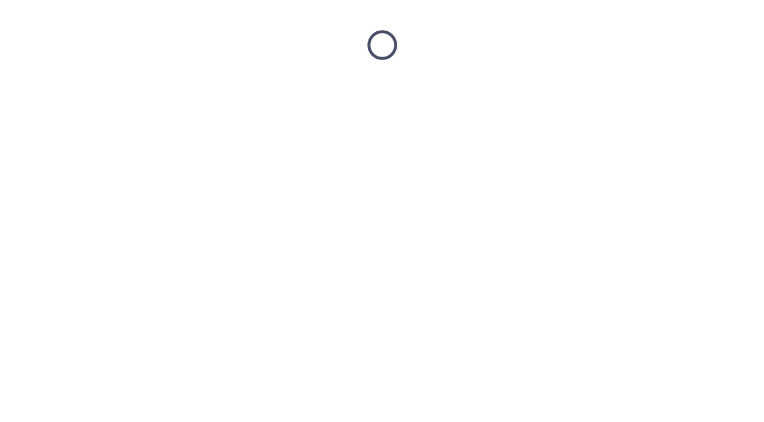
scroll to position [0, 0]
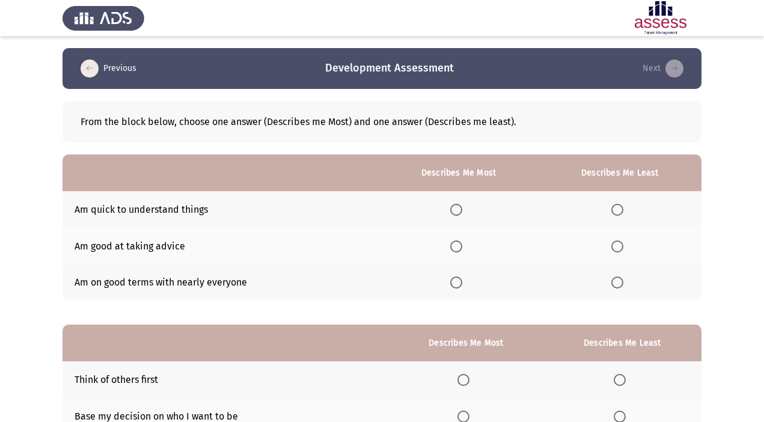
click at [461, 283] on span "Select an option" at bounding box center [456, 283] width 12 height 12
click at [461, 283] on input "Select an option" at bounding box center [456, 283] width 12 height 12
click at [622, 245] on span "Select an option" at bounding box center [618, 247] width 12 height 12
click at [622, 245] on input "Select an option" at bounding box center [618, 247] width 12 height 12
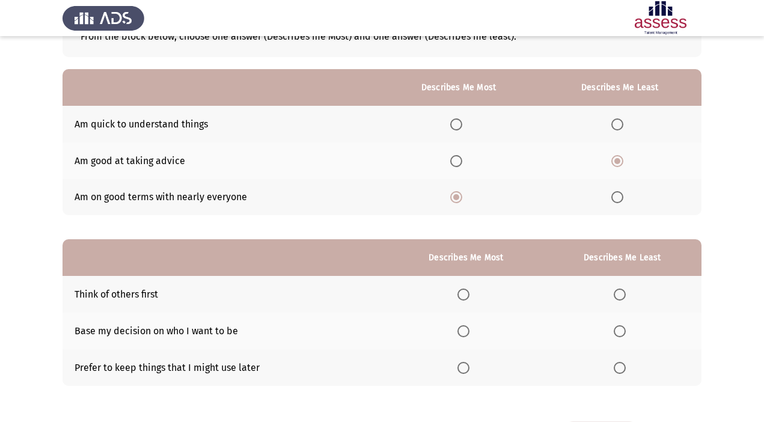
scroll to position [133, 0]
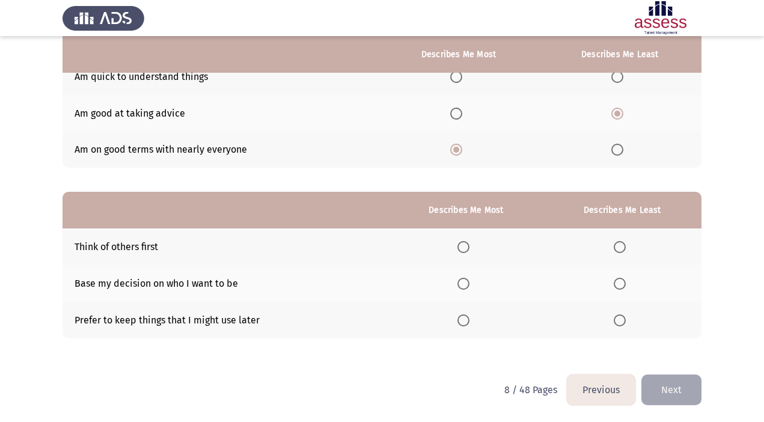
click at [466, 249] on span "Select an option" at bounding box center [464, 247] width 12 height 12
click at [466, 249] on input "Select an option" at bounding box center [464, 247] width 12 height 12
click at [619, 321] on span "Select an option" at bounding box center [620, 321] width 12 height 12
click at [619, 321] on input "Select an option" at bounding box center [620, 321] width 12 height 12
click at [677, 391] on button "Next" at bounding box center [672, 390] width 60 height 31
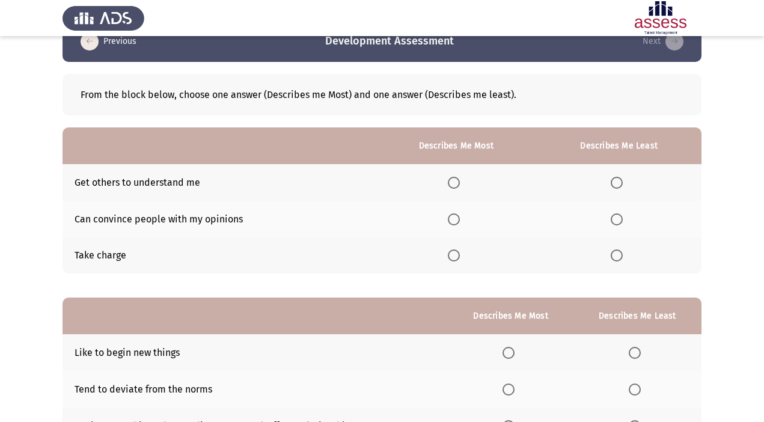
scroll to position [35, 0]
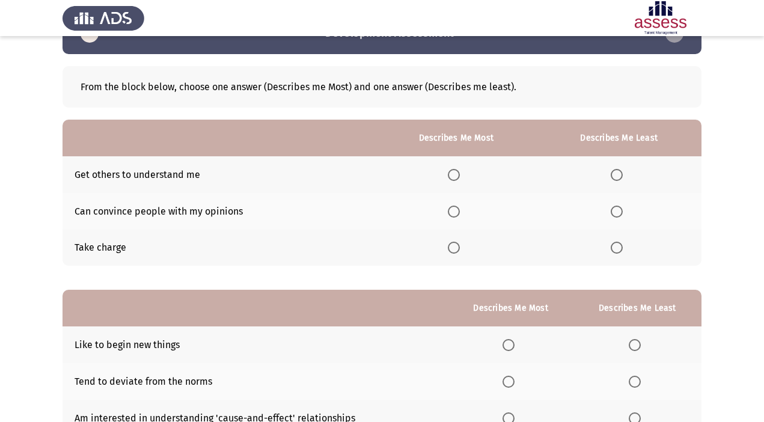
click at [458, 212] on span "Select an option" at bounding box center [454, 212] width 12 height 12
click at [458, 212] on input "Select an option" at bounding box center [454, 212] width 12 height 12
click at [617, 250] on span "Select an option" at bounding box center [617, 248] width 12 height 12
click at [617, 250] on input "Select an option" at bounding box center [617, 248] width 12 height 12
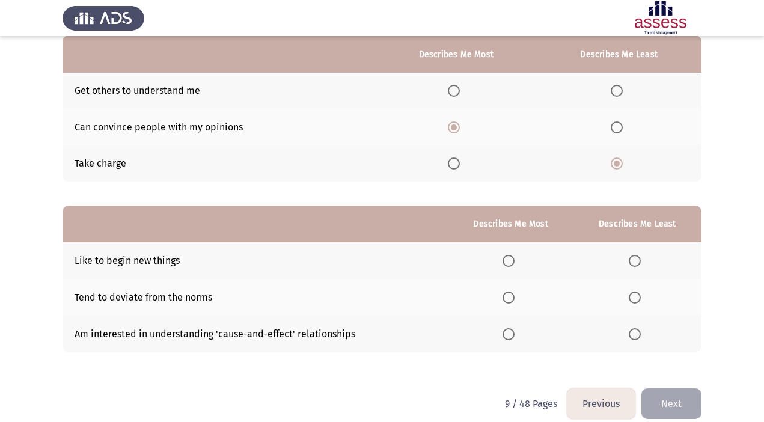
scroll to position [133, 0]
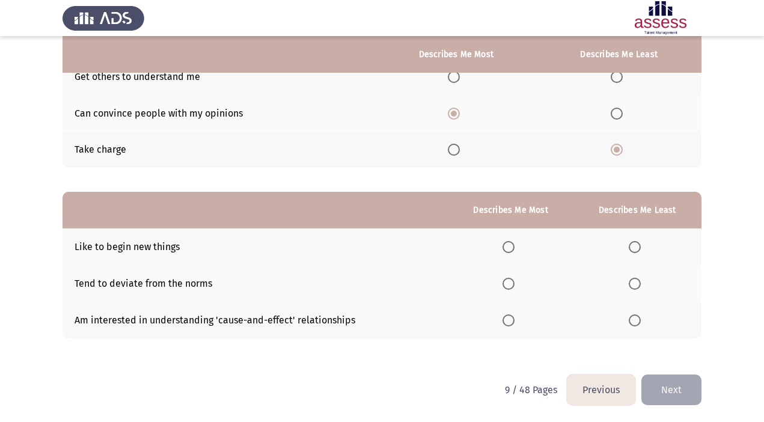
click at [514, 320] on span "Select an option" at bounding box center [509, 321] width 12 height 12
click at [514, 320] on input "Select an option" at bounding box center [509, 321] width 12 height 12
click at [634, 281] on span "Select an option" at bounding box center [635, 284] width 12 height 12
click at [634, 281] on input "Select an option" at bounding box center [635, 284] width 12 height 12
click at [671, 391] on button "Next" at bounding box center [672, 390] width 60 height 31
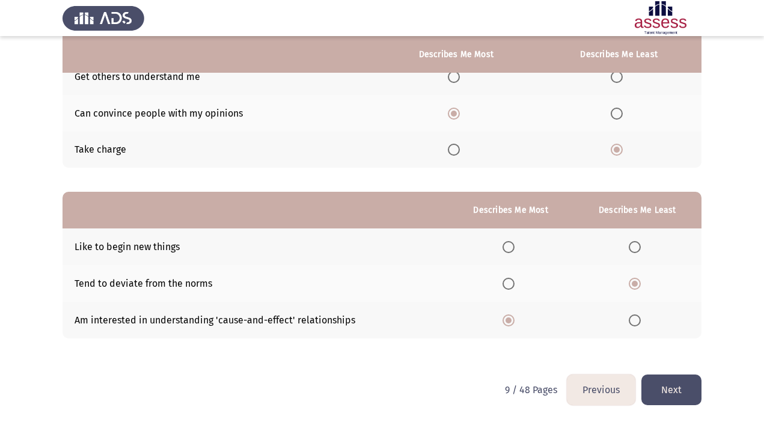
scroll to position [0, 0]
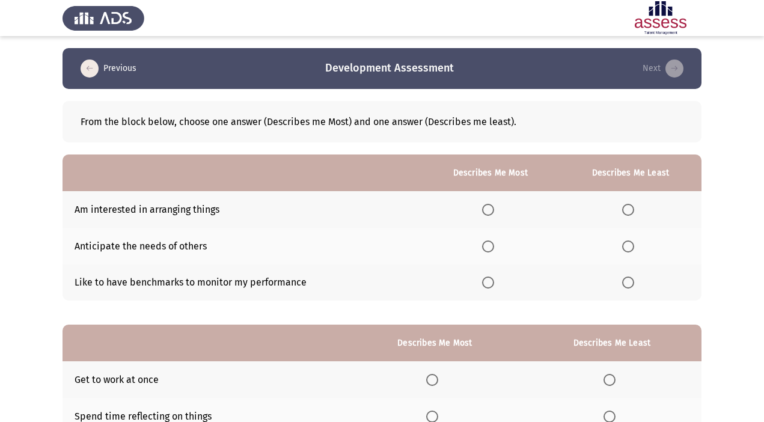
click at [493, 243] on span "Select an option" at bounding box center [488, 247] width 12 height 12
click at [493, 243] on input "Select an option" at bounding box center [488, 247] width 12 height 12
click at [631, 209] on span "Select an option" at bounding box center [628, 210] width 12 height 12
click at [631, 209] on input "Select an option" at bounding box center [628, 210] width 12 height 12
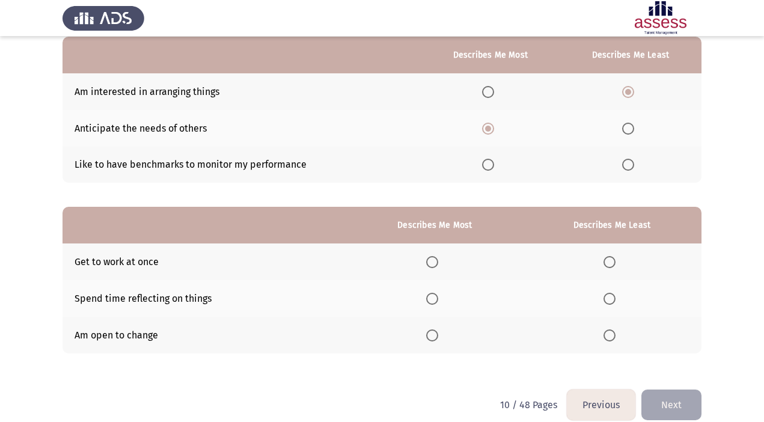
scroll to position [133, 0]
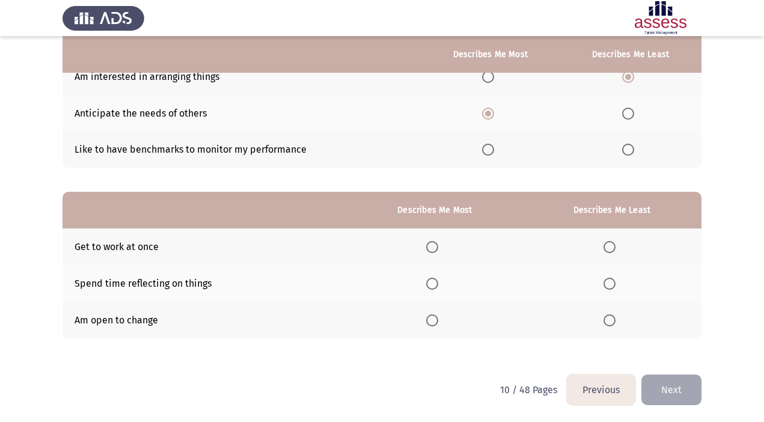
click at [432, 283] on span "Select an option" at bounding box center [432, 284] width 12 height 12
click at [432, 283] on input "Select an option" at bounding box center [432, 284] width 12 height 12
click at [610, 244] on span "Select an option" at bounding box center [610, 247] width 12 height 12
click at [610, 244] on input "Select an option" at bounding box center [610, 247] width 12 height 12
click at [610, 315] on span "Select an option" at bounding box center [610, 321] width 12 height 12
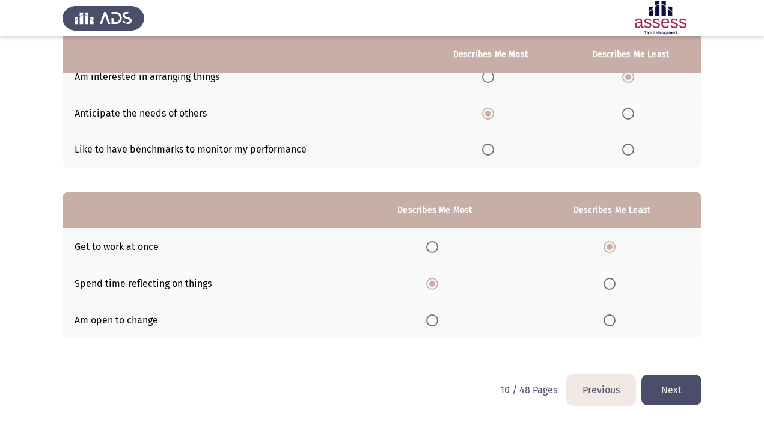
click at [610, 315] on input "Select an option" at bounding box center [610, 321] width 12 height 12
click at [671, 394] on button "Next" at bounding box center [672, 390] width 60 height 31
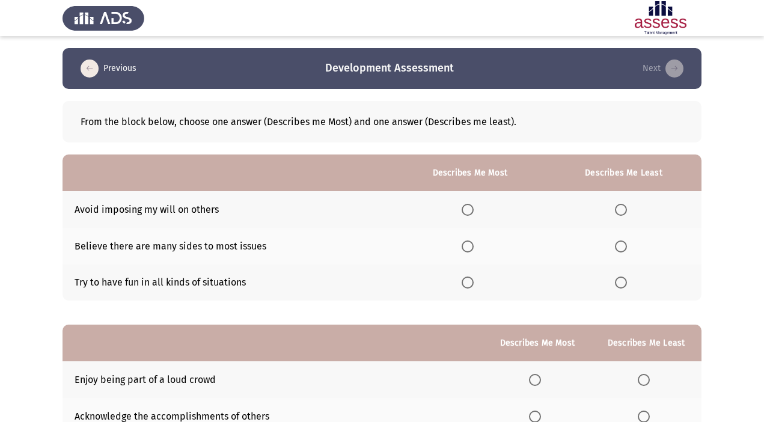
click at [469, 247] on span "Select an option" at bounding box center [468, 247] width 12 height 12
click at [469, 247] on input "Select an option" at bounding box center [468, 247] width 12 height 12
click at [621, 283] on span "Select an option" at bounding box center [621, 283] width 12 height 12
click at [621, 283] on input "Select an option" at bounding box center [621, 283] width 12 height 12
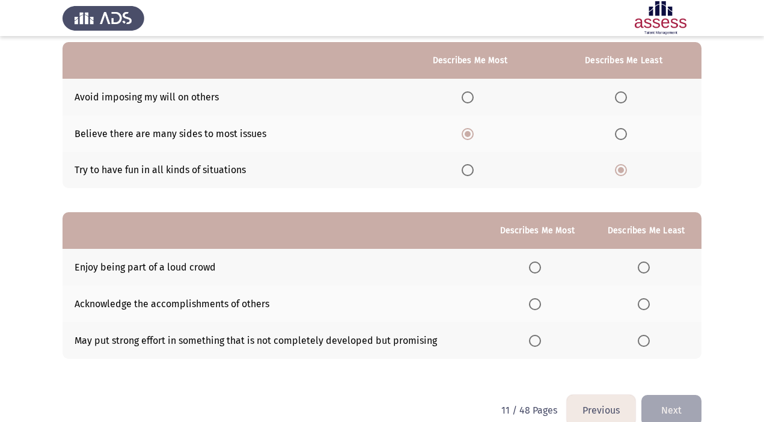
scroll to position [133, 0]
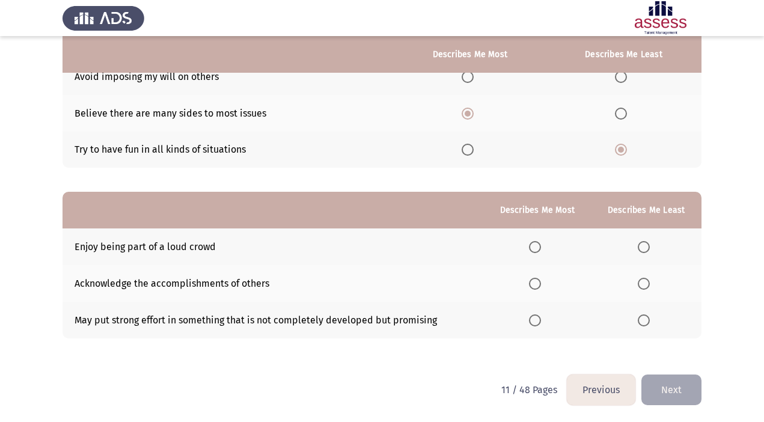
click at [645, 248] on span "Select an option" at bounding box center [644, 247] width 12 height 12
click at [645, 248] on input "Select an option" at bounding box center [644, 247] width 12 height 12
click at [539, 324] on span "Select an option" at bounding box center [535, 321] width 12 height 12
click at [539, 324] on input "Select an option" at bounding box center [535, 321] width 12 height 12
click at [665, 388] on button "Next" at bounding box center [672, 390] width 60 height 31
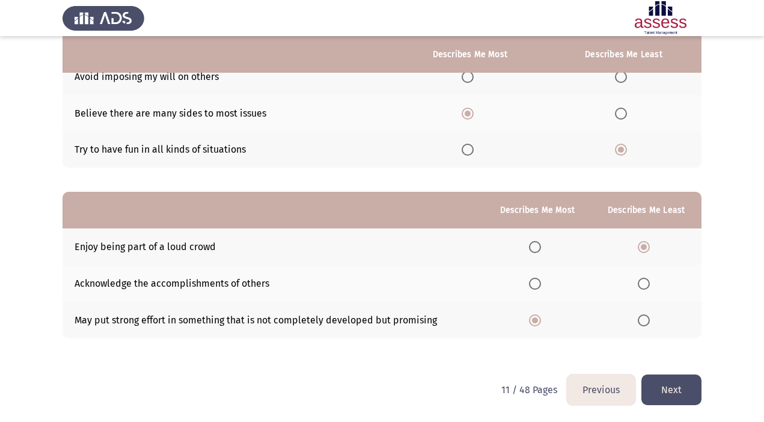
scroll to position [0, 0]
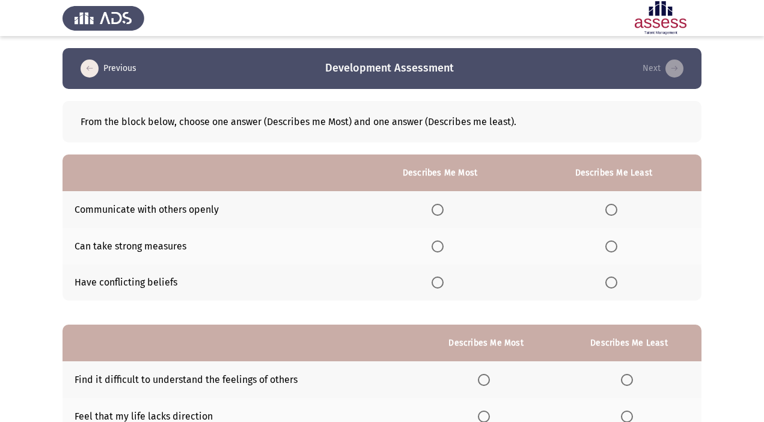
click at [614, 210] on span "Select an option" at bounding box center [612, 210] width 12 height 12
click at [614, 210] on input "Select an option" at bounding box center [612, 210] width 12 height 12
click at [437, 249] on span "Select an option" at bounding box center [438, 247] width 12 height 12
click at [437, 249] on input "Select an option" at bounding box center [438, 247] width 12 height 12
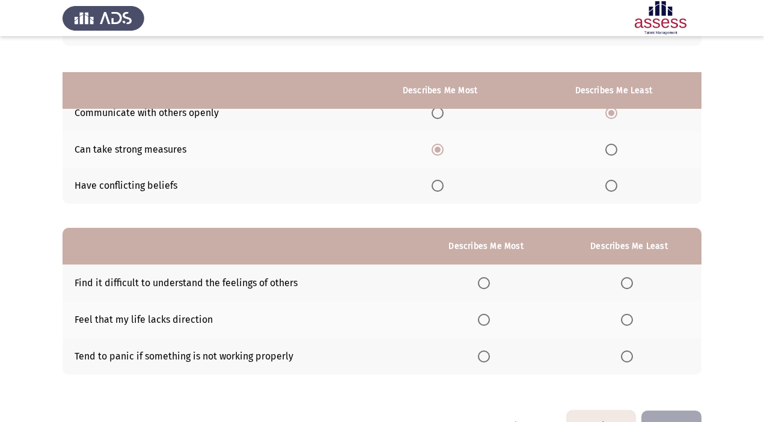
scroll to position [133, 0]
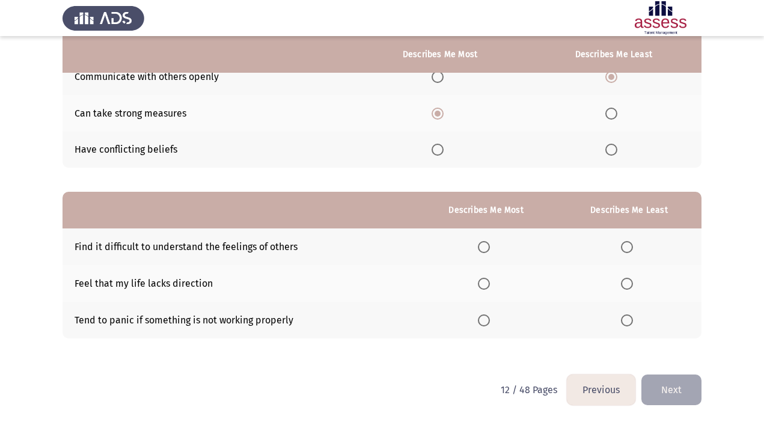
click at [628, 247] on span "Select an option" at bounding box center [627, 247] width 12 height 12
click at [628, 247] on input "Select an option" at bounding box center [627, 247] width 12 height 12
click at [485, 280] on span "Select an option" at bounding box center [484, 284] width 12 height 12
click at [485, 280] on input "Select an option" at bounding box center [484, 284] width 12 height 12
click at [669, 393] on button "Next" at bounding box center [672, 390] width 60 height 31
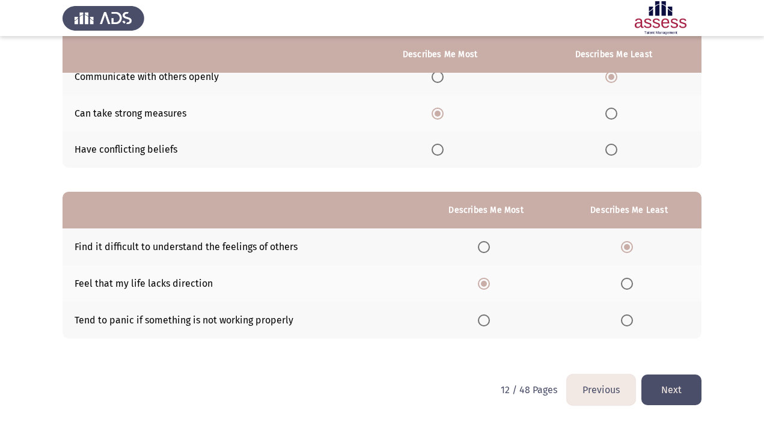
scroll to position [0, 0]
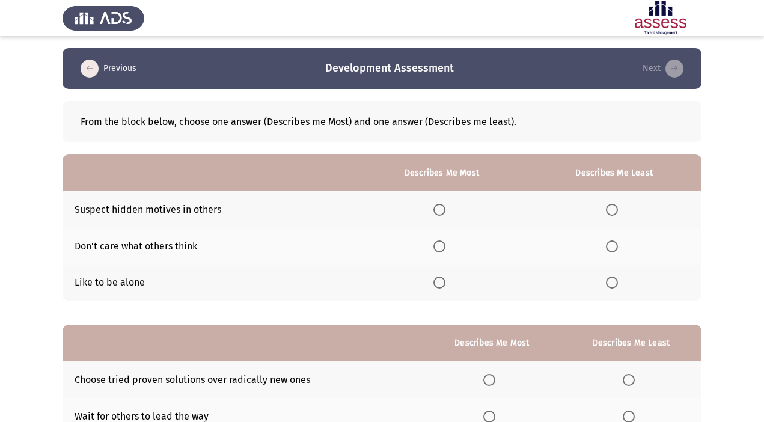
click at [614, 246] on span "Select an option" at bounding box center [612, 247] width 12 height 12
click at [614, 246] on input "Select an option" at bounding box center [612, 247] width 12 height 12
click at [443, 287] on span "Select an option" at bounding box center [440, 283] width 12 height 12
click at [443, 287] on input "Select an option" at bounding box center [440, 283] width 12 height 12
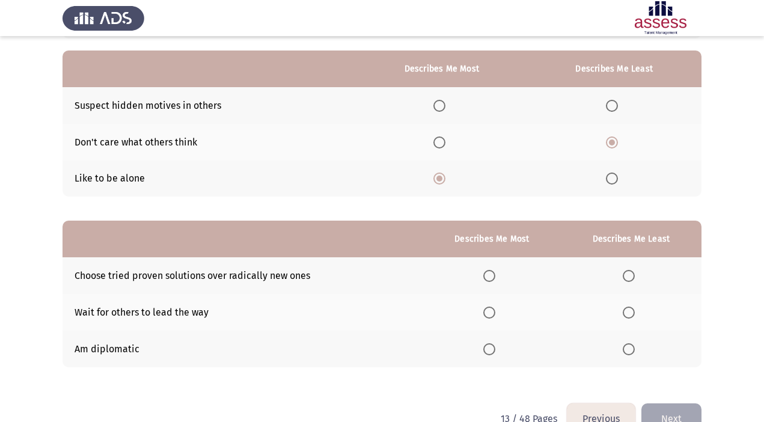
scroll to position [133, 0]
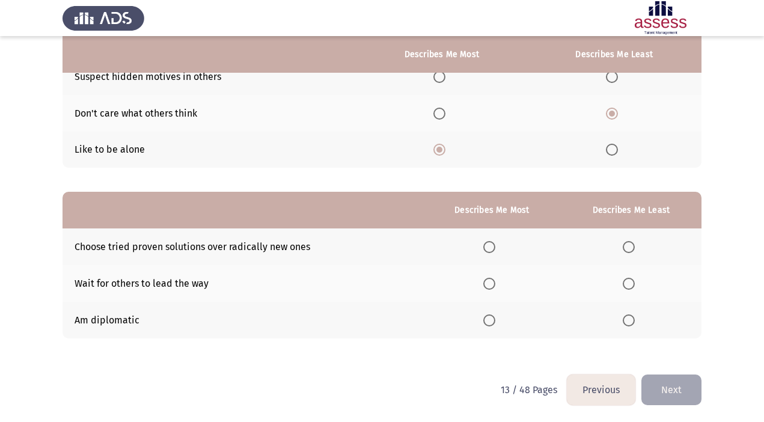
click at [631, 253] on th at bounding box center [631, 247] width 141 height 37
click at [630, 248] on span "Select an option" at bounding box center [629, 247] width 12 height 12
click at [630, 248] on input "Select an option" at bounding box center [629, 247] width 12 height 12
click at [496, 328] on th at bounding box center [491, 320] width 137 height 37
click at [496, 320] on span "Select an option" at bounding box center [490, 321] width 12 height 12
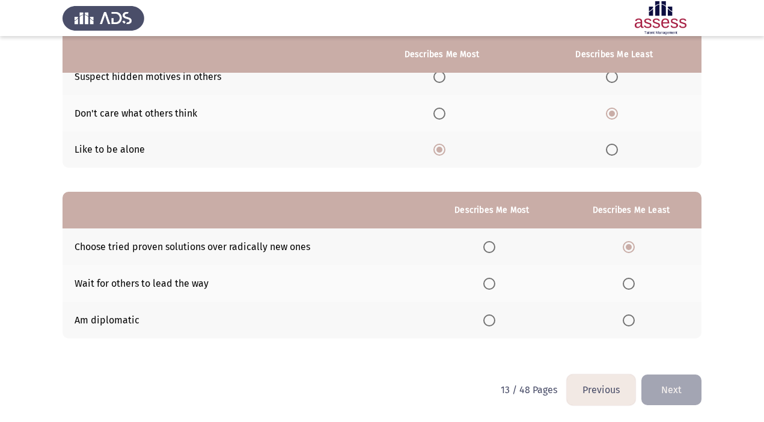
click at [496, 320] on input "Select an option" at bounding box center [490, 321] width 12 height 12
click at [670, 389] on button "Next" at bounding box center [672, 390] width 60 height 31
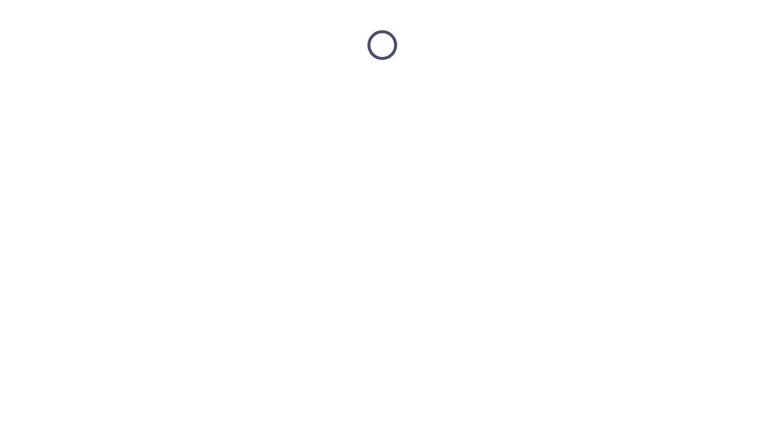
scroll to position [0, 0]
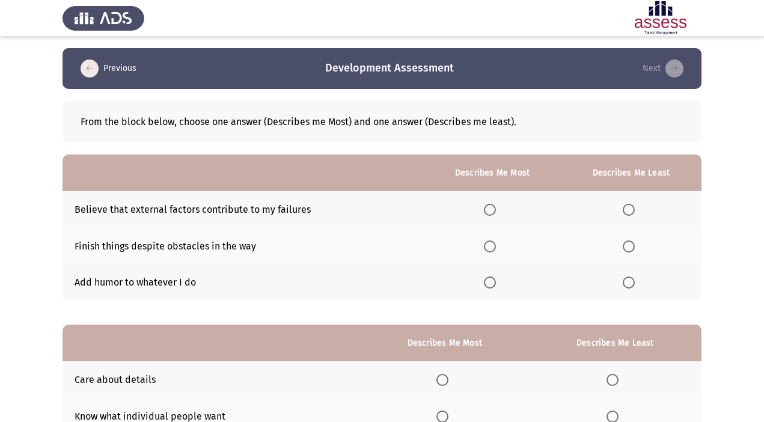
click at [493, 281] on span "Select an option" at bounding box center [490, 283] width 12 height 12
click at [493, 281] on input "Select an option" at bounding box center [490, 283] width 12 height 12
click at [625, 211] on span "Select an option" at bounding box center [629, 210] width 12 height 12
click at [625, 211] on input "Select an option" at bounding box center [629, 210] width 12 height 12
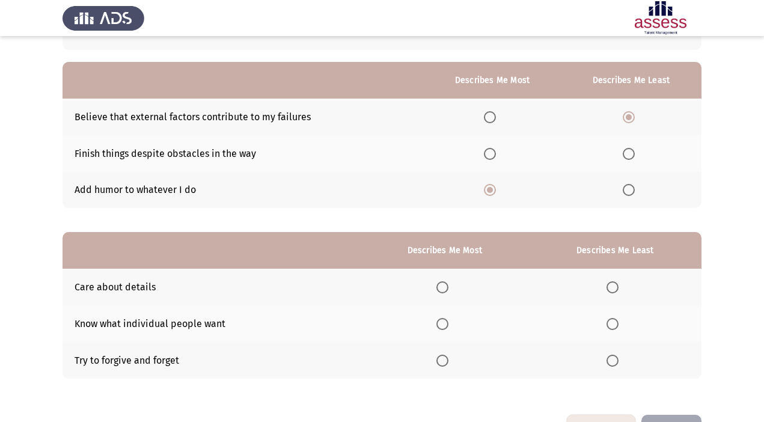
scroll to position [133, 0]
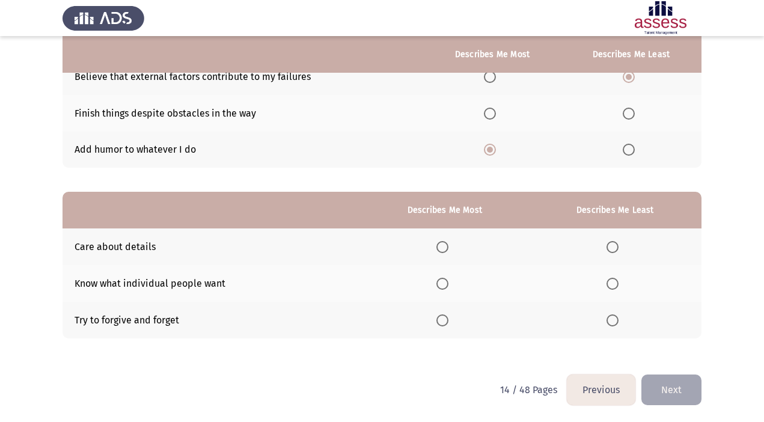
click at [490, 116] on span "Select an option" at bounding box center [490, 114] width 12 height 12
click at [490, 116] on input "Select an option" at bounding box center [490, 114] width 12 height 12
click at [444, 322] on span "Select an option" at bounding box center [443, 321] width 12 height 12
click at [444, 322] on input "Select an option" at bounding box center [443, 321] width 12 height 12
click at [613, 243] on span "Select an option" at bounding box center [613, 247] width 12 height 12
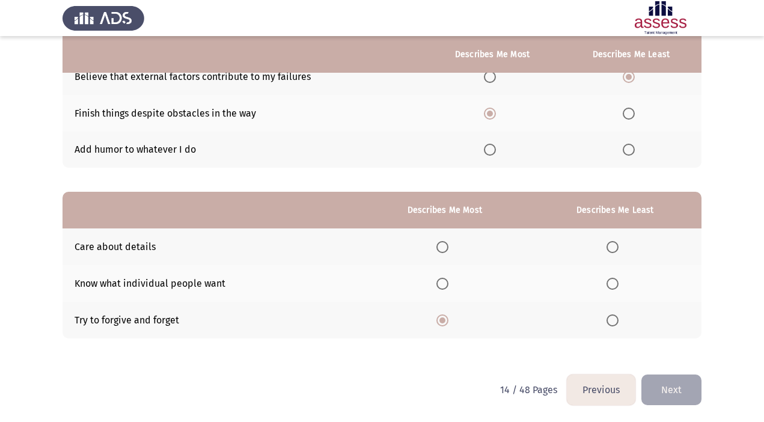
click at [613, 243] on input "Select an option" at bounding box center [613, 247] width 12 height 12
click at [671, 386] on button "Next" at bounding box center [672, 390] width 60 height 31
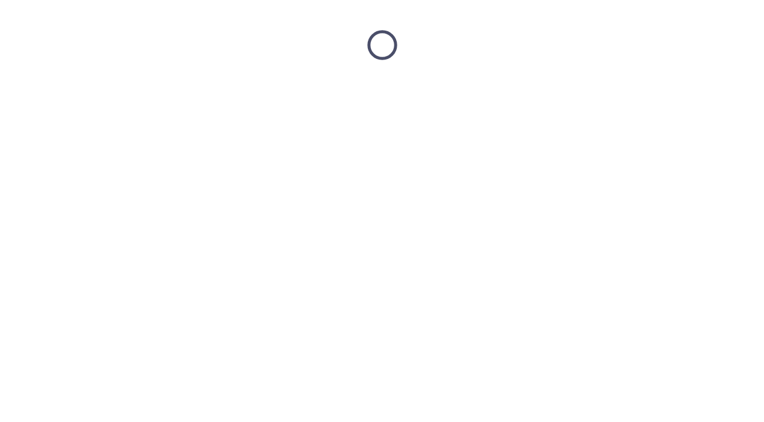
scroll to position [0, 0]
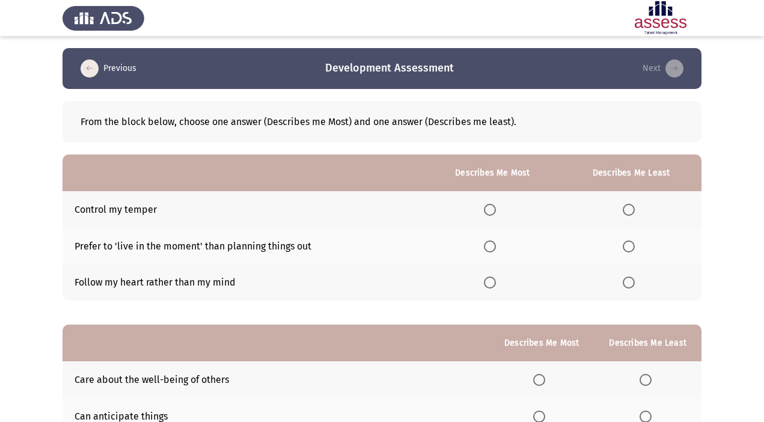
click at [494, 209] on span "Select an option" at bounding box center [490, 210] width 12 height 12
click at [494, 209] on input "Select an option" at bounding box center [490, 210] width 12 height 12
click at [633, 244] on span "Select an option" at bounding box center [629, 247] width 12 height 12
click at [633, 244] on input "Select an option" at bounding box center [629, 247] width 12 height 12
click at [631, 278] on span "Select an option" at bounding box center [629, 283] width 12 height 12
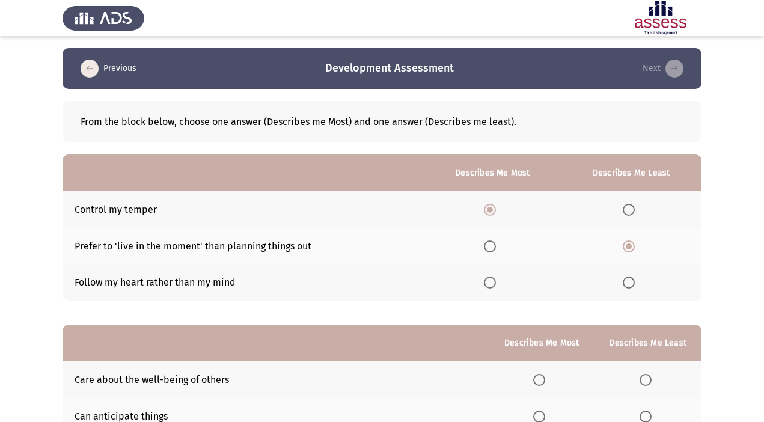
click at [631, 278] on input "Select an option" at bounding box center [629, 283] width 12 height 12
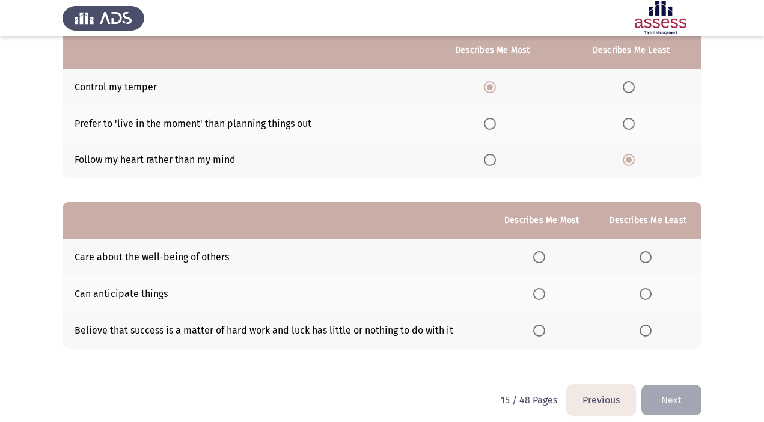
scroll to position [133, 0]
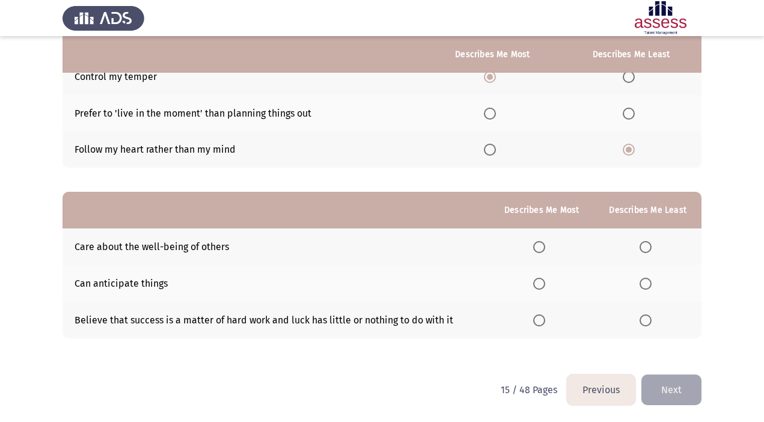
click at [543, 283] on span "Select an option" at bounding box center [539, 284] width 12 height 12
click at [543, 283] on input "Select an option" at bounding box center [539, 284] width 12 height 12
click at [645, 316] on span "Select an option" at bounding box center [646, 321] width 12 height 12
click at [645, 316] on input "Select an option" at bounding box center [646, 321] width 12 height 12
click at [669, 388] on button "Next" at bounding box center [672, 390] width 60 height 31
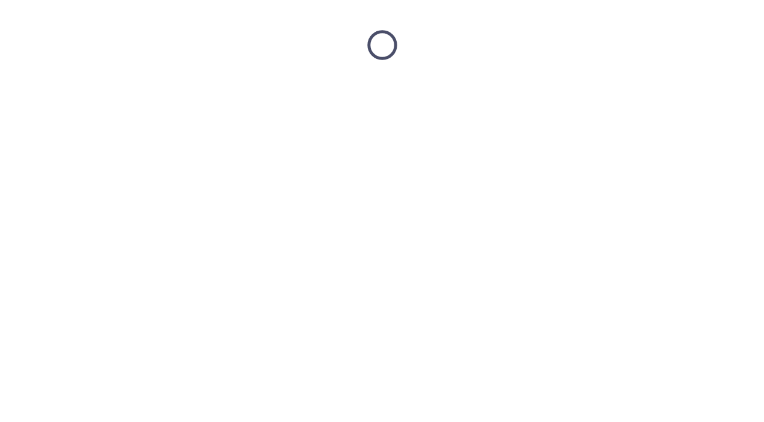
scroll to position [0, 0]
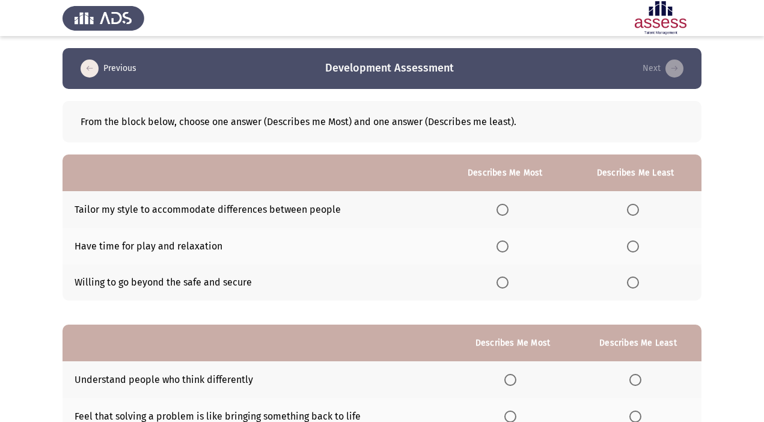
click at [635, 251] on span "Select an option" at bounding box center [633, 247] width 12 height 12
click at [635, 251] on input "Select an option" at bounding box center [633, 247] width 12 height 12
click at [505, 208] on span "Select an option" at bounding box center [503, 210] width 12 height 12
click at [505, 208] on input "Select an option" at bounding box center [503, 210] width 12 height 12
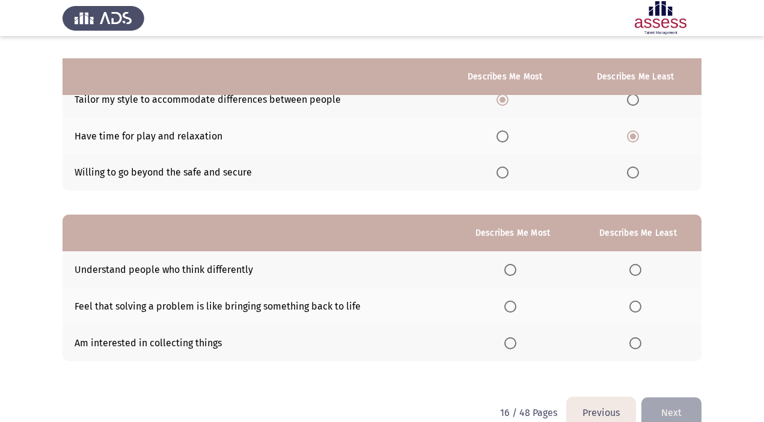
scroll to position [133, 0]
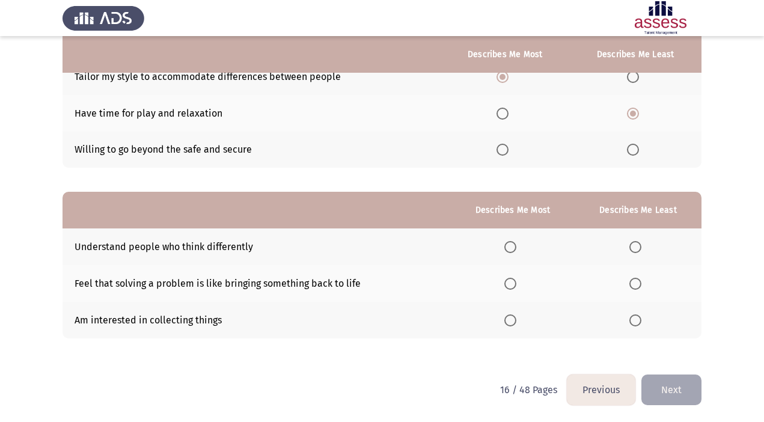
click at [511, 246] on span "Select an option" at bounding box center [511, 247] width 12 height 12
click at [511, 246] on input "Select an option" at bounding box center [511, 247] width 12 height 12
click at [512, 283] on span "Select an option" at bounding box center [511, 284] width 12 height 12
click at [512, 283] on input "Select an option" at bounding box center [511, 284] width 12 height 12
click at [635, 321] on span "Select an option" at bounding box center [636, 321] width 12 height 12
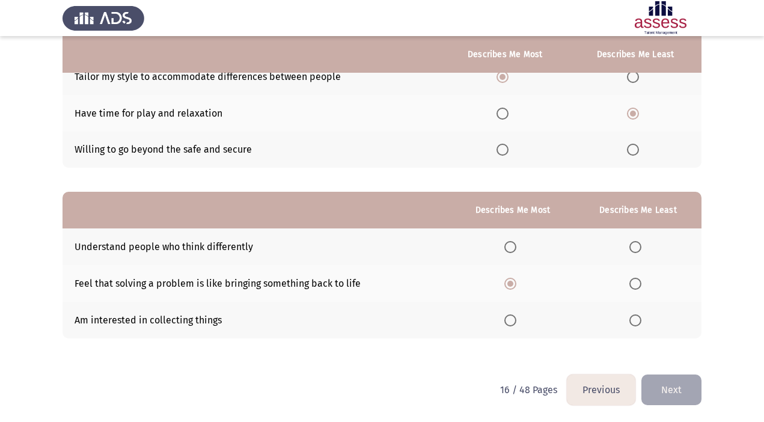
click at [635, 321] on input "Select an option" at bounding box center [636, 321] width 12 height 12
click at [693, 390] on button "Next" at bounding box center [672, 390] width 60 height 31
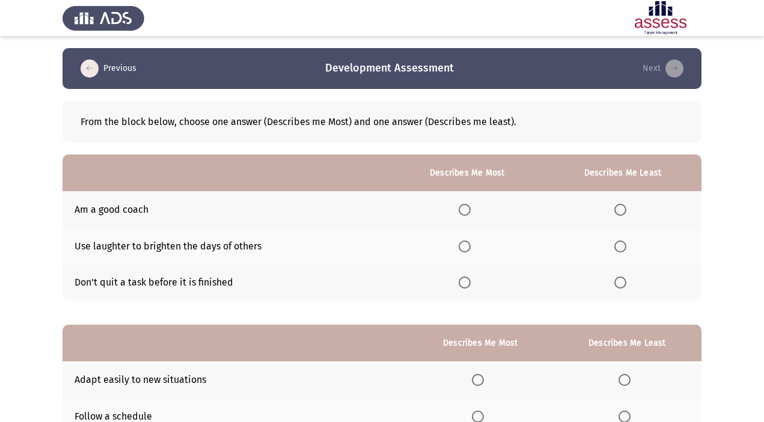
click at [464, 212] on span "Select an option" at bounding box center [465, 210] width 12 height 12
click at [464, 212] on input "Select an option" at bounding box center [465, 210] width 12 height 12
click at [620, 248] on span "Select an option" at bounding box center [621, 247] width 12 height 12
click at [620, 248] on input "Select an option" at bounding box center [621, 247] width 12 height 12
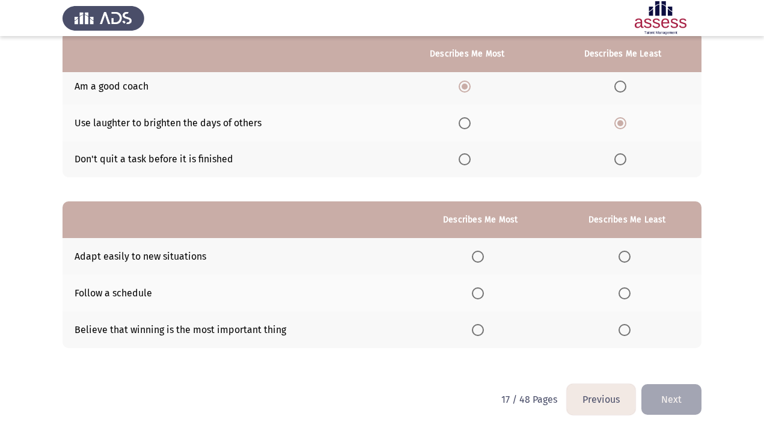
scroll to position [123, 0]
click at [481, 260] on span "Select an option" at bounding box center [478, 257] width 12 height 12
click at [481, 260] on input "Select an option" at bounding box center [478, 257] width 12 height 12
click at [626, 333] on span "Select an option" at bounding box center [625, 331] width 12 height 12
click at [626, 333] on input "Select an option" at bounding box center [625, 331] width 12 height 12
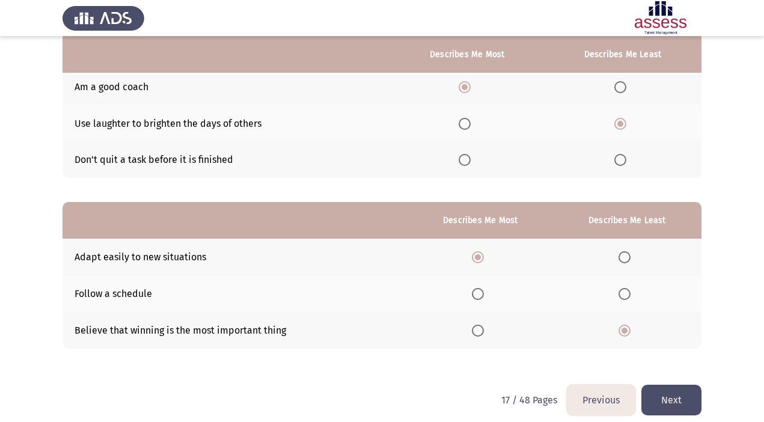
click at [683, 407] on button "Next" at bounding box center [672, 400] width 60 height 31
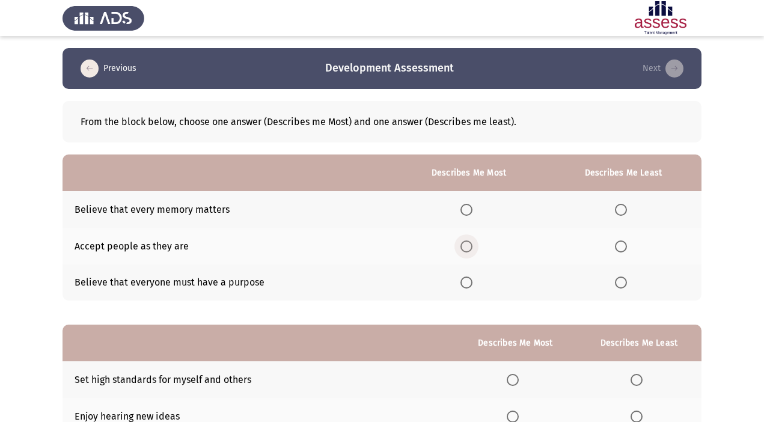
click at [464, 244] on span "Select an option" at bounding box center [467, 247] width 12 height 12
click at [464, 244] on input "Select an option" at bounding box center [467, 247] width 12 height 12
click at [631, 212] on label "Select an option" at bounding box center [623, 210] width 17 height 12
click at [627, 212] on input "Select an option" at bounding box center [621, 210] width 12 height 12
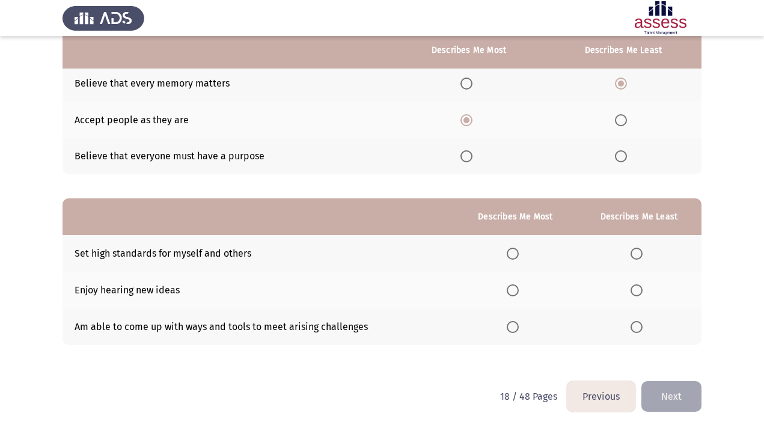
scroll to position [133, 0]
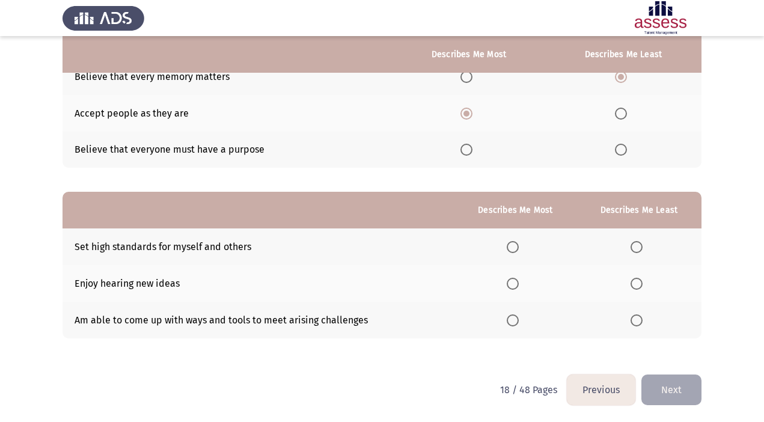
click at [514, 247] on span "Select an option" at bounding box center [513, 247] width 12 height 12
click at [514, 247] on input "Select an option" at bounding box center [513, 247] width 12 height 12
click at [630, 319] on th at bounding box center [639, 320] width 125 height 37
click at [639, 321] on span "Select an option" at bounding box center [637, 321] width 12 height 12
click at [639, 321] on input "Select an option" at bounding box center [637, 321] width 12 height 12
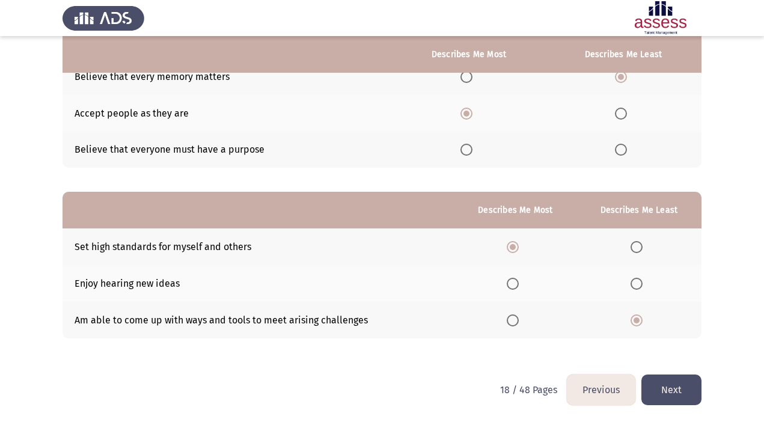
click at [662, 384] on button "Next" at bounding box center [672, 390] width 60 height 31
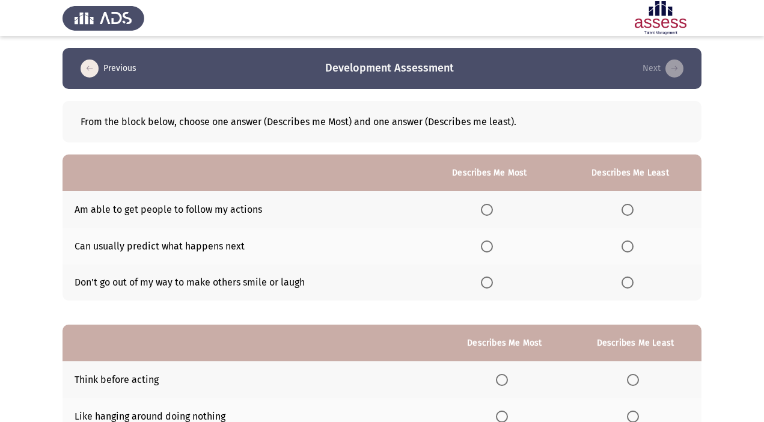
click at [493, 207] on span "Select an option" at bounding box center [487, 210] width 12 height 12
click at [493, 207] on input "Select an option" at bounding box center [487, 210] width 12 height 12
click at [492, 247] on span "Select an option" at bounding box center [487, 247] width 12 height 12
click at [492, 247] on input "Select an option" at bounding box center [487, 247] width 12 height 12
click at [634, 209] on span "Select an option" at bounding box center [628, 210] width 12 height 12
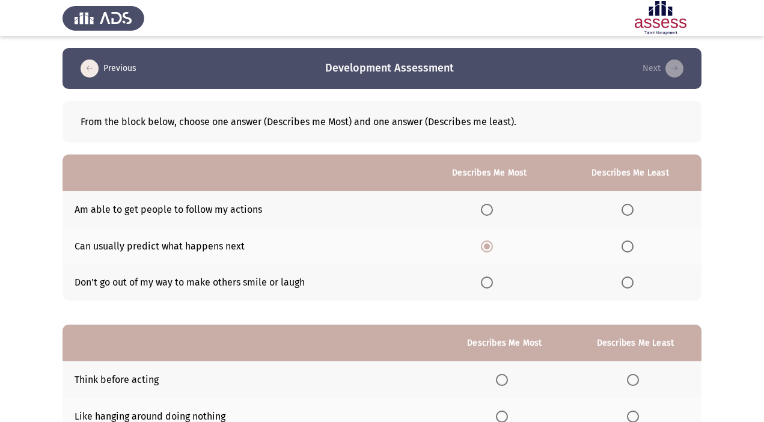
click at [634, 209] on input "Select an option" at bounding box center [628, 210] width 12 height 12
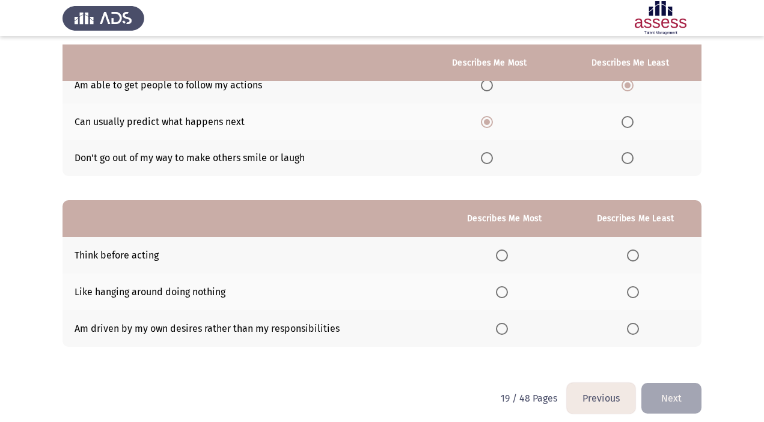
scroll to position [133, 0]
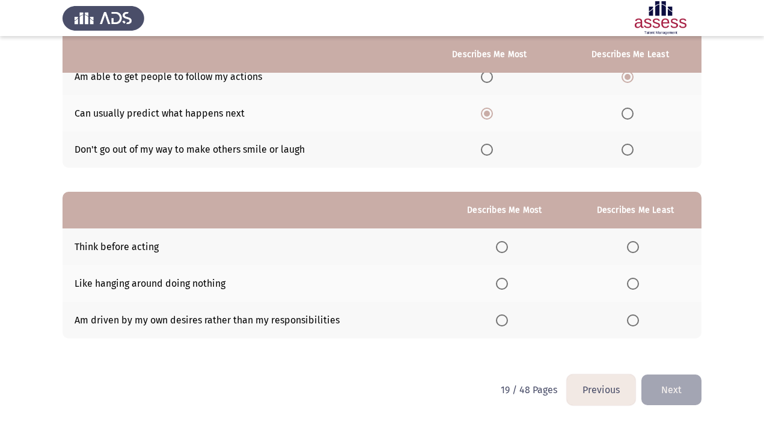
click at [628, 151] on span "Select an option" at bounding box center [628, 150] width 12 height 12
click at [628, 151] on input "Select an option" at bounding box center [628, 150] width 12 height 12
click at [634, 281] on span "Select an option" at bounding box center [633, 284] width 12 height 12
click at [634, 281] on input "Select an option" at bounding box center [633, 284] width 12 height 12
click at [506, 242] on span "Select an option" at bounding box center [502, 247] width 12 height 12
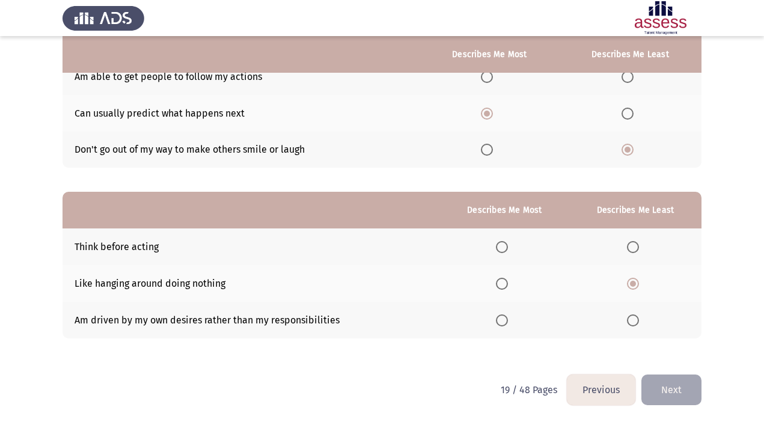
click at [506, 242] on input "Select an option" at bounding box center [502, 247] width 12 height 12
click at [633, 321] on span "Select an option" at bounding box center [633, 321] width 12 height 12
click at [633, 321] on input "Select an option" at bounding box center [633, 321] width 12 height 12
click at [633, 286] on span "Select an option" at bounding box center [633, 284] width 12 height 12
click at [633, 286] on input "Select an option" at bounding box center [633, 284] width 12 height 12
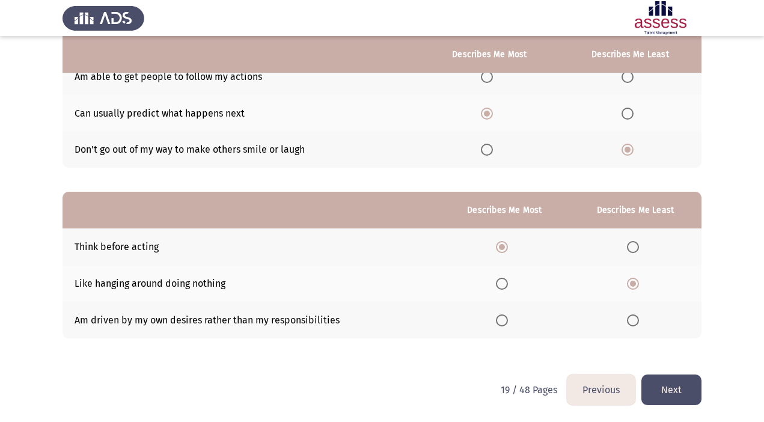
click at [677, 389] on button "Next" at bounding box center [672, 390] width 60 height 31
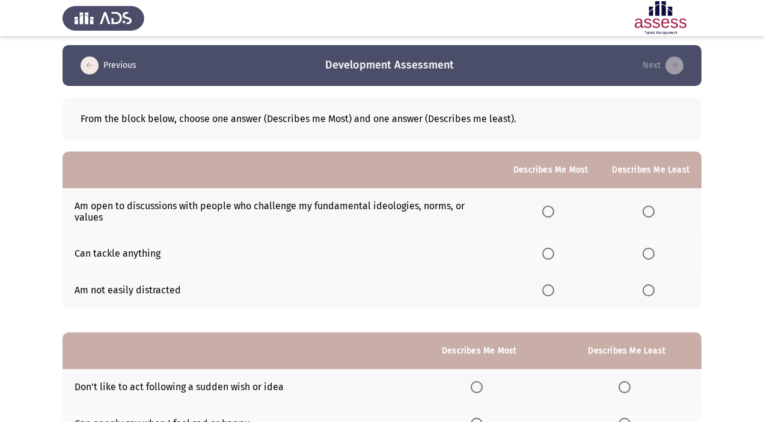
scroll to position [4, 0]
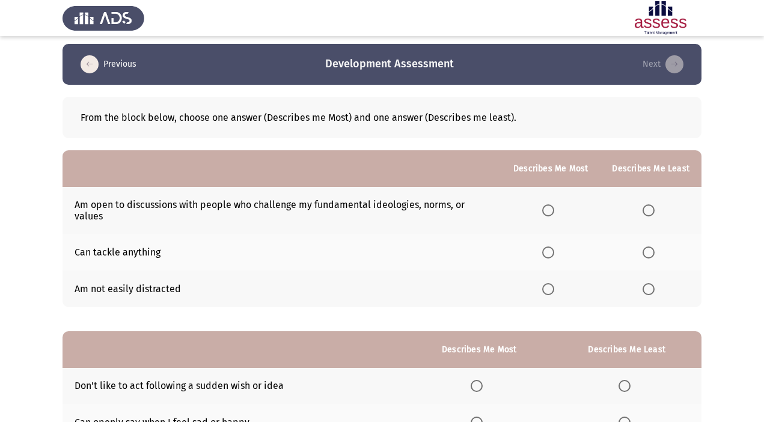
click at [552, 249] on span "Select an option" at bounding box center [548, 253] width 12 height 12
click at [552, 249] on input "Select an option" at bounding box center [548, 253] width 12 height 12
click at [648, 288] on span "Select an option" at bounding box center [649, 289] width 12 height 12
click at [648, 288] on input "Select an option" at bounding box center [649, 289] width 12 height 12
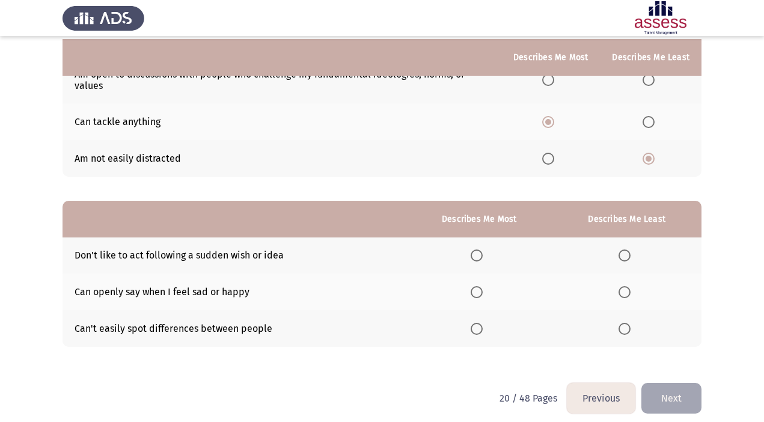
scroll to position [143, 0]
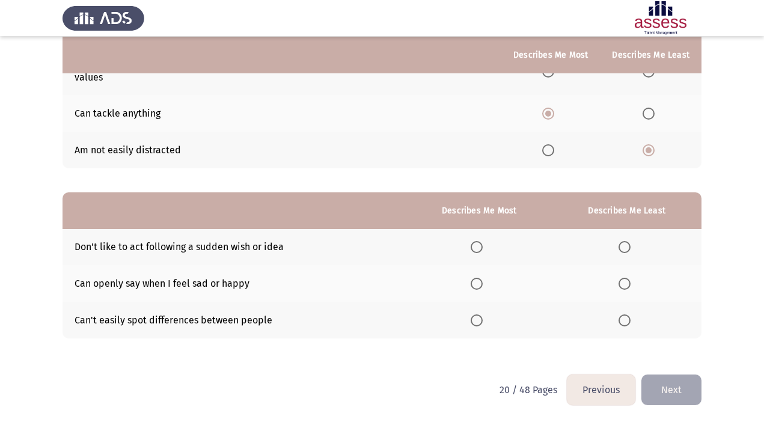
click at [634, 287] on label "Select an option" at bounding box center [627, 284] width 17 height 12
click at [631, 287] on input "Select an option" at bounding box center [625, 284] width 12 height 12
click at [480, 245] on span "Select an option" at bounding box center [477, 247] width 12 height 12
click at [480, 245] on input "Select an option" at bounding box center [477, 247] width 12 height 12
click at [685, 382] on button "Next" at bounding box center [672, 390] width 60 height 31
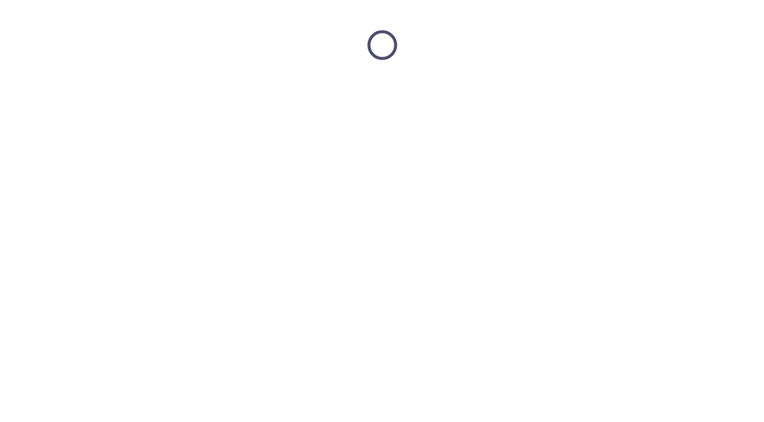
scroll to position [0, 0]
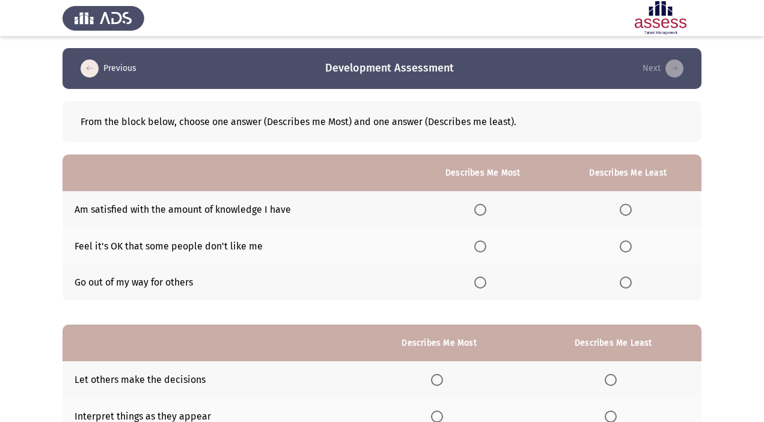
click at [481, 286] on span "Select an option" at bounding box center [480, 283] width 12 height 12
click at [481, 286] on input "Select an option" at bounding box center [480, 283] width 12 height 12
click at [628, 208] on span "Select an option" at bounding box center [626, 210] width 12 height 12
click at [628, 208] on input "Select an option" at bounding box center [626, 210] width 12 height 12
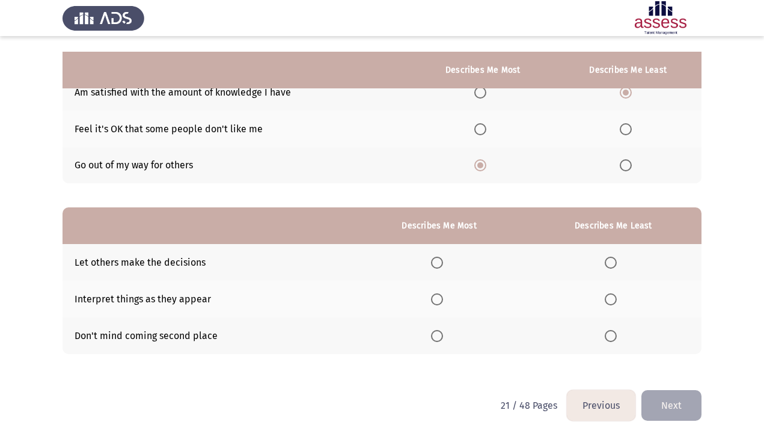
scroll to position [133, 0]
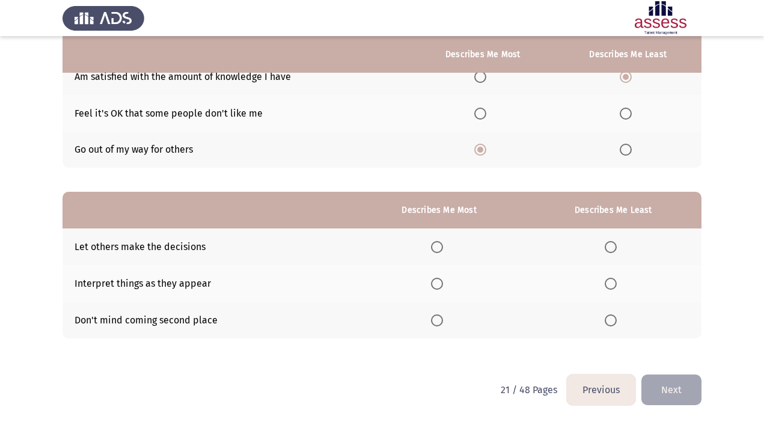
click at [611, 321] on span "Select an option" at bounding box center [611, 321] width 12 height 12
click at [611, 321] on input "Select an option" at bounding box center [611, 321] width 12 height 12
click at [447, 284] on label "Select an option" at bounding box center [439, 284] width 17 height 12
click at [443, 284] on input "Select an option" at bounding box center [437, 284] width 12 height 12
click at [669, 384] on button "Next" at bounding box center [672, 390] width 60 height 31
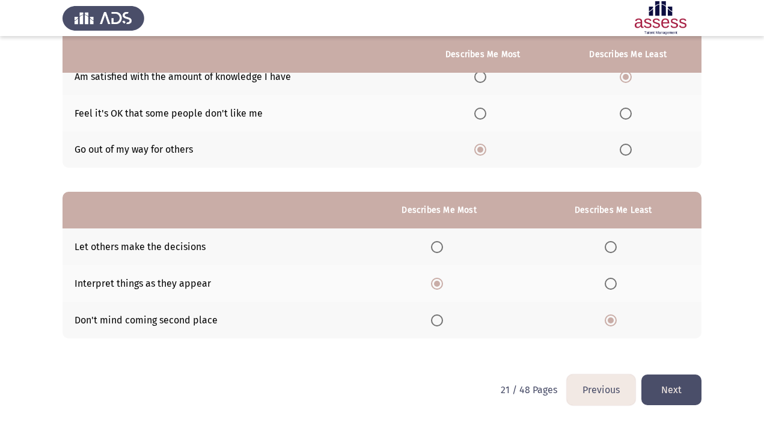
scroll to position [0, 0]
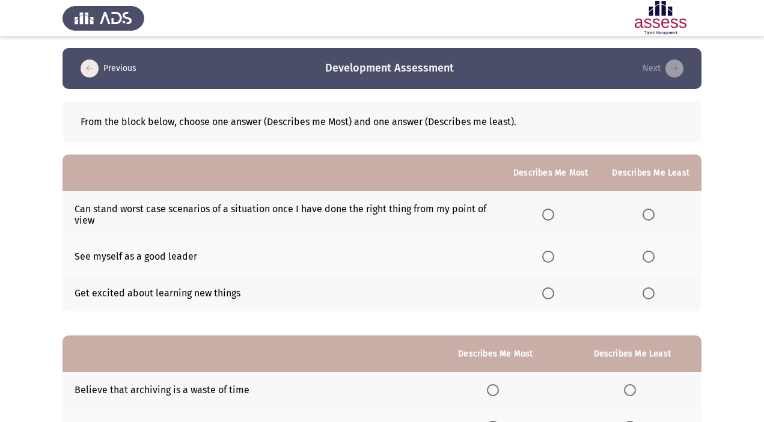
click at [552, 291] on span "Select an option" at bounding box center [548, 293] width 12 height 12
click at [552, 291] on input "Select an option" at bounding box center [548, 293] width 12 height 12
click at [648, 256] on span "Select an option" at bounding box center [649, 257] width 12 height 12
click at [648, 256] on input "Select an option" at bounding box center [649, 257] width 12 height 12
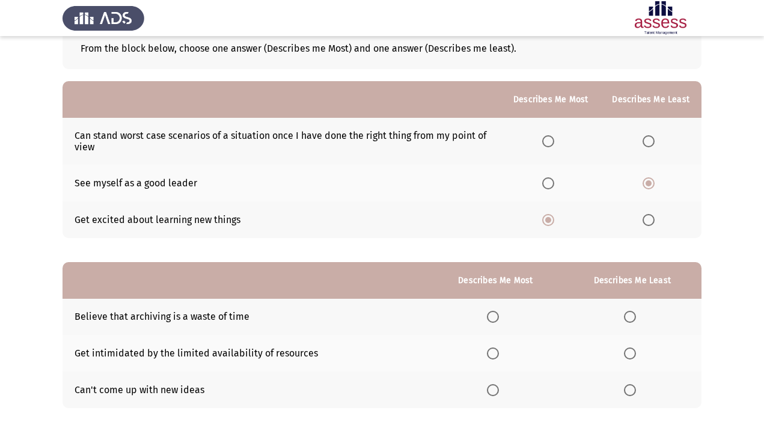
scroll to position [72, 0]
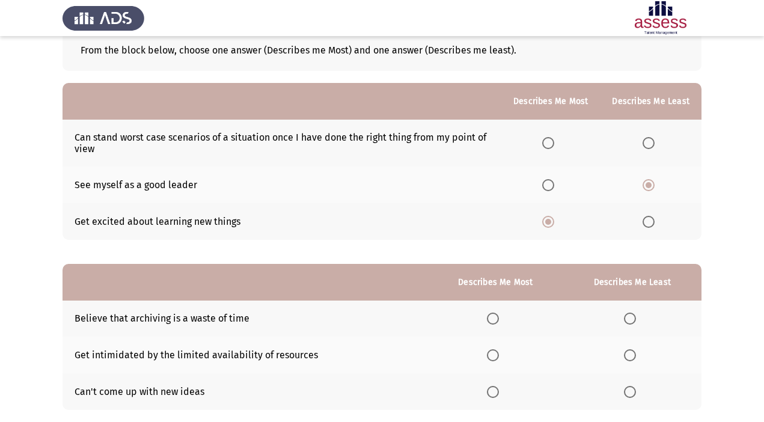
click at [640, 141] on th at bounding box center [651, 143] width 102 height 47
click at [651, 141] on span "Select an option" at bounding box center [649, 143] width 12 height 12
click at [651, 141] on input "Select an option" at bounding box center [649, 143] width 12 height 12
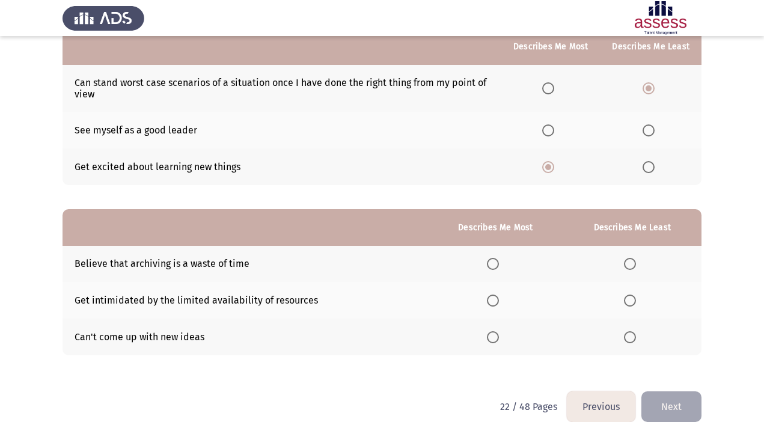
scroll to position [143, 0]
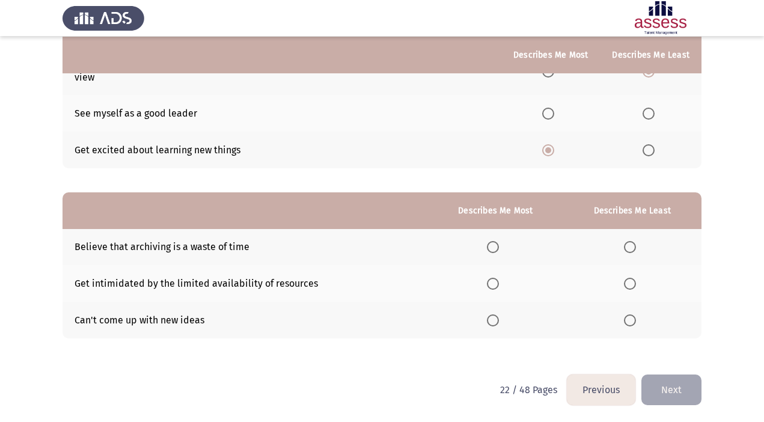
click at [626, 321] on span "Select an option" at bounding box center [630, 321] width 12 height 12
click at [626, 321] on input "Select an option" at bounding box center [630, 321] width 12 height 12
click at [494, 283] on span "Select an option" at bounding box center [493, 284] width 12 height 12
click at [494, 283] on input "Select an option" at bounding box center [493, 284] width 12 height 12
click at [662, 393] on button "Next" at bounding box center [672, 390] width 60 height 31
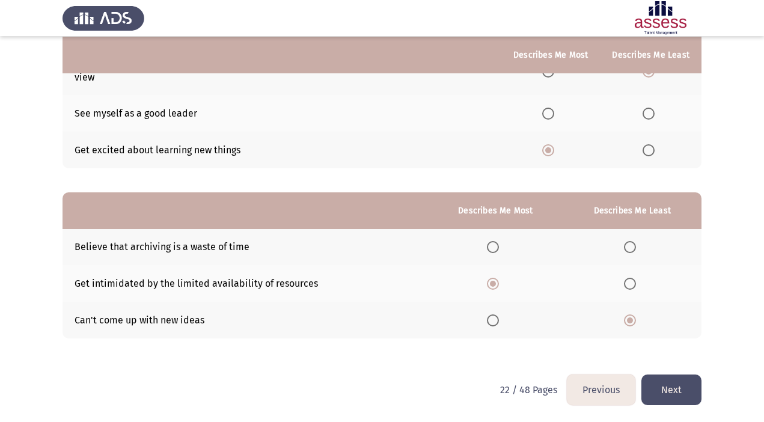
scroll to position [0, 0]
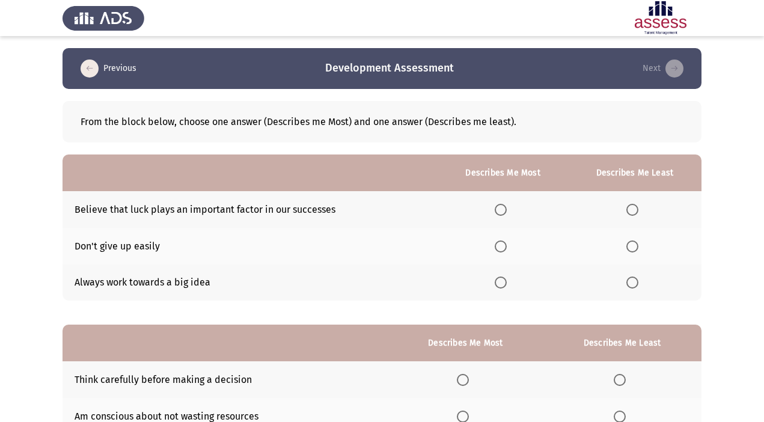
click at [505, 248] on span "Select an option" at bounding box center [501, 247] width 12 height 12
click at [505, 248] on input "Select an option" at bounding box center [501, 247] width 12 height 12
click at [633, 206] on span "Select an option" at bounding box center [633, 210] width 12 height 12
click at [633, 206] on input "Select an option" at bounding box center [633, 210] width 12 height 12
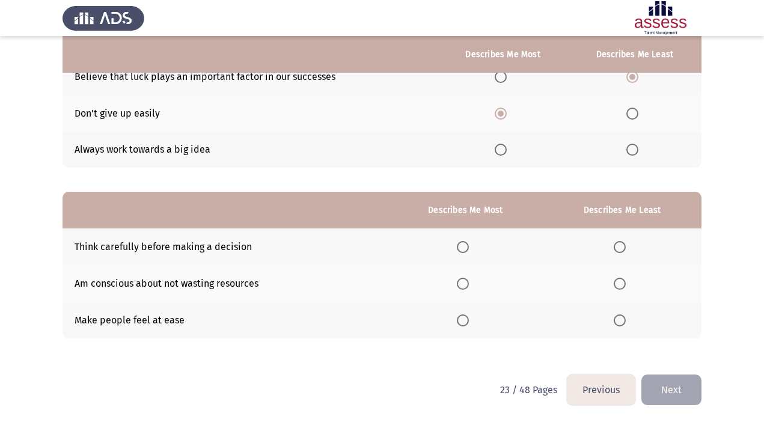
scroll to position [132, 0]
click at [505, 152] on span "Select an option" at bounding box center [501, 150] width 12 height 12
click at [505, 152] on input "Select an option" at bounding box center [501, 150] width 12 height 12
click at [500, 121] on th at bounding box center [503, 113] width 131 height 37
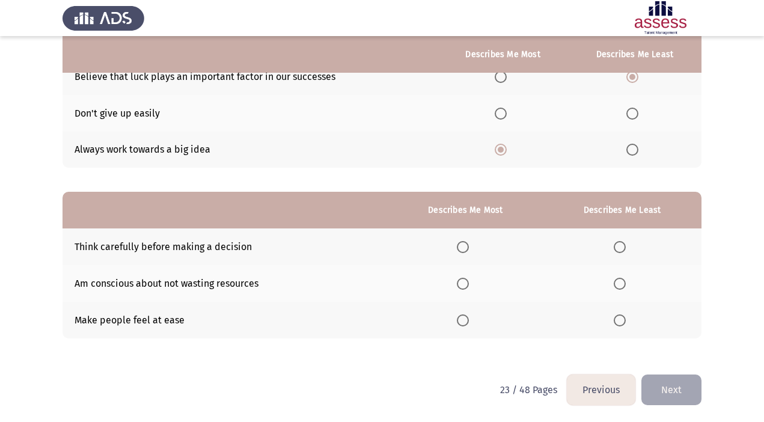
click at [499, 117] on span "Select an option" at bounding box center [501, 114] width 12 height 12
click at [499, 117] on input "Select an option" at bounding box center [501, 114] width 12 height 12
click at [469, 324] on span "Select an option" at bounding box center [463, 321] width 12 height 12
click at [469, 324] on input "Select an option" at bounding box center [463, 321] width 12 height 12
click at [620, 278] on span "Select an option" at bounding box center [620, 284] width 12 height 12
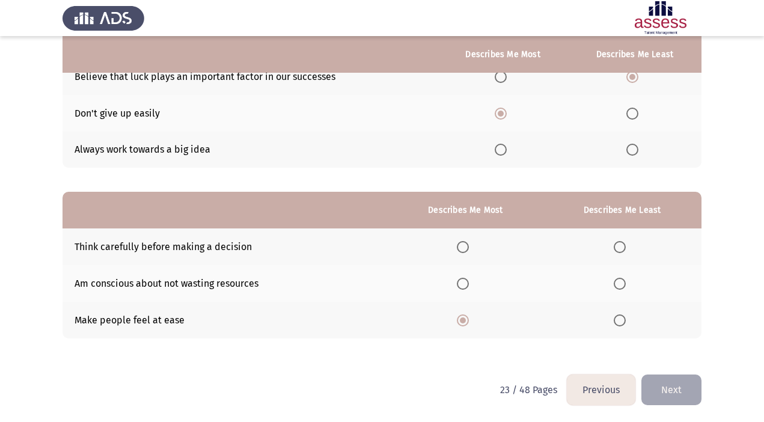
click at [620, 278] on input "Select an option" at bounding box center [620, 284] width 12 height 12
click at [692, 390] on button "Next" at bounding box center [672, 390] width 60 height 31
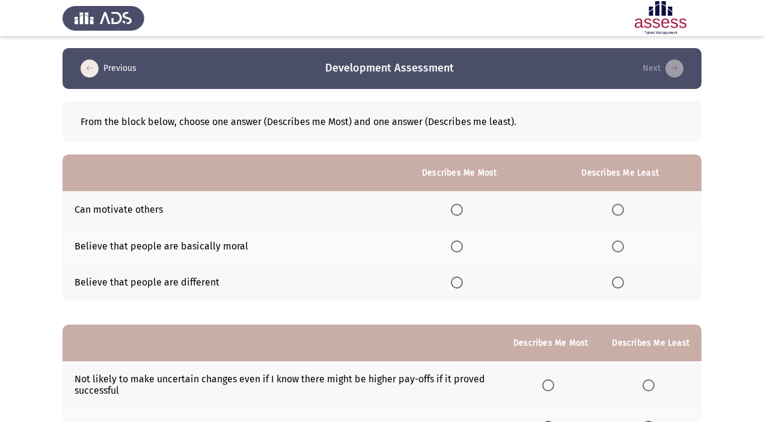
click at [456, 279] on span "Select an option" at bounding box center [457, 283] width 12 height 12
click at [456, 279] on input "Select an option" at bounding box center [457, 283] width 12 height 12
click at [619, 245] on span "Select an option" at bounding box center [618, 247] width 12 height 12
click at [619, 245] on input "Select an option" at bounding box center [618, 247] width 12 height 12
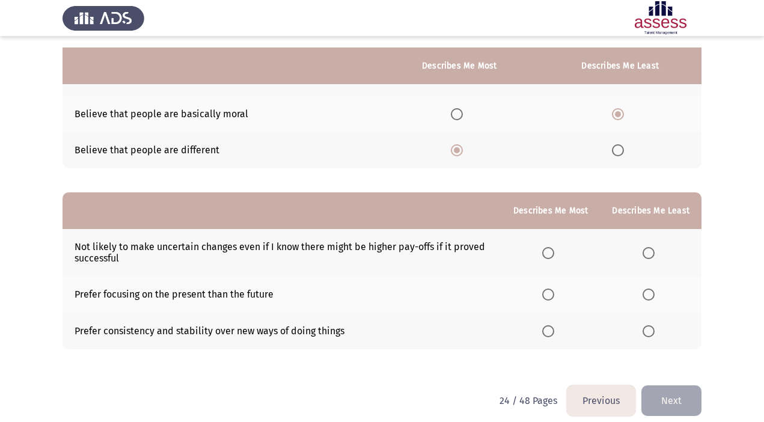
scroll to position [143, 0]
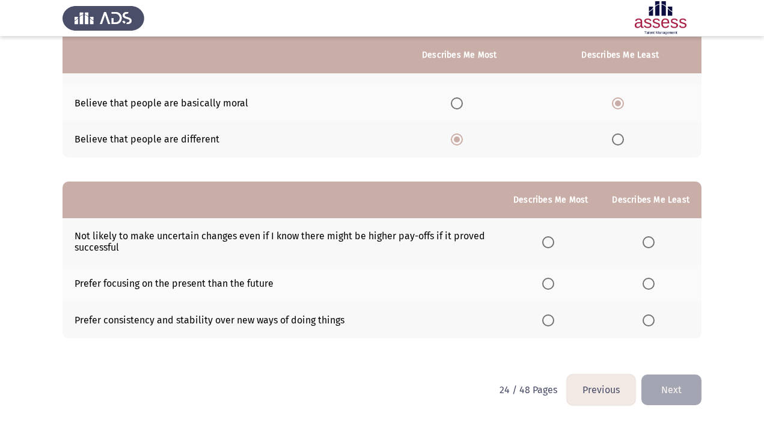
click at [649, 287] on span "Select an option" at bounding box center [649, 284] width 12 height 12
click at [649, 287] on input "Select an option" at bounding box center [649, 284] width 12 height 12
click at [554, 240] on span "Select an option" at bounding box center [548, 242] width 12 height 12
click at [554, 240] on input "Select an option" at bounding box center [548, 242] width 12 height 12
click at [554, 321] on span "Select an option" at bounding box center [548, 321] width 12 height 12
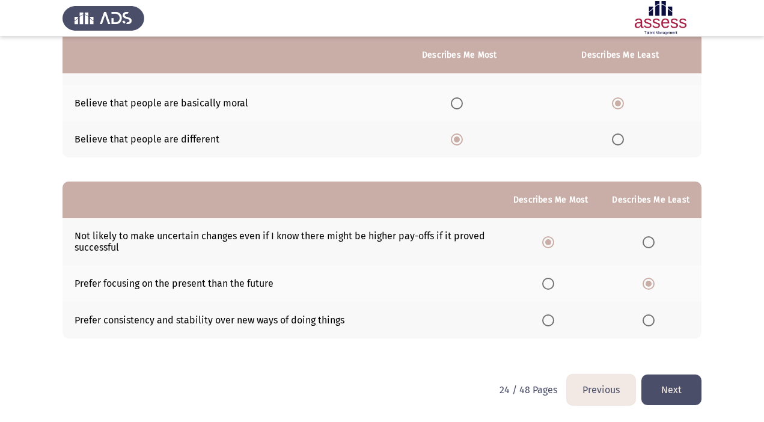
click at [554, 321] on input "Select an option" at bounding box center [548, 321] width 12 height 12
click at [553, 243] on span "Select an option" at bounding box center [548, 242] width 12 height 12
click at [553, 243] on input "Select an option" at bounding box center [548, 242] width 12 height 12
click at [686, 387] on button "Next" at bounding box center [672, 390] width 60 height 31
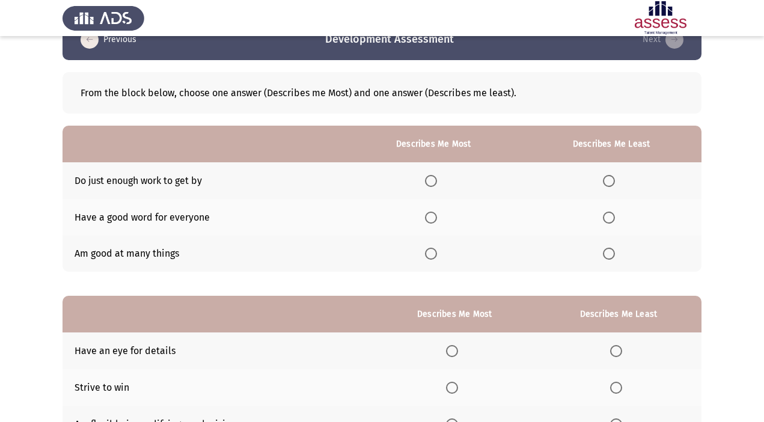
scroll to position [40, 0]
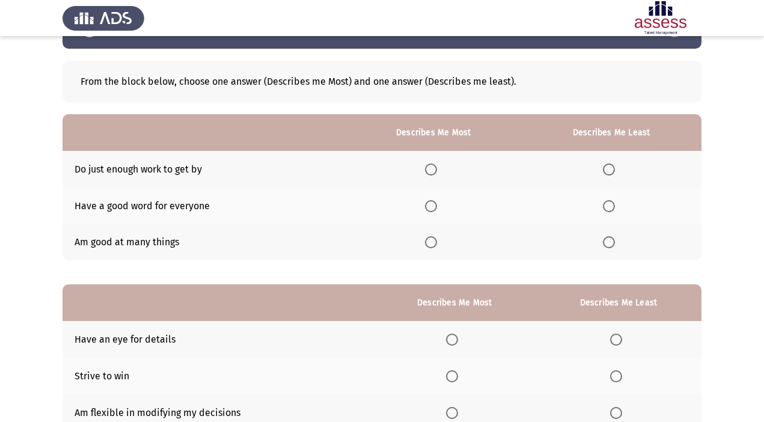
click at [613, 171] on span "Select an option" at bounding box center [609, 170] width 12 height 12
click at [613, 171] on input "Select an option" at bounding box center [609, 170] width 12 height 12
click at [434, 241] on span "Select an option" at bounding box center [431, 242] width 12 height 12
click at [434, 241] on input "Select an option" at bounding box center [431, 242] width 12 height 12
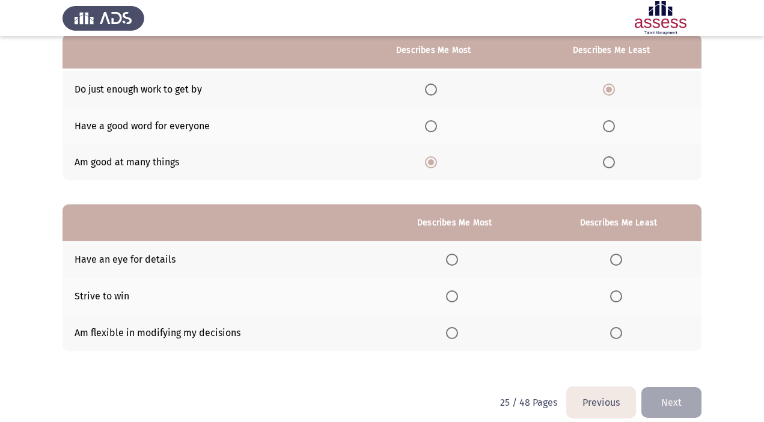
scroll to position [133, 0]
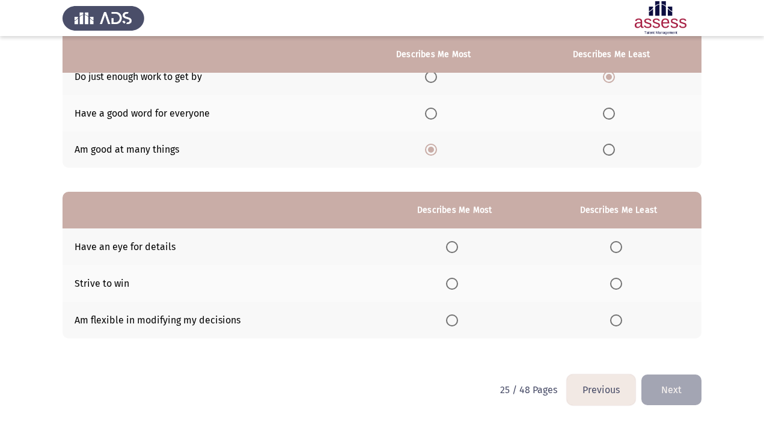
click at [452, 278] on span "Select an option" at bounding box center [452, 284] width 12 height 12
click at [452, 278] on input "Select an option" at bounding box center [452, 284] width 12 height 12
click at [618, 242] on span "Select an option" at bounding box center [616, 247] width 12 height 12
click at [618, 242] on input "Select an option" at bounding box center [616, 247] width 12 height 12
click at [669, 388] on button "Next" at bounding box center [672, 390] width 60 height 31
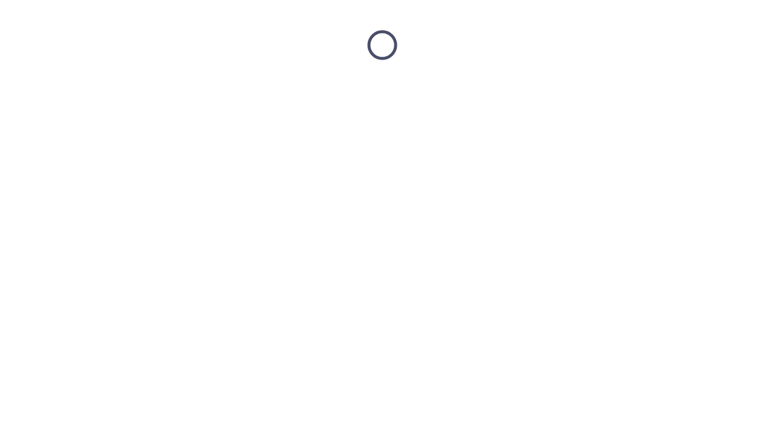
scroll to position [0, 0]
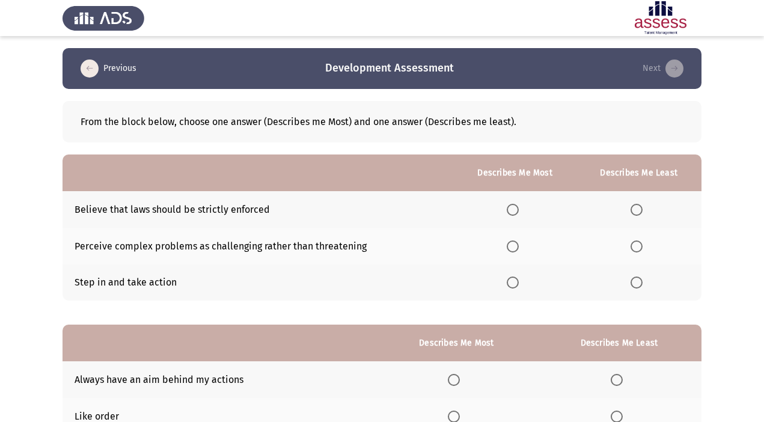
click at [515, 245] on span "Select an option" at bounding box center [513, 247] width 12 height 12
click at [515, 245] on input "Select an option" at bounding box center [513, 247] width 12 height 12
click at [640, 209] on span "Select an option" at bounding box center [637, 210] width 12 height 12
click at [640, 209] on input "Select an option" at bounding box center [637, 210] width 12 height 12
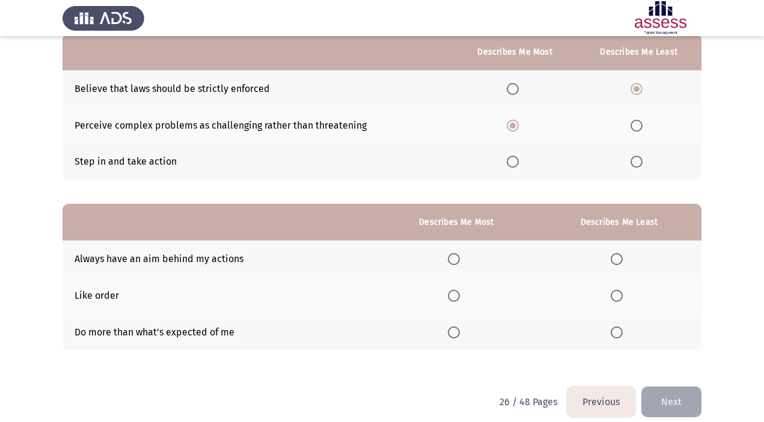
scroll to position [133, 0]
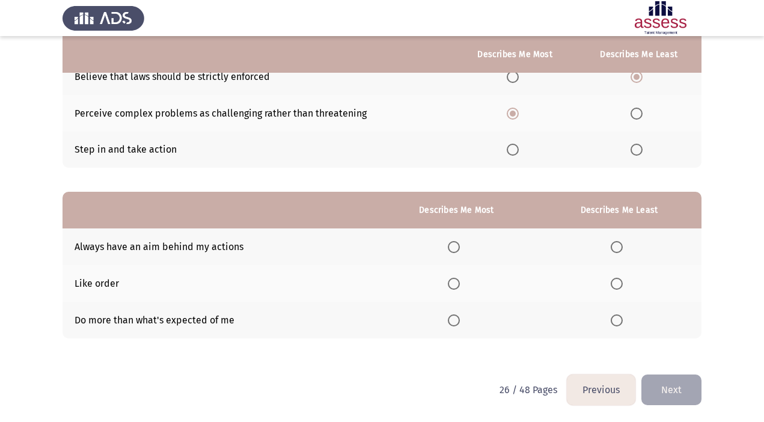
click at [458, 318] on span "Select an option" at bounding box center [454, 321] width 12 height 12
click at [458, 318] on input "Select an option" at bounding box center [454, 321] width 12 height 12
click at [623, 278] on span "Select an option" at bounding box center [617, 284] width 12 height 12
click at [623, 278] on input "Select an option" at bounding box center [617, 284] width 12 height 12
click at [667, 392] on button "Next" at bounding box center [672, 390] width 60 height 31
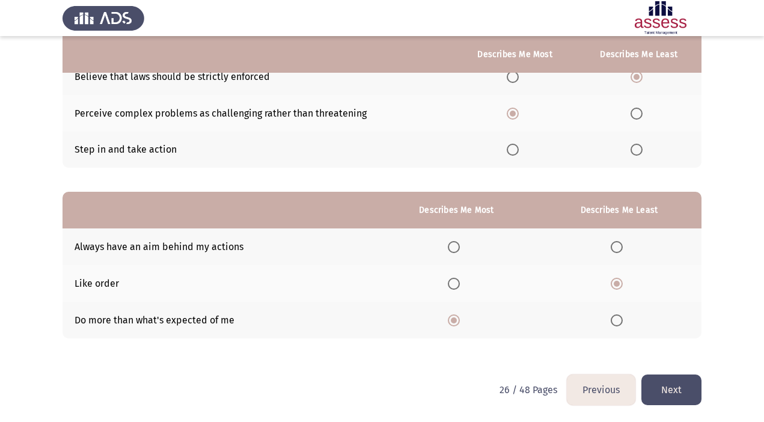
scroll to position [0, 0]
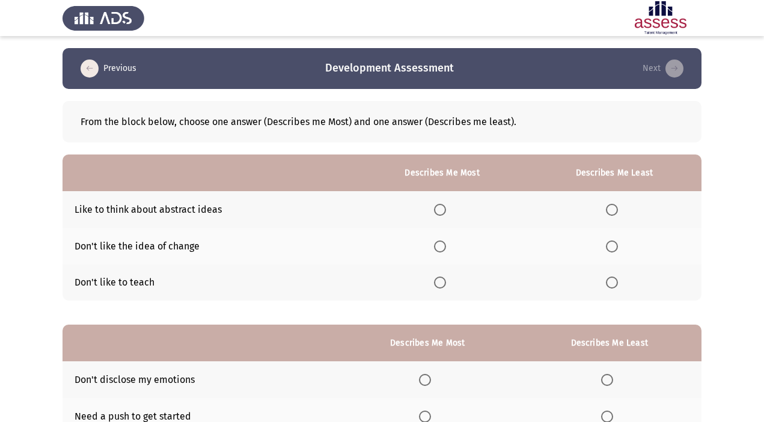
click at [440, 206] on span "Select an option" at bounding box center [440, 210] width 12 height 12
click at [440, 206] on input "Select an option" at bounding box center [440, 210] width 12 height 12
click at [612, 253] on th at bounding box center [614, 246] width 174 height 37
click at [612, 247] on span "Select an option" at bounding box center [612, 247] width 12 height 12
click at [612, 247] on input "Select an option" at bounding box center [612, 247] width 12 height 12
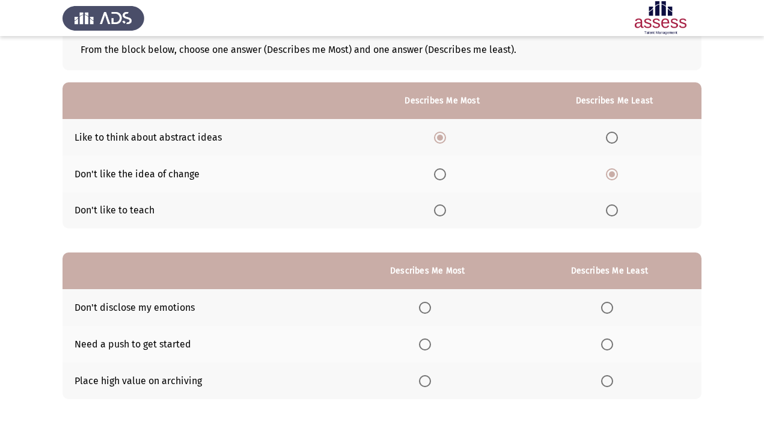
scroll to position [133, 0]
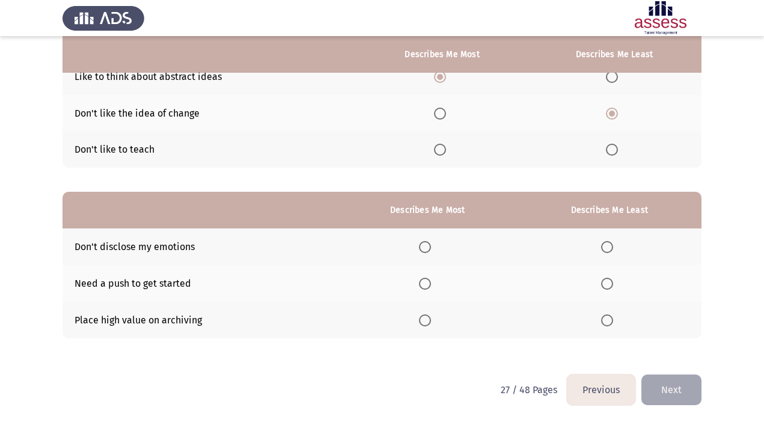
click at [424, 246] on span "Select an option" at bounding box center [425, 247] width 12 height 12
click at [424, 246] on input "Select an option" at bounding box center [425, 247] width 12 height 12
click at [613, 324] on span "Select an option" at bounding box center [607, 321] width 12 height 12
click at [613, 324] on input "Select an option" at bounding box center [607, 321] width 12 height 12
click at [669, 384] on button "Next" at bounding box center [672, 390] width 60 height 31
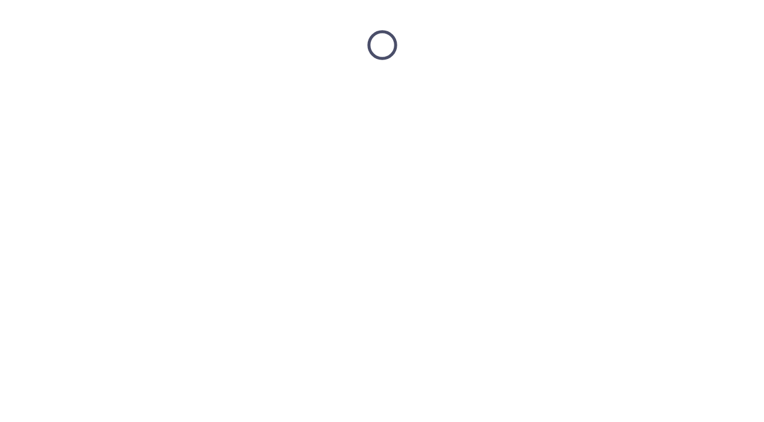
scroll to position [0, 0]
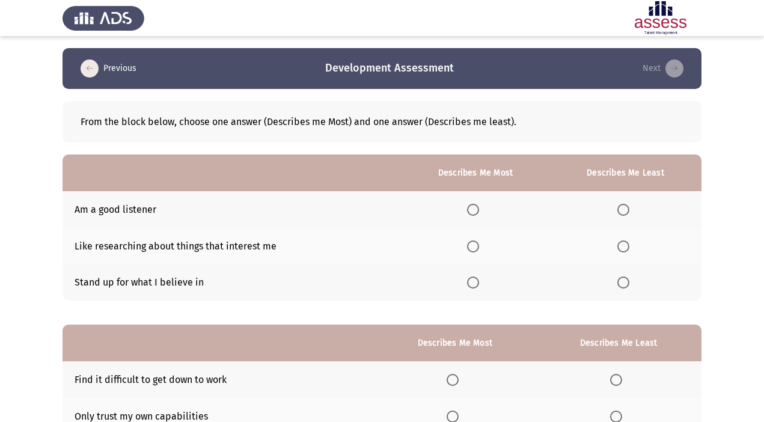
click at [481, 258] on th at bounding box center [476, 246] width 148 height 37
click at [473, 241] on span "Select an option" at bounding box center [473, 247] width 12 height 12
click at [473, 241] on input "Select an option" at bounding box center [473, 247] width 12 height 12
click at [625, 283] on span "Select an option" at bounding box center [624, 283] width 12 height 12
click at [625, 283] on input "Select an option" at bounding box center [624, 283] width 12 height 12
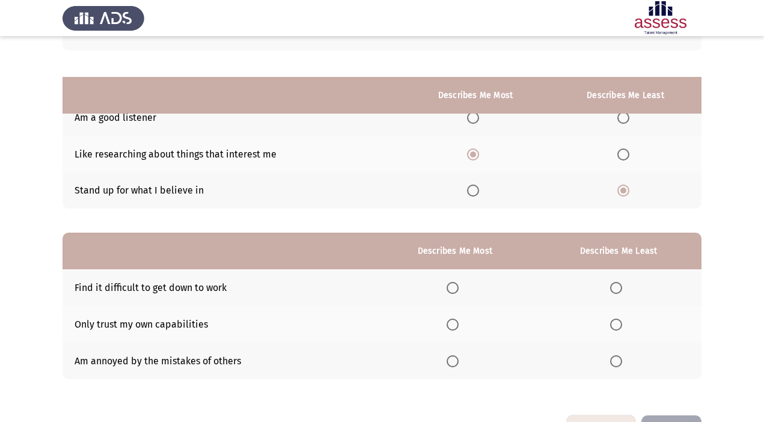
scroll to position [133, 0]
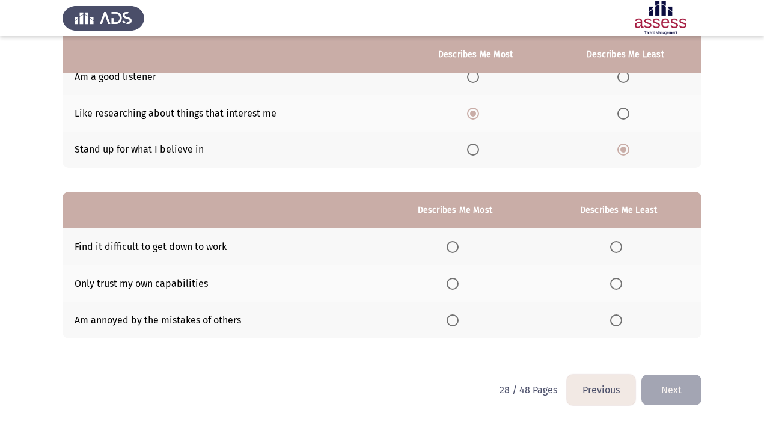
click at [617, 289] on th at bounding box center [619, 283] width 166 height 37
click at [618, 285] on span "Select an option" at bounding box center [616, 284] width 12 height 12
click at [618, 285] on input "Select an option" at bounding box center [616, 284] width 12 height 12
click at [457, 322] on span "Select an option" at bounding box center [453, 321] width 12 height 12
click at [457, 322] on input "Select an option" at bounding box center [453, 321] width 12 height 12
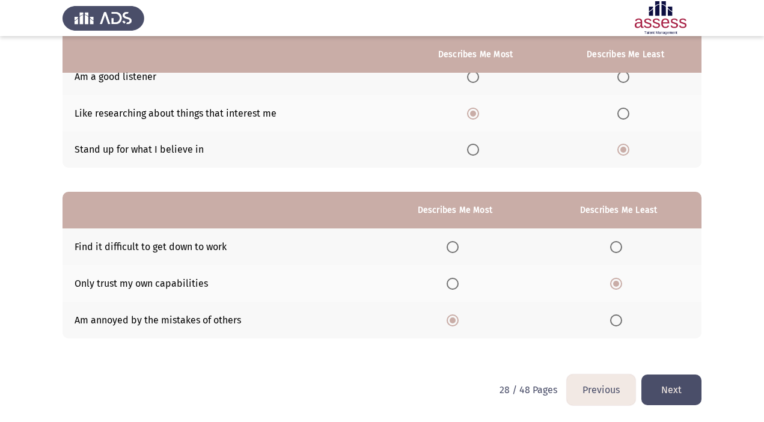
drag, startPoint x: 673, startPoint y: 389, endPoint x: 460, endPoint y: 373, distance: 213.5
click at [460, 373] on div "Previous Development Assessment Next From the block below, choose one answer (D…" at bounding box center [382, 144] width 639 height 459
click at [453, 247] on span "Select an option" at bounding box center [453, 247] width 12 height 12
click at [453, 247] on input "Select an option" at bounding box center [453, 247] width 12 height 12
click at [454, 322] on span "Select an option" at bounding box center [453, 321] width 12 height 12
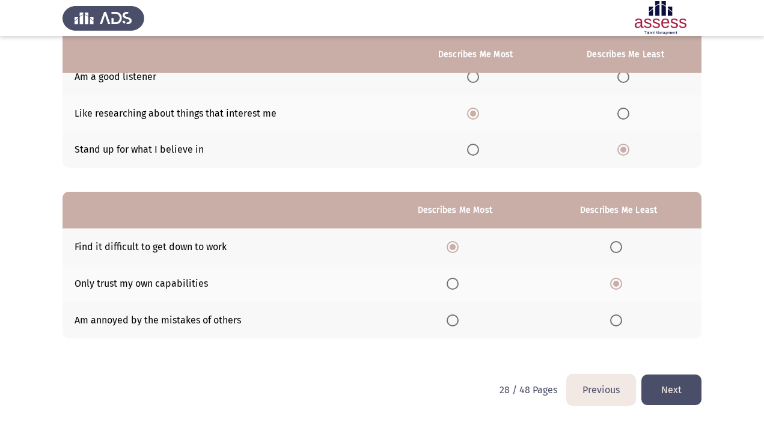
click at [454, 322] on input "Select an option" at bounding box center [453, 321] width 12 height 12
click at [680, 394] on button "Next" at bounding box center [672, 390] width 60 height 31
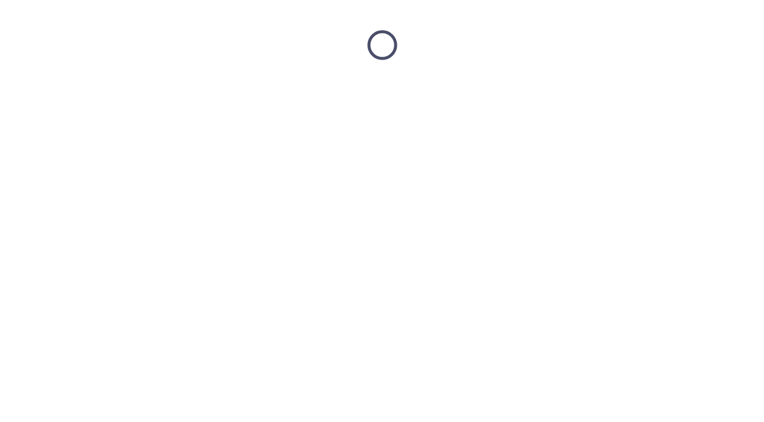
scroll to position [0, 0]
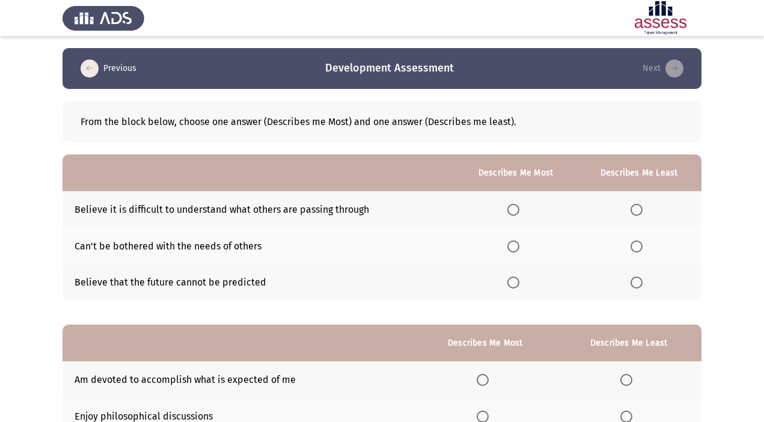
click at [641, 209] on span "Select an option" at bounding box center [637, 210] width 12 height 12
click at [641, 209] on input "Select an option" at bounding box center [637, 210] width 12 height 12
click at [517, 283] on span "Select an option" at bounding box center [514, 283] width 12 height 12
click at [517, 283] on input "Select an option" at bounding box center [514, 283] width 12 height 12
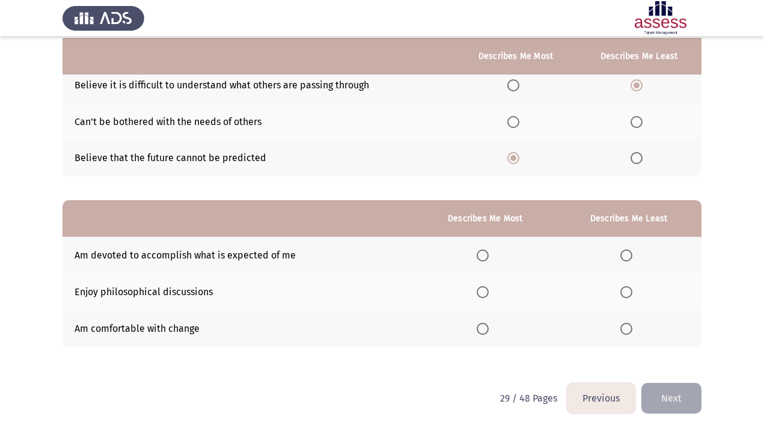
scroll to position [133, 0]
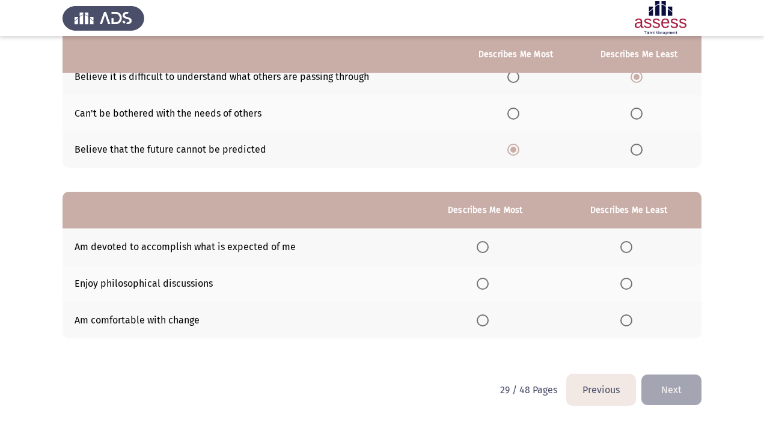
click at [485, 284] on span "Select an option" at bounding box center [483, 284] width 12 height 12
click at [485, 284] on input "Select an option" at bounding box center [483, 284] width 12 height 12
click at [626, 320] on span "Select an option" at bounding box center [627, 321] width 12 height 12
click at [626, 320] on input "Select an option" at bounding box center [627, 321] width 12 height 12
click at [482, 244] on span "Select an option" at bounding box center [483, 247] width 12 height 12
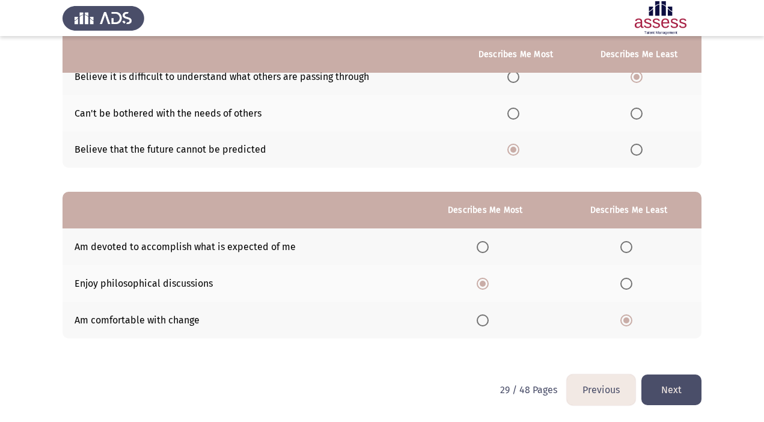
click at [482, 244] on input "Select an option" at bounding box center [483, 247] width 12 height 12
click at [669, 387] on button "Next" at bounding box center [672, 390] width 60 height 31
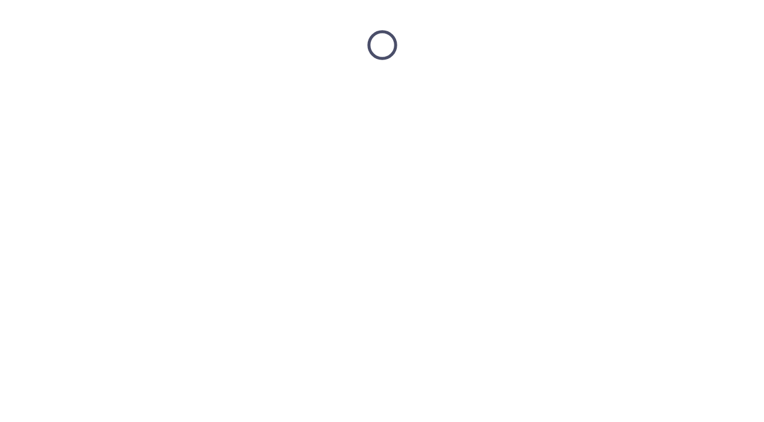
scroll to position [0, 0]
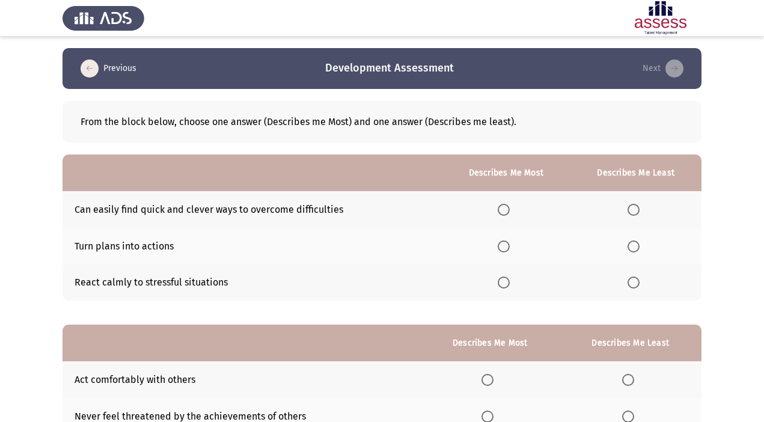
click at [505, 210] on span "Select an option" at bounding box center [504, 210] width 12 height 12
click at [505, 210] on input "Select an option" at bounding box center [504, 210] width 12 height 12
click at [633, 284] on span "Select an option" at bounding box center [634, 283] width 12 height 12
click at [633, 284] on input "Select an option" at bounding box center [634, 283] width 12 height 12
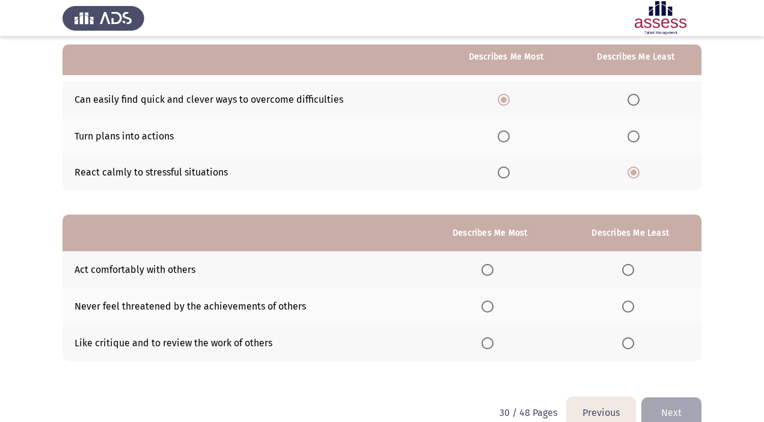
scroll to position [133, 0]
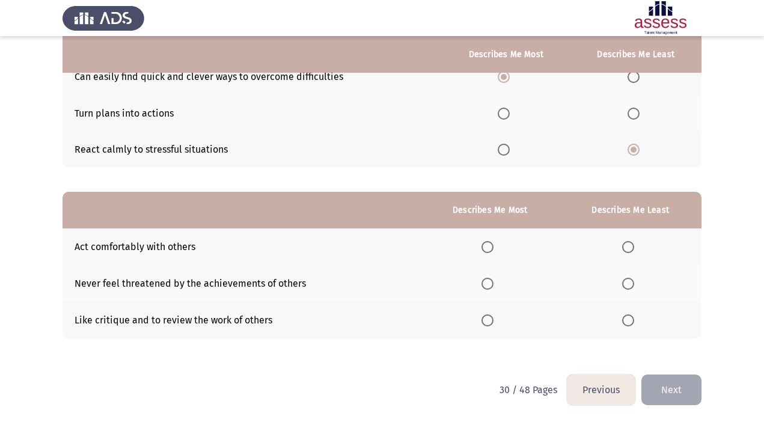
click at [628, 242] on span "Select an option" at bounding box center [628, 247] width 12 height 12
click at [628, 242] on input "Select an option" at bounding box center [628, 247] width 12 height 12
click at [488, 322] on span "Select an option" at bounding box center [488, 321] width 12 height 12
click at [488, 322] on input "Select an option" at bounding box center [488, 321] width 12 height 12
click at [695, 397] on button "Next" at bounding box center [672, 390] width 60 height 31
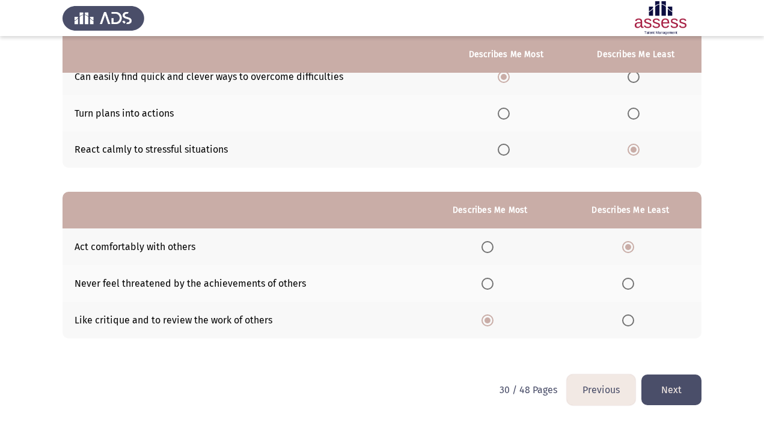
scroll to position [0, 0]
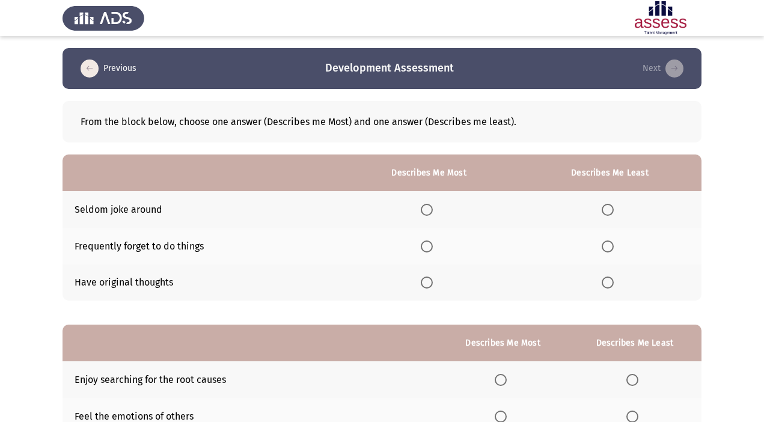
click at [428, 247] on span "Select an option" at bounding box center [427, 247] width 12 height 12
click at [428, 247] on input "Select an option" at bounding box center [427, 247] width 12 height 12
click at [606, 207] on span "Select an option" at bounding box center [608, 210] width 12 height 12
click at [606, 207] on input "Select an option" at bounding box center [608, 210] width 12 height 12
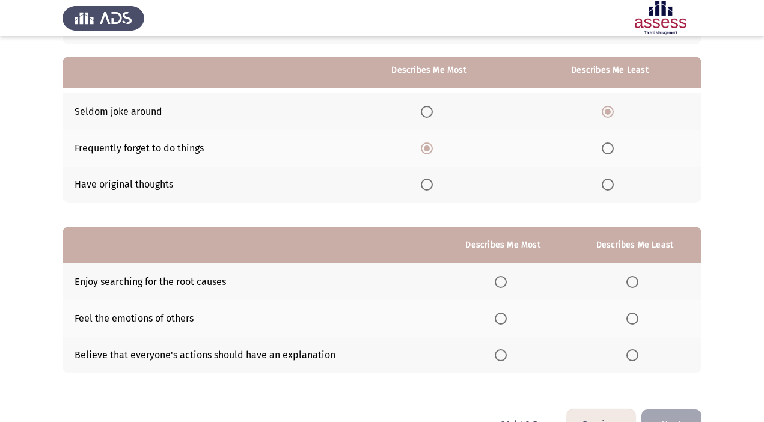
scroll to position [133, 0]
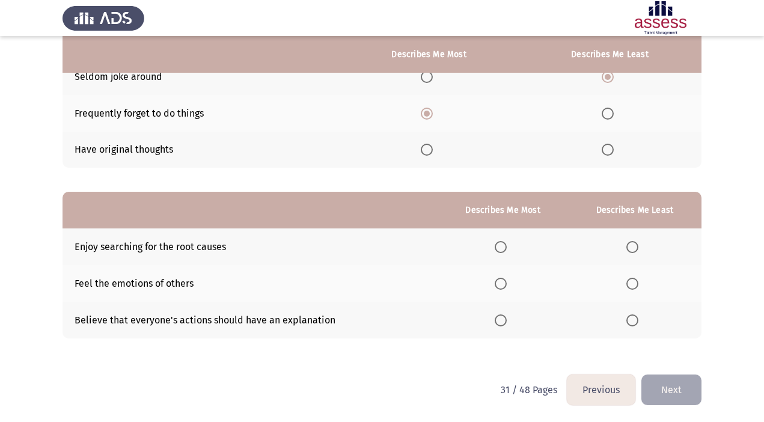
click at [504, 284] on span "Select an option" at bounding box center [501, 284] width 12 height 12
click at [504, 284] on input "Select an option" at bounding box center [501, 284] width 12 height 12
click at [632, 318] on span "Select an option" at bounding box center [633, 321] width 12 height 12
click at [632, 318] on input "Select an option" at bounding box center [633, 321] width 12 height 12
click at [506, 247] on span "Select an option" at bounding box center [501, 247] width 12 height 12
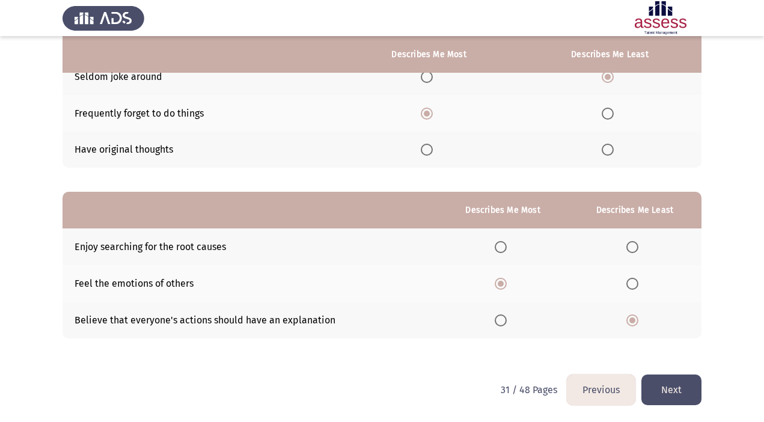
click at [506, 247] on input "Select an option" at bounding box center [501, 247] width 12 height 12
click at [659, 387] on button "Next" at bounding box center [672, 390] width 60 height 31
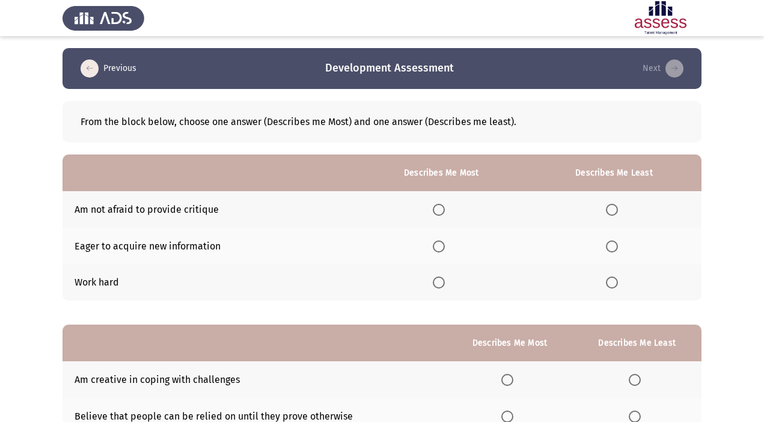
click at [614, 207] on span "Select an option" at bounding box center [612, 210] width 12 height 12
click at [614, 207] on input "Select an option" at bounding box center [612, 210] width 12 height 12
click at [440, 284] on span "Select an option" at bounding box center [439, 283] width 12 height 12
click at [440, 284] on input "Select an option" at bounding box center [439, 283] width 12 height 12
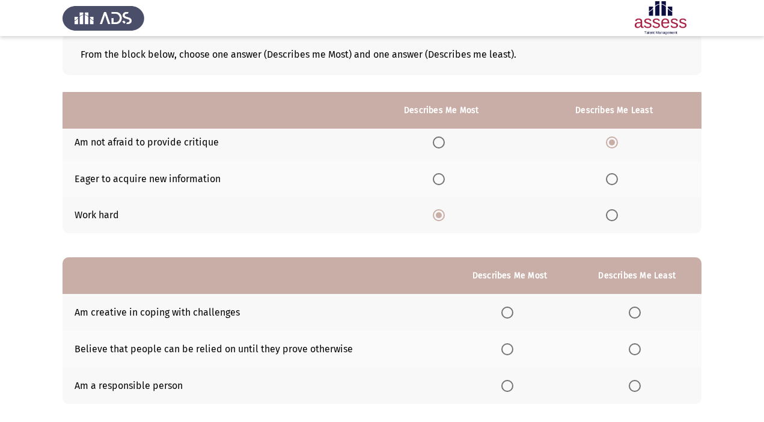
scroll to position [133, 0]
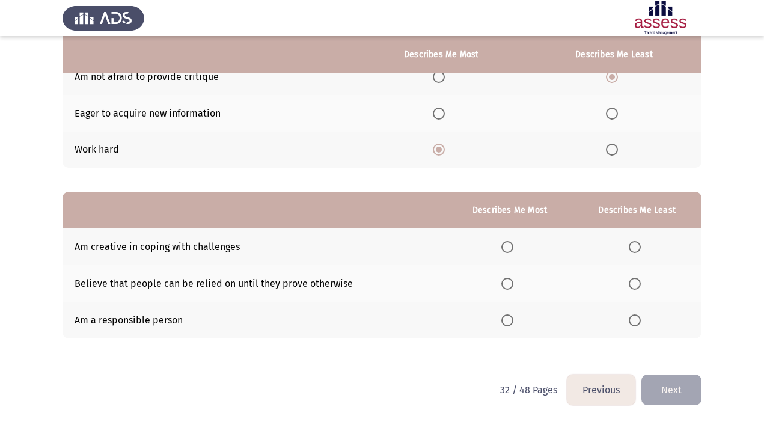
click at [505, 247] on span "Select an option" at bounding box center [508, 247] width 12 height 12
click at [505, 247] on input "Select an option" at bounding box center [508, 247] width 12 height 12
click at [637, 292] on th at bounding box center [637, 283] width 129 height 37
click at [635, 287] on span "Select an option" at bounding box center [635, 284] width 12 height 12
click at [635, 287] on input "Select an option" at bounding box center [635, 284] width 12 height 12
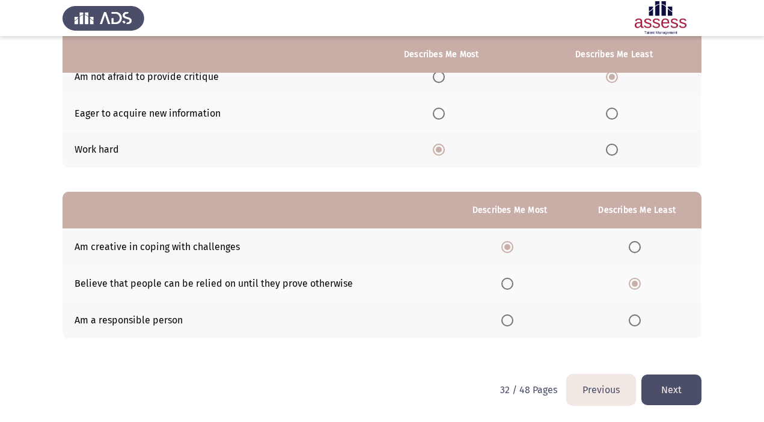
click at [672, 390] on button "Next" at bounding box center [672, 390] width 60 height 31
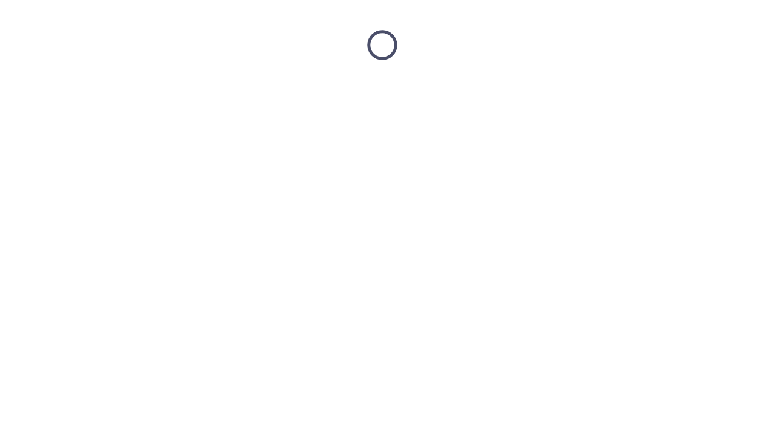
scroll to position [0, 0]
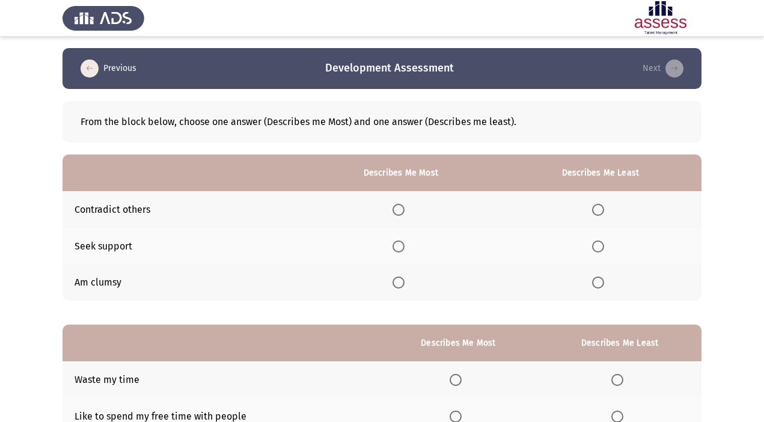
click at [402, 248] on span "Select an option" at bounding box center [399, 247] width 12 height 12
click at [402, 248] on input "Select an option" at bounding box center [399, 247] width 12 height 12
click at [600, 212] on span "Select an option" at bounding box center [598, 210] width 12 height 12
click at [600, 212] on input "Select an option" at bounding box center [598, 210] width 12 height 12
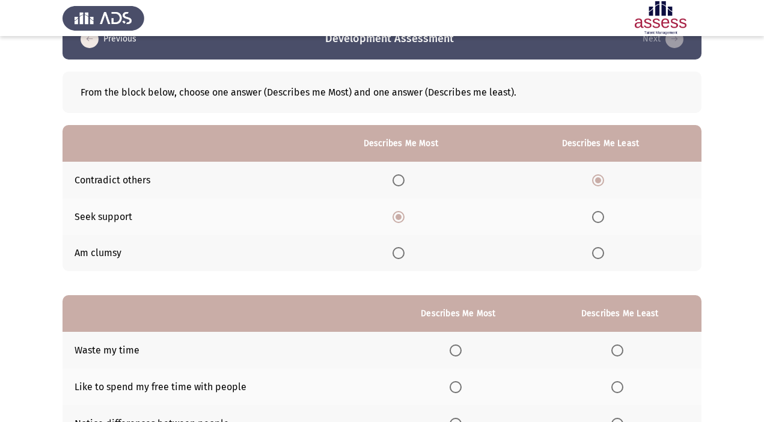
scroll to position [32, 0]
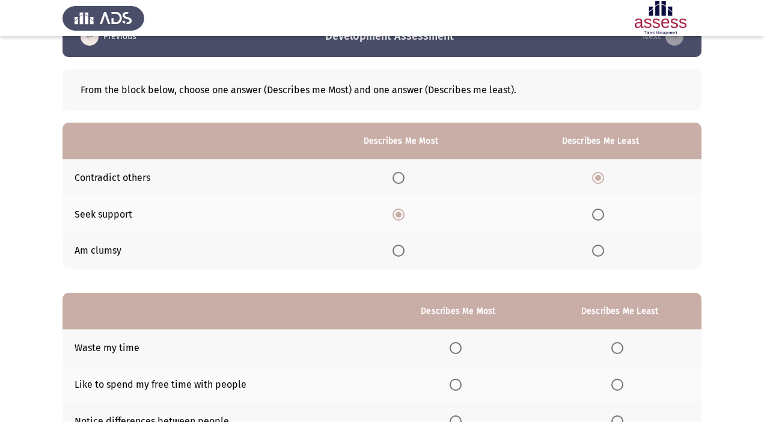
click at [600, 213] on span "Select an option" at bounding box center [598, 215] width 12 height 12
click at [600, 213] on input "Select an option" at bounding box center [598, 215] width 12 height 12
click at [405, 249] on span "Select an option" at bounding box center [399, 251] width 12 height 12
click at [405, 249] on input "Select an option" at bounding box center [399, 251] width 12 height 12
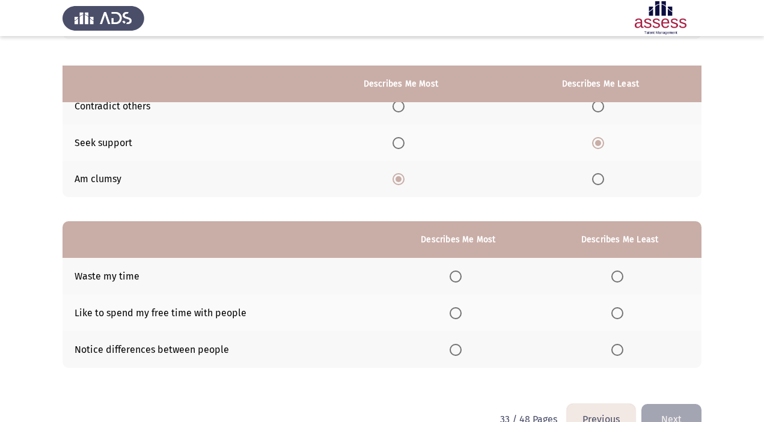
scroll to position [133, 0]
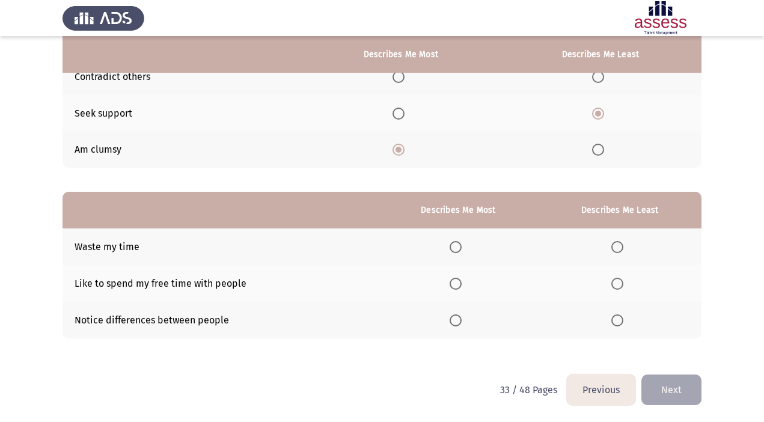
click at [455, 323] on span "Select an option" at bounding box center [456, 321] width 12 height 12
click at [455, 323] on input "Select an option" at bounding box center [456, 321] width 12 height 12
click at [619, 279] on span "Select an option" at bounding box center [618, 284] width 12 height 12
click at [619, 279] on input "Select an option" at bounding box center [618, 284] width 12 height 12
click at [669, 381] on button "Next" at bounding box center [672, 390] width 60 height 31
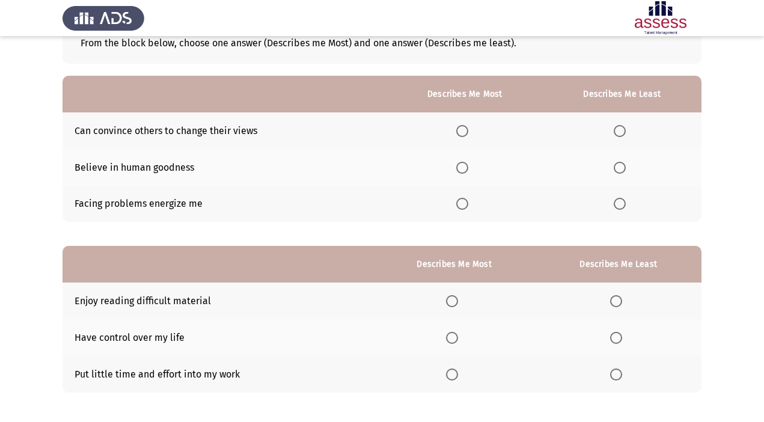
scroll to position [0, 0]
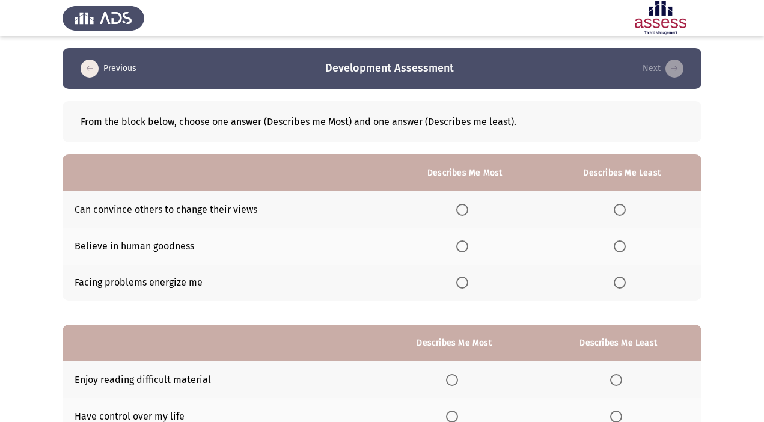
click at [464, 244] on span "Select an option" at bounding box center [462, 247] width 12 height 12
click at [464, 244] on input "Select an option" at bounding box center [462, 247] width 12 height 12
click at [624, 203] on th at bounding box center [621, 209] width 159 height 37
click at [619, 204] on span "Select an option" at bounding box center [620, 210] width 12 height 12
click at [619, 204] on input "Select an option" at bounding box center [620, 210] width 12 height 12
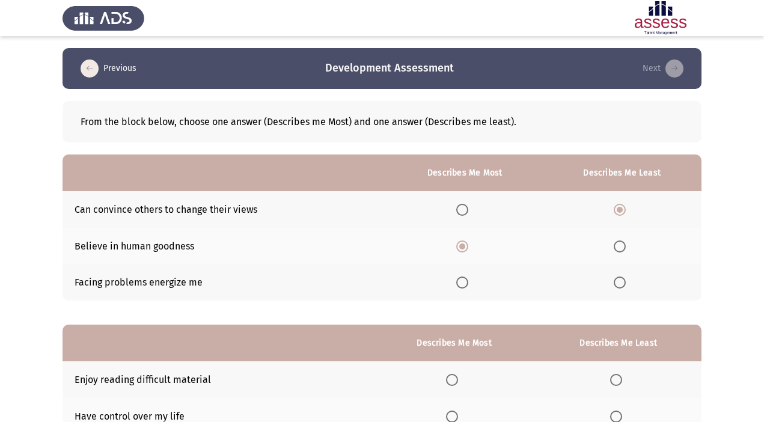
click at [464, 283] on span "Select an option" at bounding box center [462, 283] width 12 height 12
click at [464, 283] on input "Select an option" at bounding box center [462, 283] width 12 height 12
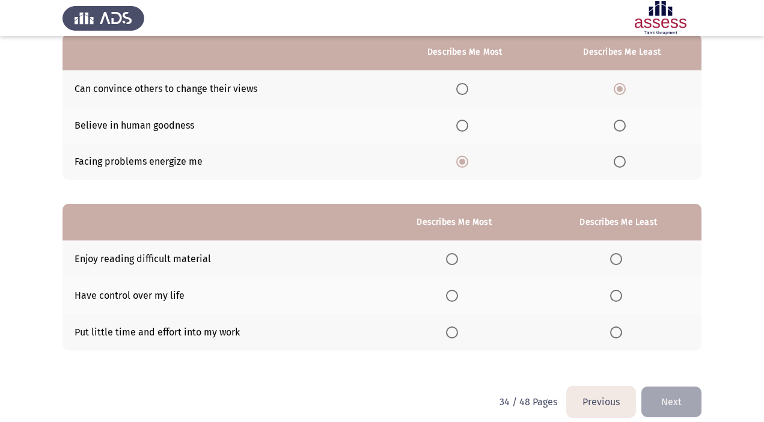
scroll to position [133, 0]
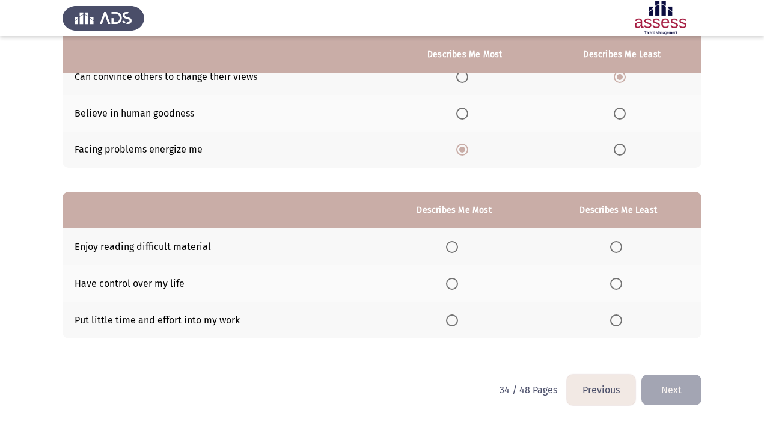
click at [616, 321] on span "Select an option" at bounding box center [616, 321] width 12 height 12
click at [616, 321] on input "Select an option" at bounding box center [616, 321] width 12 height 12
click at [456, 246] on span "Select an option" at bounding box center [452, 247] width 12 height 12
click at [456, 246] on input "Select an option" at bounding box center [452, 247] width 12 height 12
click at [685, 384] on button "Next" at bounding box center [672, 390] width 60 height 31
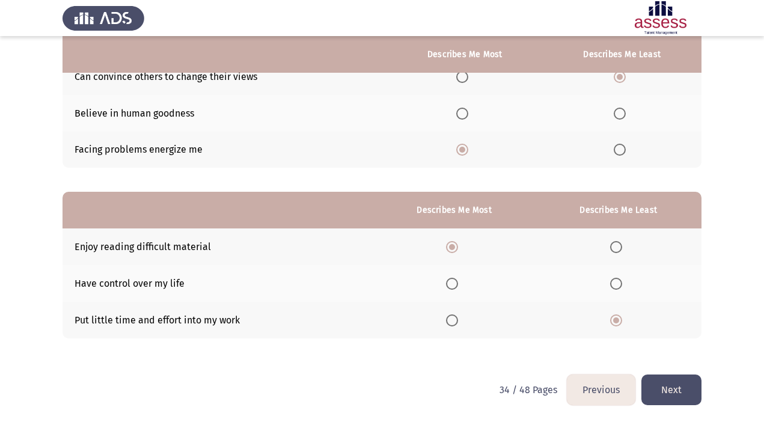
scroll to position [0, 0]
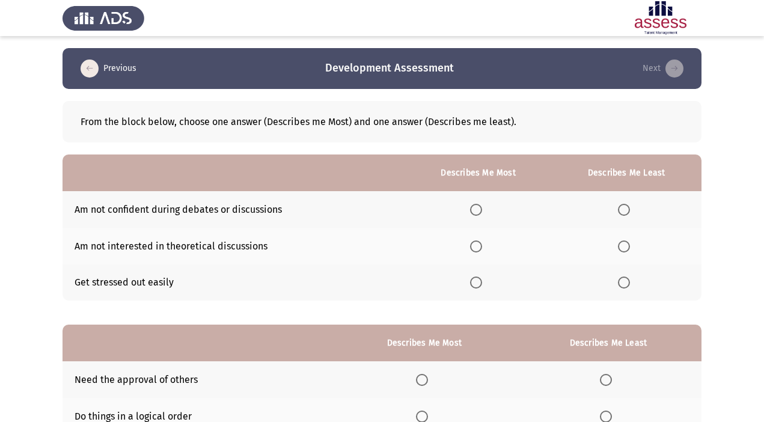
click at [476, 283] on span "Select an option" at bounding box center [476, 283] width 12 height 12
click at [476, 283] on input "Select an option" at bounding box center [476, 283] width 12 height 12
click at [627, 249] on span "Select an option" at bounding box center [624, 247] width 12 height 12
click at [627, 249] on input "Select an option" at bounding box center [624, 247] width 12 height 12
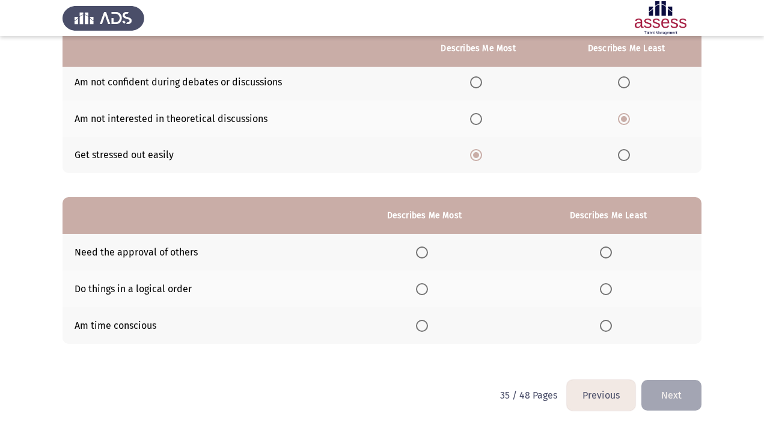
scroll to position [133, 0]
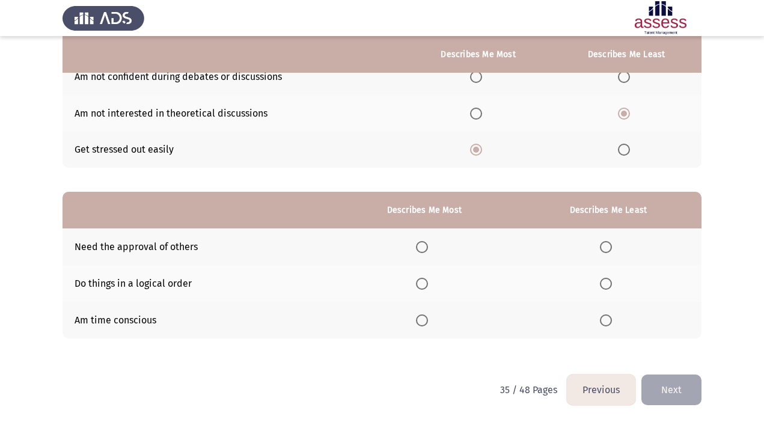
click at [430, 250] on label "Select an option" at bounding box center [424, 247] width 17 height 12
click at [428, 250] on input "Select an option" at bounding box center [422, 247] width 12 height 12
click at [592, 284] on th at bounding box center [608, 283] width 186 height 37
click at [612, 283] on span "Select an option" at bounding box center [606, 284] width 12 height 12
click at [612, 283] on input "Select an option" at bounding box center [606, 284] width 12 height 12
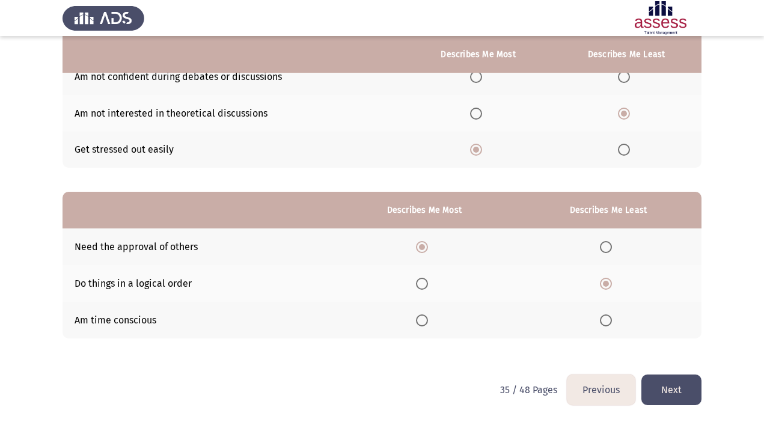
click at [696, 395] on button "Next" at bounding box center [672, 390] width 60 height 31
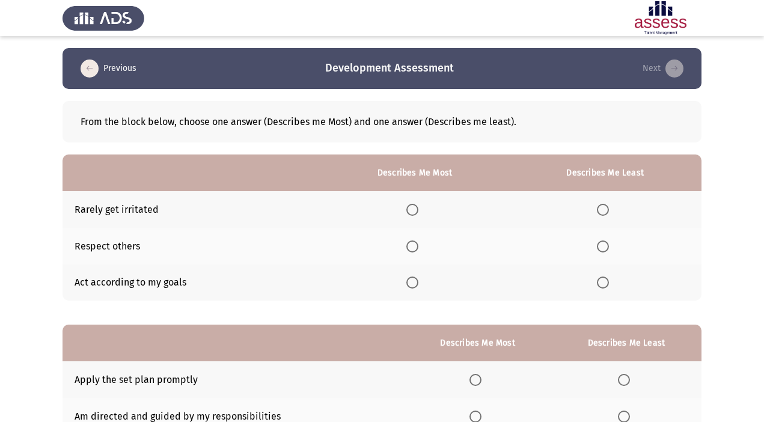
click at [413, 243] on span "Select an option" at bounding box center [413, 247] width 12 height 12
click at [413, 243] on input "Select an option" at bounding box center [413, 247] width 12 height 12
click at [607, 204] on span "Select an option" at bounding box center [603, 210] width 12 height 12
click at [607, 204] on input "Select an option" at bounding box center [603, 210] width 12 height 12
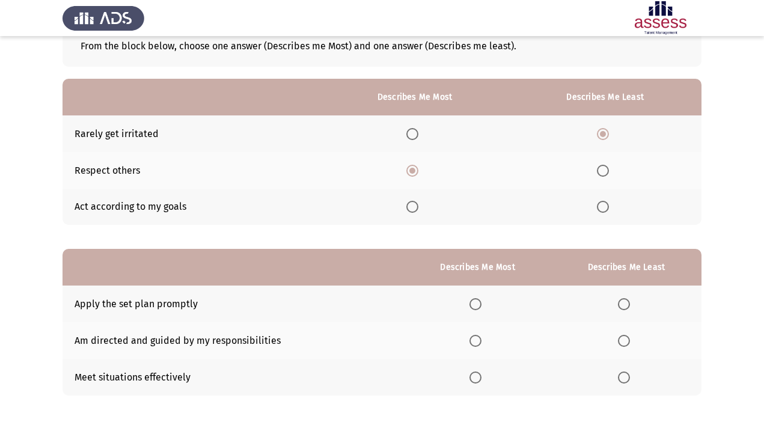
scroll to position [133, 0]
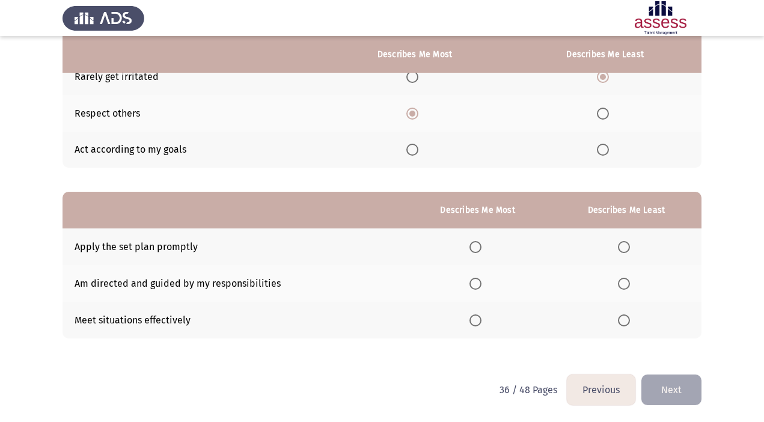
click at [626, 245] on span "Select an option" at bounding box center [624, 247] width 12 height 12
click at [626, 245] on input "Select an option" at bounding box center [624, 247] width 12 height 12
click at [476, 281] on span "Select an option" at bounding box center [476, 284] width 12 height 12
click at [476, 281] on input "Select an option" at bounding box center [476, 284] width 12 height 12
click at [678, 382] on button "Next" at bounding box center [672, 390] width 60 height 31
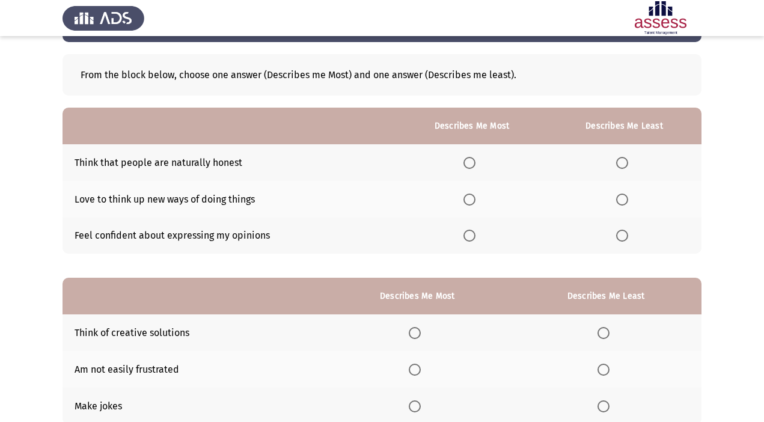
scroll to position [0, 0]
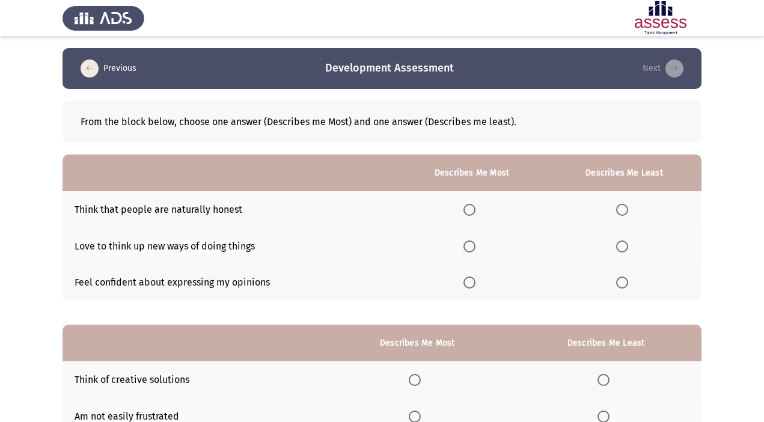
click at [470, 244] on span "Select an option" at bounding box center [470, 247] width 12 height 12
click at [470, 244] on input "Select an option" at bounding box center [470, 247] width 12 height 12
click at [628, 288] on span "Select an option" at bounding box center [622, 283] width 12 height 12
click at [628, 288] on input "Select an option" at bounding box center [622, 283] width 12 height 12
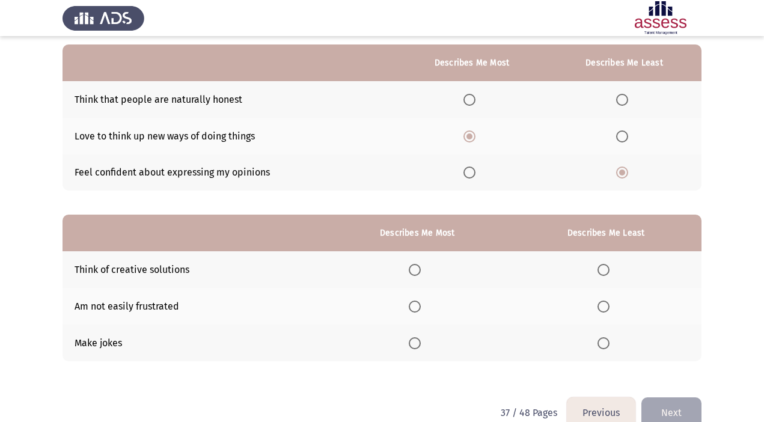
scroll to position [133, 0]
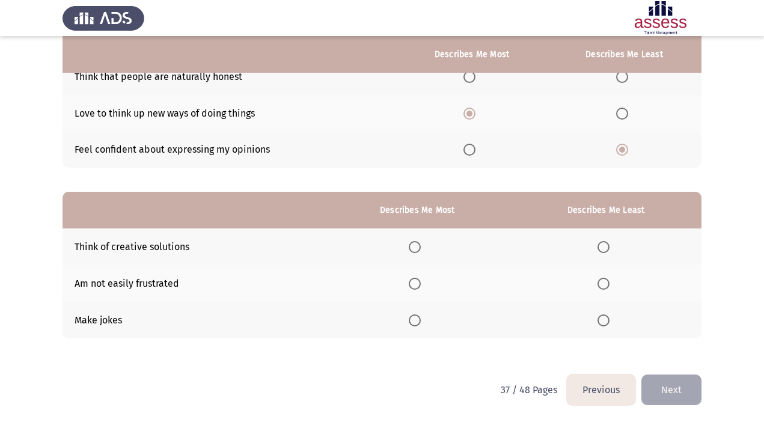
click at [420, 247] on span "Select an option" at bounding box center [415, 247] width 12 height 12
click at [420, 247] on input "Select an option" at bounding box center [415, 247] width 12 height 12
click at [603, 287] on span "Select an option" at bounding box center [604, 284] width 12 height 12
click at [603, 287] on input "Select an option" at bounding box center [604, 284] width 12 height 12
click at [682, 395] on button "Next" at bounding box center [672, 390] width 60 height 31
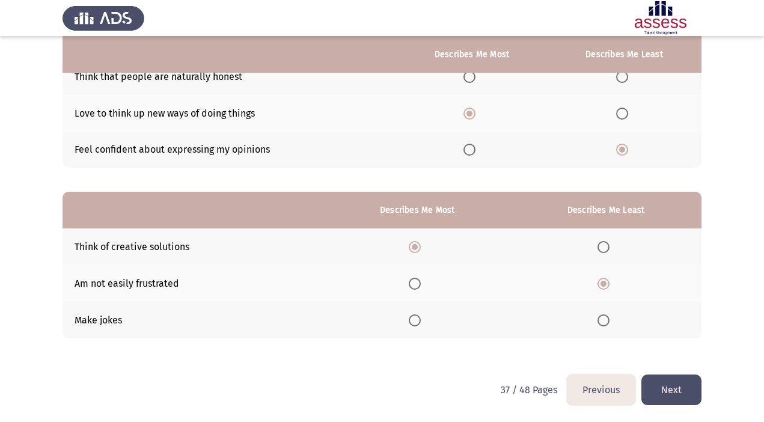
scroll to position [0, 0]
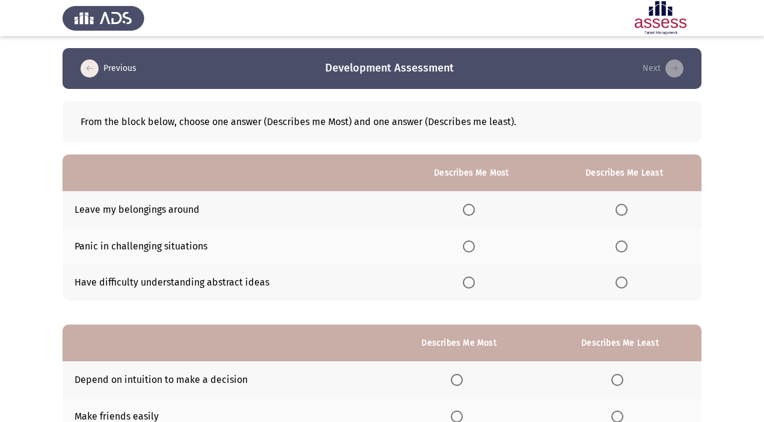
click at [471, 207] on span "Select an option" at bounding box center [469, 210] width 12 height 12
click at [471, 207] on input "Select an option" at bounding box center [469, 210] width 12 height 12
click at [621, 252] on th at bounding box center [624, 246] width 155 height 37
click at [622, 248] on span "Select an option" at bounding box center [622, 247] width 12 height 12
click at [622, 248] on input "Select an option" at bounding box center [622, 247] width 12 height 12
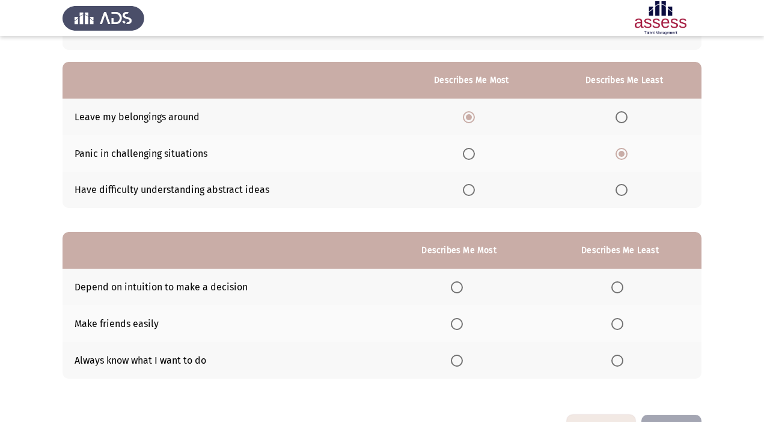
scroll to position [133, 0]
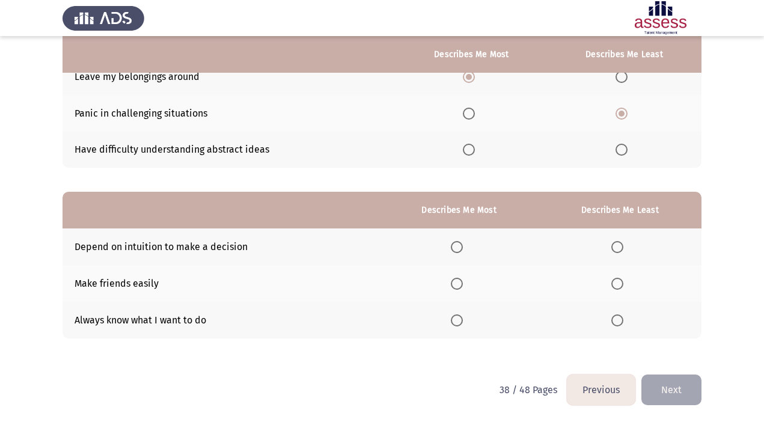
click at [461, 246] on span "Select an option" at bounding box center [457, 247] width 12 height 12
click at [461, 246] on input "Select an option" at bounding box center [457, 247] width 12 height 12
click at [615, 289] on span "Select an option" at bounding box center [618, 284] width 12 height 12
click at [615, 289] on input "Select an option" at bounding box center [618, 284] width 12 height 12
click at [684, 388] on button "Next" at bounding box center [672, 390] width 60 height 31
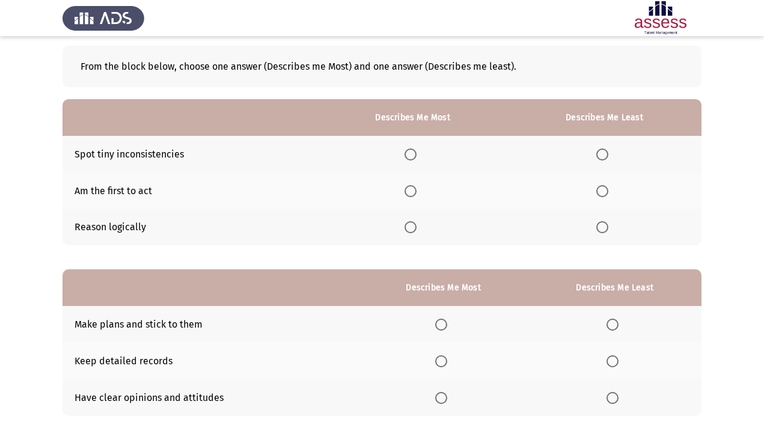
scroll to position [61, 0]
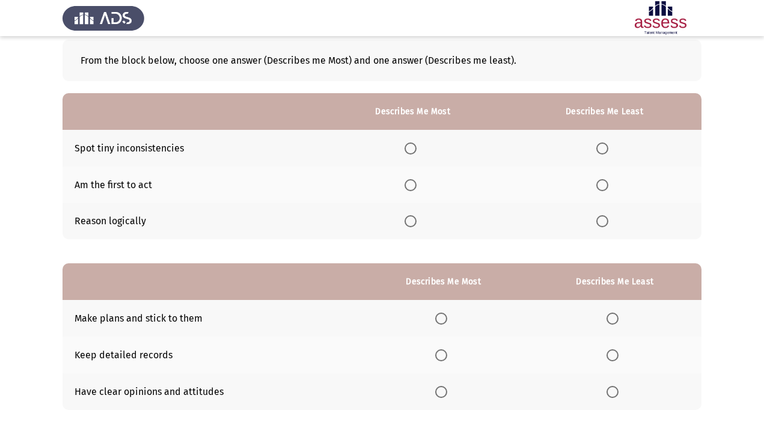
click at [414, 222] on span "Select an option" at bounding box center [411, 221] width 12 height 12
click at [414, 222] on input "Select an option" at bounding box center [411, 221] width 12 height 12
click at [601, 185] on span "Select an option" at bounding box center [603, 185] width 12 height 12
click at [601, 185] on input "Select an option" at bounding box center [603, 185] width 12 height 12
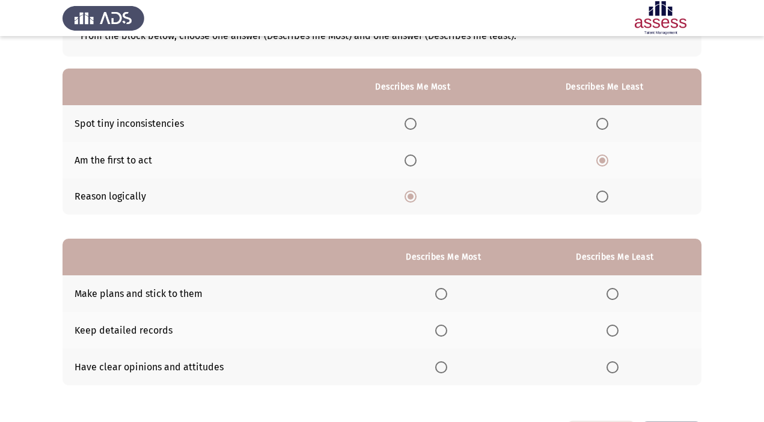
scroll to position [133, 0]
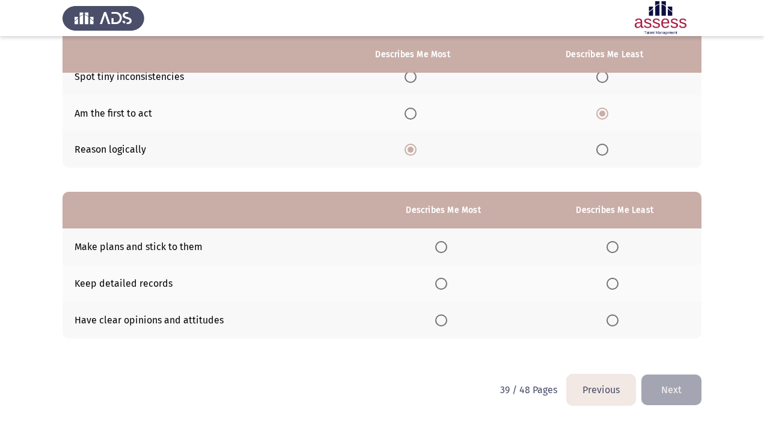
click at [447, 322] on span "Select an option" at bounding box center [441, 321] width 12 height 12
click at [447, 322] on input "Select an option" at bounding box center [441, 321] width 12 height 12
click at [615, 245] on span "Select an option" at bounding box center [613, 247] width 12 height 12
click at [615, 245] on input "Select an option" at bounding box center [613, 247] width 12 height 12
click at [686, 381] on button "Next" at bounding box center [672, 390] width 60 height 31
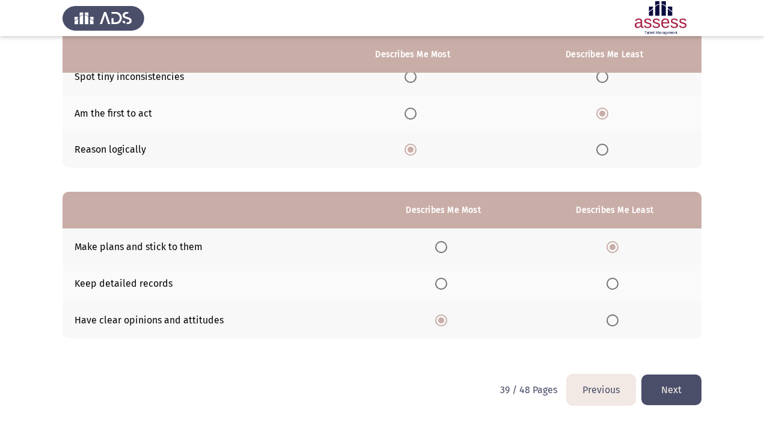
scroll to position [0, 0]
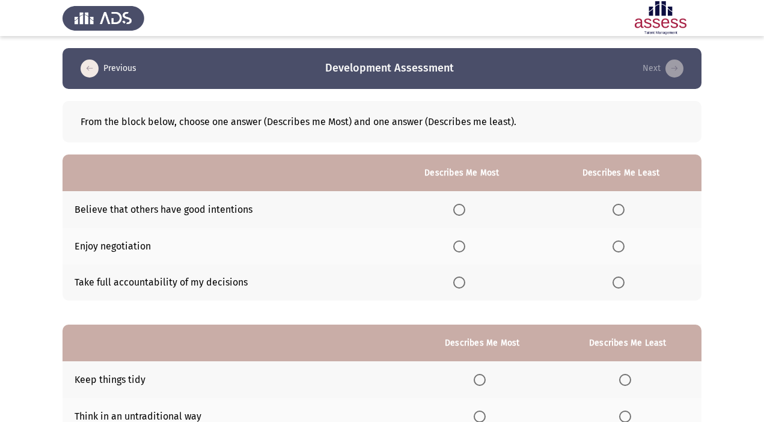
click at [468, 283] on label "Select an option" at bounding box center [461, 283] width 17 height 12
click at [465, 283] on input "Select an option" at bounding box center [459, 283] width 12 height 12
click at [622, 245] on span "Select an option" at bounding box center [619, 247] width 12 height 12
click at [622, 245] on input "Select an option" at bounding box center [619, 247] width 12 height 12
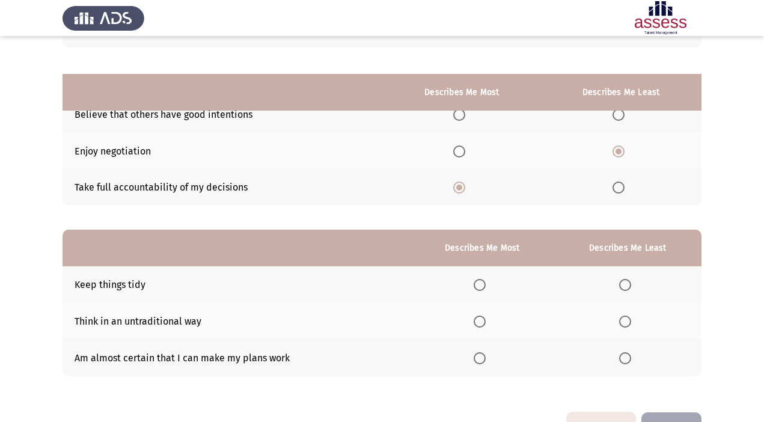
scroll to position [133, 0]
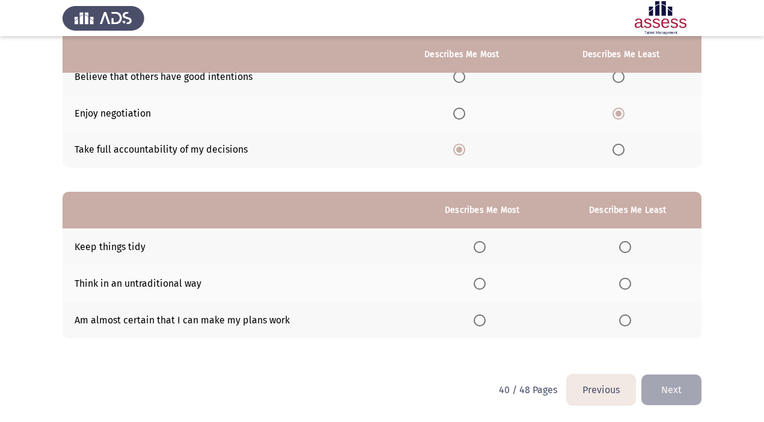
click at [479, 283] on span "Select an option" at bounding box center [480, 284] width 12 height 12
click at [479, 283] on input "Select an option" at bounding box center [480, 284] width 12 height 12
click at [631, 244] on span "Select an option" at bounding box center [625, 247] width 12 height 12
click at [631, 244] on input "Select an option" at bounding box center [625, 247] width 12 height 12
click at [621, 319] on span "Select an option" at bounding box center [625, 321] width 12 height 12
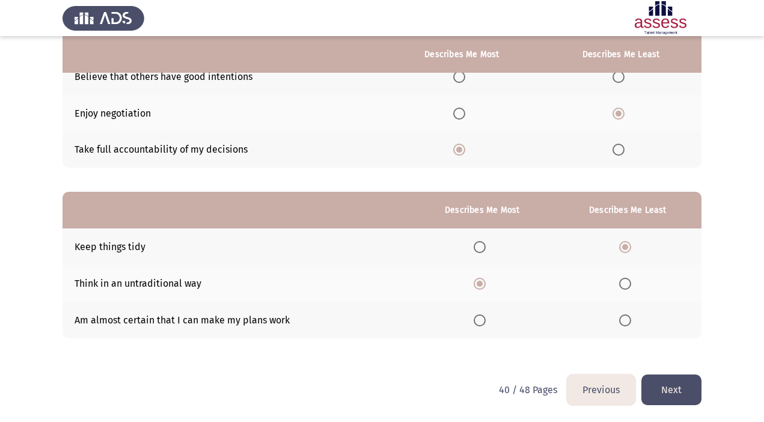
click at [621, 319] on input "Select an option" at bounding box center [625, 321] width 12 height 12
click at [677, 387] on button "Next" at bounding box center [672, 390] width 60 height 31
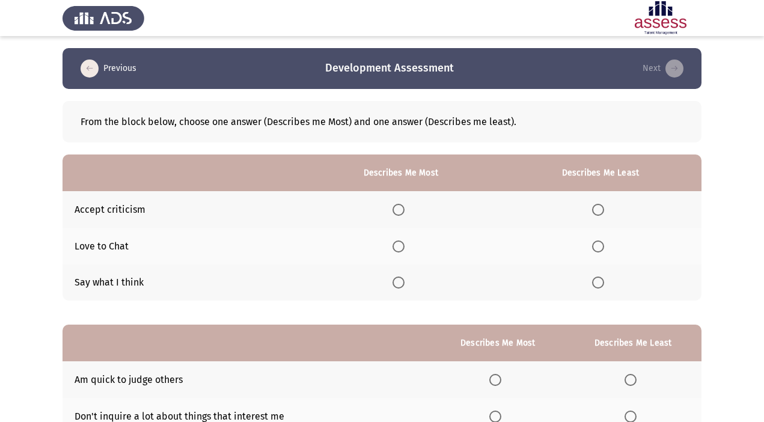
click at [596, 283] on span "Select an option" at bounding box center [598, 283] width 12 height 12
click at [596, 283] on input "Select an option" at bounding box center [598, 283] width 12 height 12
click at [405, 248] on span "Select an option" at bounding box center [399, 247] width 12 height 12
click at [405, 248] on input "Select an option" at bounding box center [399, 247] width 12 height 12
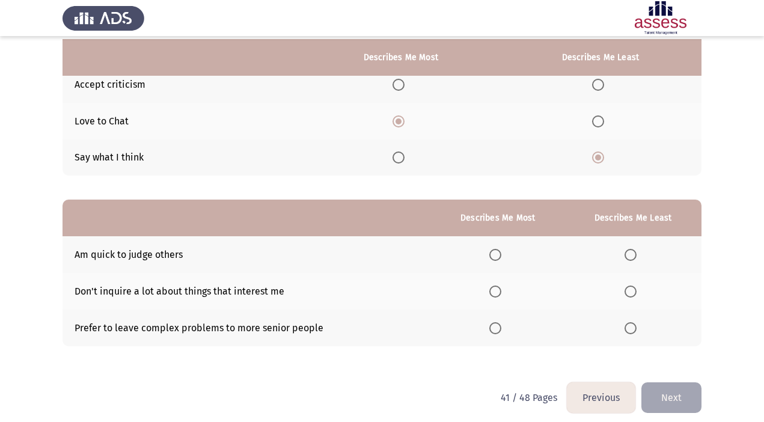
scroll to position [133, 0]
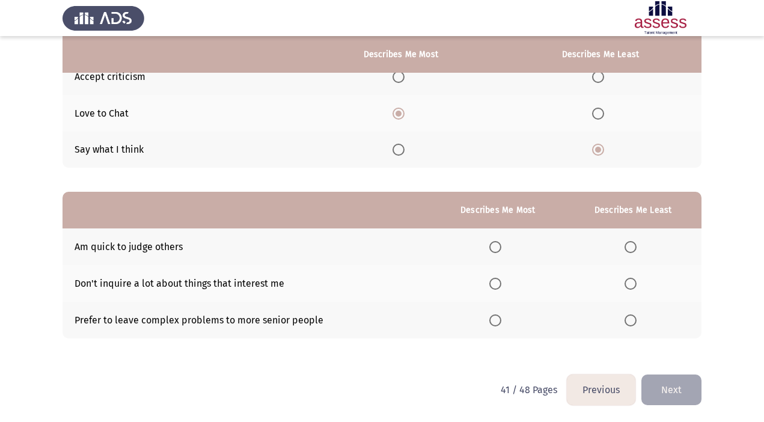
click at [632, 283] on span "Select an option" at bounding box center [631, 284] width 12 height 12
click at [632, 283] on input "Select an option" at bounding box center [631, 284] width 12 height 12
click at [493, 243] on span "Select an option" at bounding box center [496, 247] width 12 height 12
click at [493, 243] on input "Select an option" at bounding box center [496, 247] width 12 height 12
click at [671, 392] on button "Next" at bounding box center [672, 390] width 60 height 31
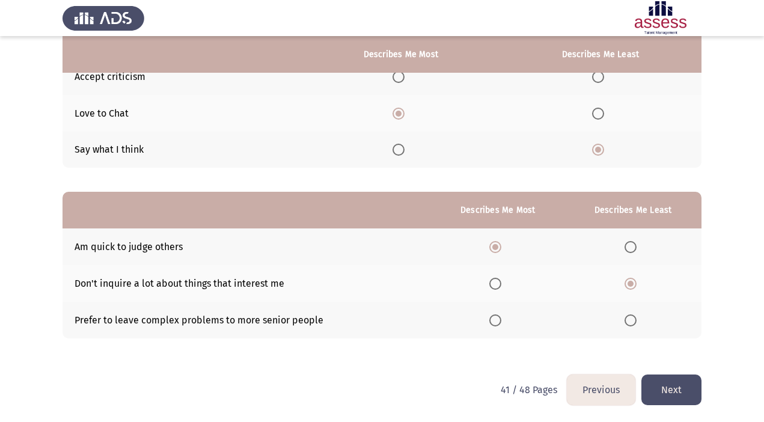
scroll to position [0, 0]
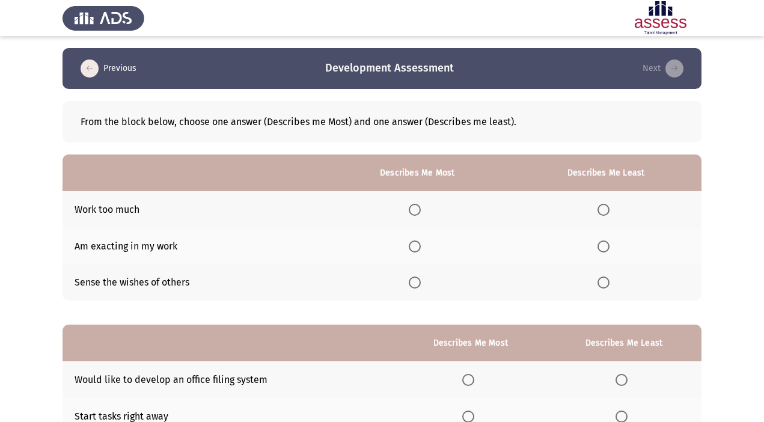
click at [416, 209] on span "Select an option" at bounding box center [415, 210] width 12 height 12
click at [416, 209] on input "Select an option" at bounding box center [415, 210] width 12 height 12
click at [610, 247] on span "Select an option" at bounding box center [604, 247] width 12 height 12
click at [610, 247] on input "Select an option" at bounding box center [604, 247] width 12 height 12
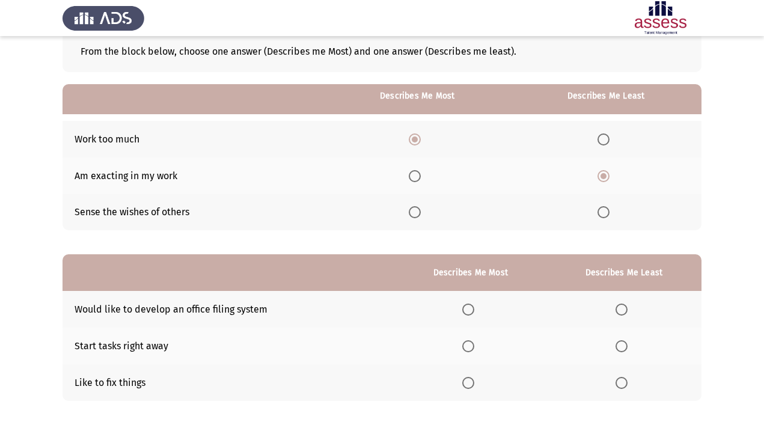
scroll to position [133, 0]
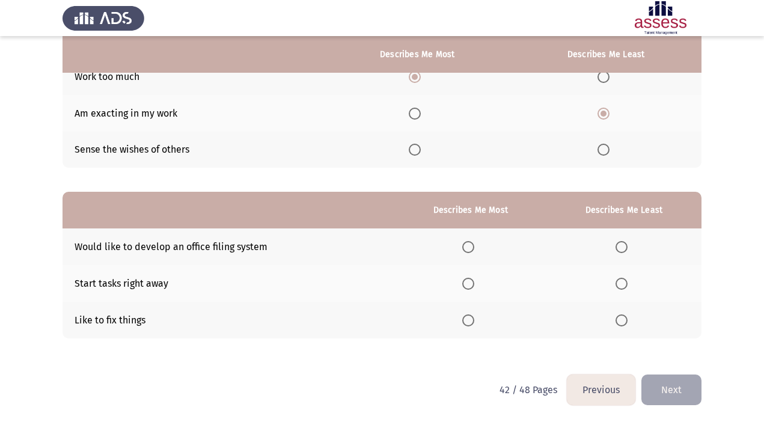
click at [619, 247] on span "Select an option" at bounding box center [622, 247] width 12 height 12
click at [619, 247] on input "Select an option" at bounding box center [622, 247] width 12 height 12
click at [468, 319] on span "Select an option" at bounding box center [468, 321] width 12 height 12
click at [468, 319] on input "Select an option" at bounding box center [468, 321] width 12 height 12
click at [671, 388] on button "Next" at bounding box center [672, 390] width 60 height 31
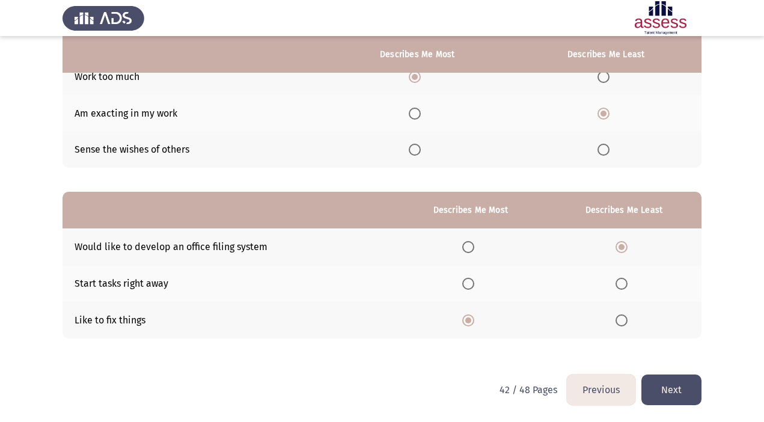
scroll to position [0, 0]
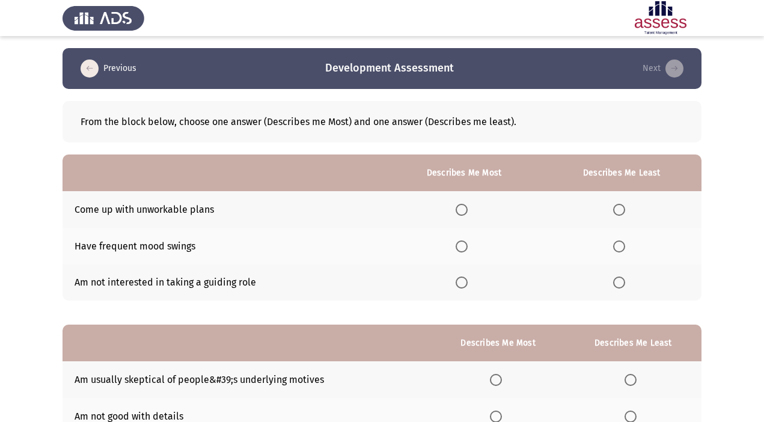
click at [463, 250] on span "Select an option" at bounding box center [462, 247] width 12 height 12
click at [463, 250] on input "Select an option" at bounding box center [462, 247] width 12 height 12
click at [619, 206] on span "Select an option" at bounding box center [619, 210] width 12 height 12
click at [619, 206] on input "Select an option" at bounding box center [619, 210] width 12 height 12
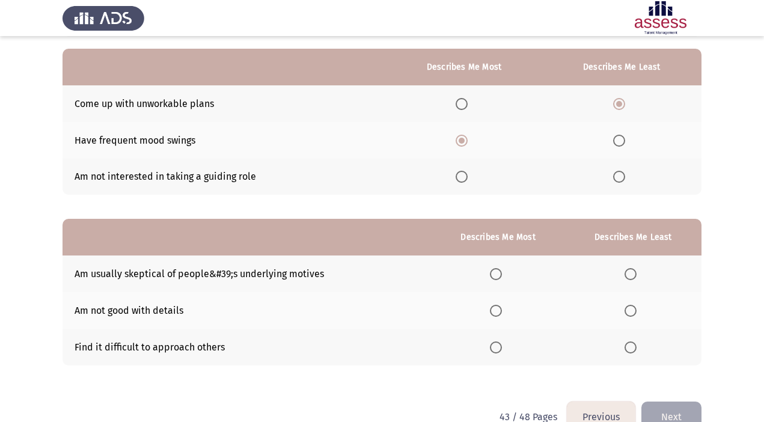
scroll to position [133, 0]
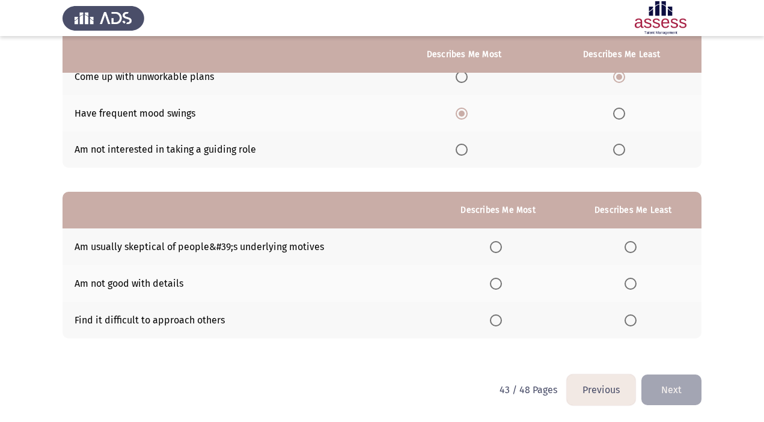
click at [496, 282] on span "Select an option" at bounding box center [496, 284] width 12 height 12
click at [496, 282] on input "Select an option" at bounding box center [496, 284] width 12 height 12
click at [640, 316] on label "Select an option" at bounding box center [633, 321] width 17 height 12
click at [637, 316] on input "Select an option" at bounding box center [631, 321] width 12 height 12
click at [500, 315] on span "Select an option" at bounding box center [496, 321] width 12 height 12
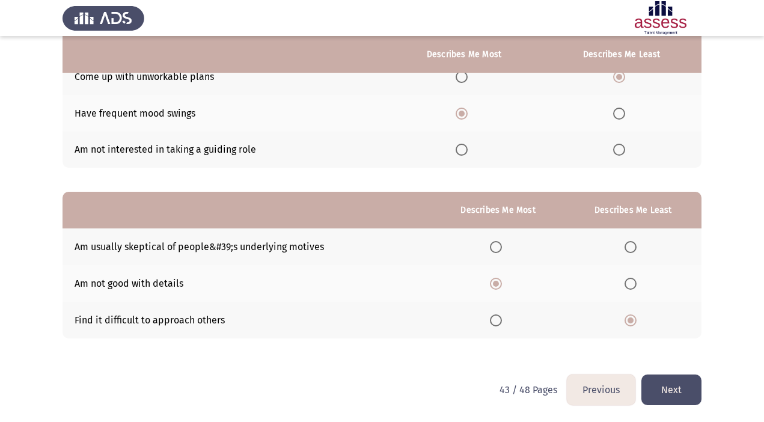
click at [500, 315] on input "Select an option" at bounding box center [496, 321] width 12 height 12
click at [634, 244] on span "Select an option" at bounding box center [631, 247] width 12 height 12
click at [634, 244] on input "Select an option" at bounding box center [631, 247] width 12 height 12
click at [665, 388] on button "Next" at bounding box center [672, 390] width 60 height 31
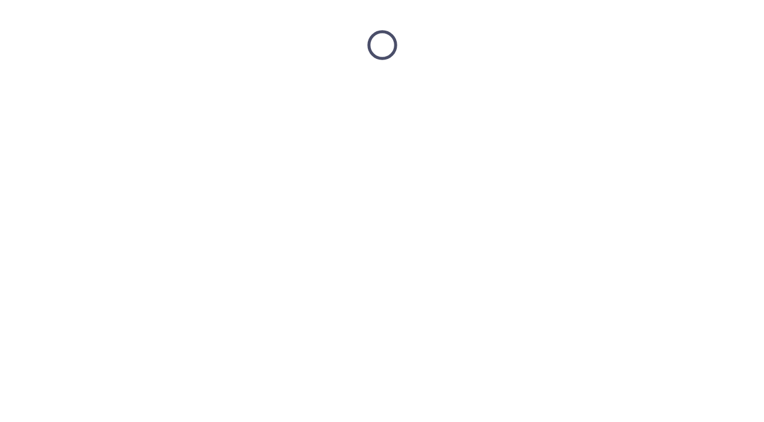
scroll to position [0, 0]
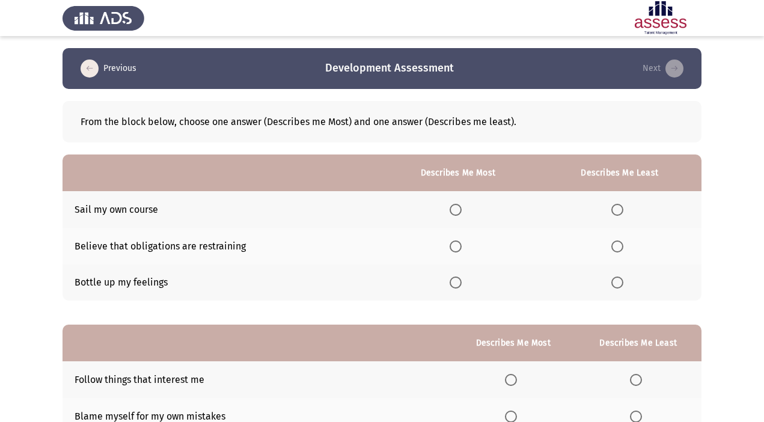
click at [458, 280] on span "Select an option" at bounding box center [456, 283] width 12 height 12
click at [458, 280] on input "Select an option" at bounding box center [456, 283] width 12 height 12
click at [615, 248] on span "Select an option" at bounding box center [618, 247] width 12 height 12
click at [615, 248] on input "Select an option" at bounding box center [618, 247] width 12 height 12
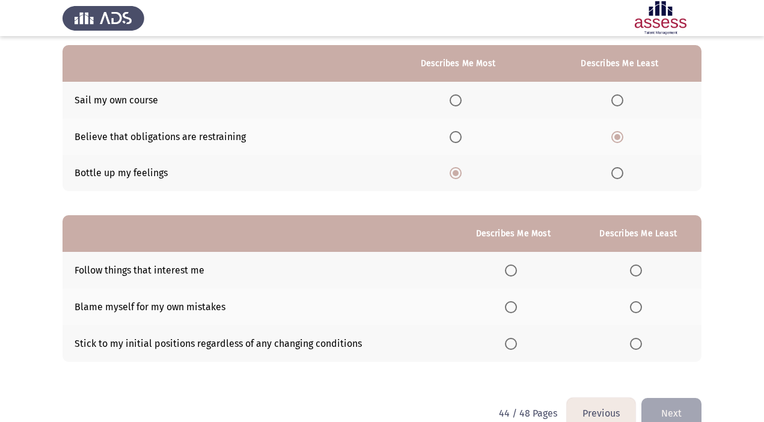
scroll to position [133, 0]
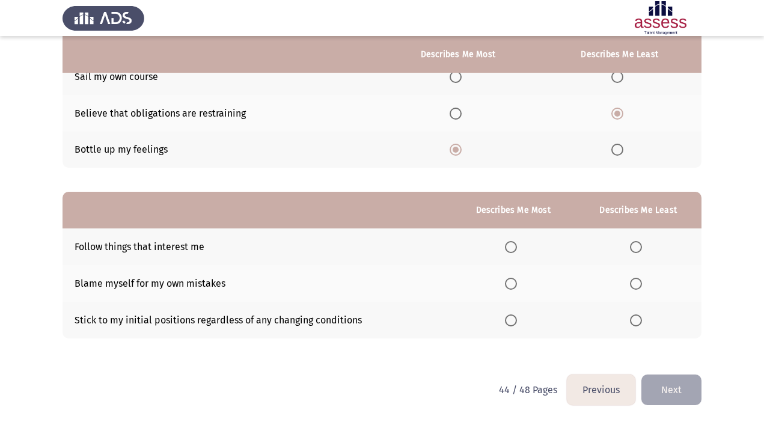
click at [511, 282] on span "Select an option" at bounding box center [511, 284] width 12 height 12
click at [511, 282] on input "Select an option" at bounding box center [511, 284] width 12 height 12
click at [634, 320] on span "Select an option" at bounding box center [636, 321] width 12 height 12
click at [634, 320] on input "Select an option" at bounding box center [636, 321] width 12 height 12
click at [684, 393] on button "Next" at bounding box center [672, 390] width 60 height 31
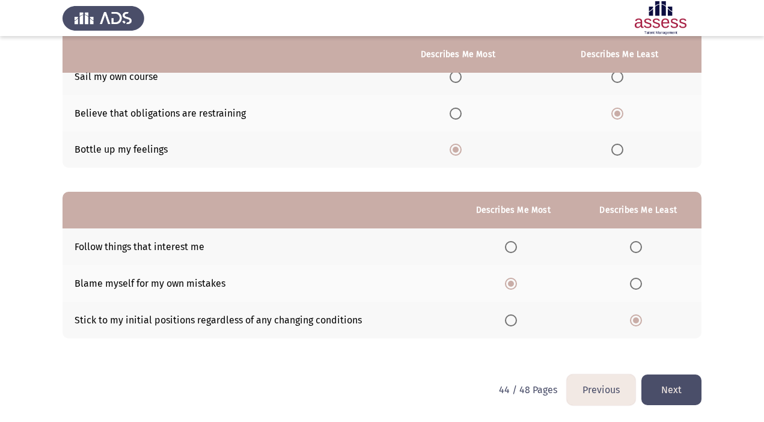
scroll to position [0, 0]
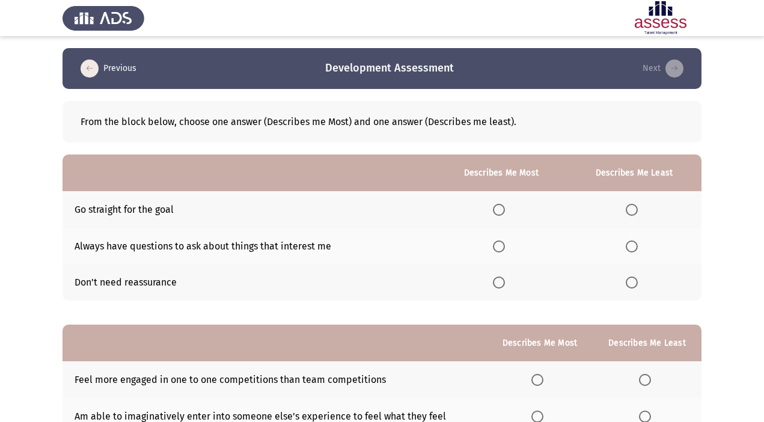
click at [627, 283] on span "Select an option" at bounding box center [632, 283] width 12 height 12
click at [627, 283] on input "Select an option" at bounding box center [632, 283] width 12 height 12
click at [498, 206] on span "Select an option" at bounding box center [499, 210] width 12 height 12
click at [498, 206] on input "Select an option" at bounding box center [499, 210] width 12 height 12
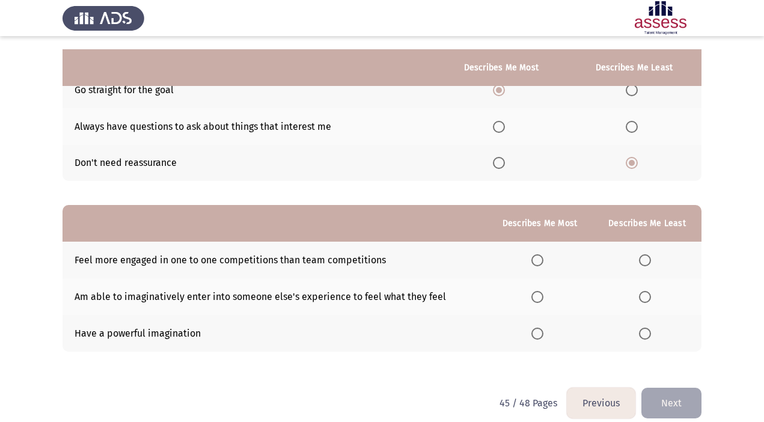
scroll to position [133, 0]
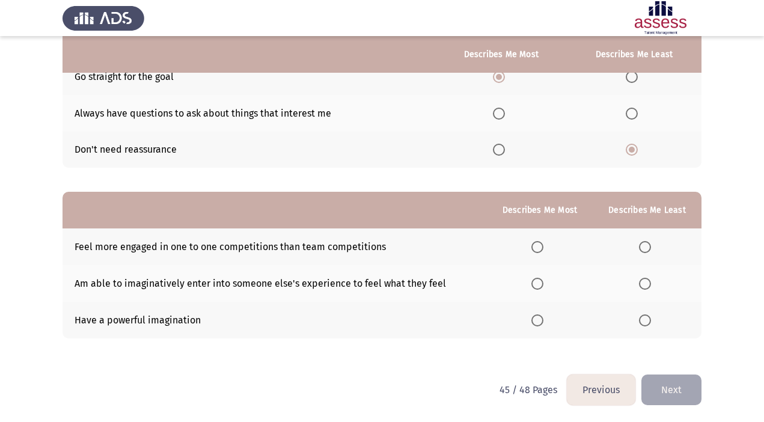
click at [647, 245] on span "Select an option" at bounding box center [645, 247] width 12 height 12
click at [647, 245] on input "Select an option" at bounding box center [645, 247] width 12 height 12
click at [540, 325] on span "Select an option" at bounding box center [538, 321] width 12 height 12
click at [540, 325] on input "Select an option" at bounding box center [538, 321] width 12 height 12
click at [674, 392] on button "Next" at bounding box center [672, 390] width 60 height 31
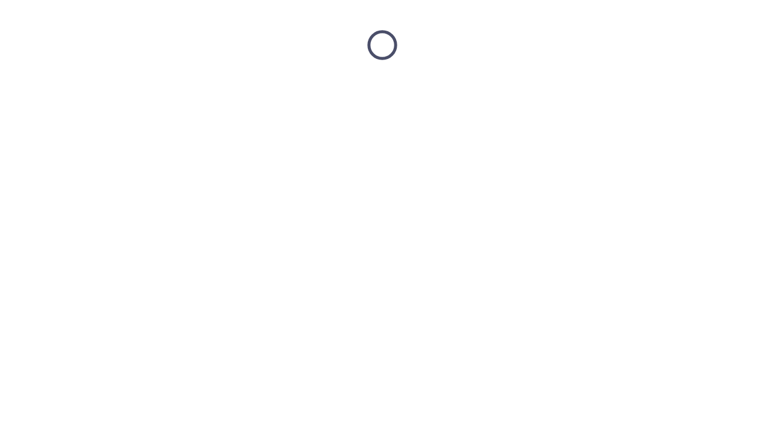
scroll to position [0, 0]
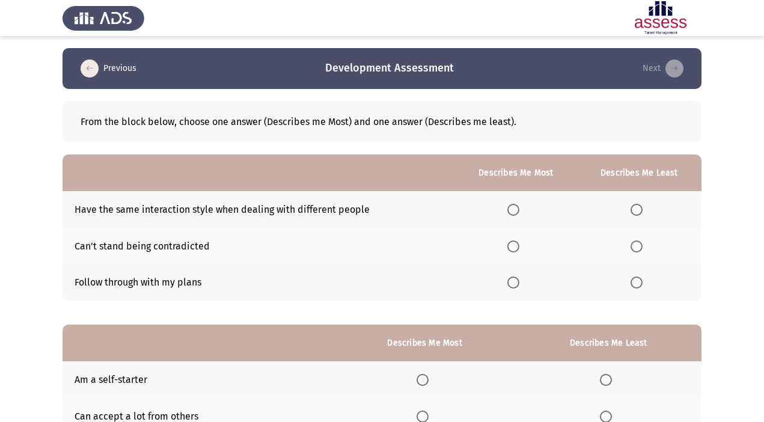
click at [674, 392] on th at bounding box center [608, 379] width 186 height 37
click at [634, 247] on span "Select an option" at bounding box center [637, 247] width 12 height 12
click at [634, 247] on input "Select an option" at bounding box center [637, 247] width 12 height 12
click at [512, 207] on span "Select an option" at bounding box center [514, 210] width 12 height 12
click at [512, 207] on input "Select an option" at bounding box center [514, 210] width 12 height 12
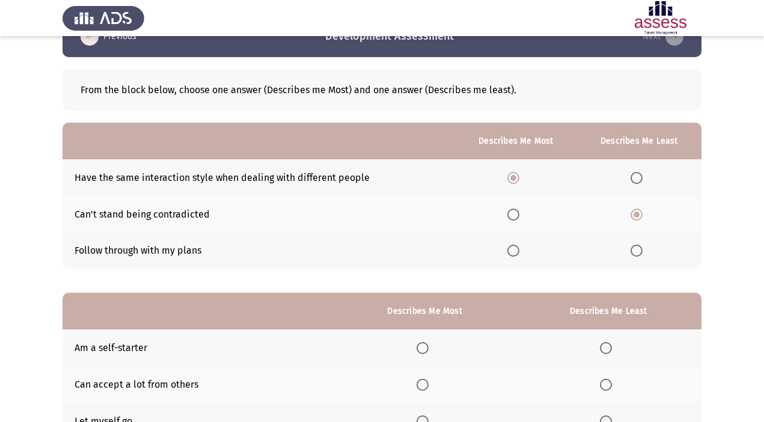
scroll to position [40, 0]
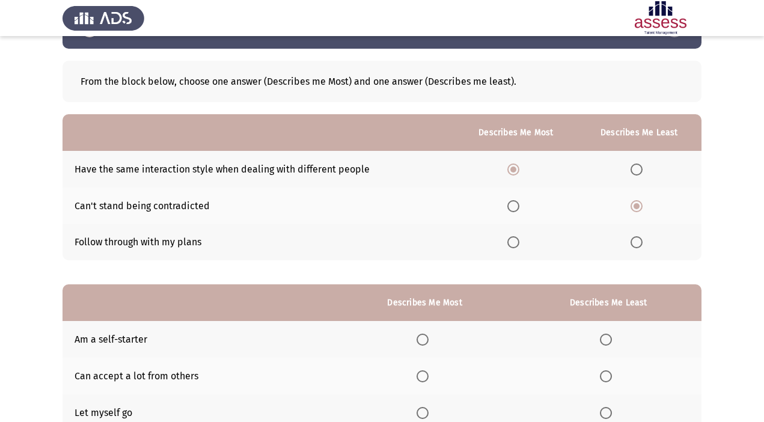
click at [516, 245] on span "Select an option" at bounding box center [514, 242] width 12 height 12
click at [516, 245] on input "Select an option" at bounding box center [514, 242] width 12 height 12
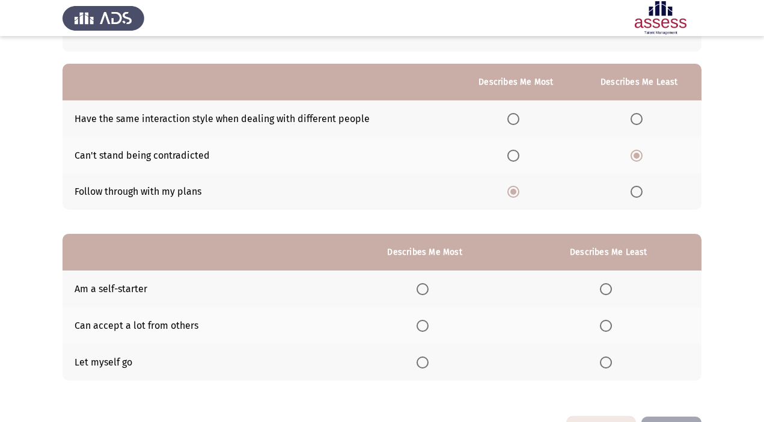
scroll to position [133, 0]
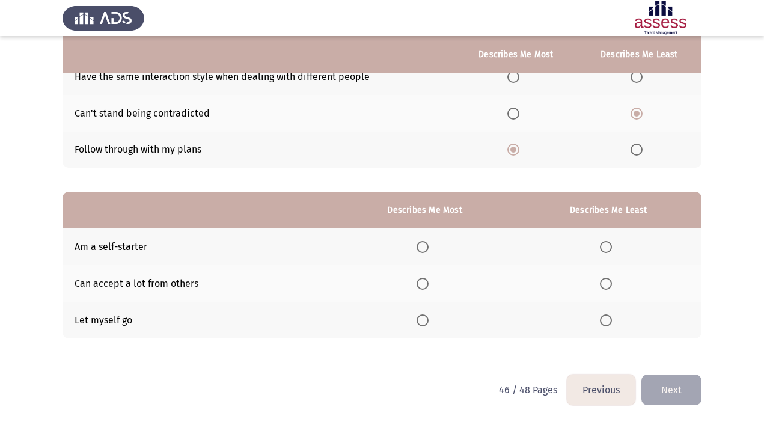
click at [607, 322] on span "Select an option" at bounding box center [606, 321] width 12 height 12
click at [607, 322] on input "Select an option" at bounding box center [606, 321] width 12 height 12
click at [429, 242] on span "Select an option" at bounding box center [423, 247] width 12 height 12
click at [429, 242] on input "Select an option" at bounding box center [423, 247] width 12 height 12
click at [684, 387] on button "Next" at bounding box center [672, 390] width 60 height 31
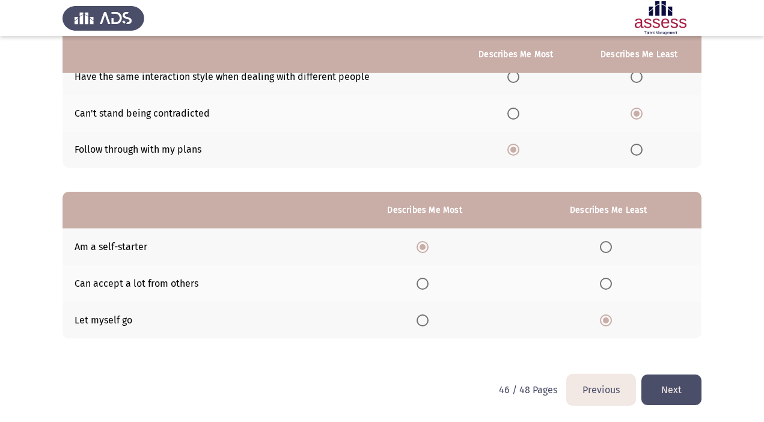
scroll to position [0, 0]
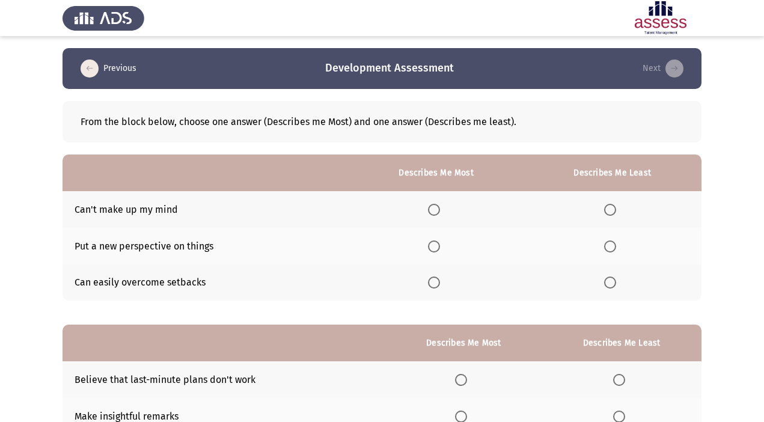
click at [609, 210] on span "Select an option" at bounding box center [610, 210] width 12 height 12
click at [609, 210] on input "Select an option" at bounding box center [610, 210] width 12 height 12
click at [435, 251] on span "Select an option" at bounding box center [434, 247] width 12 height 12
click at [435, 251] on input "Select an option" at bounding box center [434, 247] width 12 height 12
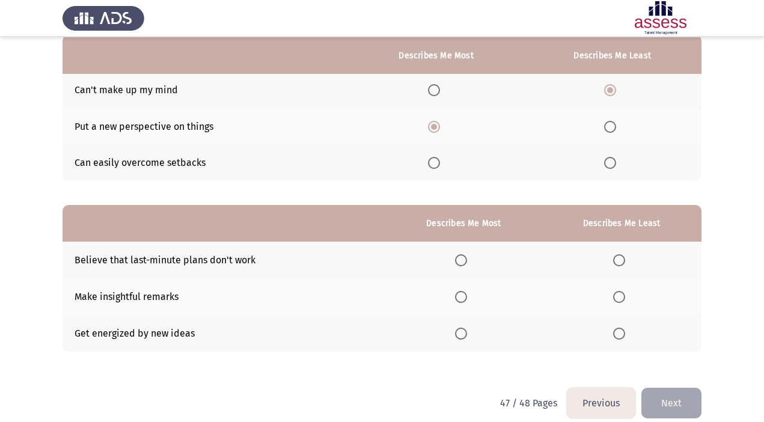
scroll to position [133, 0]
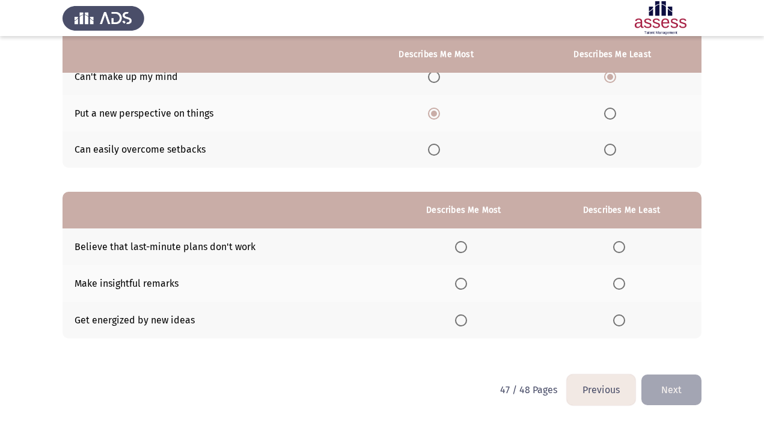
click at [461, 318] on span "Select an option" at bounding box center [461, 321] width 12 height 12
click at [461, 318] on input "Select an option" at bounding box center [461, 321] width 12 height 12
click at [622, 282] on span "Select an option" at bounding box center [619, 284] width 12 height 12
click at [622, 282] on input "Select an option" at bounding box center [619, 284] width 12 height 12
click at [618, 243] on span "Select an option" at bounding box center [619, 247] width 12 height 12
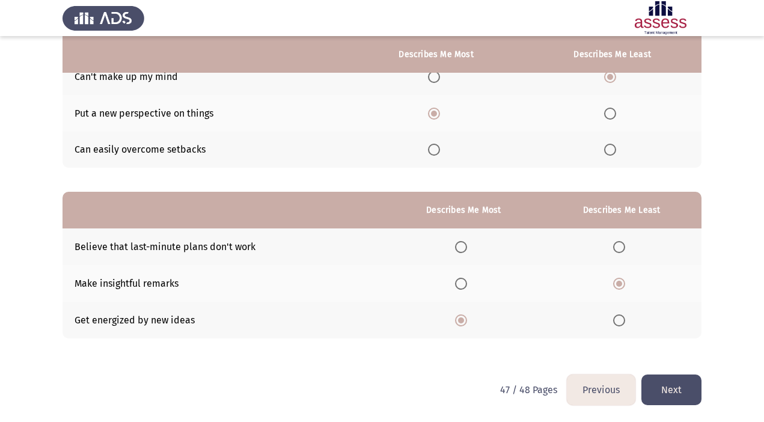
click at [618, 243] on input "Select an option" at bounding box center [619, 247] width 12 height 12
click at [676, 386] on button "Next" at bounding box center [672, 390] width 60 height 31
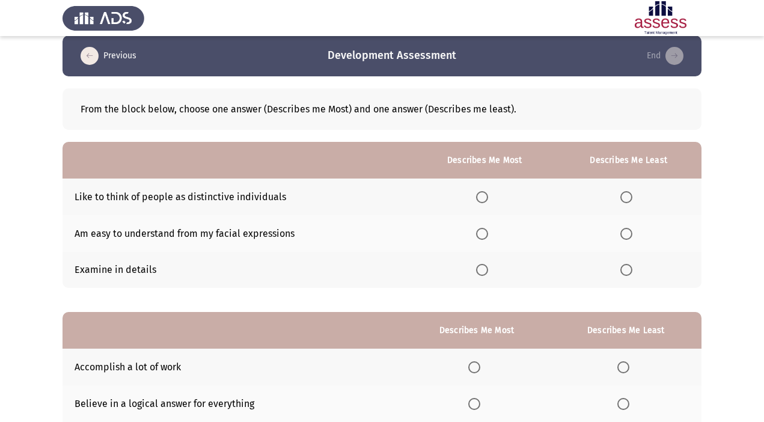
scroll to position [16, 0]
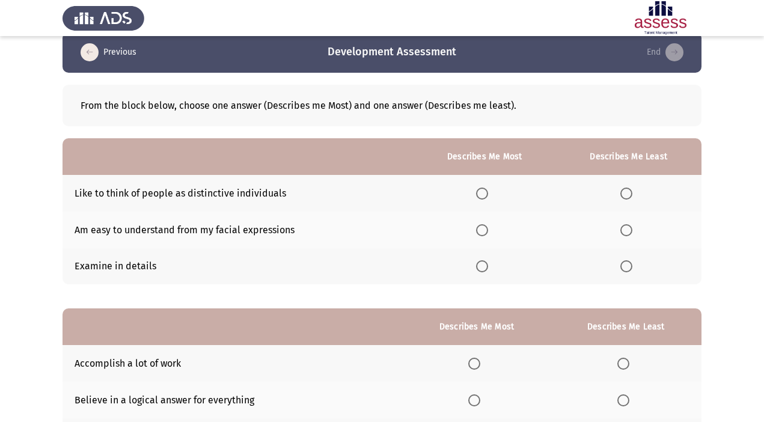
click at [482, 189] on span "Select an option" at bounding box center [482, 194] width 12 height 12
click at [482, 189] on input "Select an option" at bounding box center [482, 194] width 12 height 12
click at [627, 229] on span "Select an option" at bounding box center [627, 230] width 12 height 12
click at [627, 229] on input "Select an option" at bounding box center [627, 230] width 12 height 12
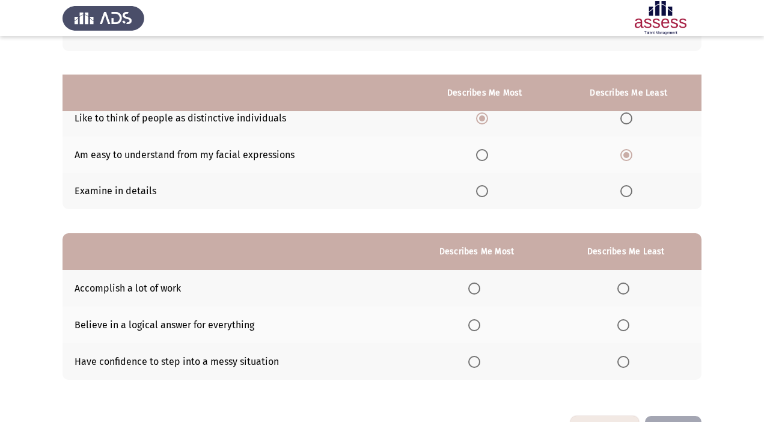
scroll to position [133, 0]
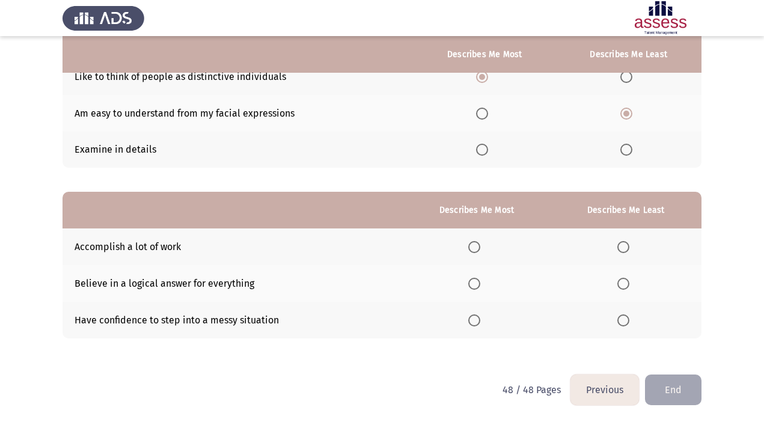
click at [474, 286] on span "Select an option" at bounding box center [474, 284] width 12 height 12
click at [474, 286] on input "Select an option" at bounding box center [474, 284] width 12 height 12
click at [628, 324] on span "Select an option" at bounding box center [624, 321] width 12 height 12
click at [628, 324] on input "Select an option" at bounding box center [624, 321] width 12 height 12
click at [690, 387] on button "End" at bounding box center [673, 390] width 57 height 31
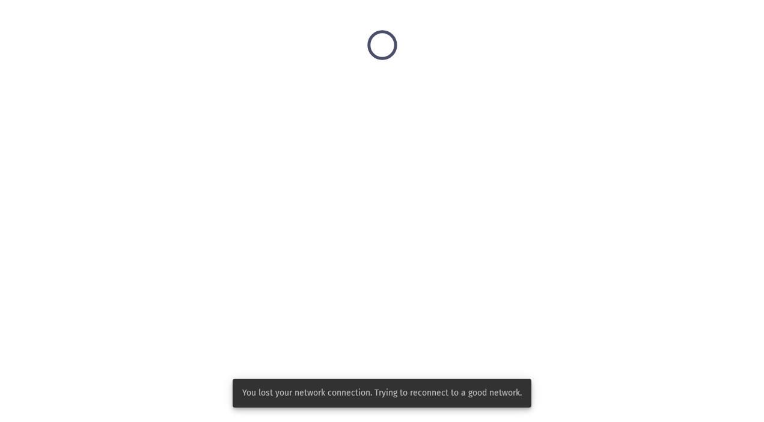
scroll to position [0, 0]
